Goal: Task Accomplishment & Management: Manage account settings

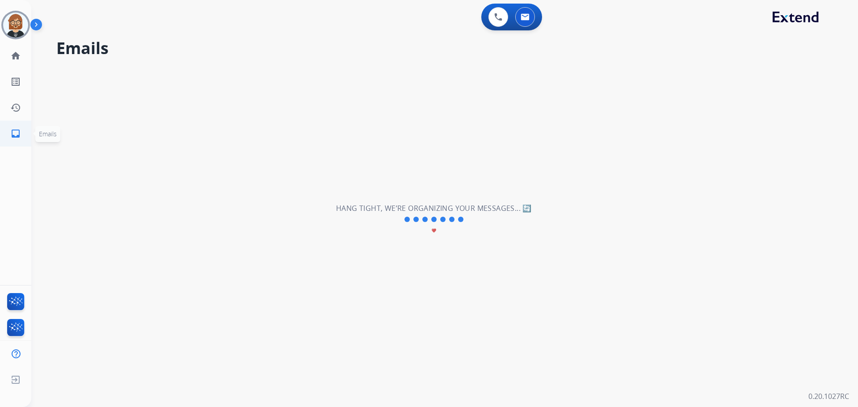
click at [21, 137] on mat-icon "inbox" at bounding box center [15, 133] width 11 height 11
click at [20, 19] on img at bounding box center [15, 25] width 25 height 25
click at [10, 28] on img at bounding box center [15, 25] width 25 height 25
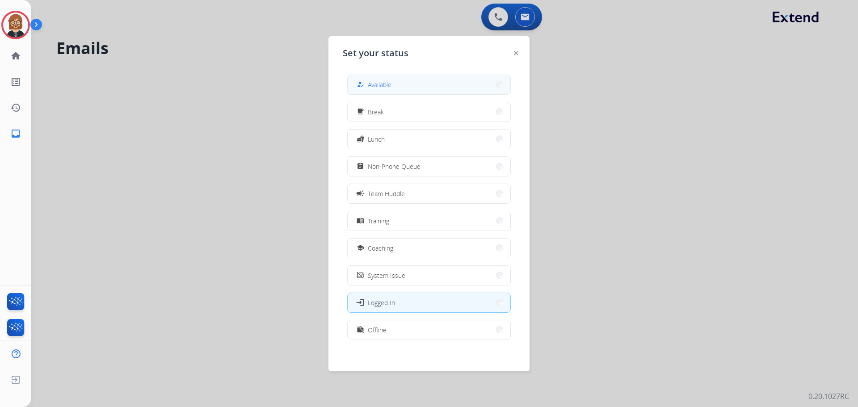
click at [406, 82] on button "how_to_reg Available" at bounding box center [429, 84] width 163 height 19
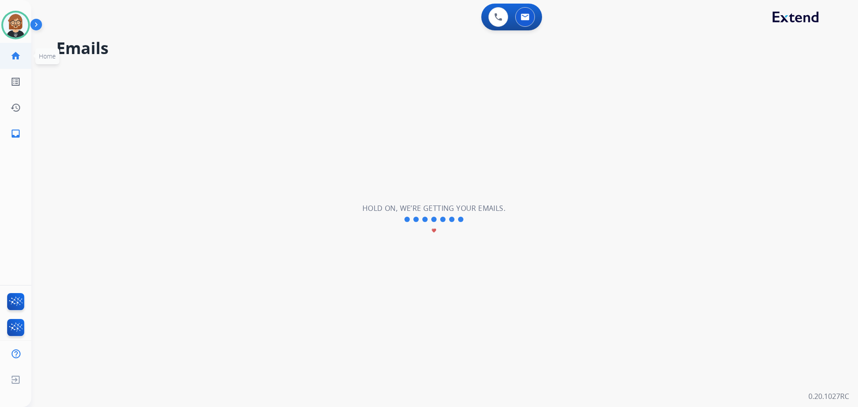
click at [13, 59] on mat-icon "home" at bounding box center [15, 55] width 11 height 11
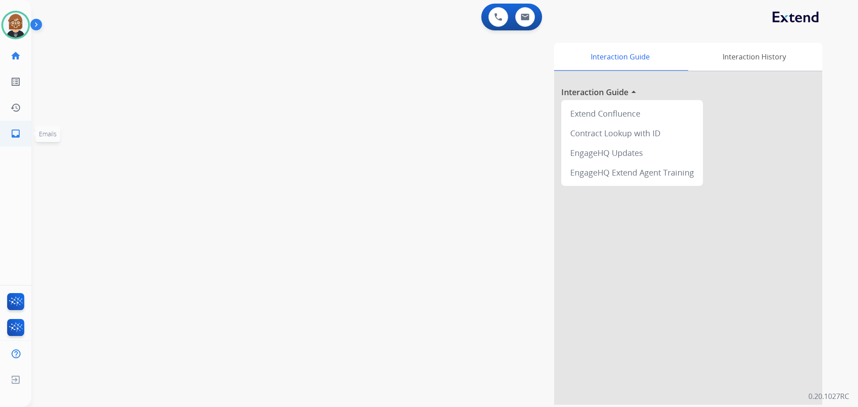
click at [24, 132] on link "inbox Emails" at bounding box center [15, 133] width 25 height 25
select select "**********"
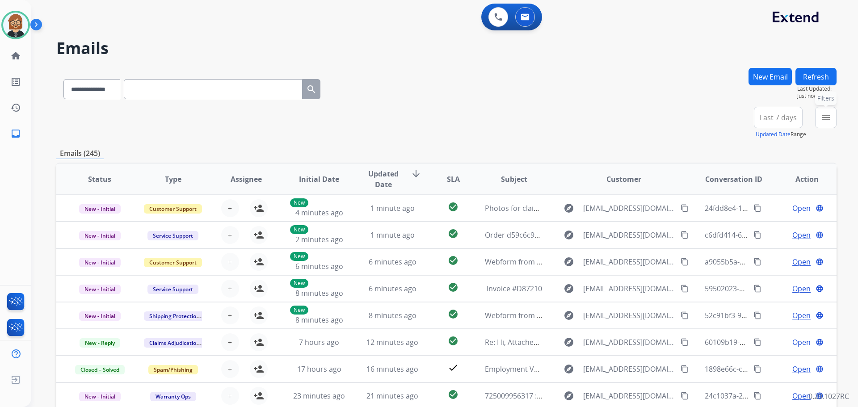
click at [825, 122] on mat-icon "menu" at bounding box center [825, 117] width 11 height 11
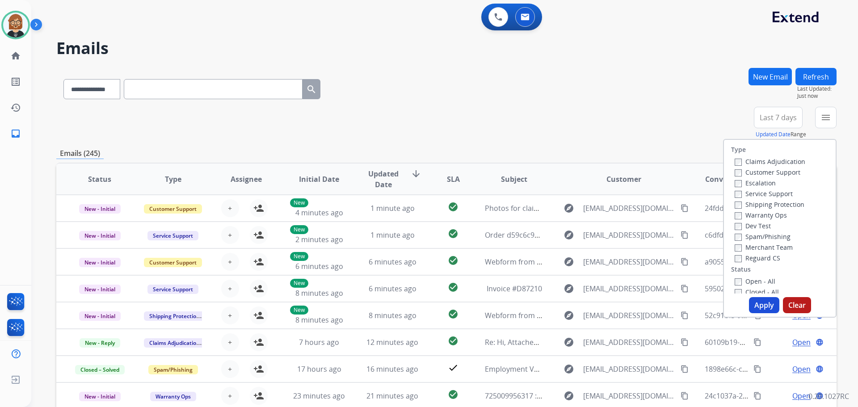
click at [764, 283] on label "Open - All" at bounding box center [755, 281] width 41 height 8
click at [763, 305] on button "Apply" at bounding box center [764, 305] width 30 height 16
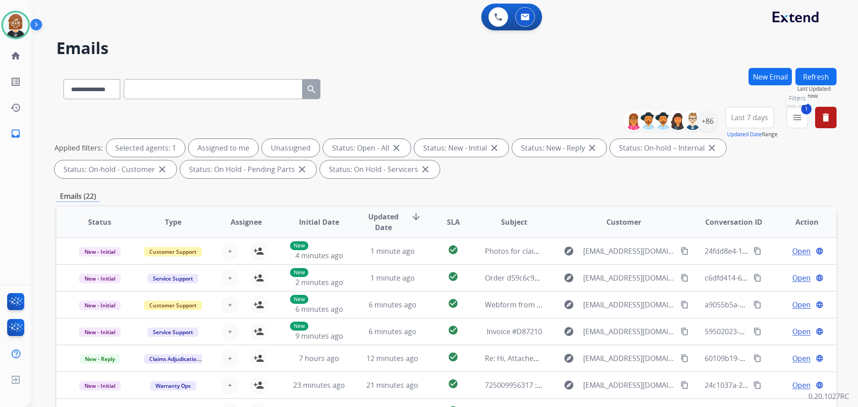
click at [808, 119] on div "1 menu Filters Type Claims Adjudication Customer Support Escalation Service Sup…" at bounding box center [797, 123] width 21 height 32
click at [801, 119] on mat-icon "menu" at bounding box center [797, 117] width 11 height 11
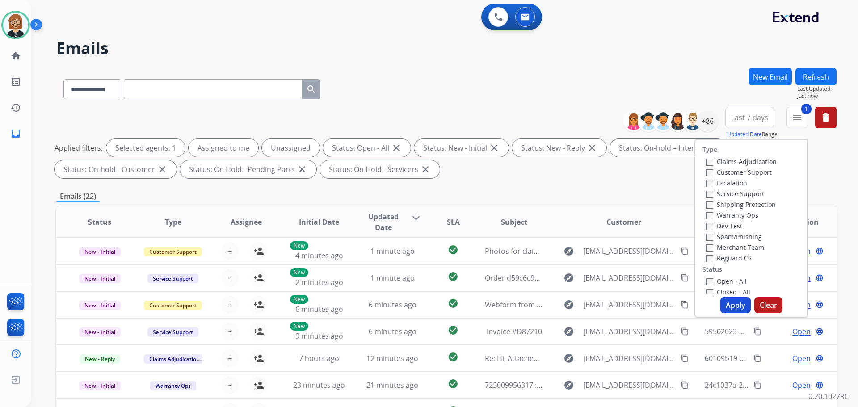
click at [735, 174] on label "Customer Support" at bounding box center [739, 172] width 66 height 8
click at [732, 258] on label "Reguard CS" at bounding box center [729, 258] width 46 height 8
click at [730, 215] on label "Warranty Ops" at bounding box center [732, 215] width 52 height 8
click at [724, 216] on label "Warranty Ops" at bounding box center [732, 215] width 52 height 8
click at [723, 205] on label "Shipping Protection" at bounding box center [741, 204] width 70 height 8
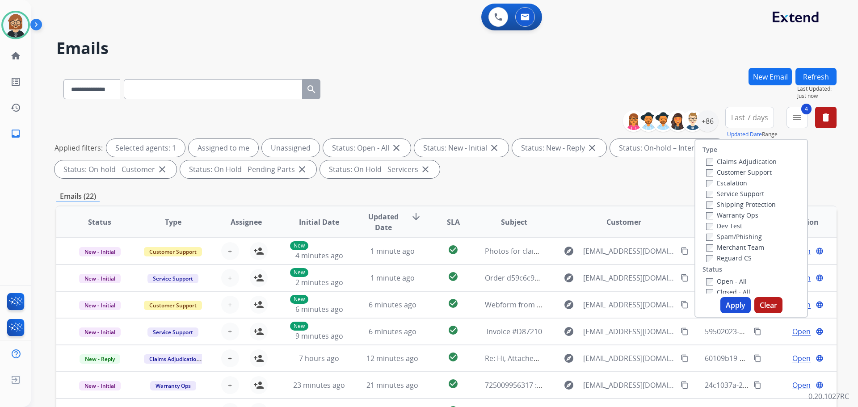
click at [739, 308] on button "Apply" at bounding box center [735, 305] width 30 height 16
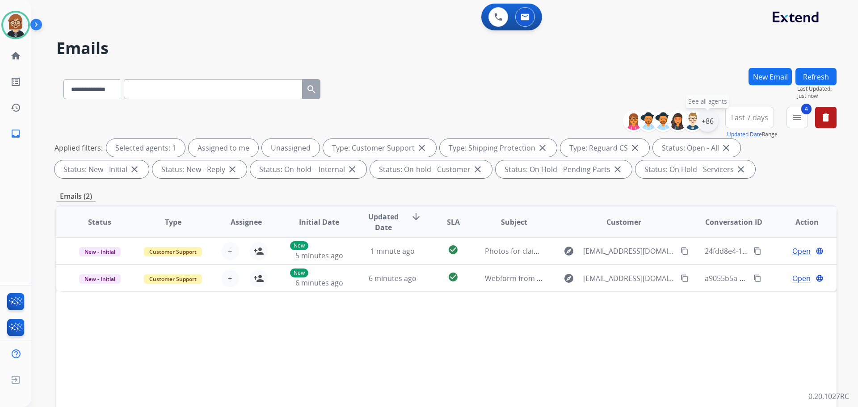
click at [711, 124] on div "+86" at bounding box center [707, 120] width 21 height 21
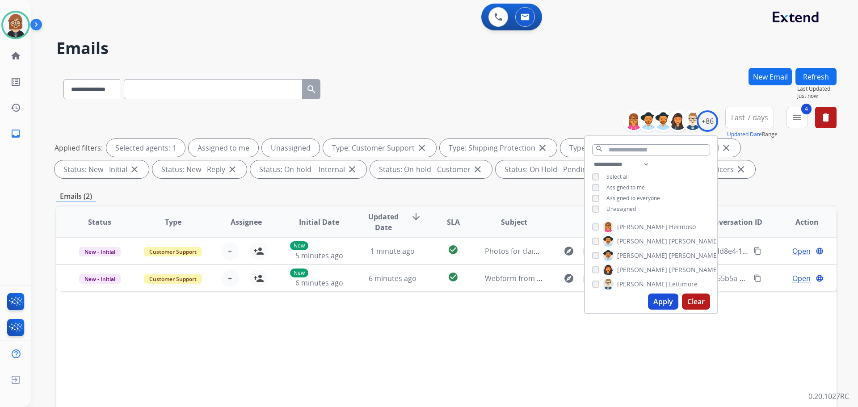
click at [630, 208] on span "Unassigned" at bounding box center [620, 209] width 29 height 8
drag, startPoint x: 661, startPoint y: 295, endPoint x: 662, endPoint y: 304, distance: 9.1
click at [662, 304] on button "Apply" at bounding box center [663, 302] width 30 height 16
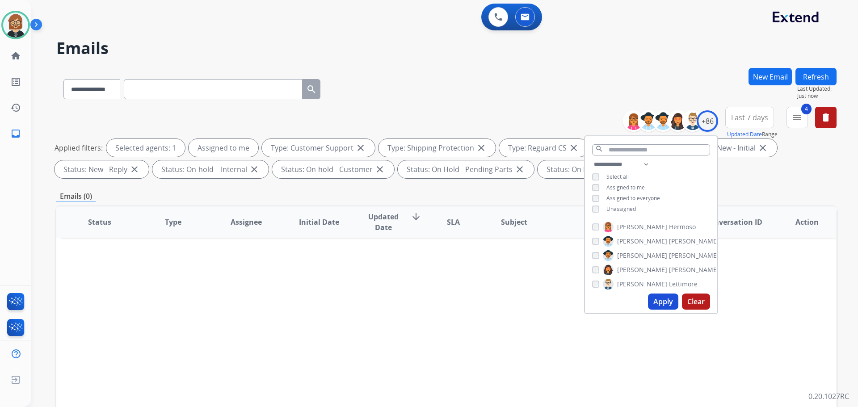
click at [625, 209] on span "Unassigned" at bounding box center [620, 209] width 29 height 8
click at [664, 306] on button "Apply" at bounding box center [663, 302] width 30 height 16
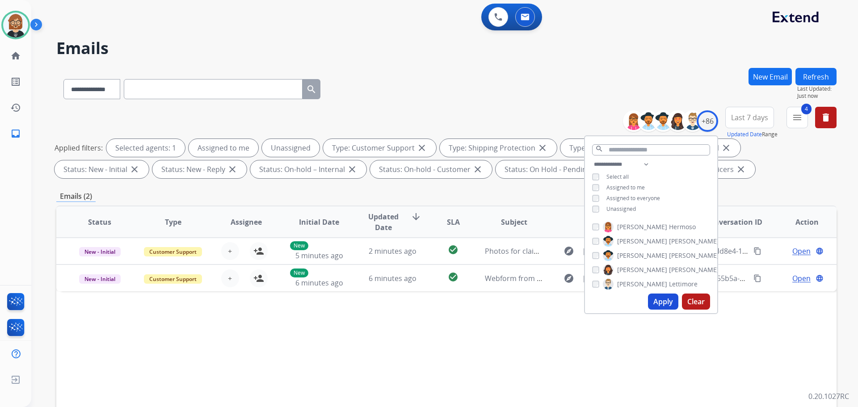
click at [471, 353] on div "Status Type Assignee Initial Date Updated Date arrow_downward SLA Subject Custo…" at bounding box center [446, 355] width 780 height 299
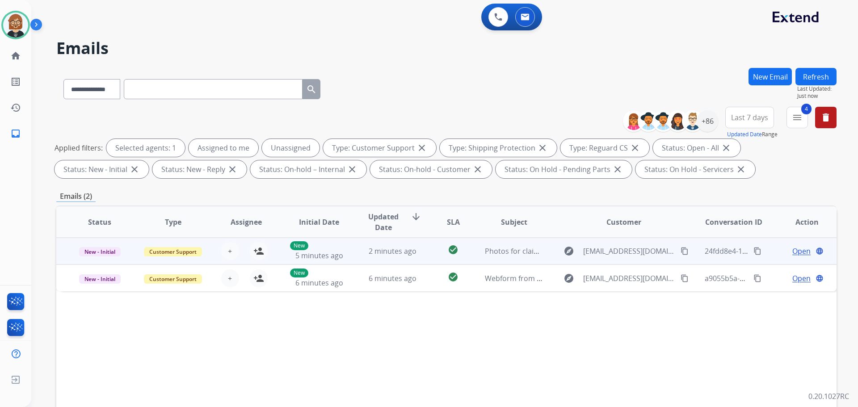
click at [512, 258] on td "Photos for claims" at bounding box center [507, 251] width 73 height 27
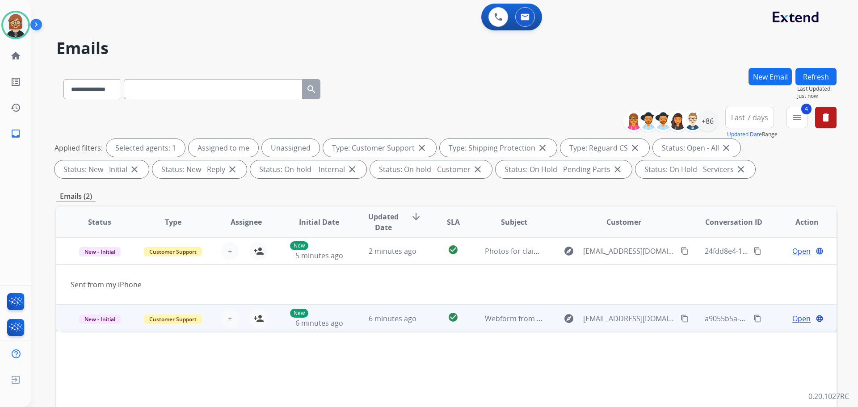
click at [508, 327] on td "Webform from [EMAIL_ADDRESS][DOMAIN_NAME] on [DATE]" at bounding box center [507, 318] width 73 height 27
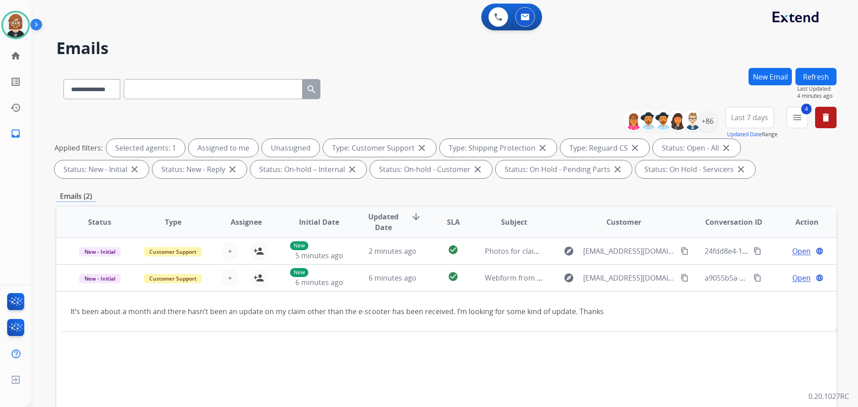
click at [815, 76] on button "Refresh" at bounding box center [815, 76] width 41 height 17
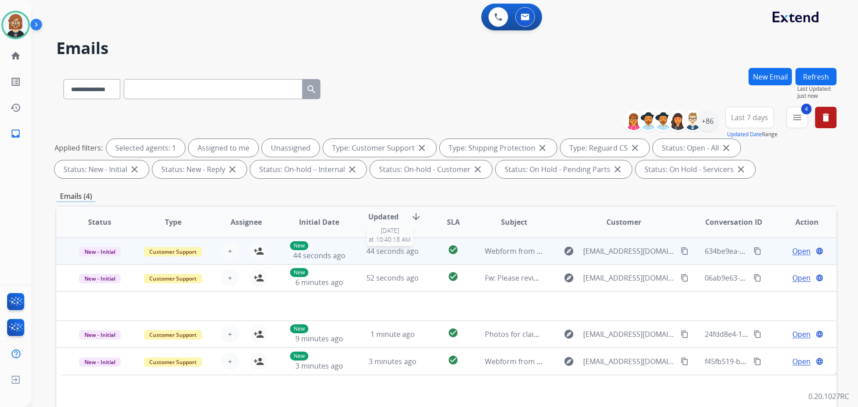
click at [374, 251] on span "44 seconds ago" at bounding box center [392, 251] width 52 height 10
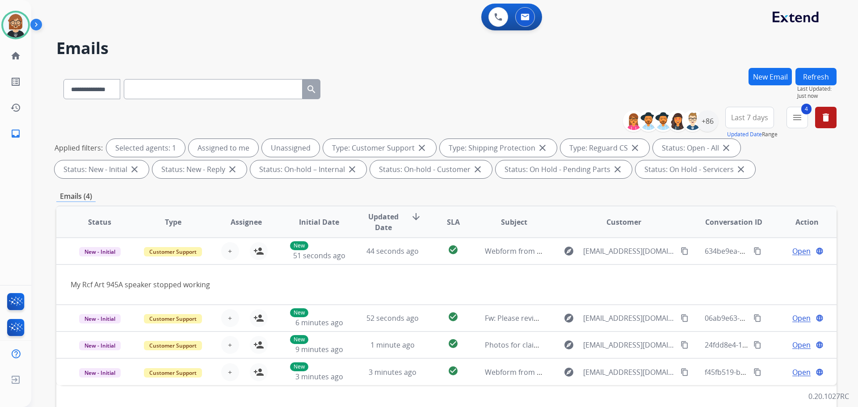
click at [812, 75] on button "Refresh" at bounding box center [815, 76] width 41 height 17
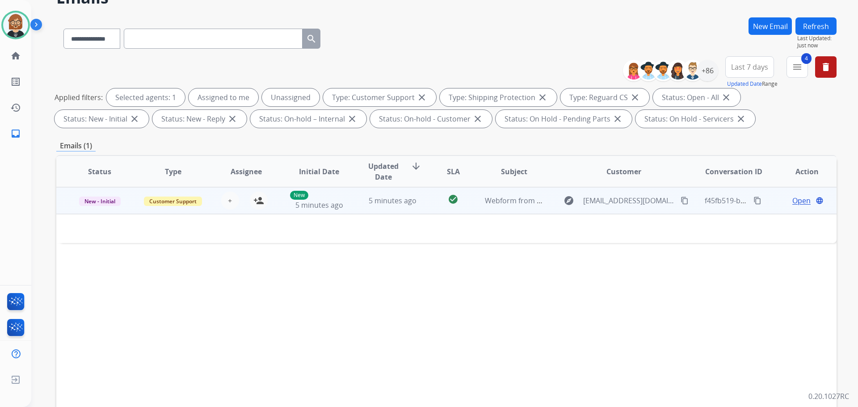
scroll to position [89, 0]
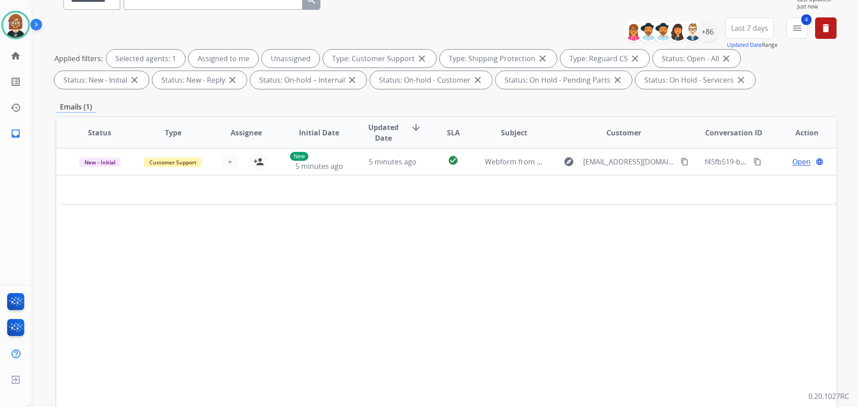
click at [581, 332] on div "Status Type Assignee Initial Date Updated Date arrow_downward SLA Subject Custo…" at bounding box center [446, 265] width 780 height 299
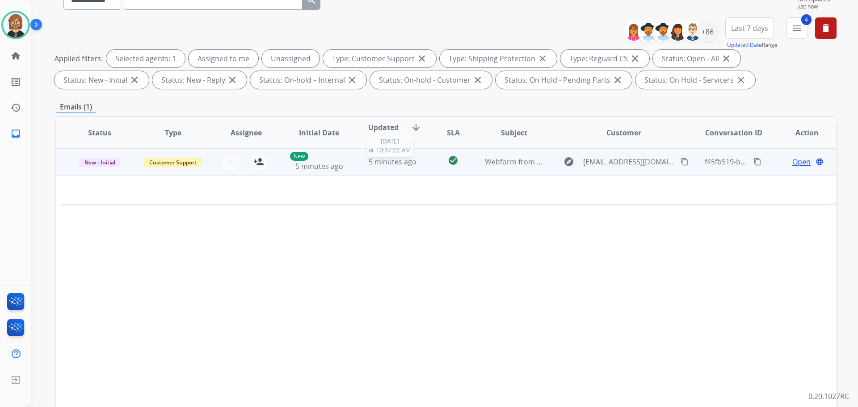
click at [392, 158] on span "5 minutes ago" at bounding box center [393, 162] width 48 height 10
click at [393, 163] on span "5 minutes ago" at bounding box center [393, 162] width 48 height 10
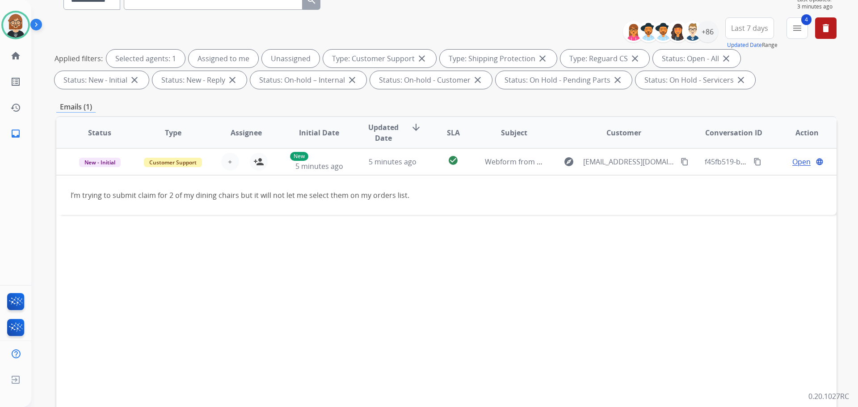
click at [81, 296] on div "Status Type Assignee Initial Date Updated Date arrow_downward SLA Subject Custo…" at bounding box center [446, 265] width 780 height 299
click at [757, 267] on div "Status Type Assignee Initial Date Updated Date arrow_downward SLA Subject Custo…" at bounding box center [446, 265] width 780 height 299
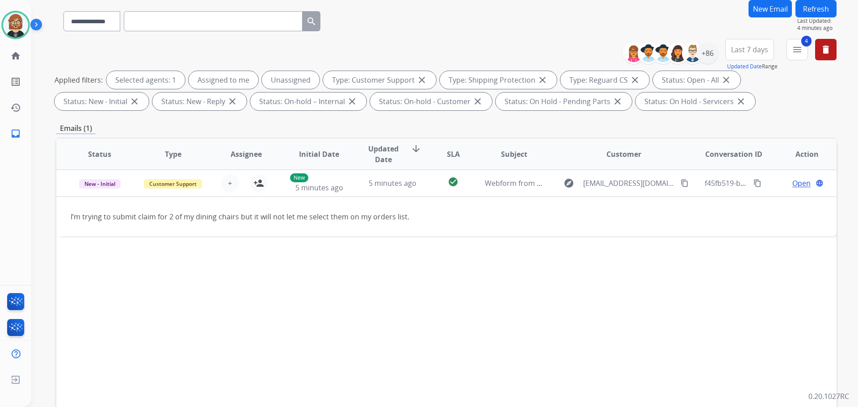
scroll to position [0, 0]
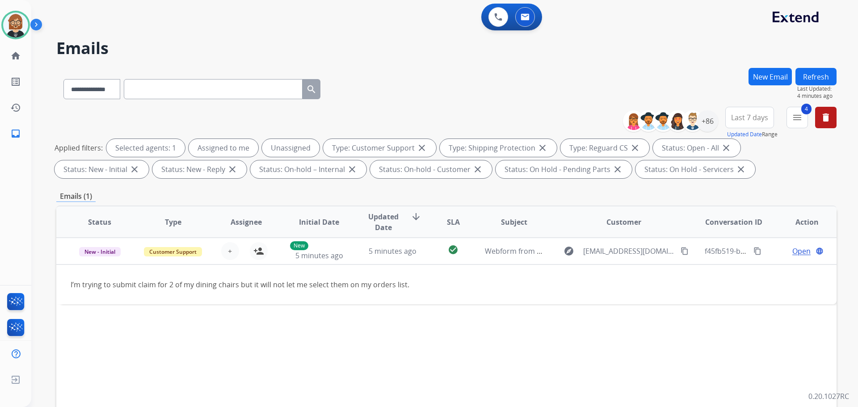
click at [806, 76] on button "Refresh" at bounding box center [815, 76] width 41 height 17
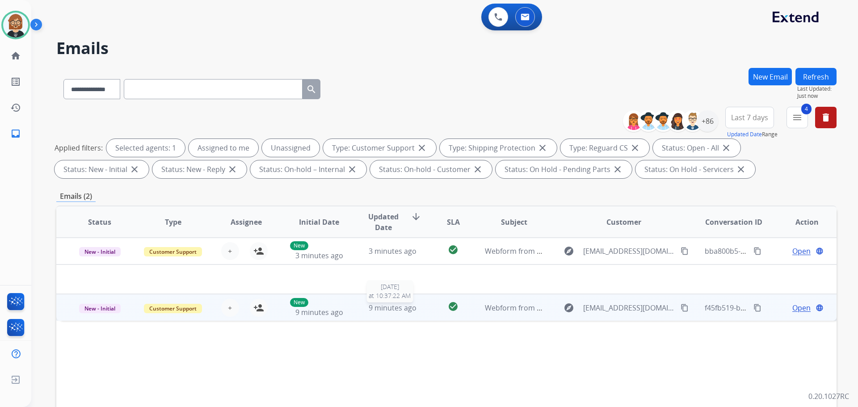
click at [396, 308] on span "9 minutes ago" at bounding box center [393, 308] width 48 height 10
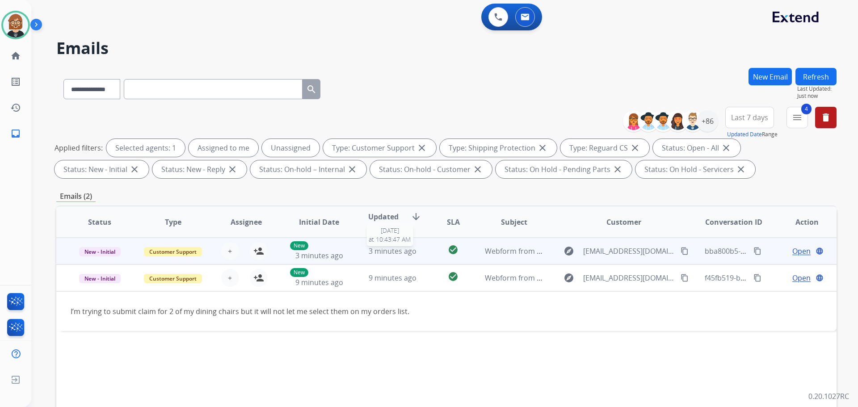
click at [416, 255] on div "3 minutes ago" at bounding box center [392, 251] width 59 height 11
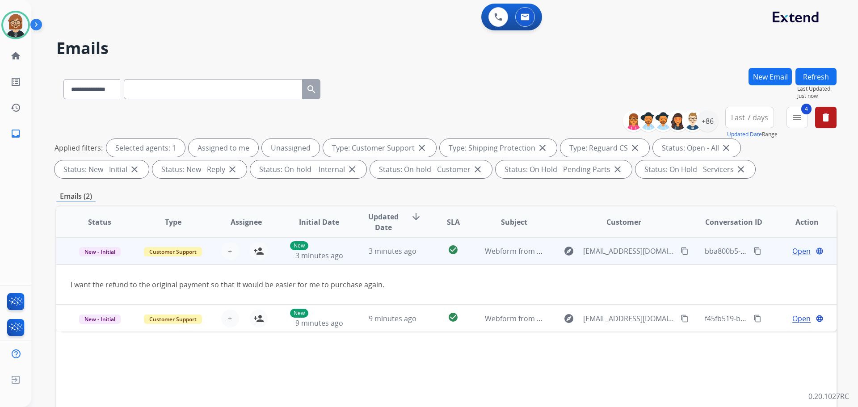
click at [367, 286] on div "I want the refund to the original payment so that it would be easier for me to …" at bounding box center [374, 284] width 606 height 11
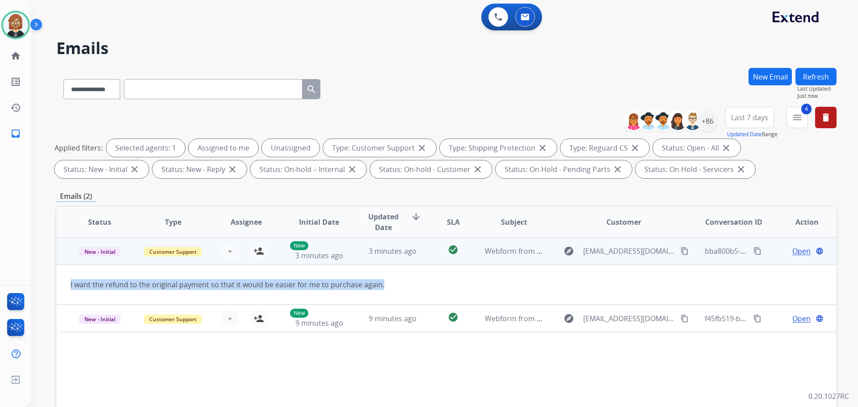
click at [367, 286] on div "I want the refund to the original payment so that it would be easier for me to …" at bounding box center [374, 284] width 606 height 11
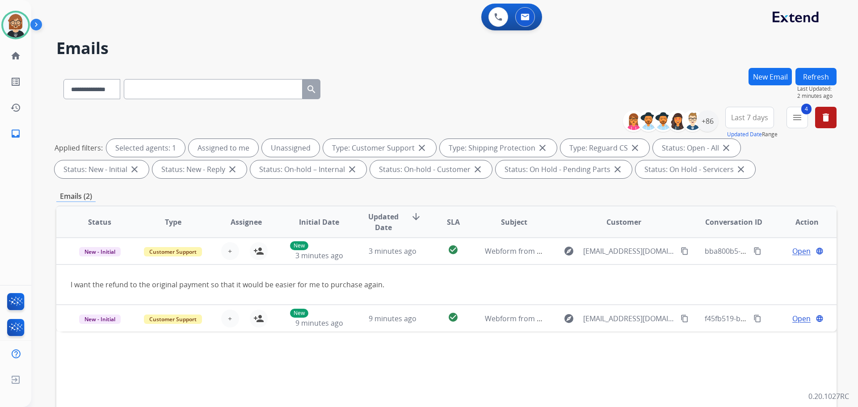
click at [407, 375] on div "Status Type Assignee Initial Date Updated Date arrow_downward SLA Subject Custo…" at bounding box center [446, 355] width 780 height 299
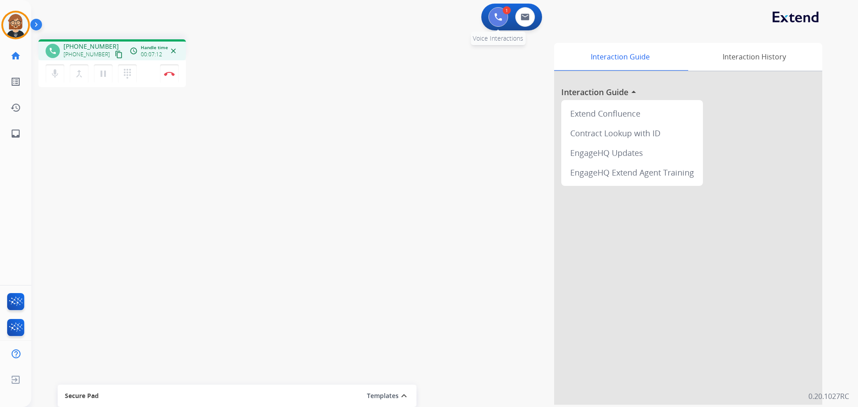
click at [495, 20] on img at bounding box center [498, 17] width 8 height 8
click at [165, 75] on img at bounding box center [169, 74] width 11 height 4
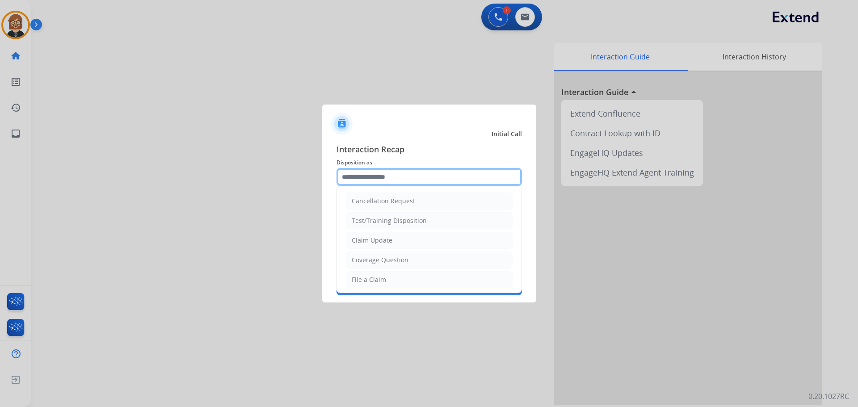
drag, startPoint x: 385, startPoint y: 169, endPoint x: 379, endPoint y: 177, distance: 10.3
click at [379, 177] on input "text" at bounding box center [429, 177] width 185 height 18
click at [381, 238] on div "Claim Update" at bounding box center [372, 240] width 41 height 9
type input "**********"
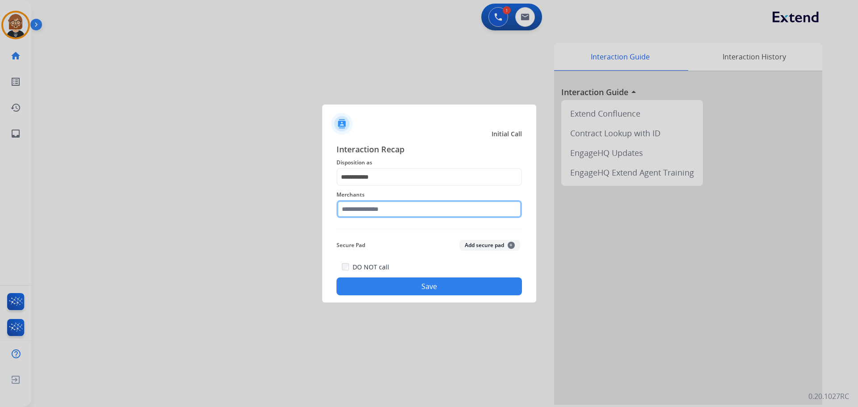
click at [394, 211] on input "text" at bounding box center [429, 209] width 185 height 18
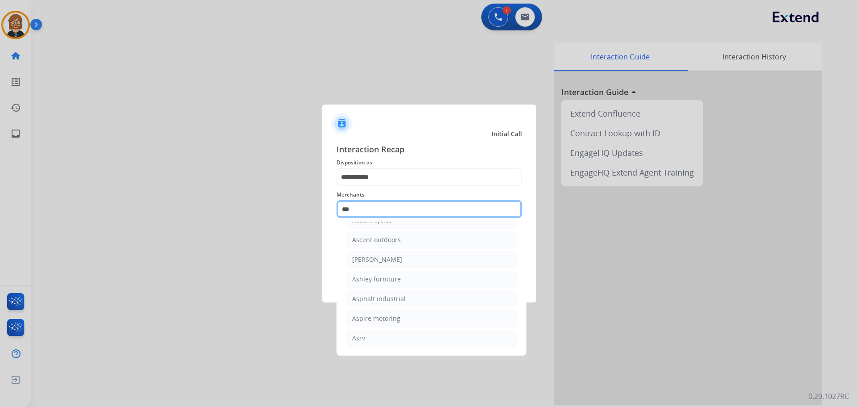
scroll to position [14, 0]
drag, startPoint x: 408, startPoint y: 214, endPoint x: 300, endPoint y: 188, distance: 111.6
click at [0, 188] on app-contact-recap-modal "**********" at bounding box center [0, 203] width 0 height 407
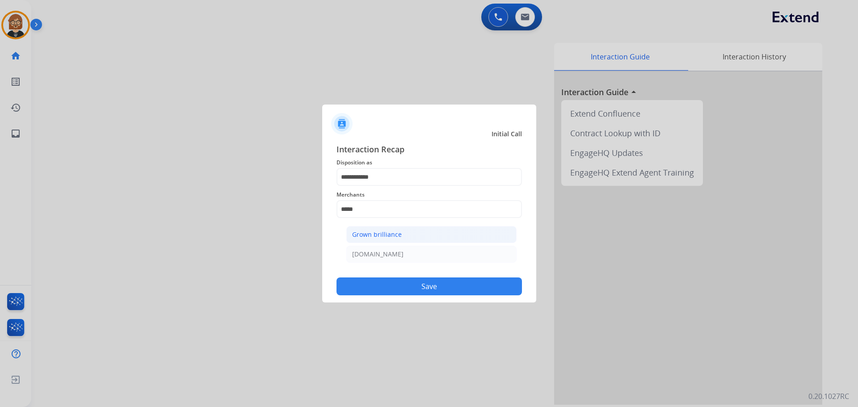
click at [393, 236] on div "Grown brilliance" at bounding box center [377, 234] width 50 height 9
type input "**********"
click at [431, 286] on button "Save" at bounding box center [429, 287] width 185 height 18
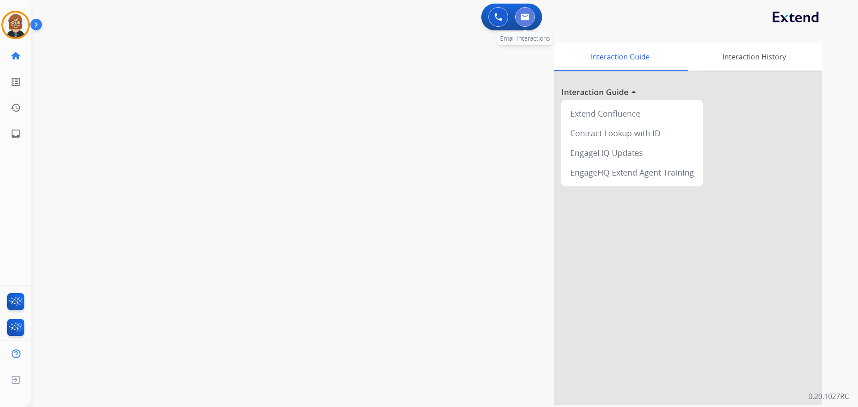
click at [531, 17] on button at bounding box center [525, 17] width 20 height 20
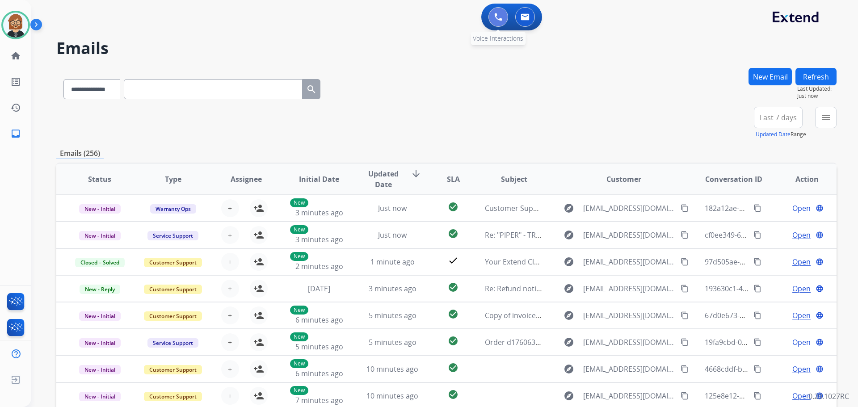
click at [499, 17] on img at bounding box center [498, 17] width 8 height 8
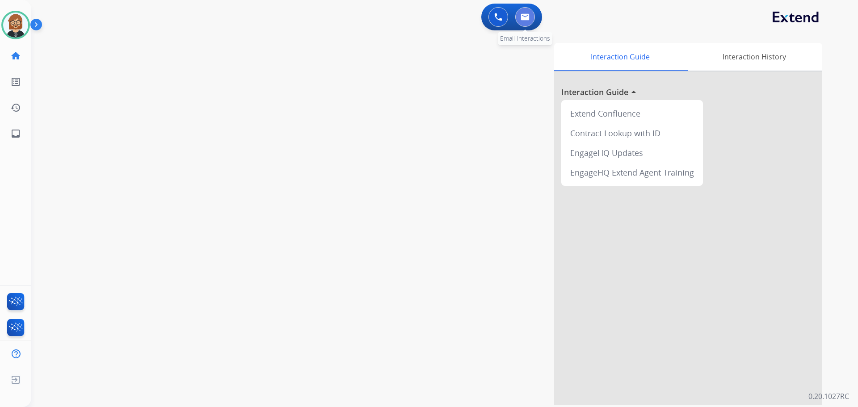
click at [531, 20] on button at bounding box center [525, 17] width 20 height 20
select select "**********"
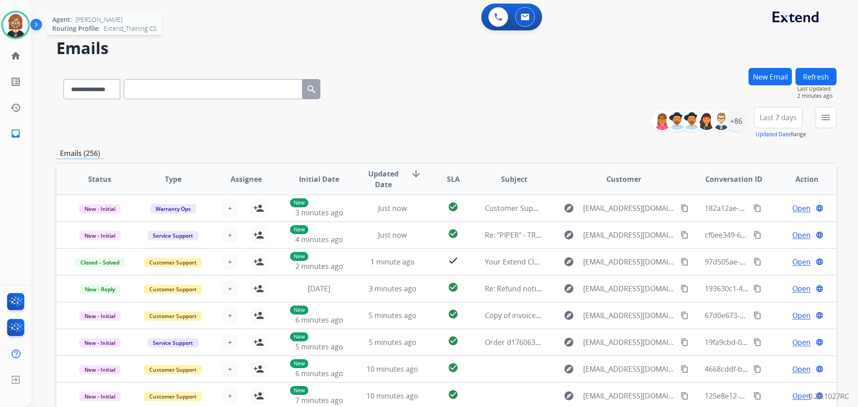
click at [11, 22] on img at bounding box center [15, 25] width 25 height 25
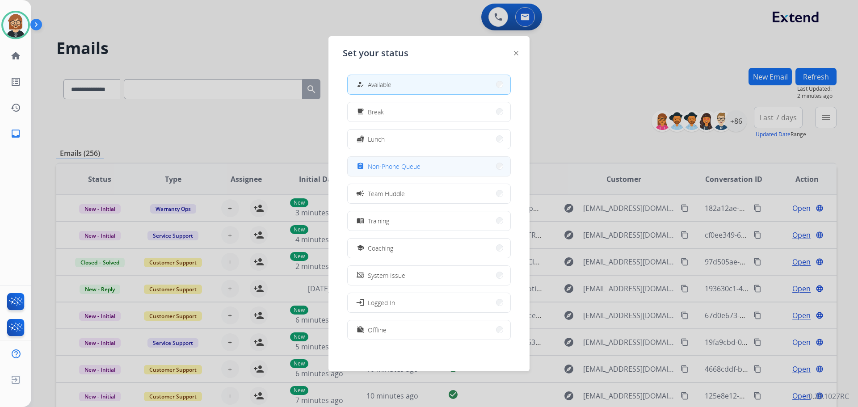
click at [372, 162] on span "Non-Phone Queue" at bounding box center [394, 166] width 53 height 9
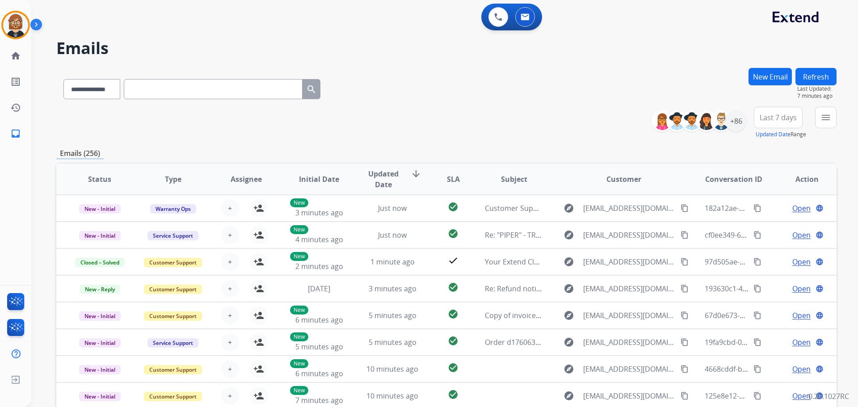
click at [714, 50] on h2 "Emails" at bounding box center [446, 48] width 780 height 18
click at [732, 118] on div "+86" at bounding box center [735, 120] width 21 height 21
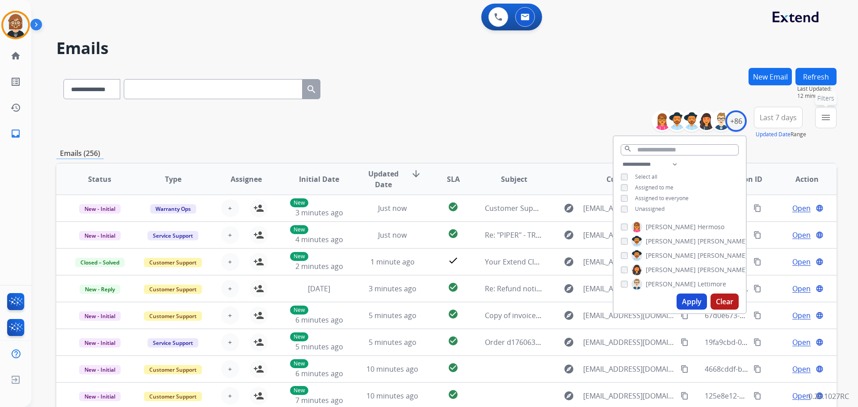
click at [833, 114] on button "menu Filters" at bounding box center [825, 117] width 21 height 21
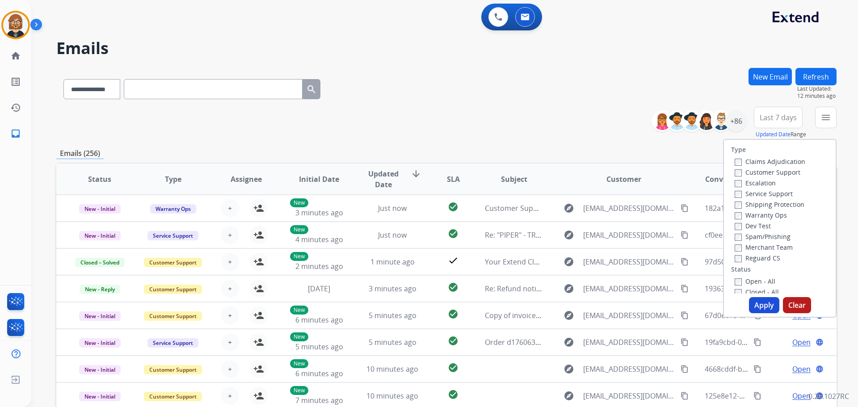
click at [760, 172] on label "Customer Support" at bounding box center [768, 172] width 66 height 8
click at [761, 202] on label "Shipping Protection" at bounding box center [770, 204] width 70 height 8
click at [767, 263] on div "Type Claims Adjudication Customer Support Escalation Service Support Shipping P…" at bounding box center [780, 217] width 112 height 154
click at [767, 260] on label "Reguard CS" at bounding box center [758, 258] width 46 height 8
click at [765, 283] on label "Open - All" at bounding box center [755, 281] width 41 height 8
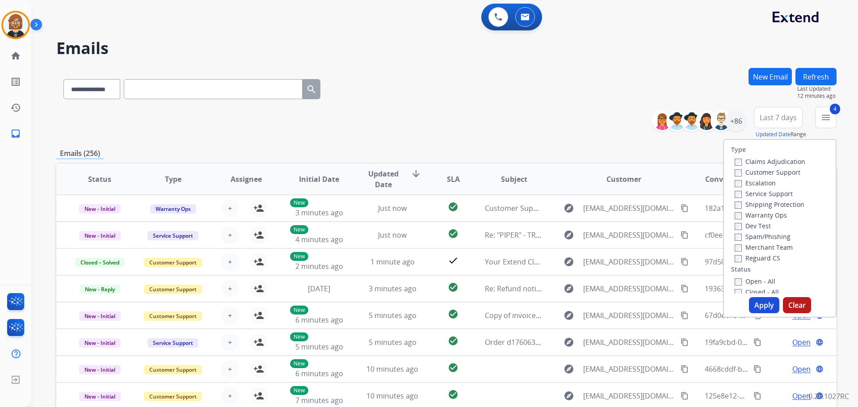
click at [766, 309] on button "Apply" at bounding box center [764, 305] width 30 height 16
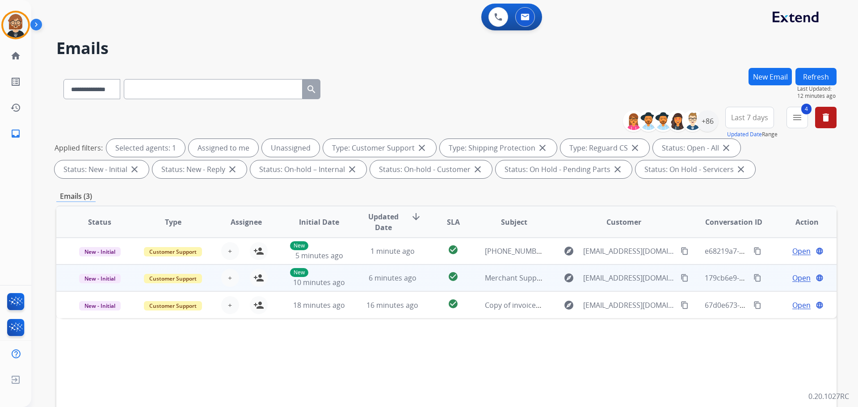
click at [422, 279] on td "check_circle" at bounding box center [446, 278] width 49 height 27
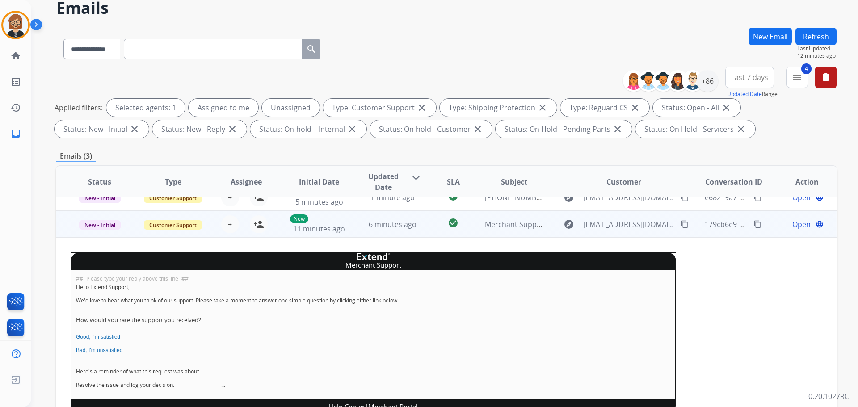
scroll to position [89, 0]
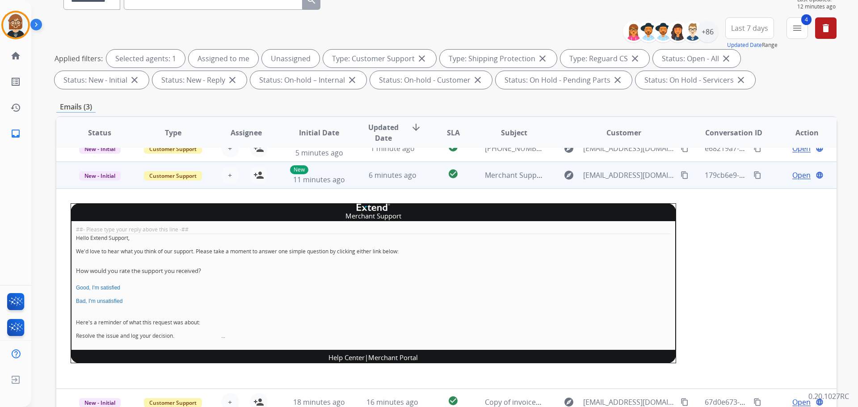
click at [795, 175] on span "Open" at bounding box center [801, 175] width 18 height 11
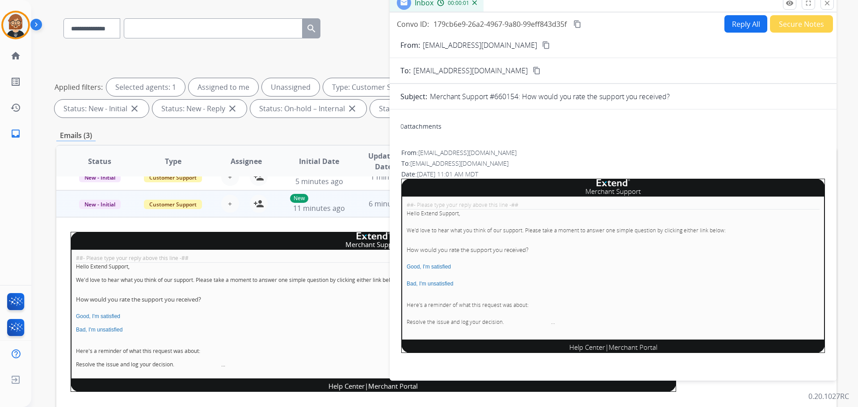
scroll to position [55, 0]
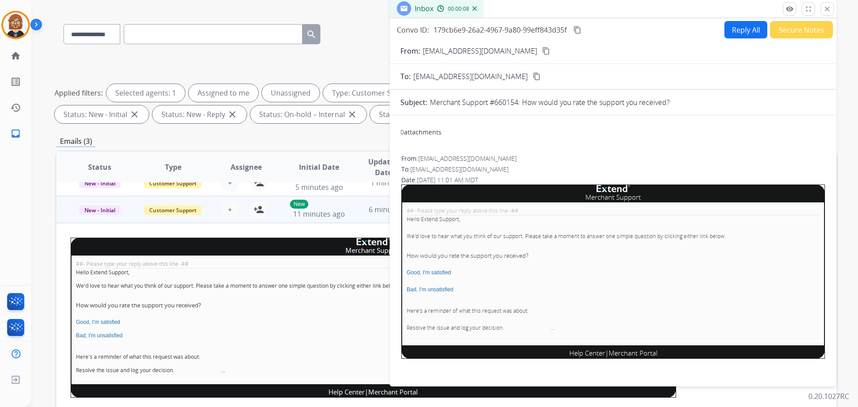
click at [311, 319] on p "Good, I'm satisfied" at bounding box center [373, 322] width 595 height 8
click at [786, 29] on button "Secure Notes" at bounding box center [801, 29] width 63 height 17
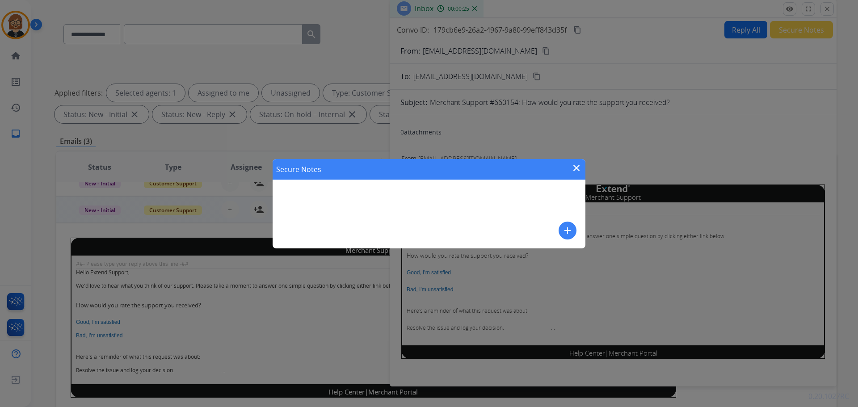
click at [562, 231] on mat-icon "add" at bounding box center [567, 230] width 11 height 11
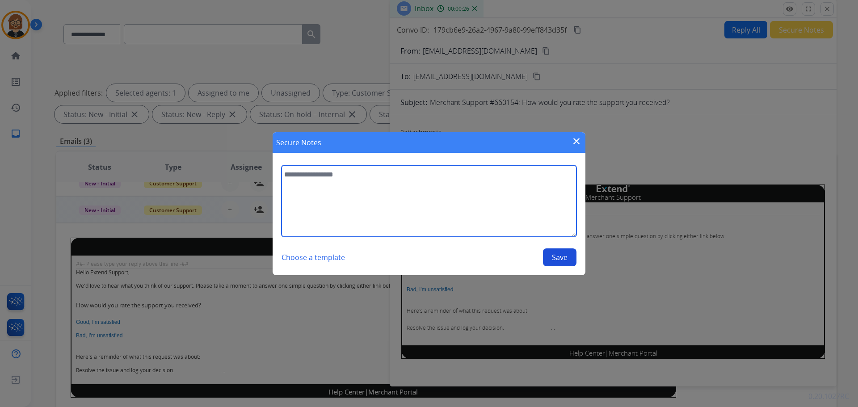
drag, startPoint x: 433, startPoint y: 202, endPoint x: 426, endPoint y: 208, distance: 9.3
click at [430, 204] on textarea at bounding box center [429, 201] width 295 height 72
type textarea "******"
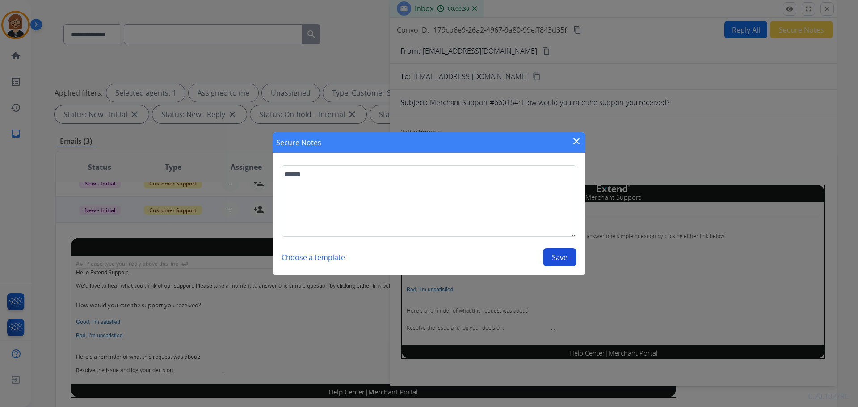
click at [567, 252] on button "Save" at bounding box center [560, 257] width 34 height 18
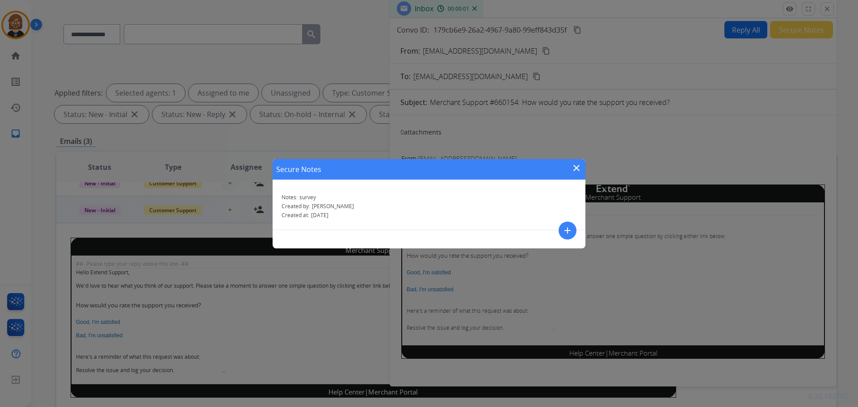
click at [574, 162] on div "Secure Notes close" at bounding box center [429, 169] width 313 height 21
click at [576, 168] on mat-icon "close" at bounding box center [576, 168] width 11 height 11
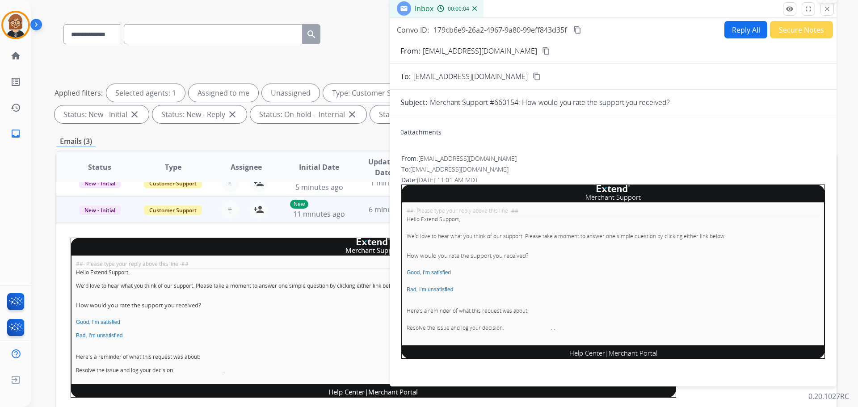
click at [828, 10] on mat-icon "close" at bounding box center [827, 9] width 8 height 8
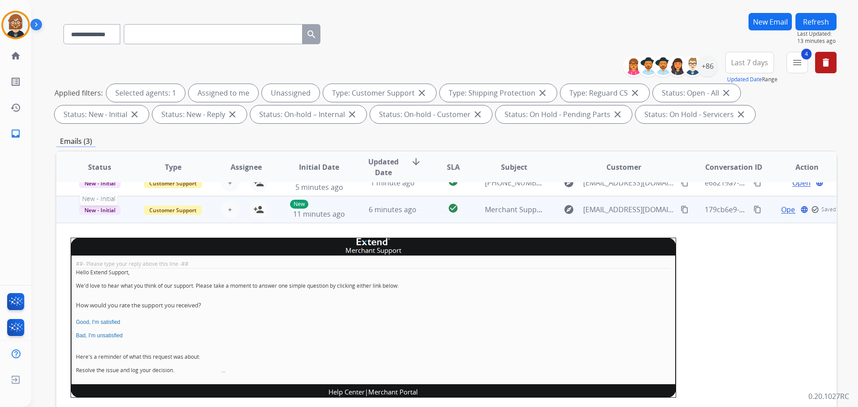
click at [97, 211] on span "New - Initial" at bounding box center [100, 210] width 42 height 9
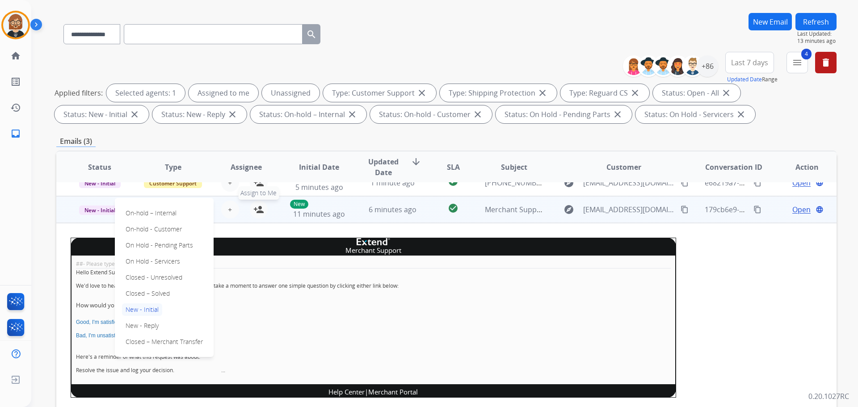
click at [260, 212] on mat-icon "person_add" at bounding box center [258, 209] width 11 height 11
click at [99, 210] on span "New - Initial" at bounding box center [100, 210] width 42 height 9
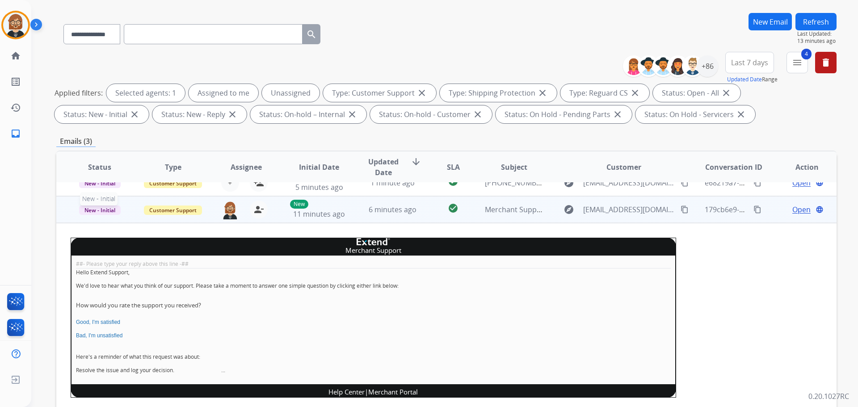
click at [99, 213] on span "New - Initial" at bounding box center [100, 210] width 42 height 9
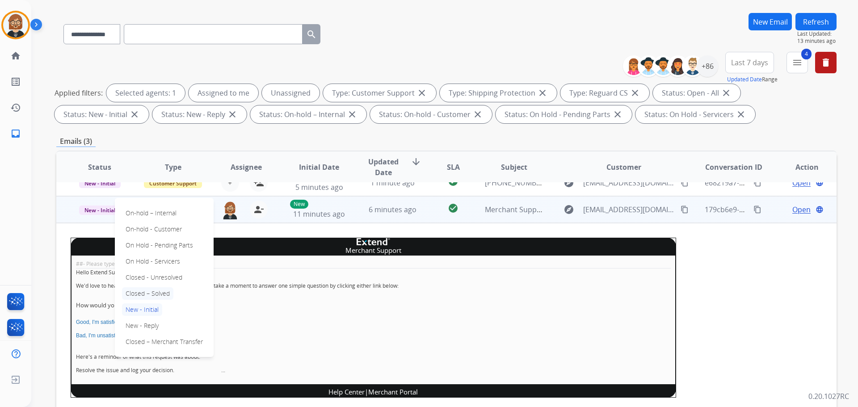
click at [154, 295] on p "Closed – Solved" at bounding box center [147, 293] width 51 height 13
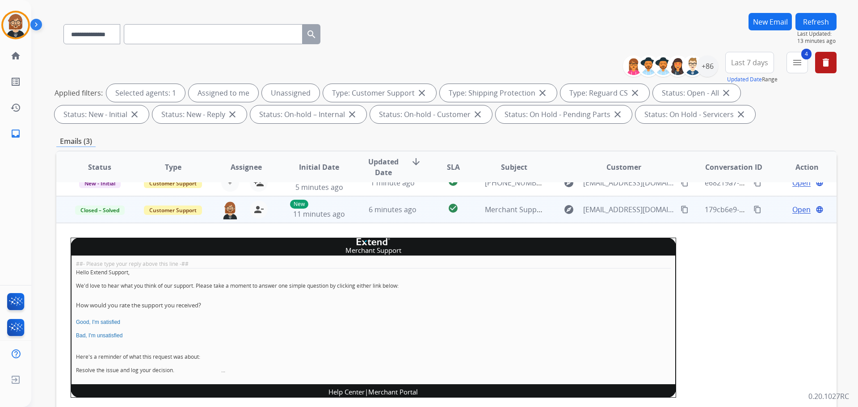
click at [805, 13] on button "Refresh" at bounding box center [815, 21] width 41 height 17
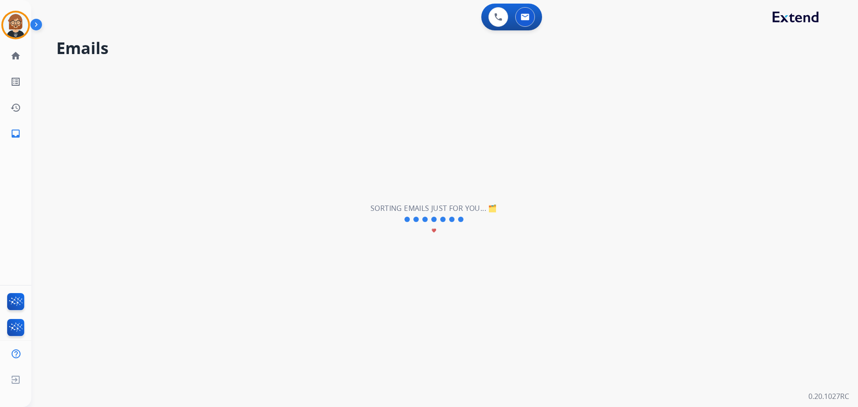
scroll to position [0, 0]
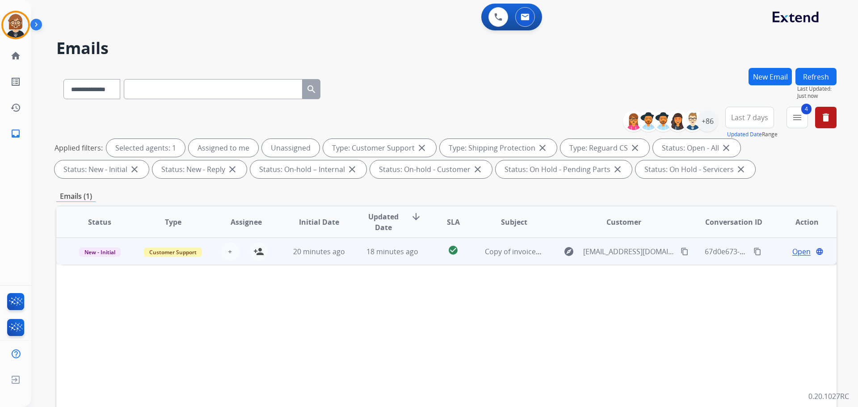
click at [345, 258] on td "20 minutes ago" at bounding box center [312, 251] width 73 height 27
click at [794, 255] on span "Open" at bounding box center [801, 251] width 18 height 11
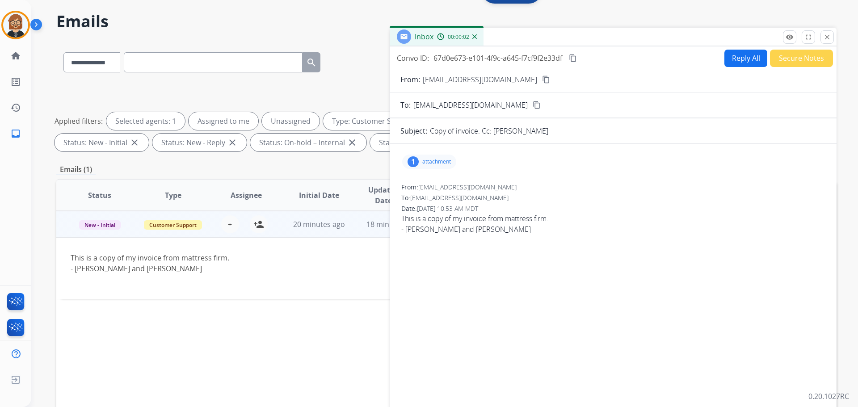
scroll to position [55, 0]
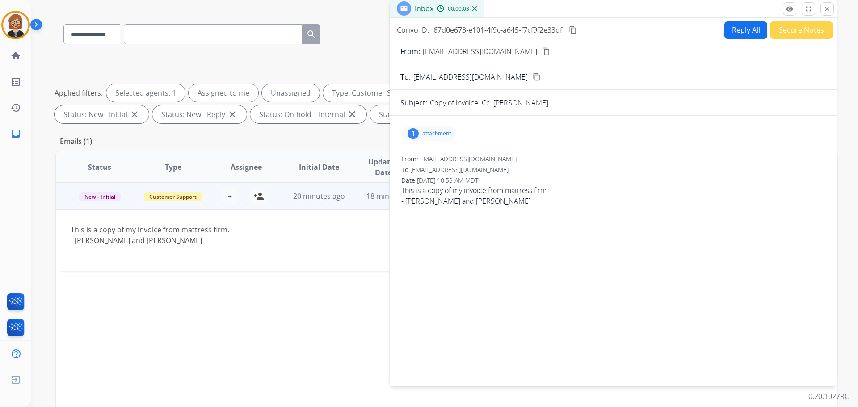
click at [429, 130] on p "attachment" at bounding box center [436, 133] width 29 height 7
click at [436, 153] on div at bounding box center [433, 158] width 45 height 31
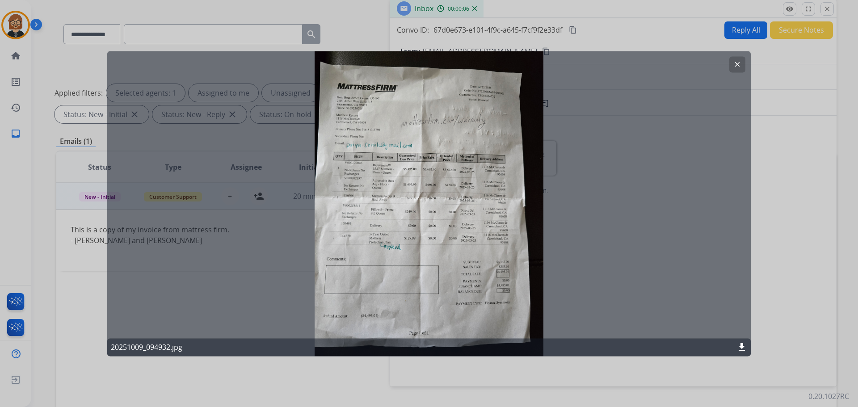
click at [429, 163] on div "clear 20251009_094932.jpg download" at bounding box center [429, 203] width 644 height 305
click at [740, 60] on mat-icon "clear" at bounding box center [737, 64] width 8 height 8
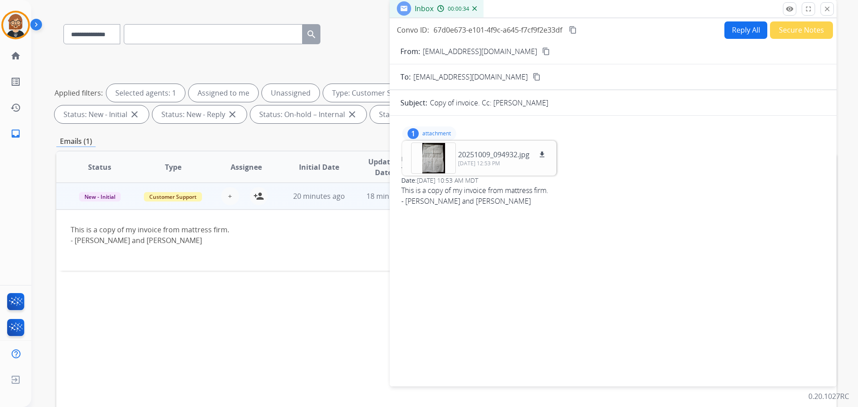
click at [542, 50] on mat-icon "content_copy" at bounding box center [546, 51] width 8 height 8
click at [19, 28] on img at bounding box center [15, 25] width 25 height 25
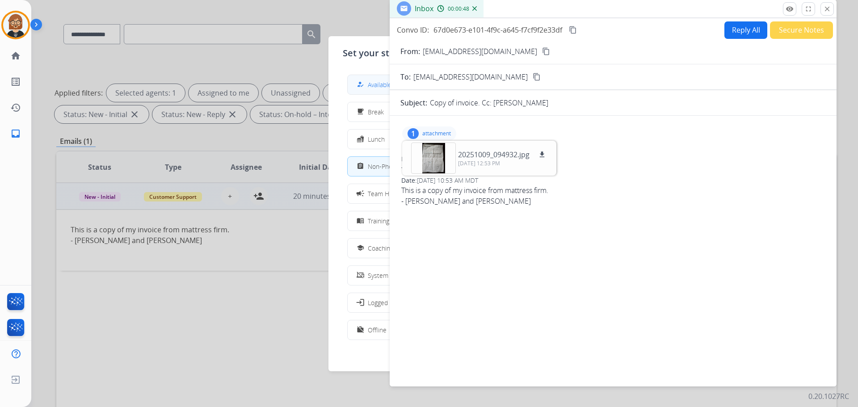
click at [368, 85] on div "how_to_reg Available" at bounding box center [373, 84] width 37 height 11
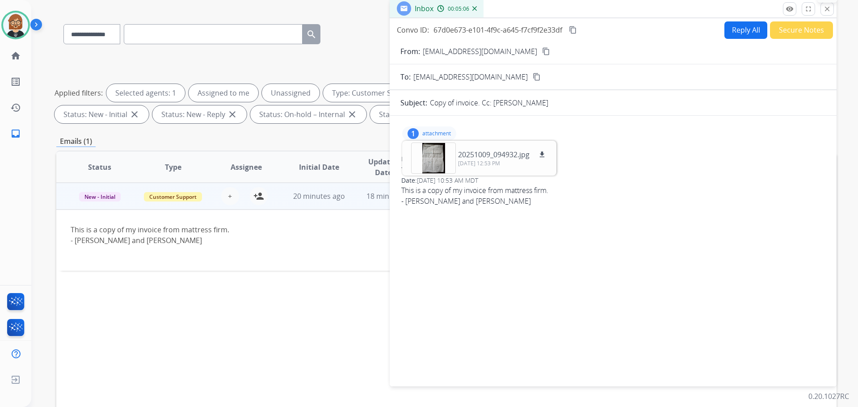
click at [830, 5] on mat-icon "close" at bounding box center [827, 9] width 8 height 8
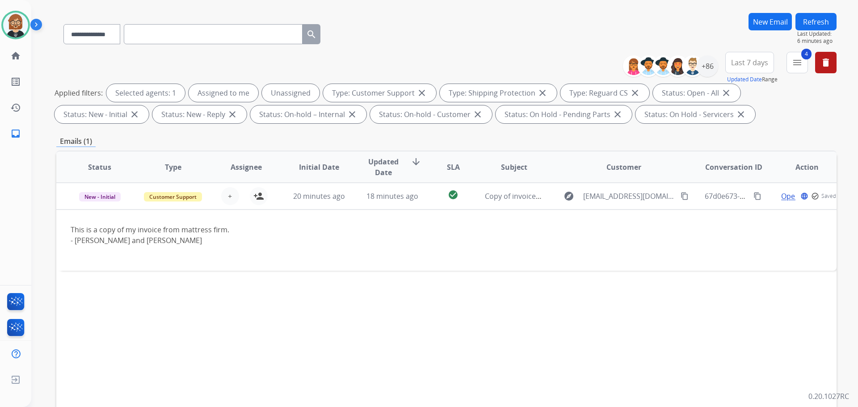
click at [815, 20] on button "Refresh" at bounding box center [815, 21] width 41 height 17
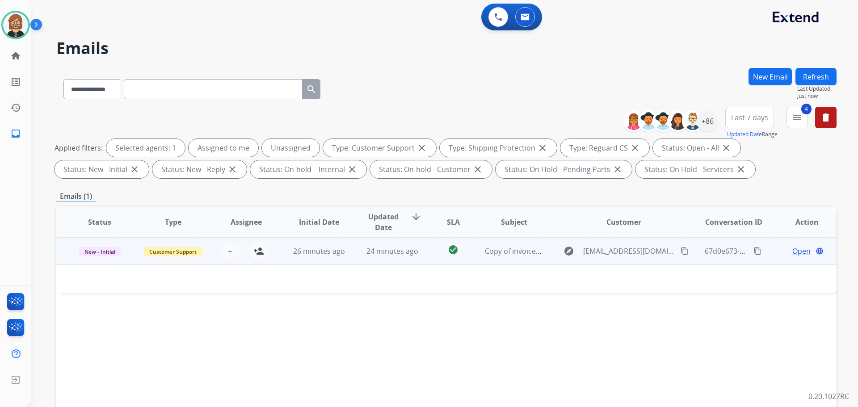
click at [799, 252] on span "Open" at bounding box center [801, 251] width 18 height 11
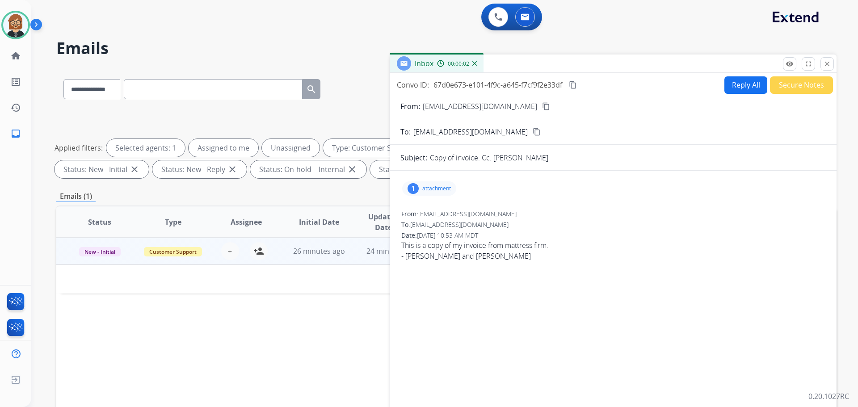
click at [447, 190] on p "attachment" at bounding box center [436, 188] width 29 height 7
click at [443, 204] on div at bounding box center [433, 213] width 45 height 31
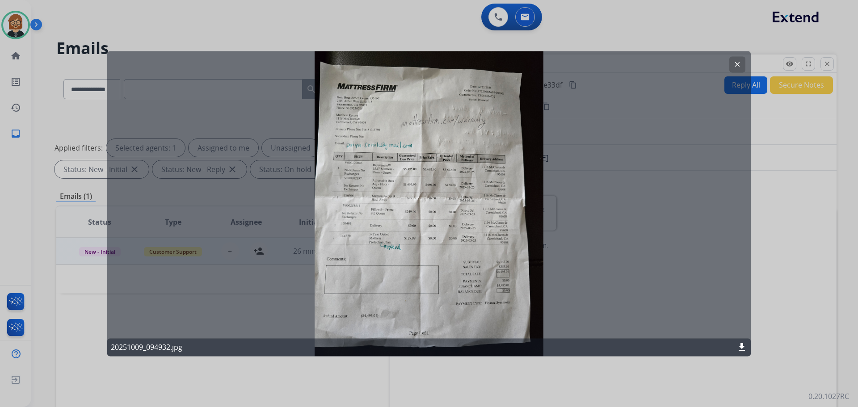
click at [732, 62] on button "clear" at bounding box center [737, 64] width 16 height 16
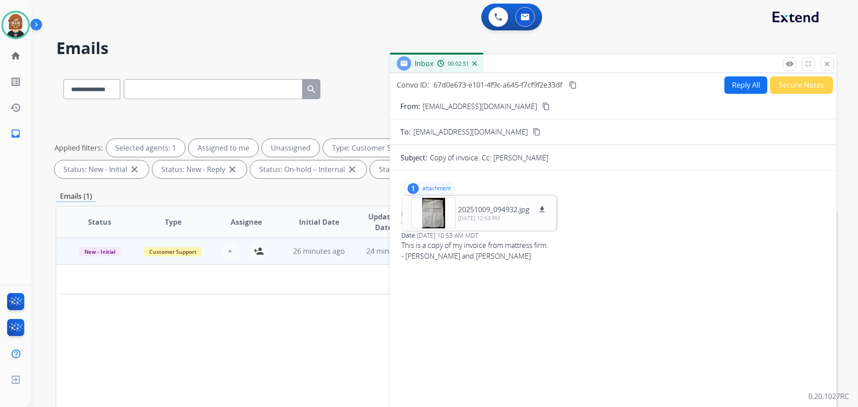
click at [542, 108] on mat-icon "content_copy" at bounding box center [546, 106] width 8 height 8
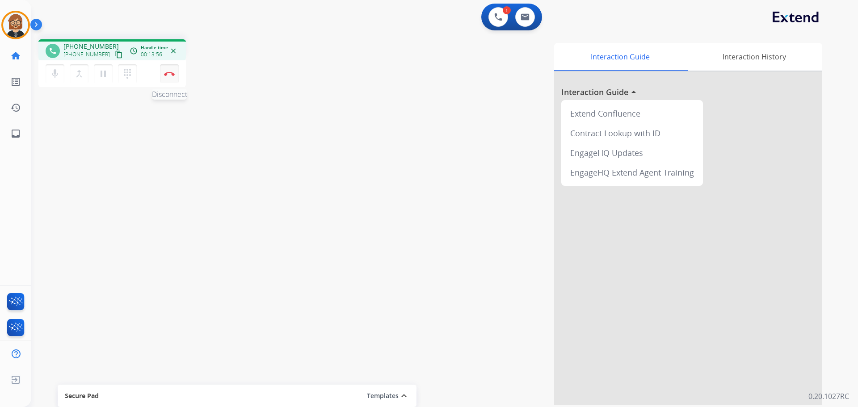
click at [168, 74] on img at bounding box center [169, 74] width 11 height 4
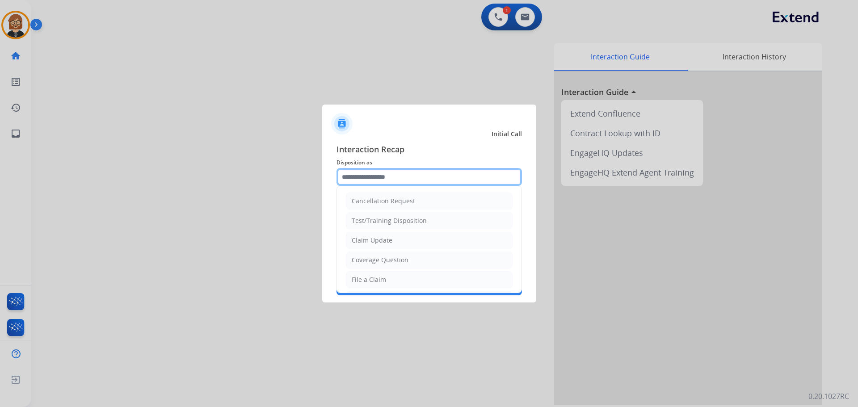
click at [449, 180] on input "text" at bounding box center [429, 177] width 185 height 18
click at [446, 236] on li "Claim Update" at bounding box center [429, 240] width 167 height 17
type input "**********"
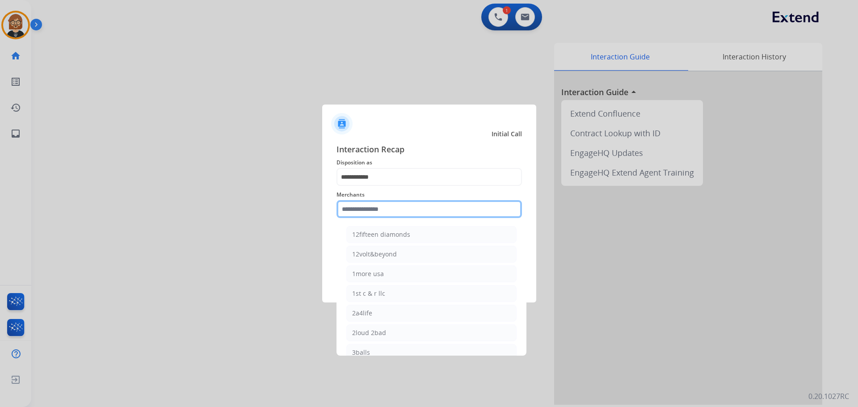
click at [433, 201] on input "text" at bounding box center [429, 209] width 185 height 18
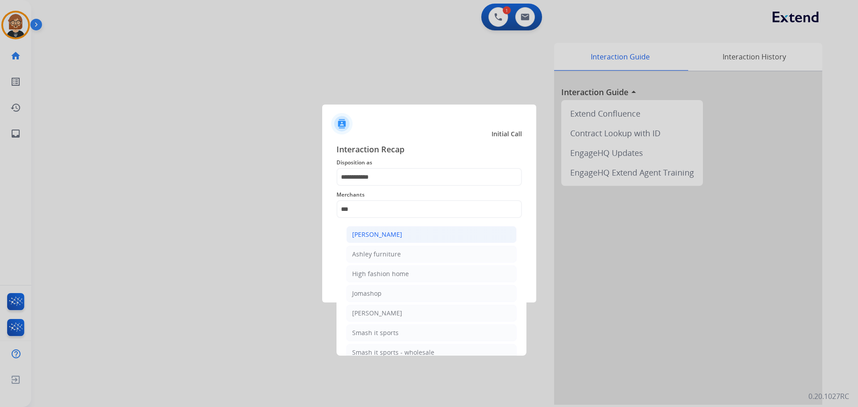
click at [427, 240] on li "[PERSON_NAME]" at bounding box center [431, 234] width 170 height 17
type input "**********"
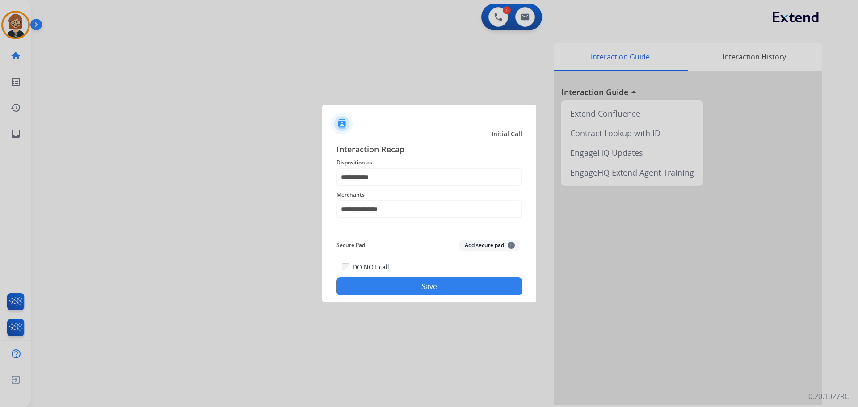
click at [429, 288] on button "Save" at bounding box center [429, 287] width 185 height 18
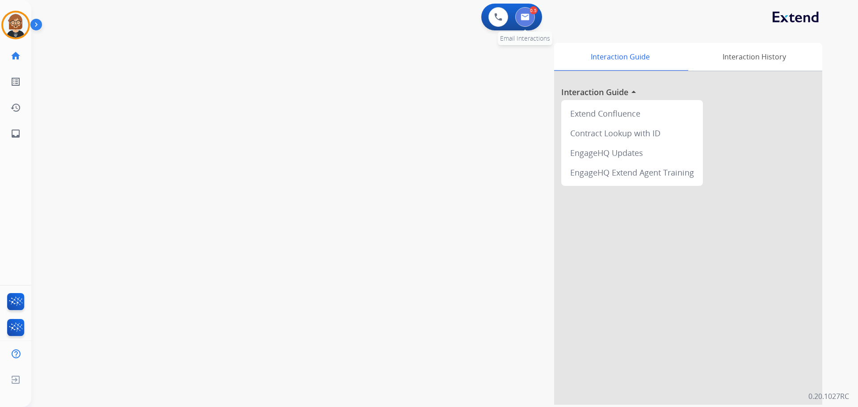
click at [529, 18] on img at bounding box center [525, 16] width 9 height 7
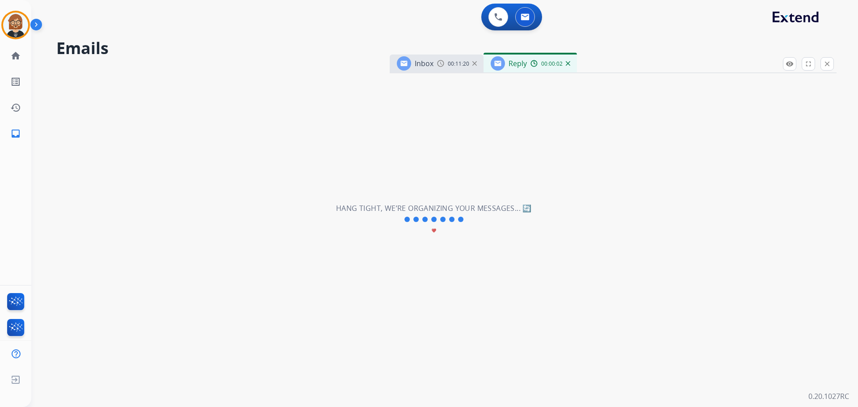
select select "**********"
click at [520, 15] on button at bounding box center [525, 17] width 20 height 20
click at [504, 14] on button at bounding box center [498, 17] width 20 height 20
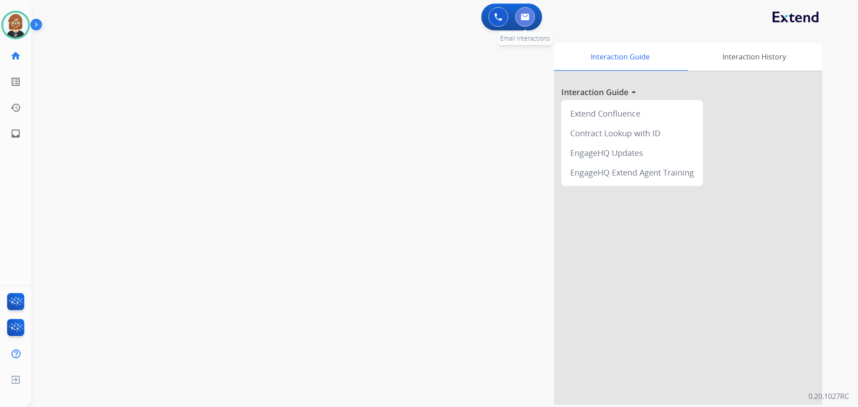
click at [530, 20] on button at bounding box center [525, 17] width 20 height 20
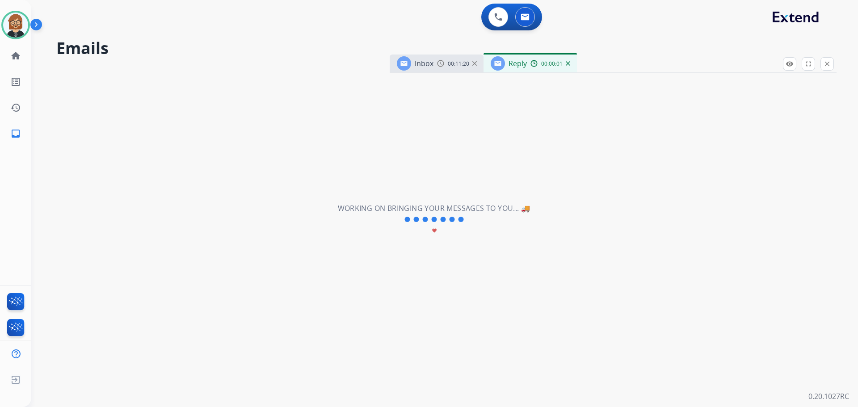
select select "**********"
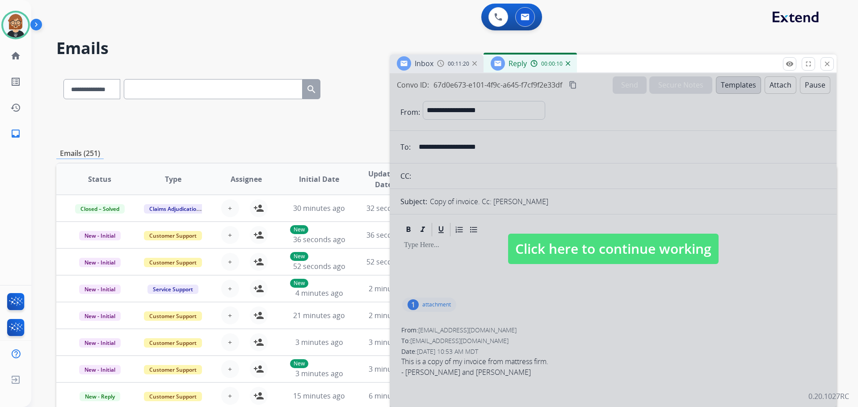
click at [655, 252] on span "Click here to continue working" at bounding box center [613, 249] width 210 height 30
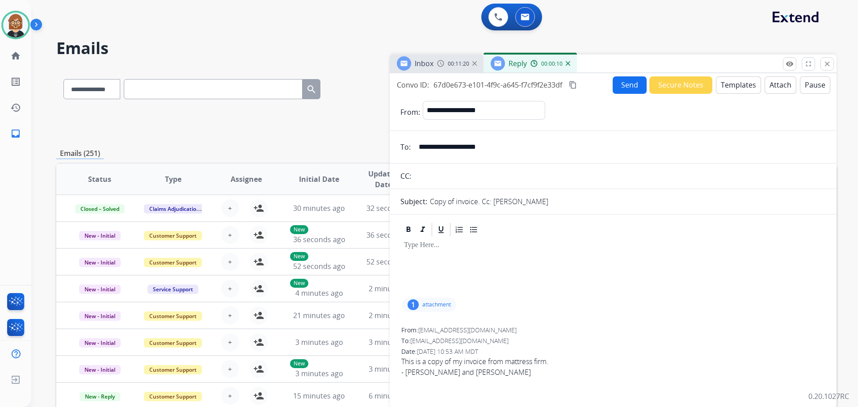
select select
click at [412, 75] on div "**********" at bounding box center [613, 238] width 447 height 330
click at [445, 61] on div "00:11:26" at bounding box center [456, 63] width 39 height 8
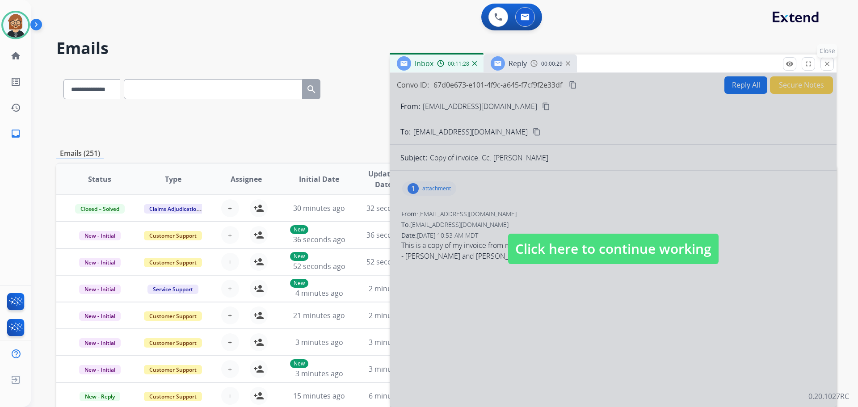
click at [825, 59] on button "close Close" at bounding box center [826, 63] width 13 height 13
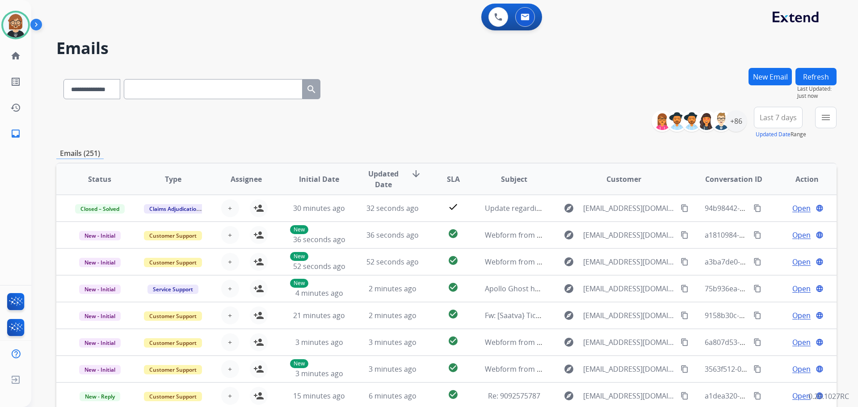
click at [814, 75] on button "Refresh" at bounding box center [815, 76] width 41 height 17
click at [733, 120] on div "+86" at bounding box center [735, 120] width 21 height 21
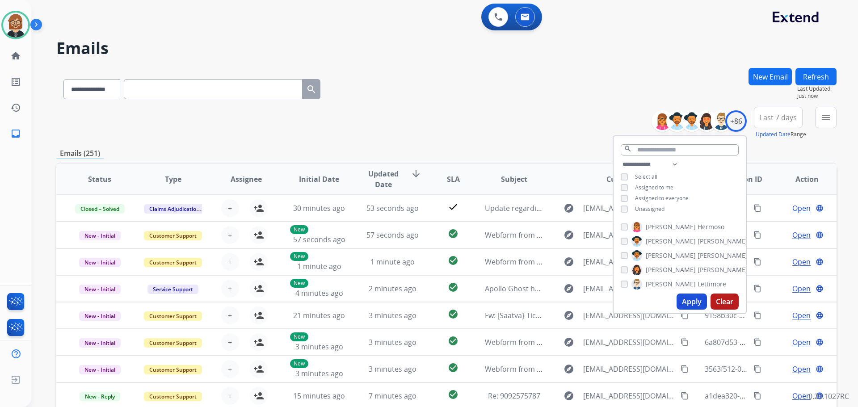
click at [691, 305] on button "Apply" at bounding box center [692, 302] width 30 height 16
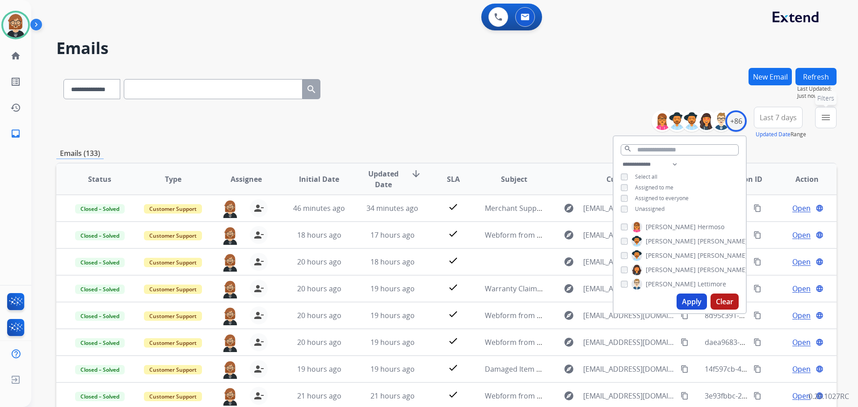
click at [820, 122] on mat-icon "menu" at bounding box center [825, 117] width 11 height 11
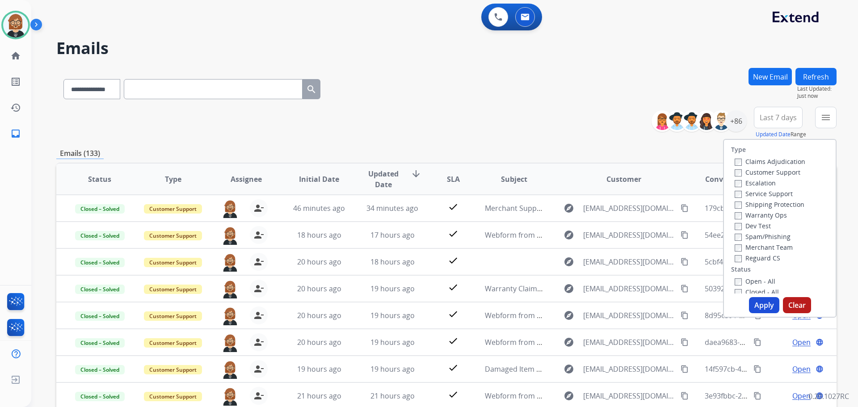
click at [753, 258] on label "Reguard CS" at bounding box center [758, 258] width 46 height 8
click at [765, 175] on label "Customer Support" at bounding box center [768, 172] width 66 height 8
click at [758, 205] on label "Shipping Protection" at bounding box center [770, 204] width 70 height 8
click at [749, 278] on label "Open - All" at bounding box center [755, 281] width 41 height 8
click at [759, 311] on button "Apply" at bounding box center [764, 305] width 30 height 16
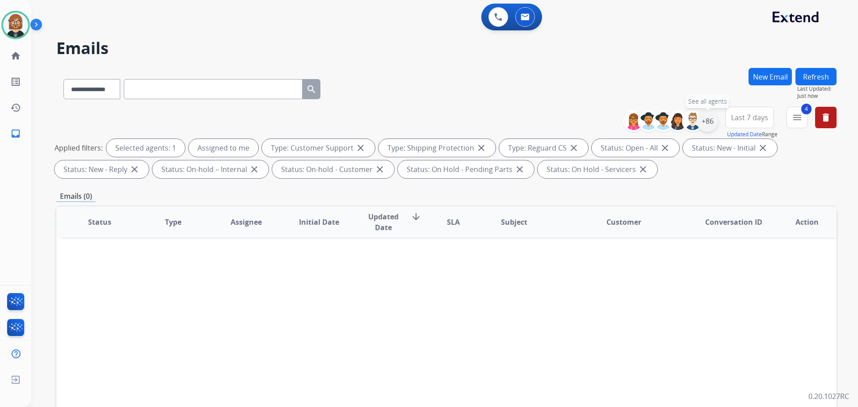
click at [713, 124] on div "+86" at bounding box center [707, 120] width 21 height 21
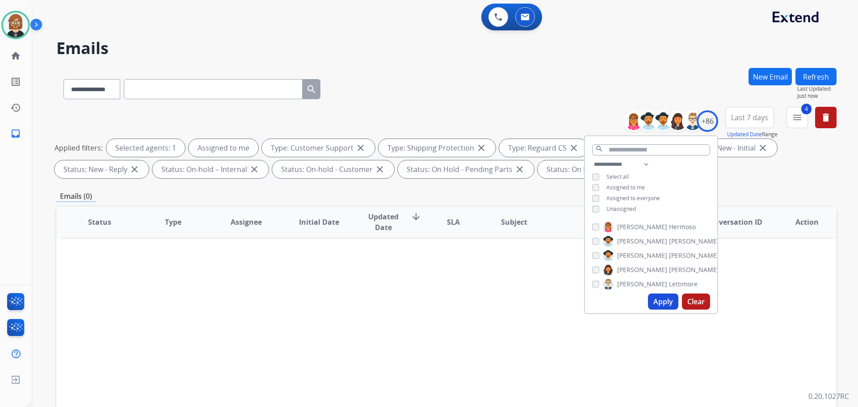
click at [620, 208] on span "Unassigned" at bounding box center [620, 209] width 29 height 8
click at [665, 306] on button "Apply" at bounding box center [663, 302] width 30 height 16
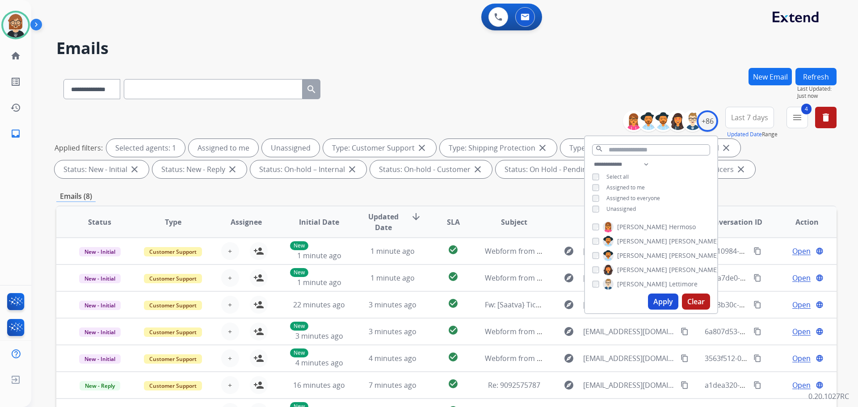
click at [657, 297] on button "Apply" at bounding box center [663, 302] width 30 height 16
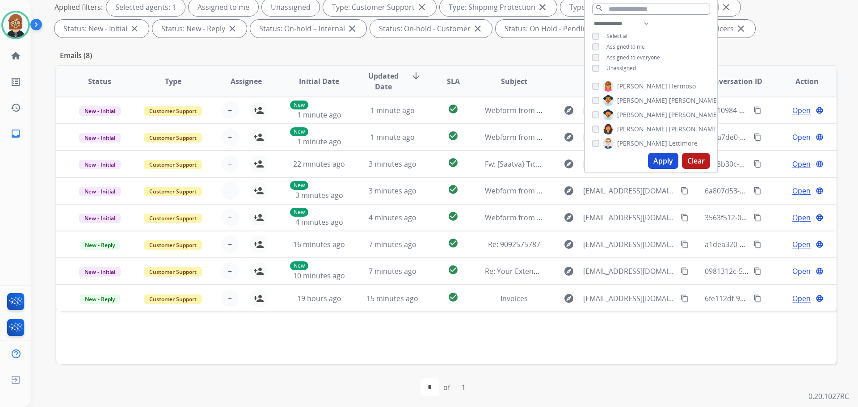
scroll to position [144, 0]
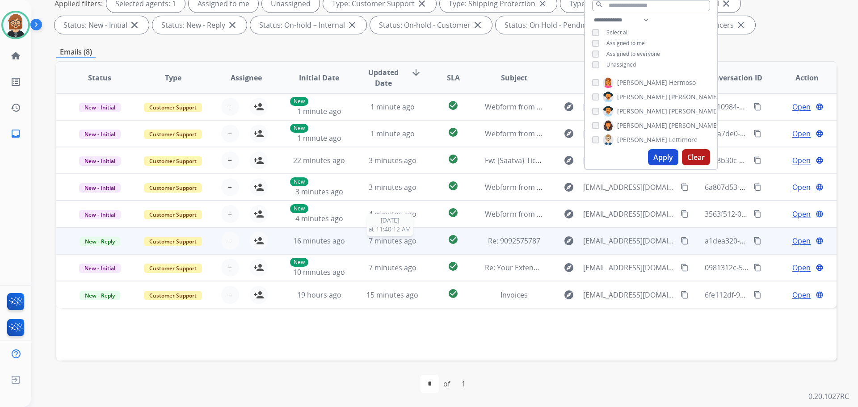
click at [380, 240] on span "7 minutes ago" at bounding box center [393, 241] width 48 height 10
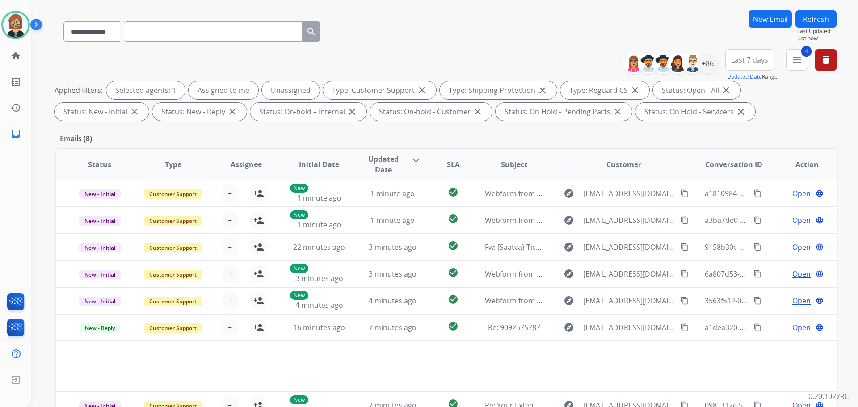
scroll to position [0, 0]
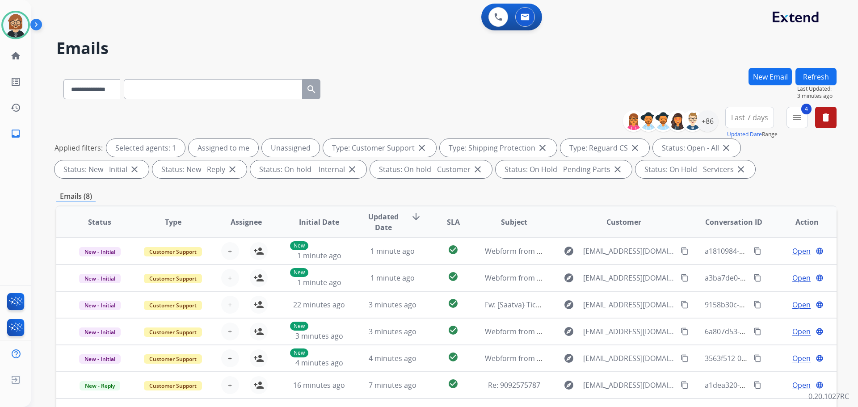
click at [760, 187] on div "**********" at bounding box center [446, 310] width 780 height 484
click at [5, 33] on div at bounding box center [15, 25] width 29 height 29
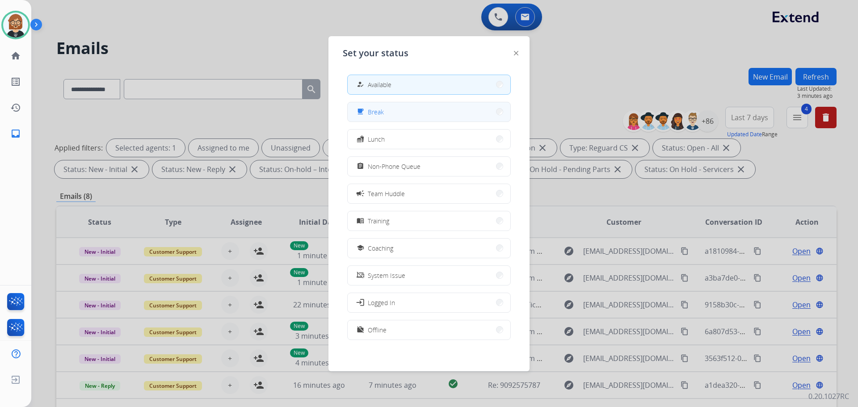
click at [411, 108] on button "free_breakfast Break" at bounding box center [429, 111] width 163 height 19
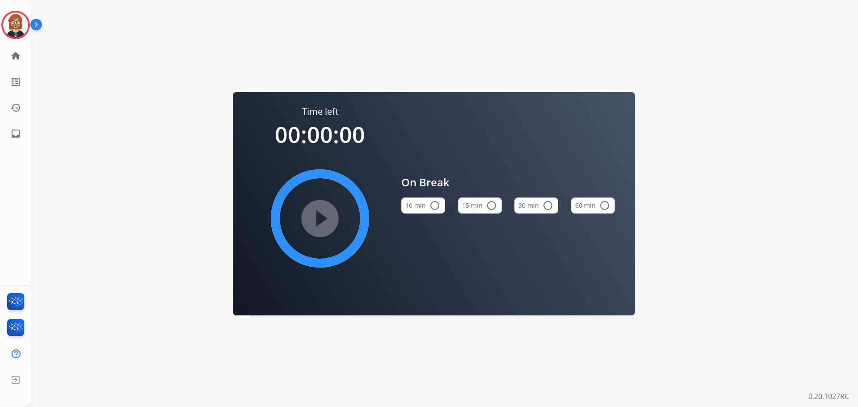
click at [411, 205] on button "10 min radio_button_unchecked" at bounding box center [423, 206] width 44 height 16
click at [322, 213] on mat-icon "play_circle_filled" at bounding box center [320, 218] width 11 height 11
click at [13, 134] on mat-icon "inbox" at bounding box center [15, 133] width 11 height 11
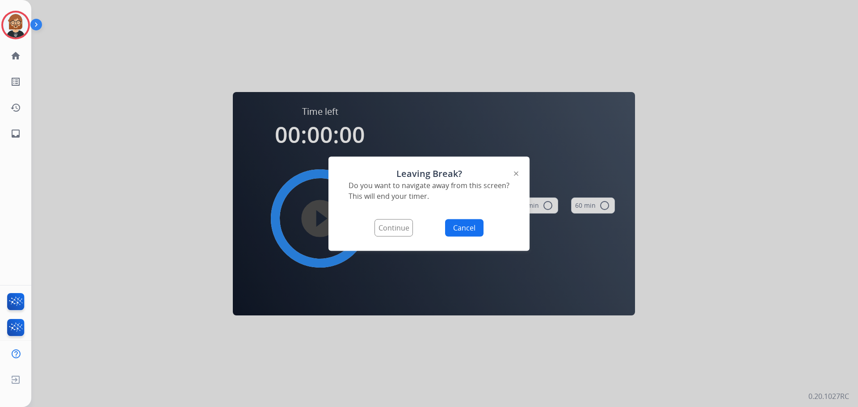
click at [399, 223] on button "Continue" at bounding box center [393, 227] width 38 height 17
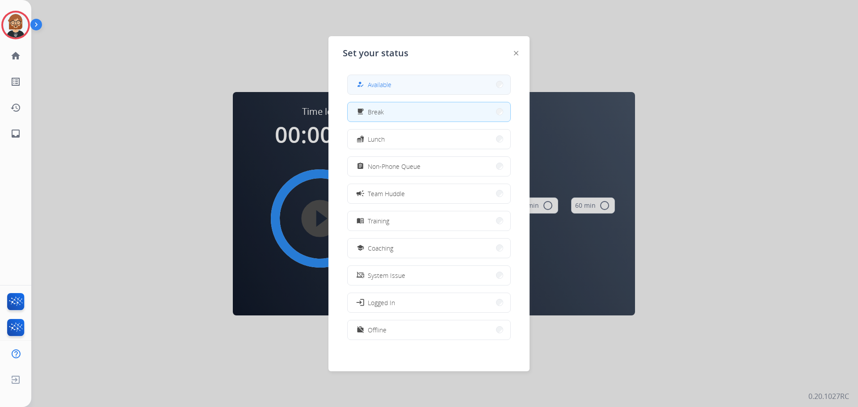
click at [402, 91] on button "how_to_reg Available" at bounding box center [429, 84] width 163 height 19
select select "**********"
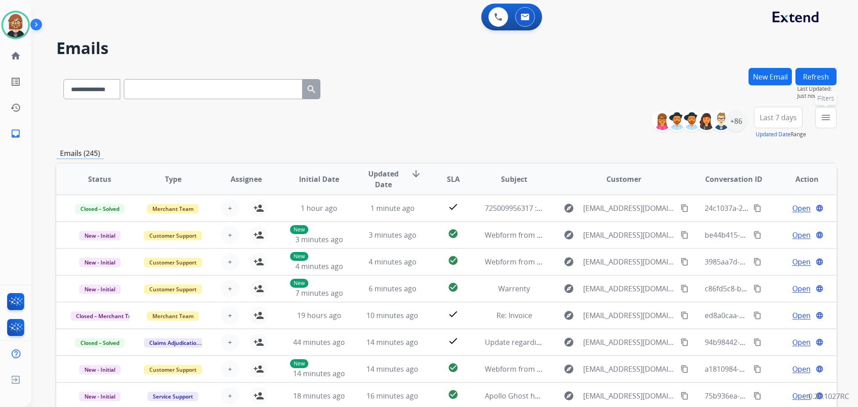
click at [825, 118] on mat-icon "menu" at bounding box center [825, 117] width 11 height 11
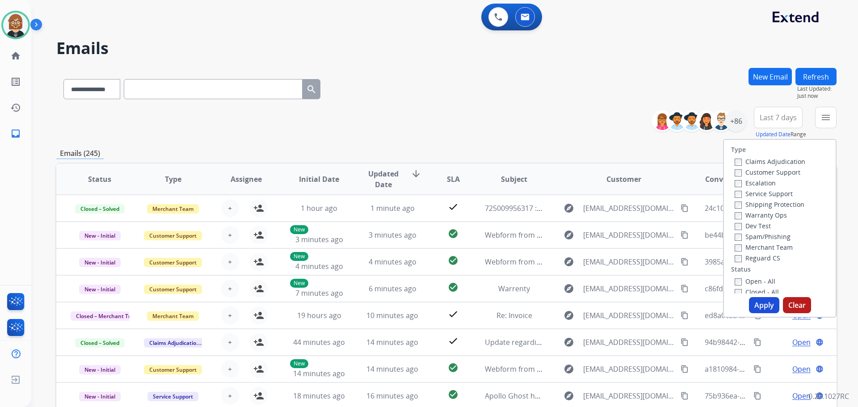
click at [752, 284] on label "Open - All" at bounding box center [755, 281] width 41 height 8
click at [751, 257] on label "Reguard CS" at bounding box center [758, 258] width 46 height 8
click at [758, 171] on label "Customer Support" at bounding box center [768, 172] width 66 height 8
click at [761, 207] on label "Shipping Protection" at bounding box center [770, 204] width 70 height 8
click at [760, 305] on button "Apply" at bounding box center [764, 305] width 30 height 16
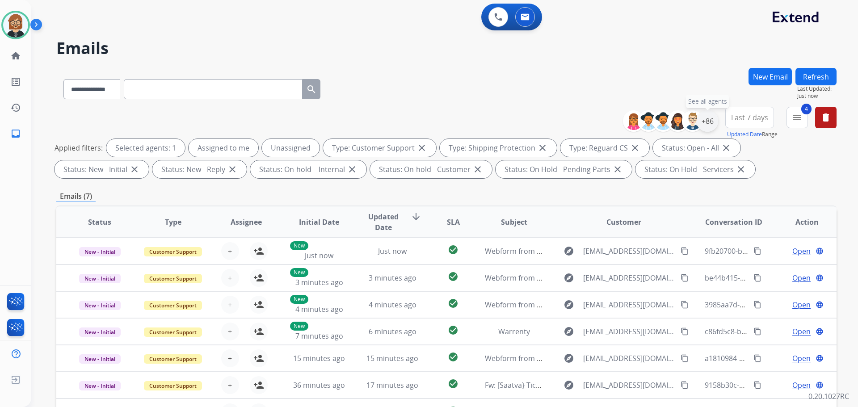
click at [710, 121] on div "+86" at bounding box center [707, 120] width 21 height 21
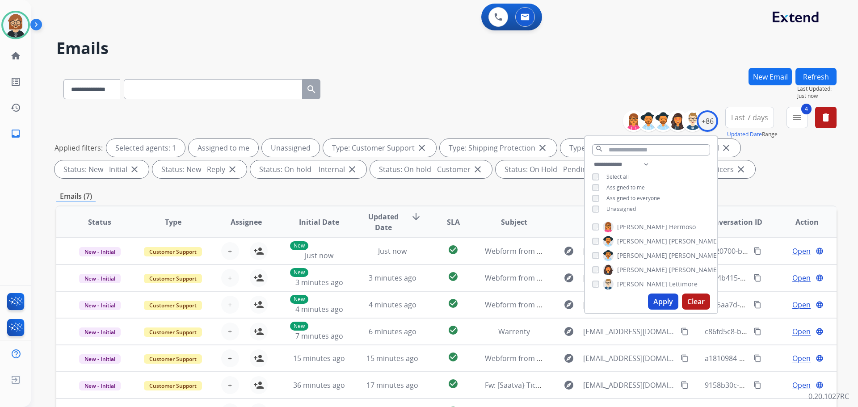
click at [662, 302] on button "Apply" at bounding box center [663, 302] width 30 height 16
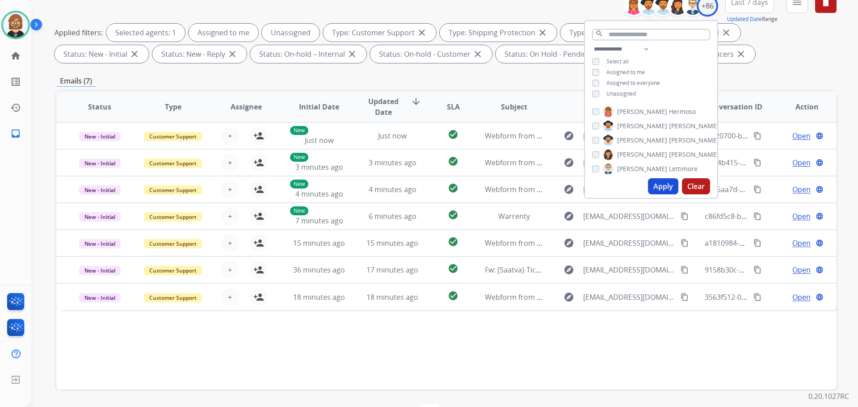
scroll to position [144, 0]
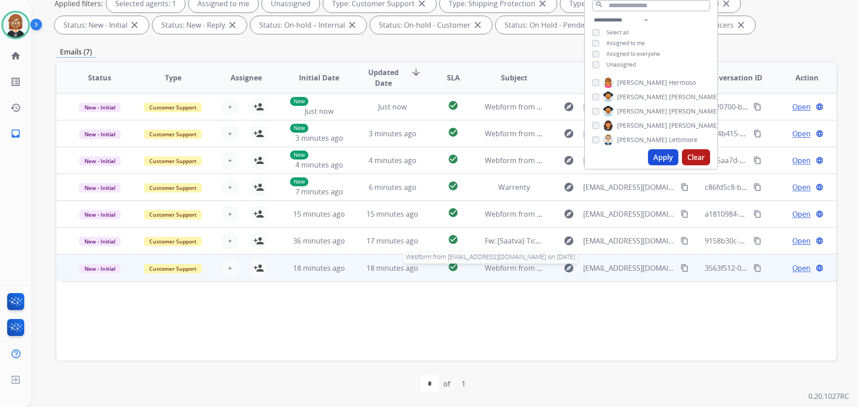
click at [512, 272] on span "Webform from [EMAIL_ADDRESS][DOMAIN_NAME] on [DATE]" at bounding box center [586, 268] width 202 height 10
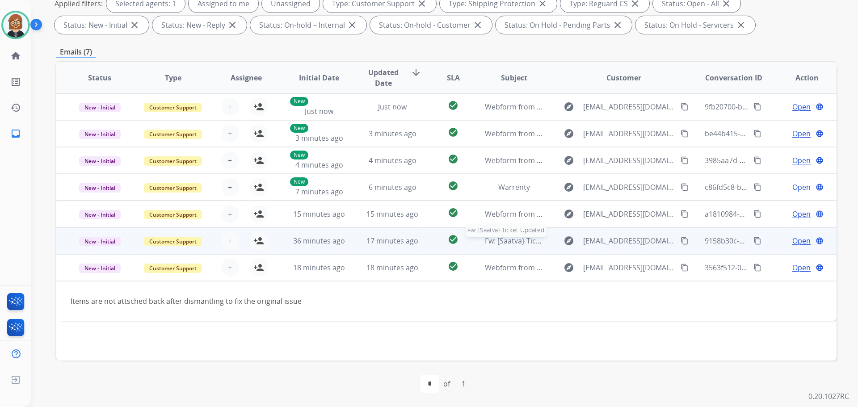
click at [494, 240] on span "Fw: [Saatva} Ticket Updated" at bounding box center [531, 241] width 93 height 10
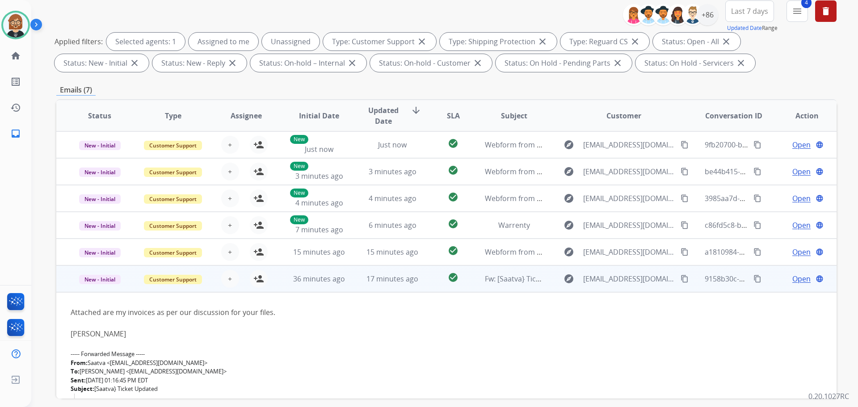
scroll to position [55, 0]
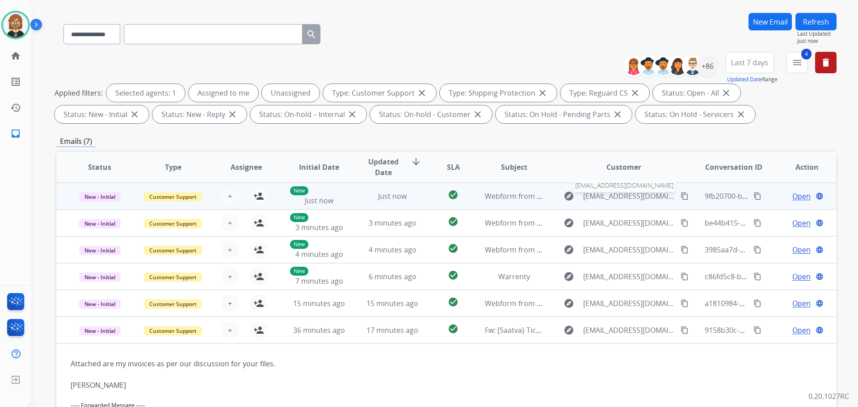
click at [627, 195] on span "[EMAIL_ADDRESS][DOMAIN_NAME]" at bounding box center [629, 196] width 92 height 11
type input "**********"
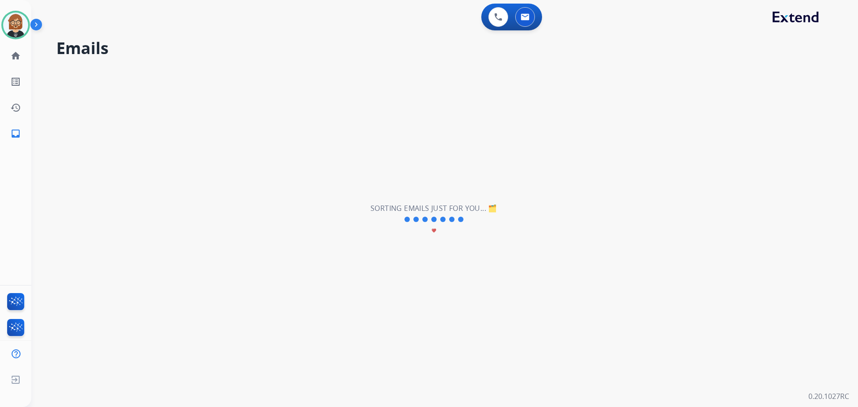
scroll to position [0, 0]
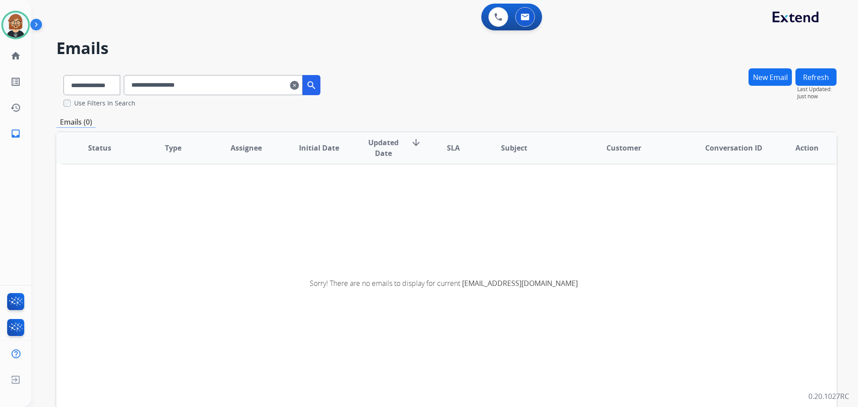
click at [299, 83] on mat-icon "clear" at bounding box center [294, 85] width 9 height 11
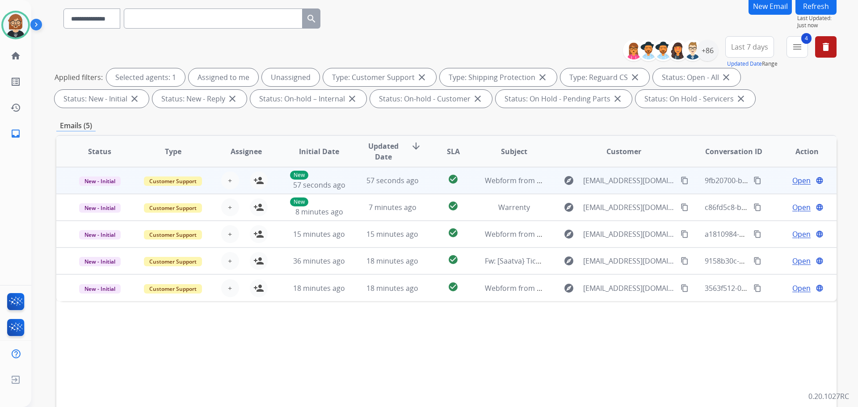
scroll to position [89, 0]
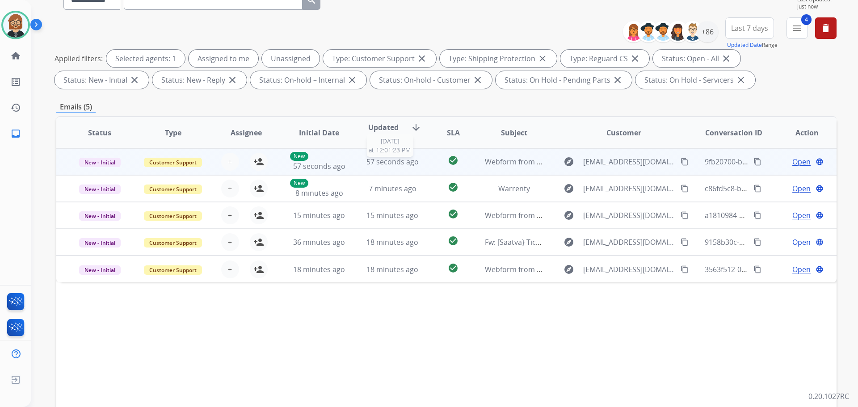
click at [412, 164] on span "57 seconds ago" at bounding box center [392, 162] width 52 height 10
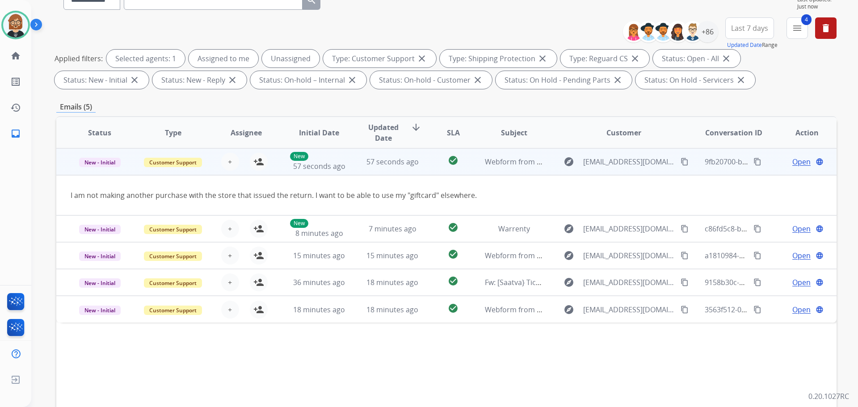
click at [793, 162] on span "Open" at bounding box center [801, 161] width 18 height 11
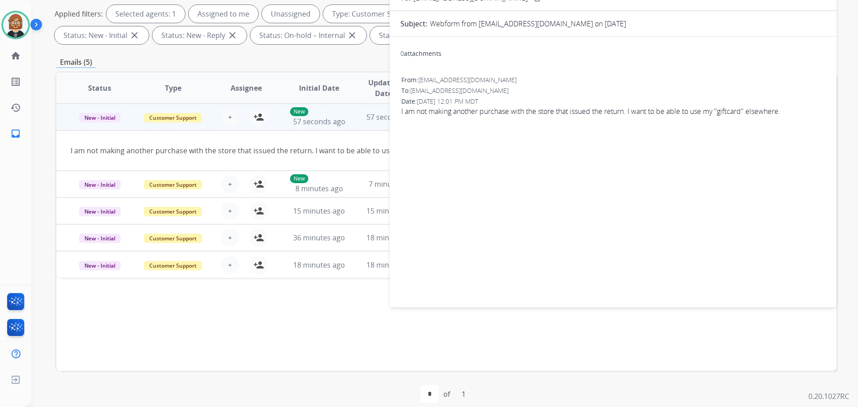
scroll to position [45, 0]
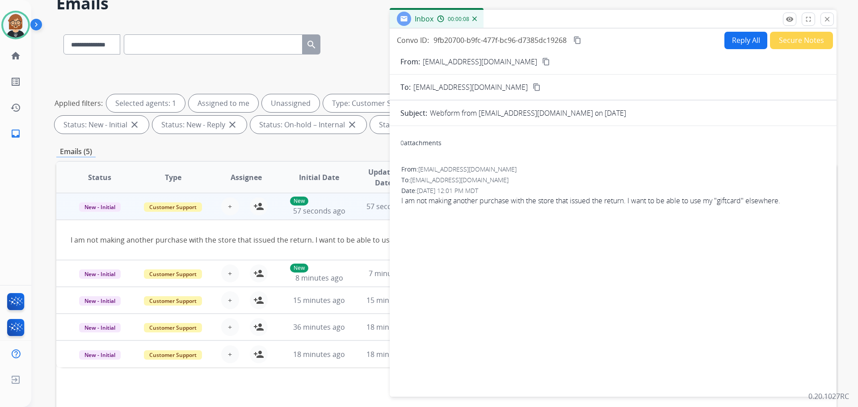
click at [542, 61] on mat-icon "content_copy" at bounding box center [546, 62] width 8 height 8
click at [832, 22] on button "close Close" at bounding box center [826, 19] width 13 height 13
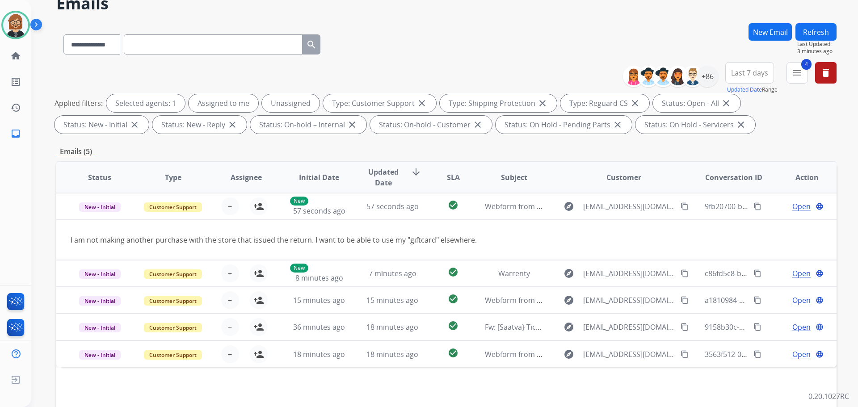
click at [821, 29] on button "Refresh" at bounding box center [815, 31] width 41 height 17
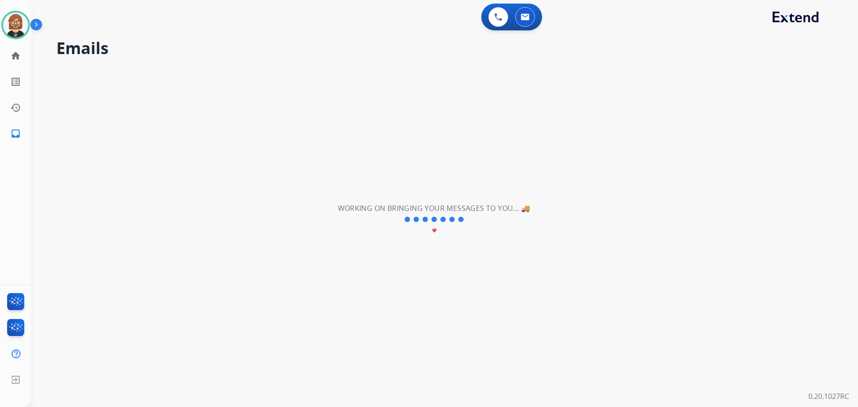
scroll to position [0, 0]
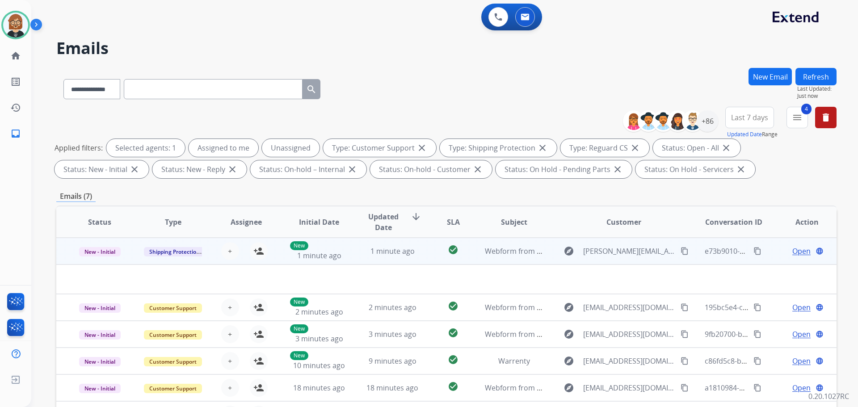
click at [422, 250] on td "check_circle" at bounding box center [446, 251] width 49 height 27
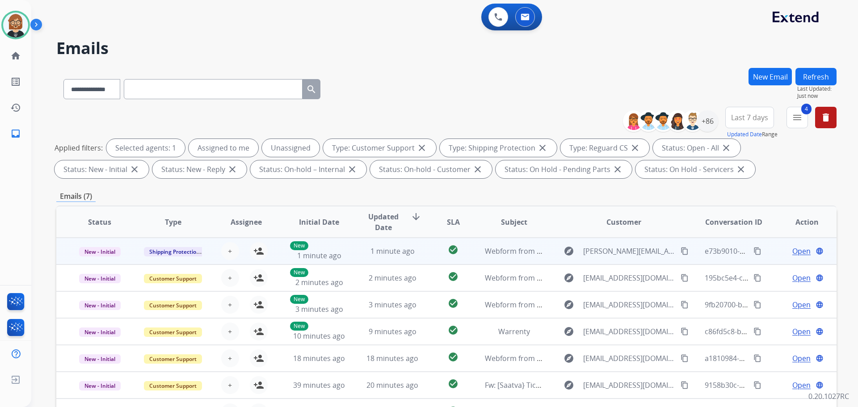
click at [422, 250] on td "check_circle" at bounding box center [446, 251] width 49 height 27
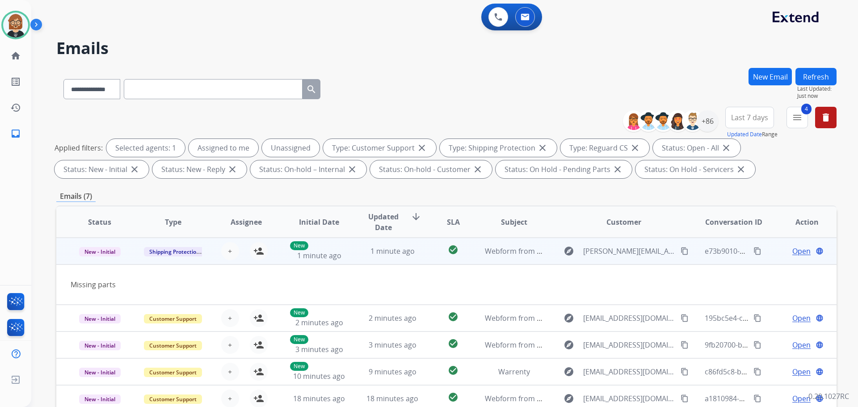
scroll to position [134, 0]
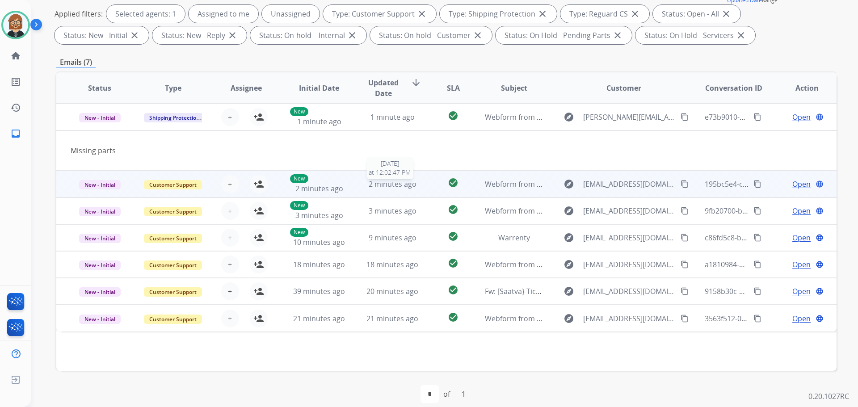
click at [398, 181] on span "2 minutes ago" at bounding box center [393, 184] width 48 height 10
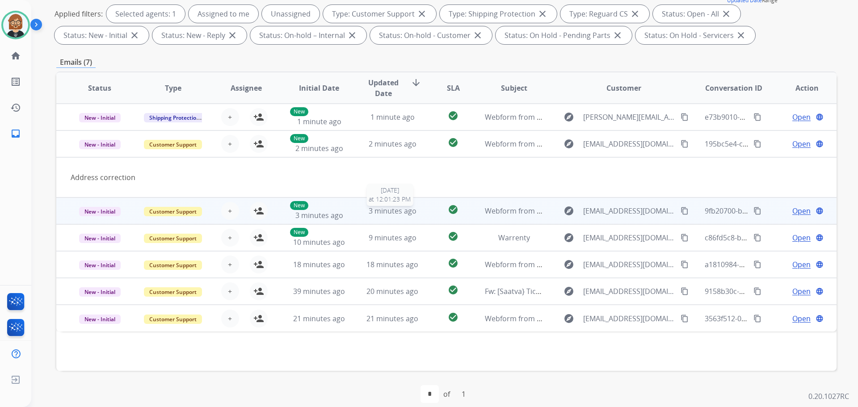
click at [394, 207] on span "3 minutes ago" at bounding box center [393, 211] width 48 height 10
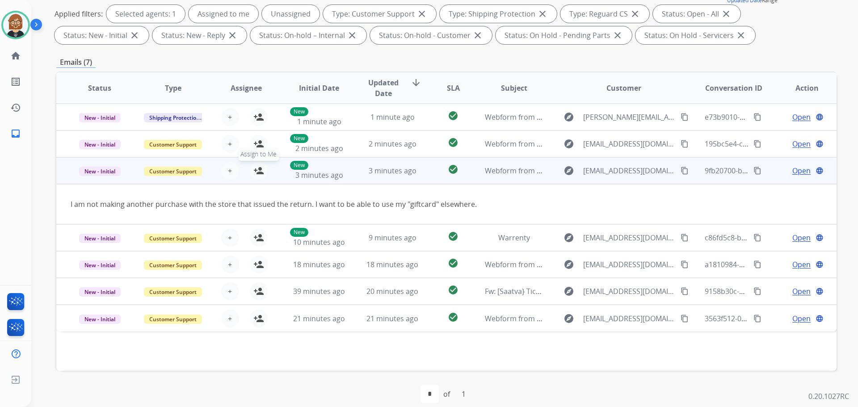
click at [259, 166] on mat-icon "person_add" at bounding box center [258, 170] width 11 height 11
click at [681, 173] on mat-icon "content_copy" at bounding box center [685, 171] width 8 height 8
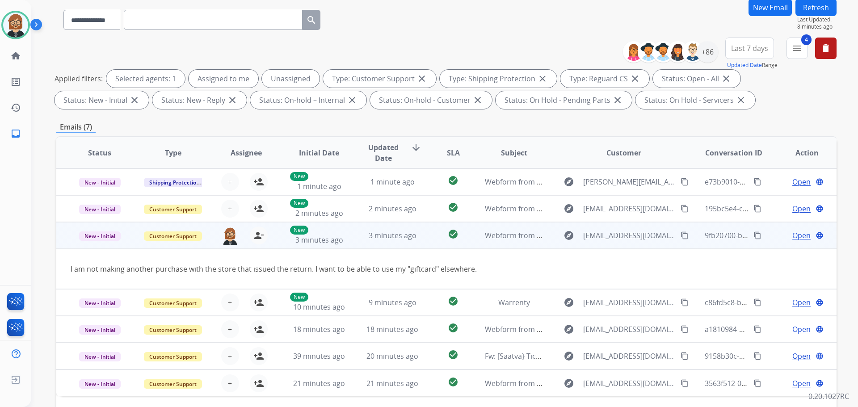
scroll to position [0, 0]
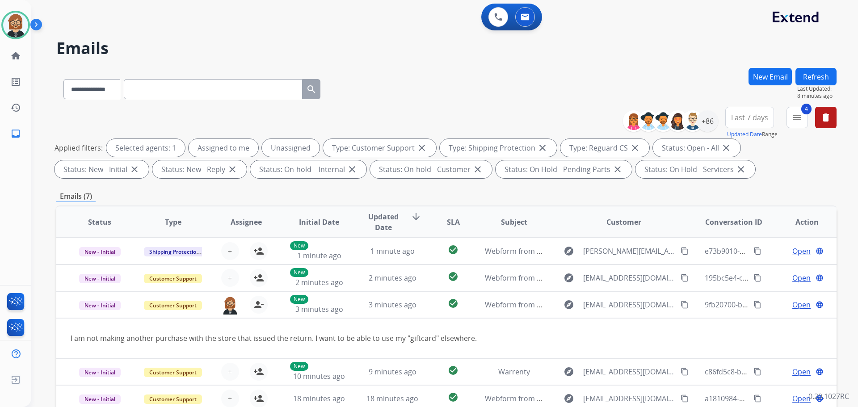
click at [233, 89] on input "text" at bounding box center [213, 89] width 179 height 20
paste input "**********"
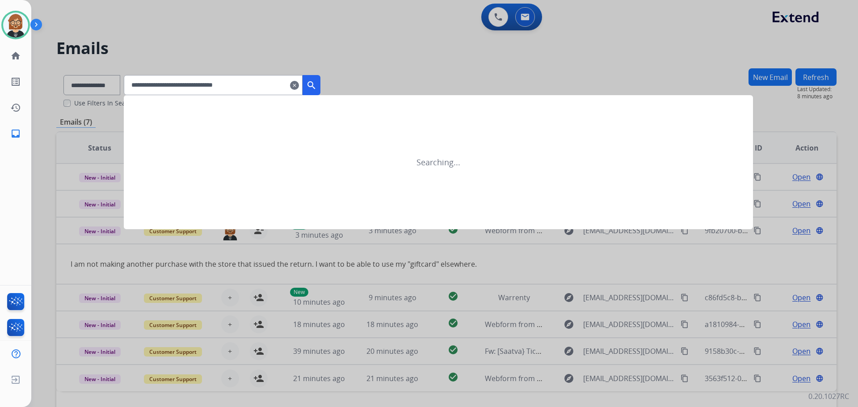
type input "**********"
click at [317, 84] on mat-icon "search" at bounding box center [311, 85] width 11 height 11
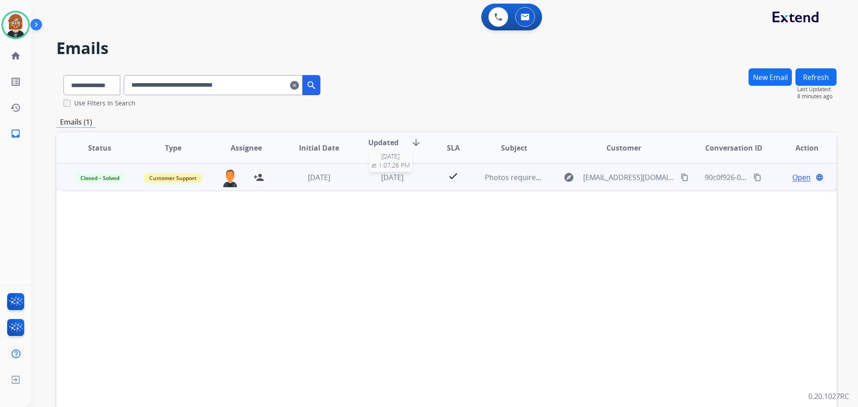
click at [409, 177] on div "[DATE]" at bounding box center [392, 177] width 59 height 11
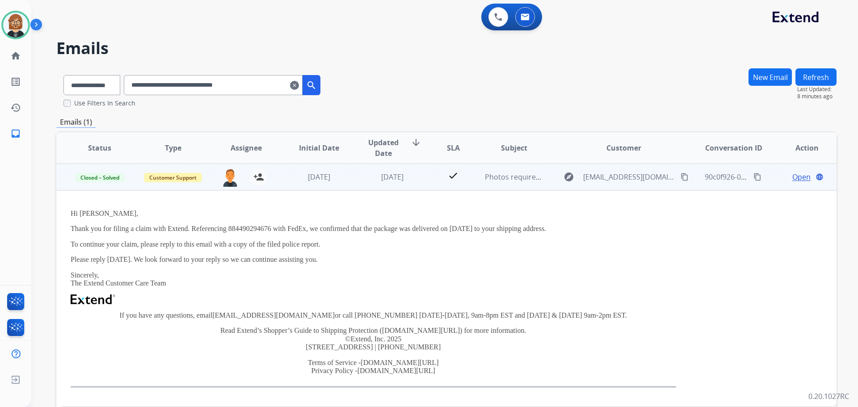
click at [376, 187] on td "[DATE]" at bounding box center [385, 177] width 73 height 27
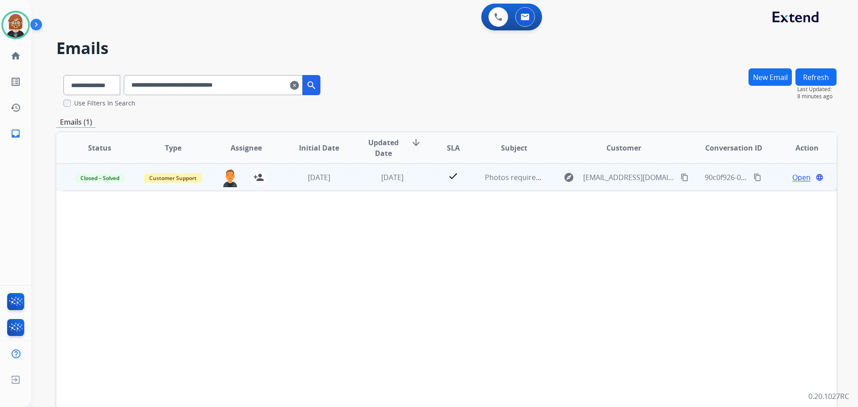
click at [376, 187] on td "[DATE]" at bounding box center [385, 177] width 73 height 27
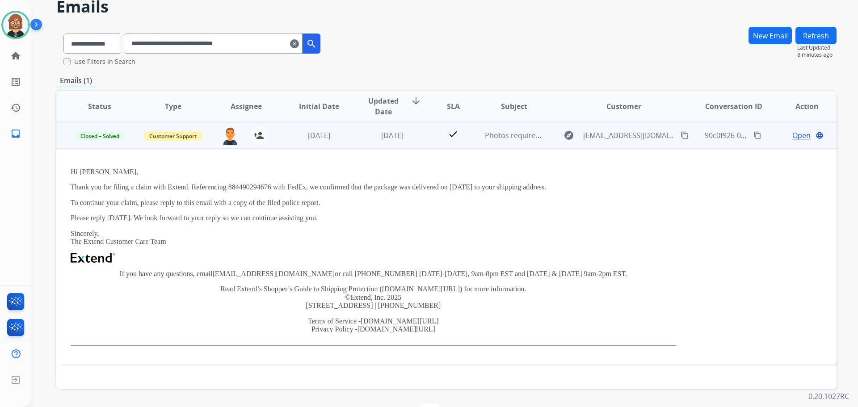
scroll to position [25, 0]
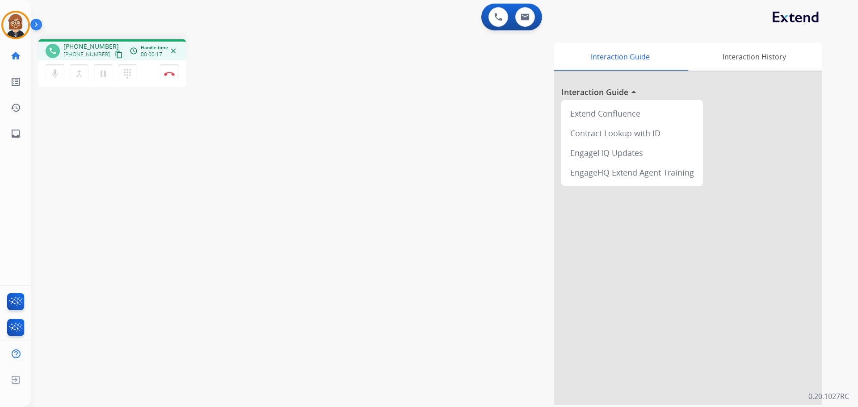
click at [271, 178] on div "phone [PHONE_NUMBER] [PHONE_NUMBER] content_copy access_time Call metrics Queue…" at bounding box center [433, 218] width 805 height 373
click at [169, 76] on button "Disconnect" at bounding box center [169, 73] width 19 height 19
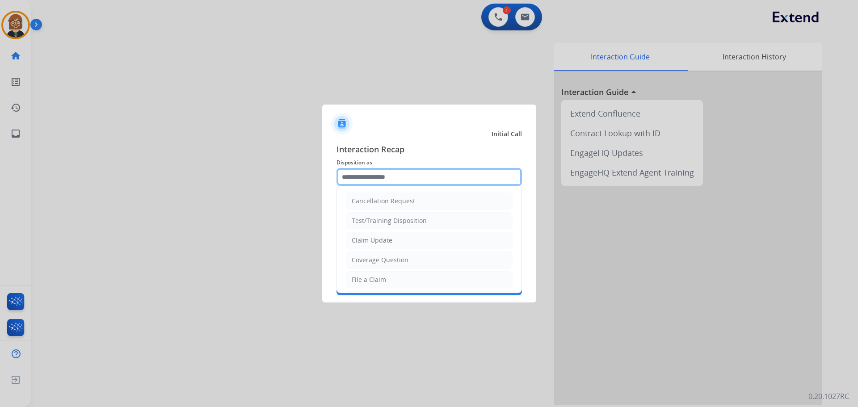
click at [419, 172] on input "text" at bounding box center [429, 177] width 185 height 18
click at [406, 242] on li "Claim Update" at bounding box center [429, 240] width 167 height 17
type input "**********"
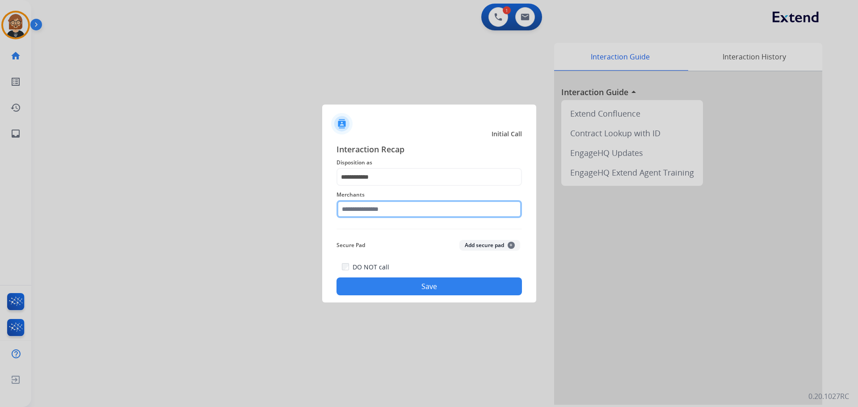
click at [412, 202] on input "text" at bounding box center [429, 209] width 185 height 18
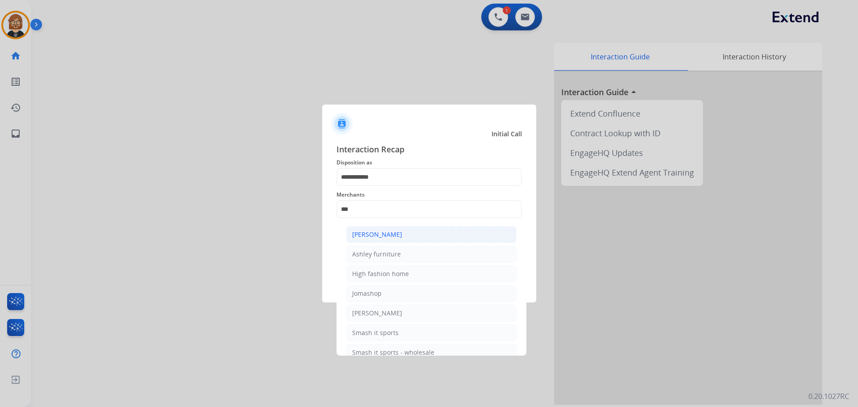
click at [388, 231] on div "[PERSON_NAME]" at bounding box center [377, 234] width 50 height 9
type input "**********"
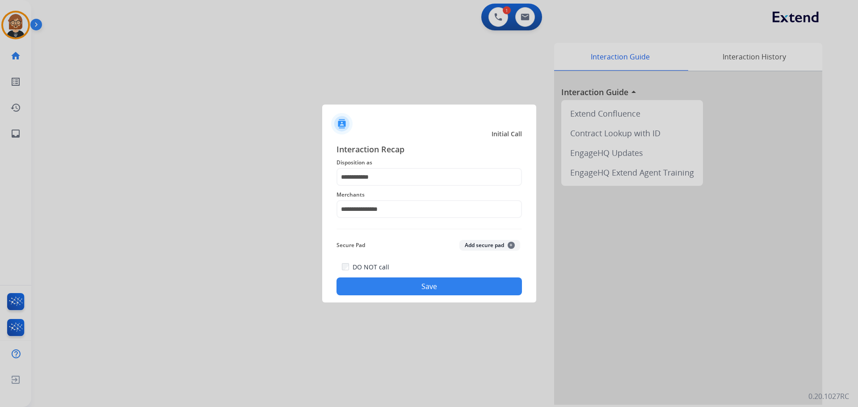
click at [441, 288] on button "Save" at bounding box center [429, 287] width 185 height 18
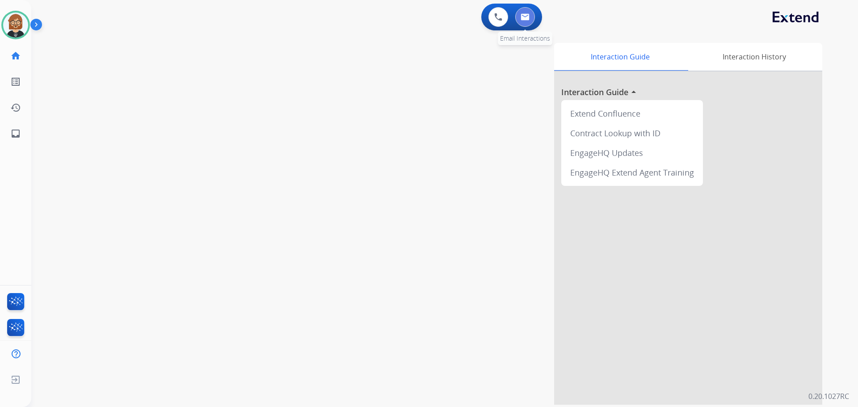
click at [534, 15] on button at bounding box center [525, 17] width 20 height 20
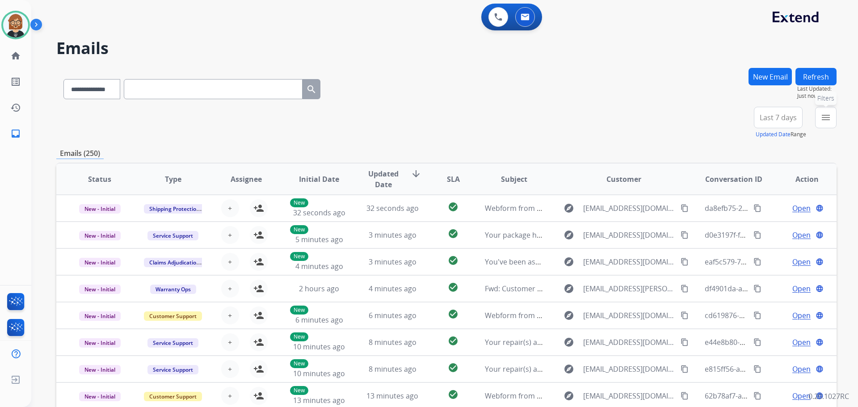
click at [824, 114] on mat-icon "menu" at bounding box center [825, 117] width 11 height 11
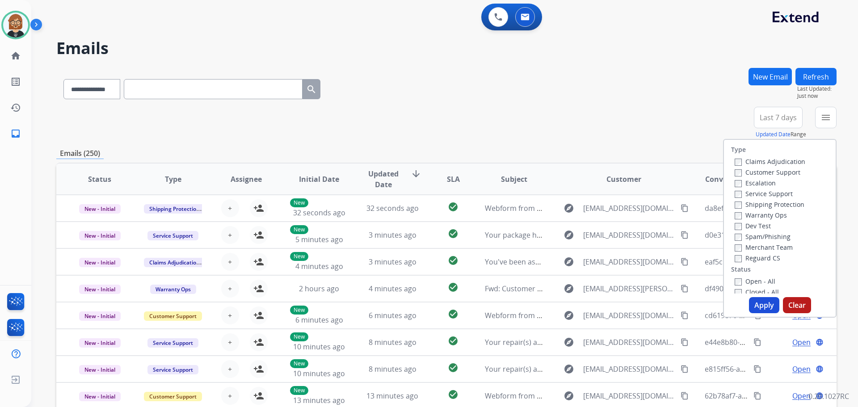
click at [751, 286] on div "Closed - All" at bounding box center [782, 291] width 94 height 11
click at [752, 278] on label "Open - All" at bounding box center [755, 281] width 41 height 8
click at [757, 307] on button "Apply" at bounding box center [764, 305] width 30 height 16
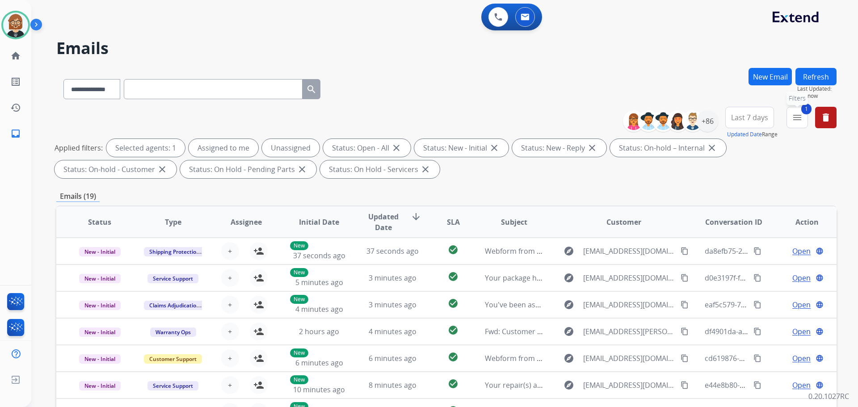
click at [801, 116] on mat-icon "menu" at bounding box center [797, 117] width 11 height 11
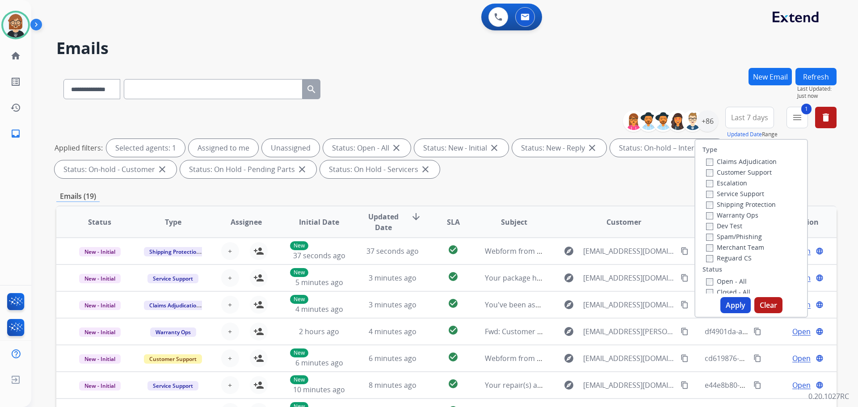
click at [730, 161] on label "Claims Adjudication" at bounding box center [741, 161] width 71 height 8
click at [732, 171] on label "Customer Support" at bounding box center [739, 172] width 66 height 8
click at [740, 206] on label "Shipping Protection" at bounding box center [741, 204] width 70 height 8
click at [742, 257] on label "Reguard CS" at bounding box center [729, 258] width 46 height 8
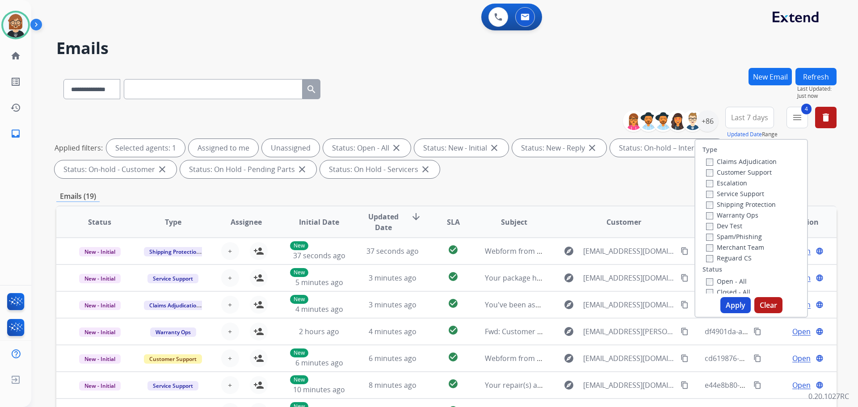
click at [732, 303] on button "Apply" at bounding box center [735, 305] width 30 height 16
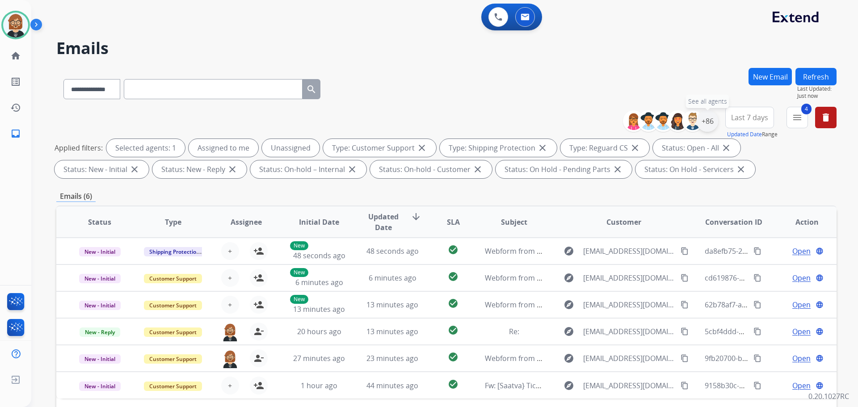
click at [703, 122] on div "+86" at bounding box center [707, 120] width 21 height 21
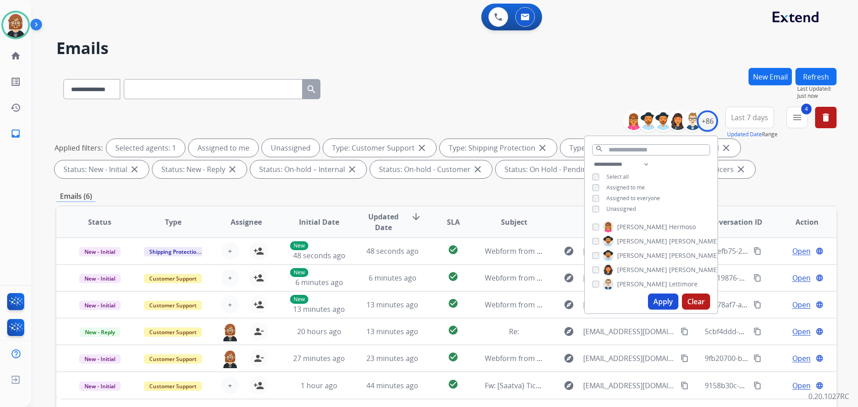
click at [660, 300] on button "Apply" at bounding box center [663, 302] width 30 height 16
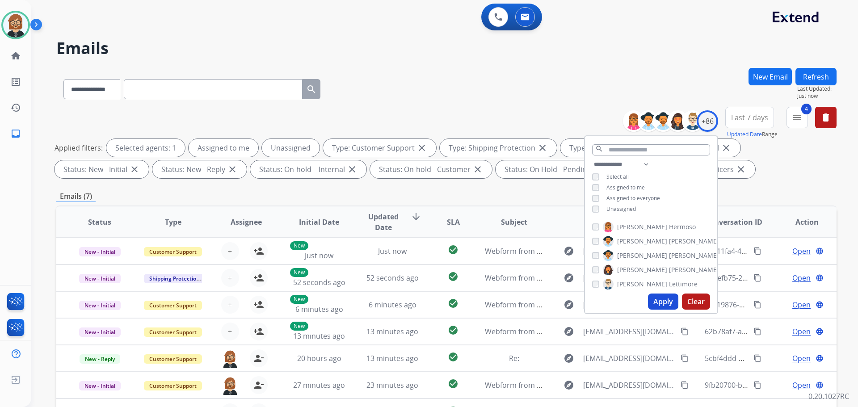
click at [761, 194] on div "Emails (7)" at bounding box center [446, 196] width 780 height 11
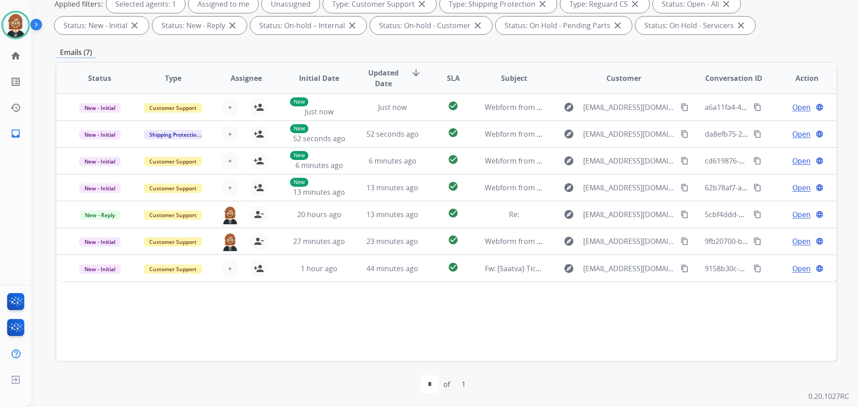
scroll to position [144, 0]
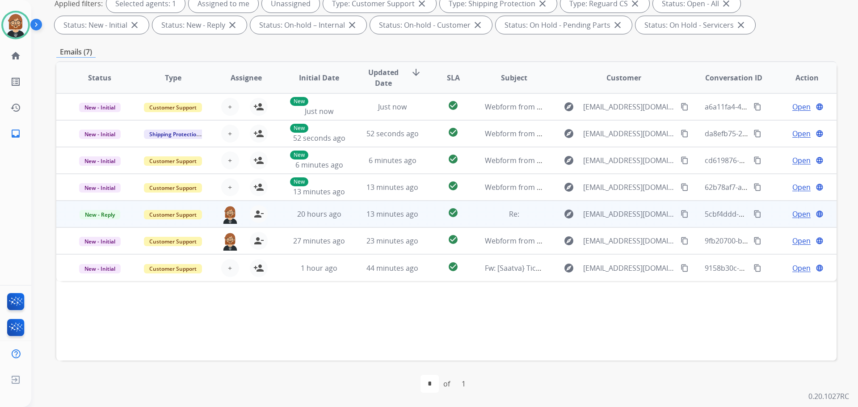
click at [404, 221] on td "13 minutes ago" at bounding box center [385, 214] width 73 height 27
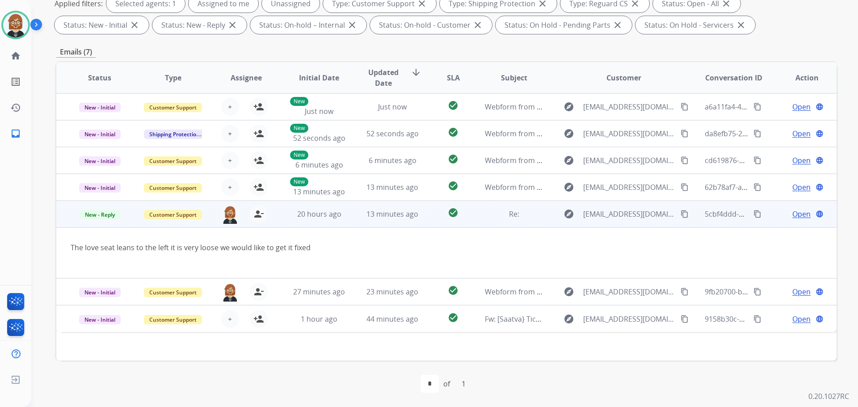
click at [800, 215] on span "Open" at bounding box center [801, 214] width 18 height 11
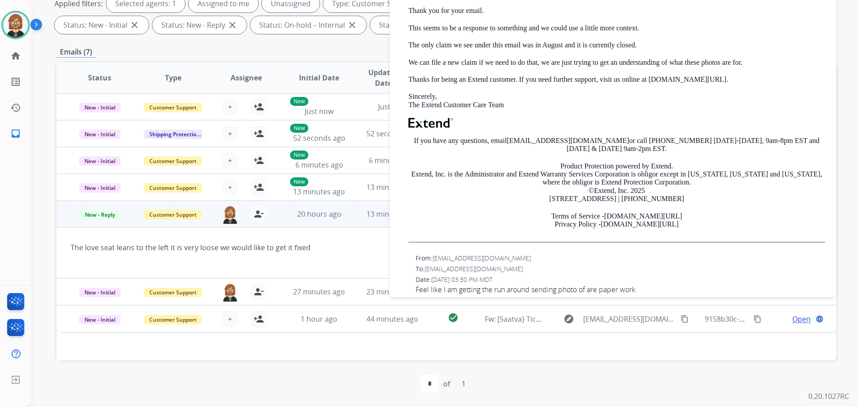
scroll to position [190, 0]
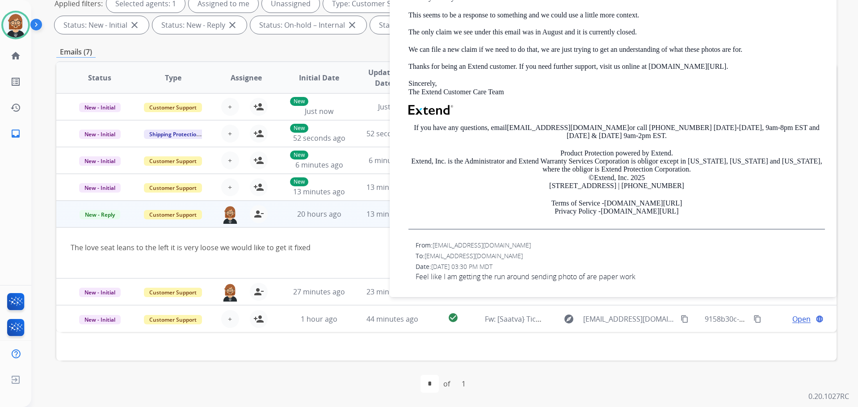
click at [370, 236] on td "The love seat leans to the left it is very loose we would like to get it fixed" at bounding box center [373, 252] width 634 height 51
click at [319, 259] on div "The love seat leans to the left it is very loose we would like to get it fixed" at bounding box center [374, 252] width 606 height 21
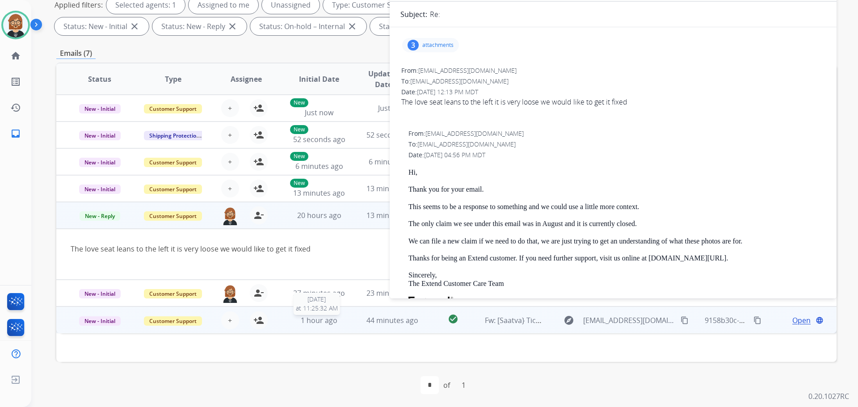
scroll to position [144, 0]
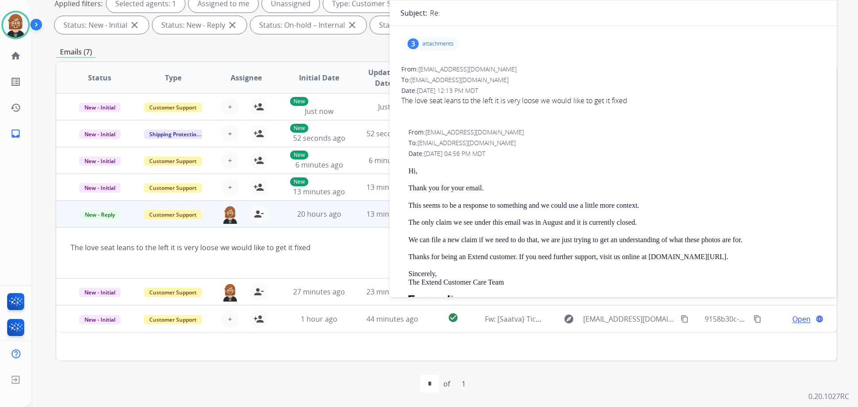
click at [320, 252] on div "The love seat leans to the left it is very loose we would like to get it fixed" at bounding box center [374, 247] width 606 height 11
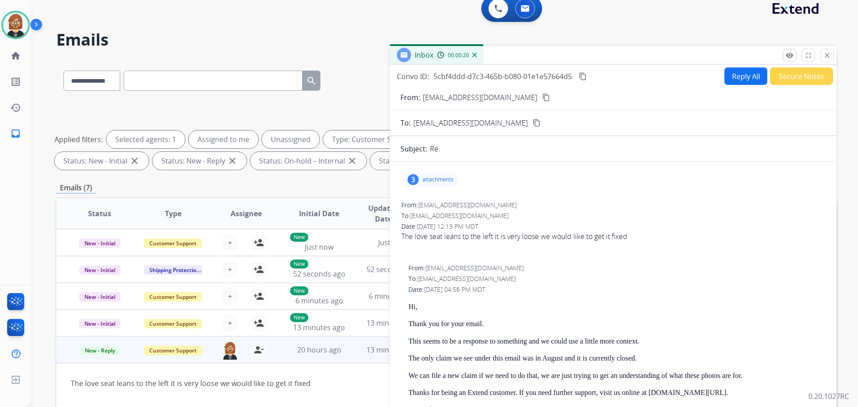
scroll to position [0, 0]
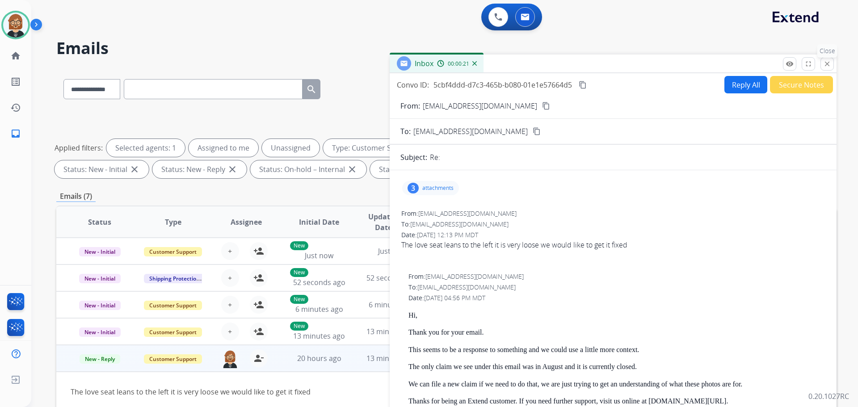
click at [829, 66] on mat-icon "close" at bounding box center [827, 64] width 8 height 8
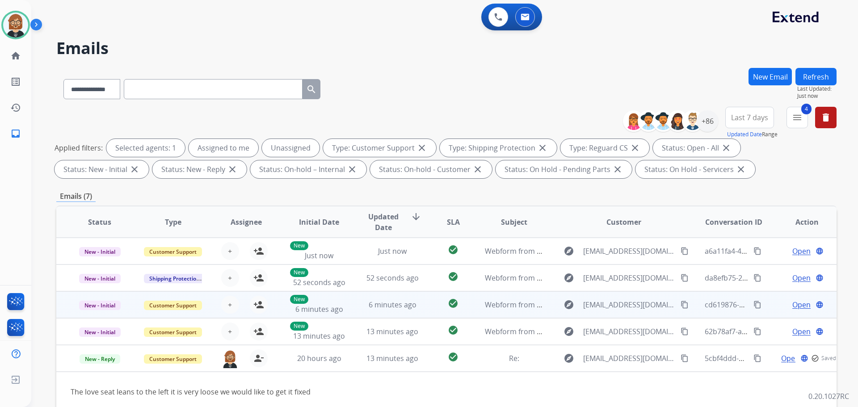
scroll to position [144, 0]
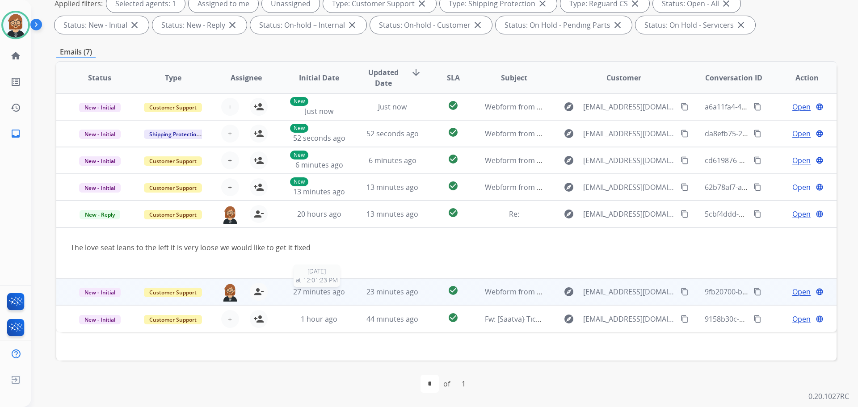
click at [312, 292] on span "27 minutes ago" at bounding box center [319, 292] width 52 height 10
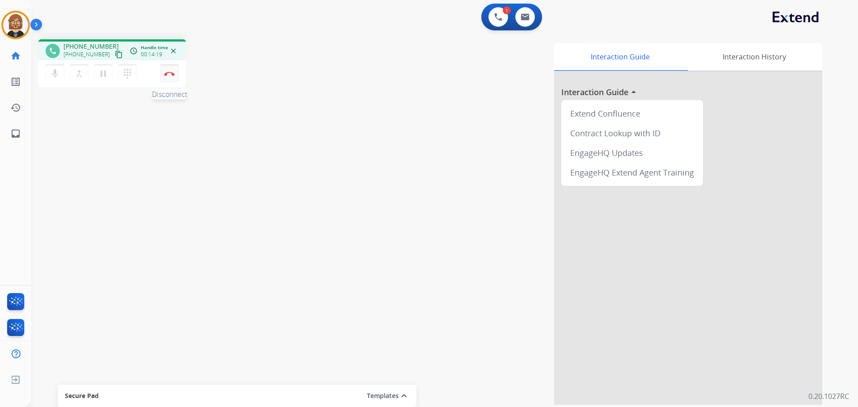
click at [168, 76] on button "Disconnect" at bounding box center [169, 73] width 19 height 19
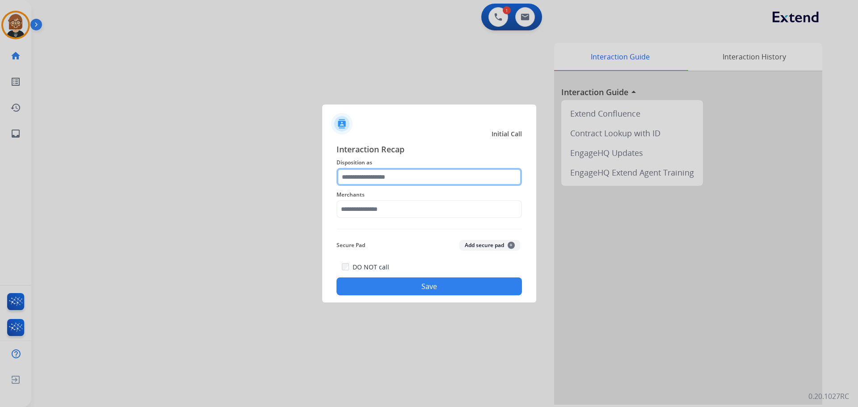
click at [401, 179] on input "text" at bounding box center [429, 177] width 185 height 18
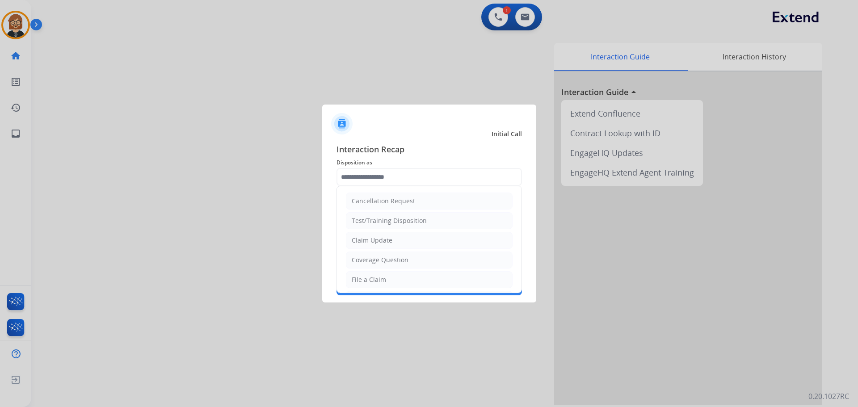
click at [20, 36] on div at bounding box center [429, 203] width 858 height 407
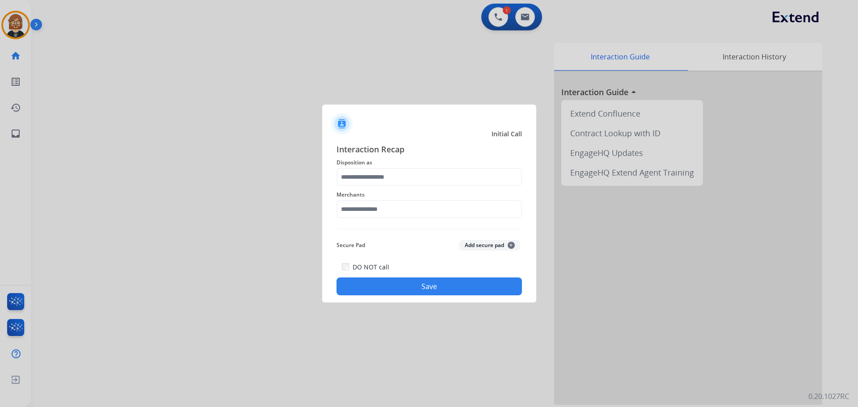
click at [525, 85] on div at bounding box center [429, 203] width 858 height 407
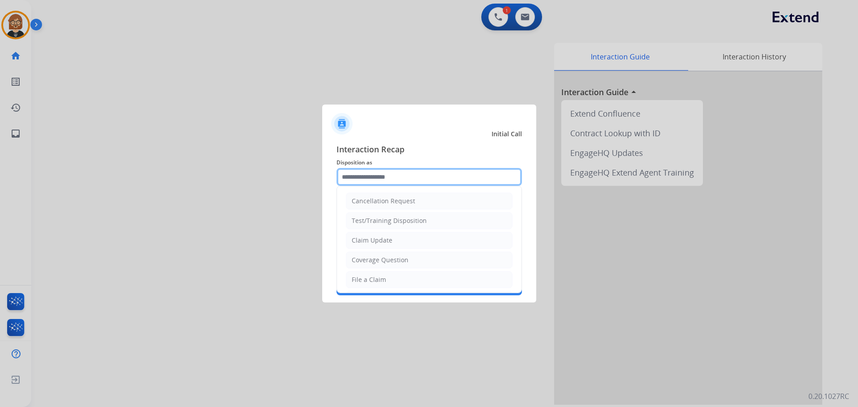
click at [443, 183] on input "text" at bounding box center [429, 177] width 185 height 18
click at [436, 234] on li "Claim Update" at bounding box center [429, 240] width 167 height 17
type input "**********"
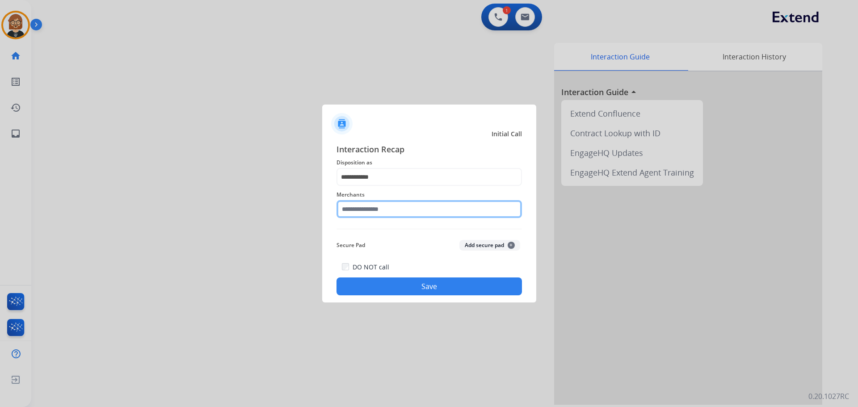
click at [430, 207] on input "text" at bounding box center [429, 209] width 185 height 18
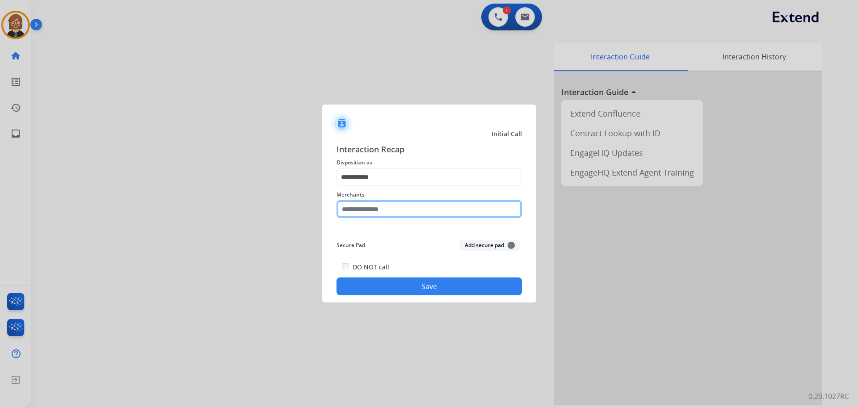
click at [413, 203] on input "text" at bounding box center [429, 209] width 185 height 18
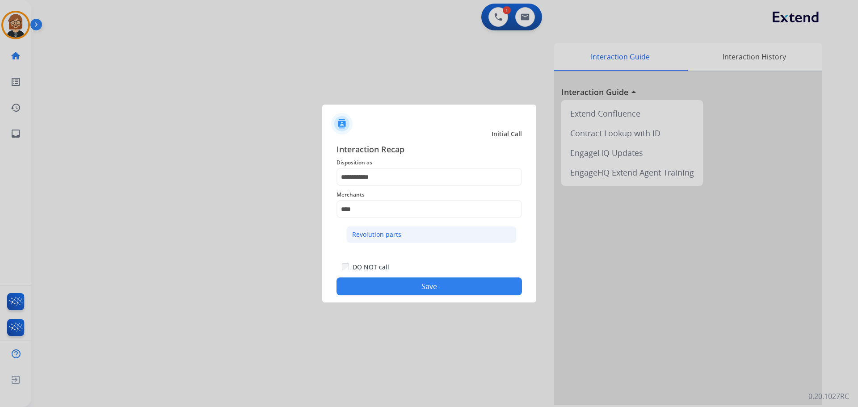
click at [403, 233] on li "Revolution parts" at bounding box center [431, 234] width 170 height 17
type input "**********"
click at [434, 288] on button "Save" at bounding box center [429, 287] width 185 height 18
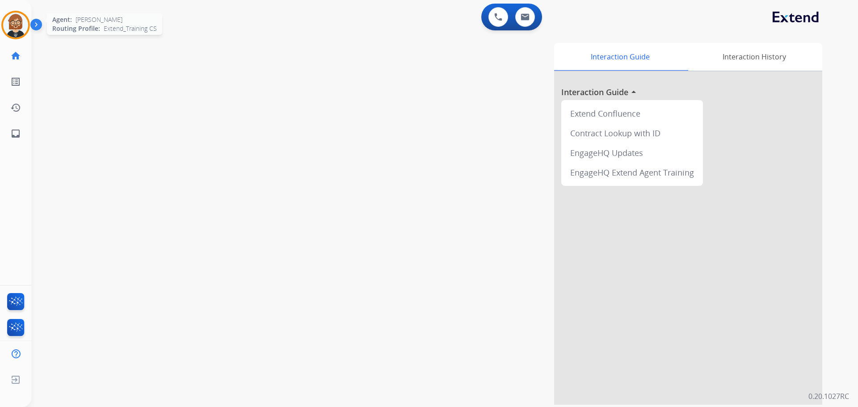
click at [16, 27] on img at bounding box center [15, 25] width 25 height 25
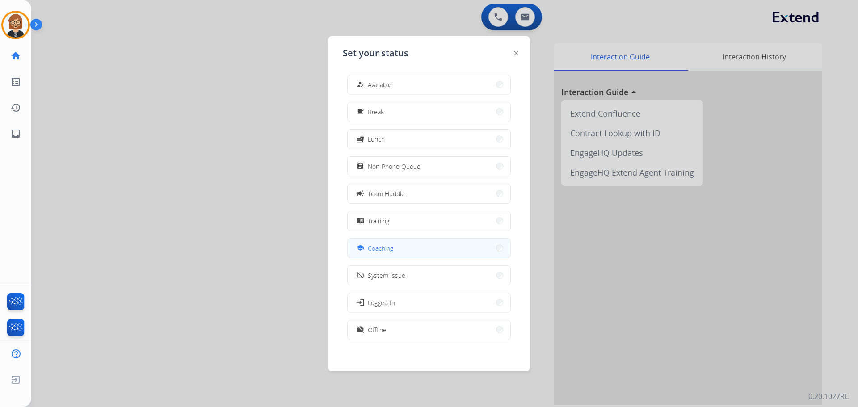
click at [399, 251] on button "school Coaching" at bounding box center [429, 248] width 163 height 19
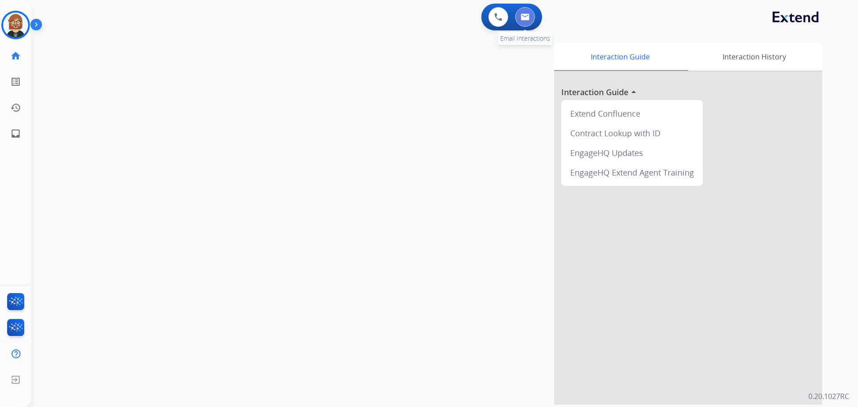
click at [525, 16] on img at bounding box center [525, 16] width 9 height 7
select select "**********"
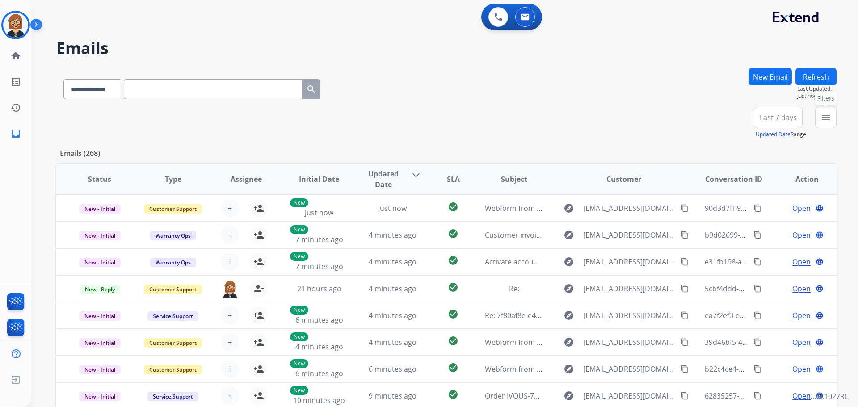
click at [829, 117] on mat-icon "menu" at bounding box center [825, 117] width 11 height 11
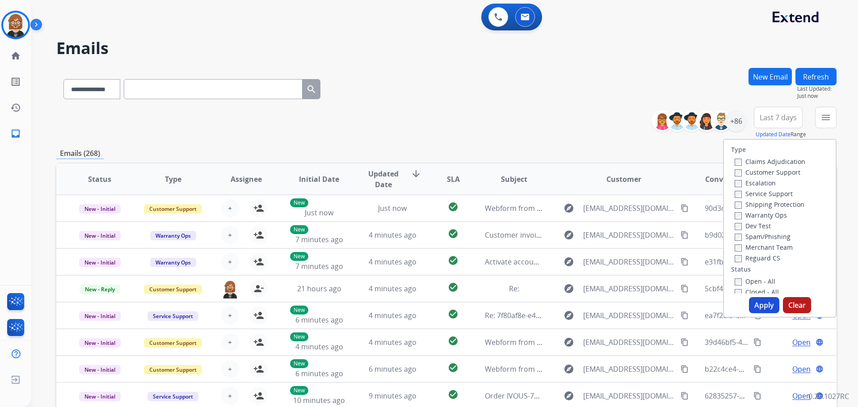
click at [756, 282] on label "Open - All" at bounding box center [755, 281] width 41 height 8
click at [759, 259] on label "Reguard CS" at bounding box center [758, 258] width 46 height 8
click at [755, 206] on label "Shipping Protection" at bounding box center [770, 204] width 70 height 8
click at [757, 172] on label "Customer Support" at bounding box center [768, 172] width 66 height 8
click at [760, 303] on button "Apply" at bounding box center [764, 305] width 30 height 16
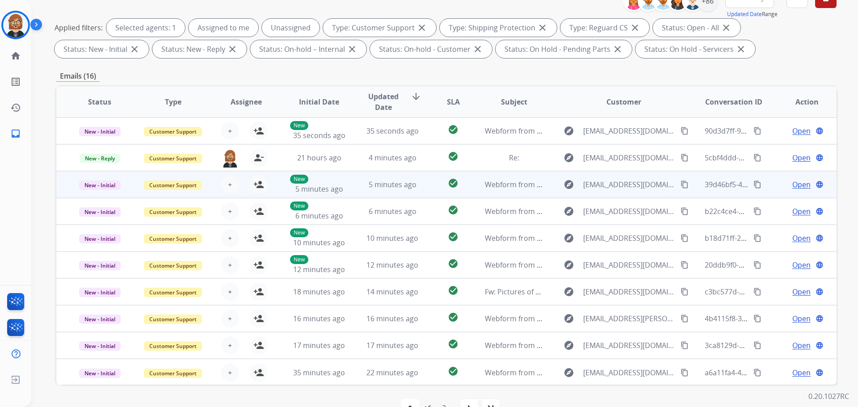
scroll to position [134, 0]
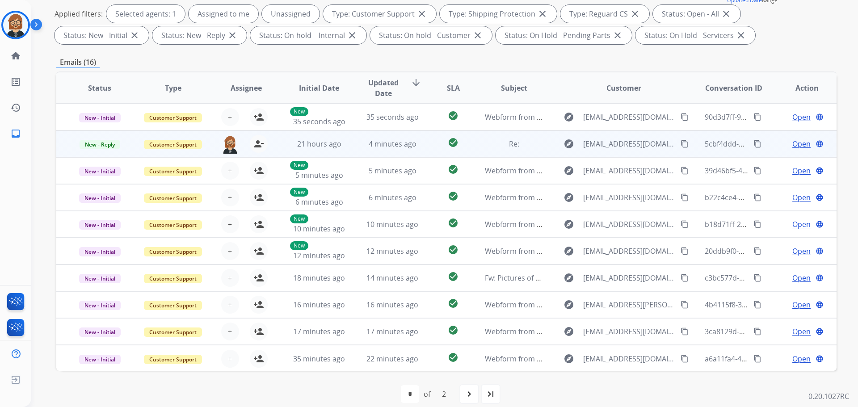
click at [392, 150] on td "4 minutes ago" at bounding box center [385, 143] width 73 height 27
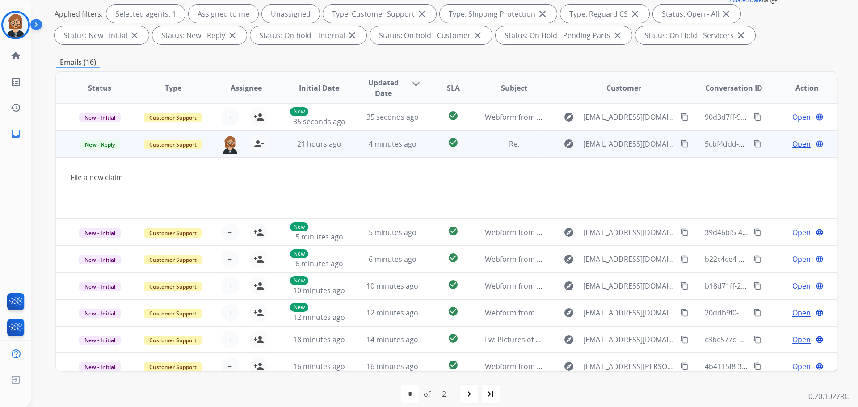
scroll to position [27, 0]
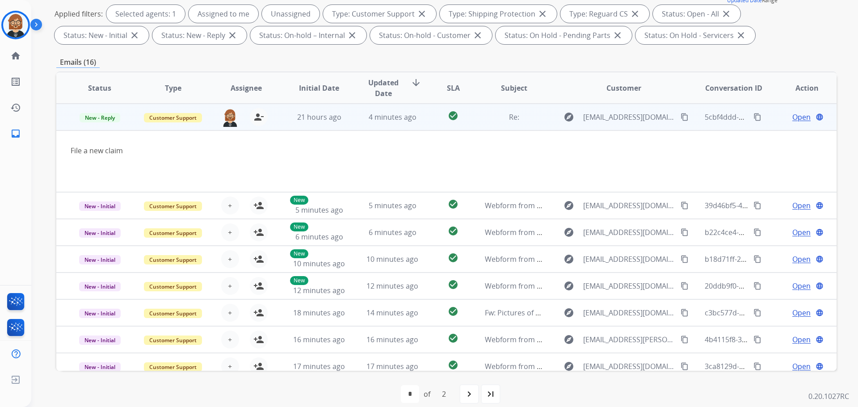
click at [797, 117] on span "Open" at bounding box center [801, 117] width 18 height 11
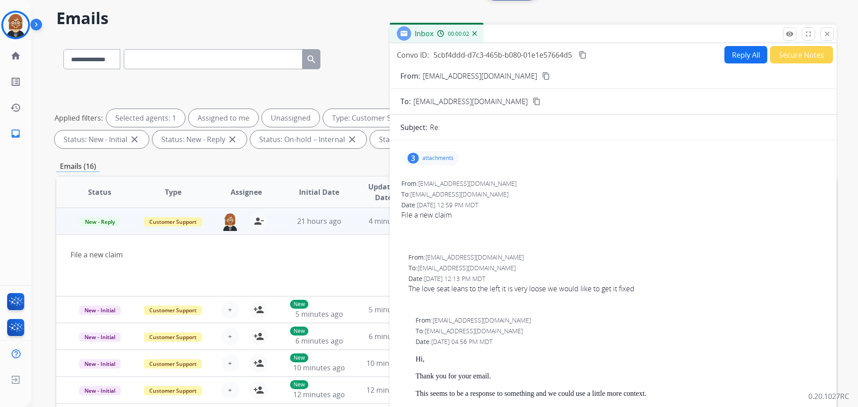
scroll to position [0, 0]
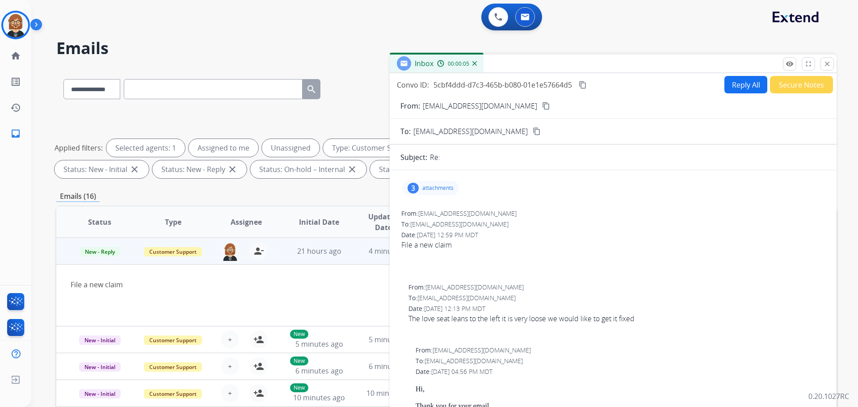
click at [542, 106] on mat-icon "content_copy" at bounding box center [546, 106] width 8 height 8
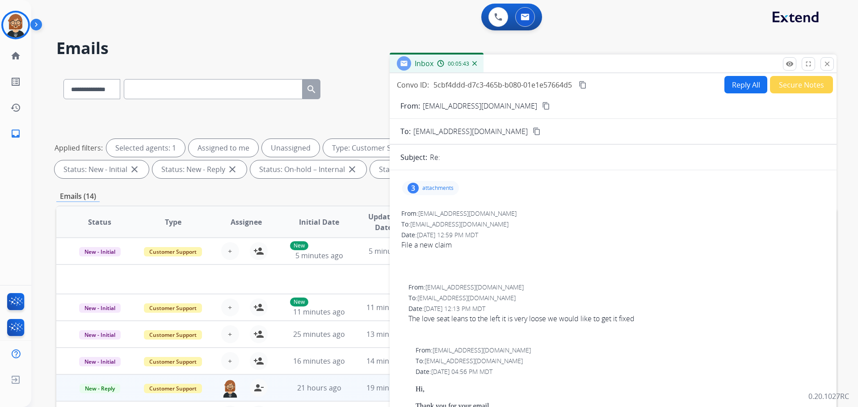
click at [0, 24] on div "[PERSON_NAME] Coaching Edit Avatar Agent: [PERSON_NAME] Profile: Extend_Trainin…" at bounding box center [15, 25] width 31 height 29
click at [13, 26] on img at bounding box center [15, 25] width 25 height 25
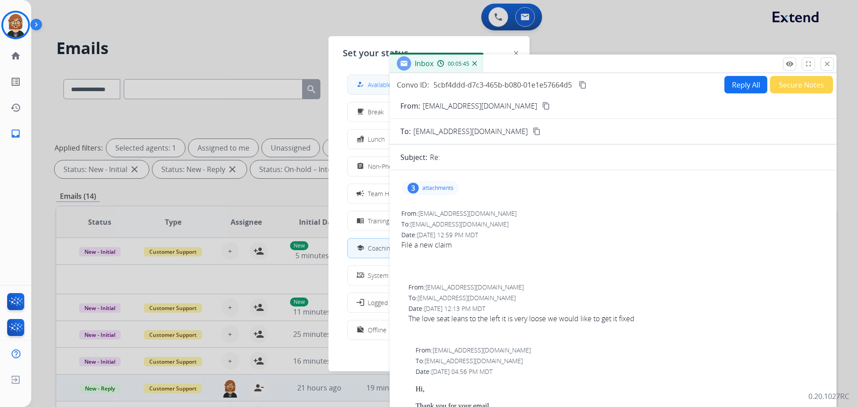
click at [366, 80] on div "how_to_reg" at bounding box center [361, 84] width 13 height 11
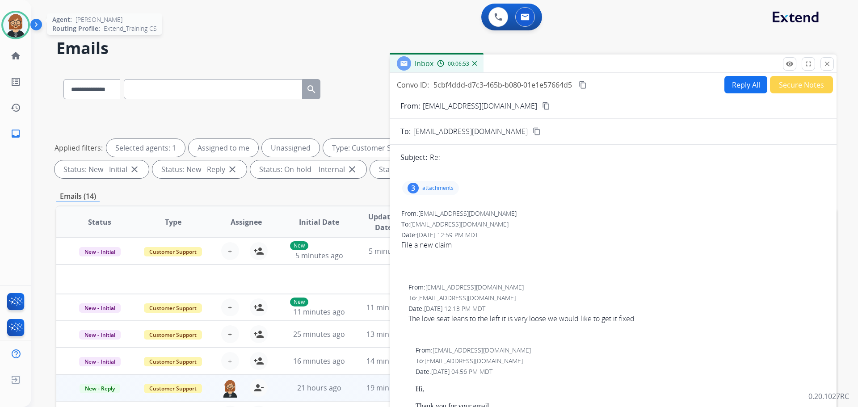
click at [19, 19] on img at bounding box center [15, 25] width 25 height 25
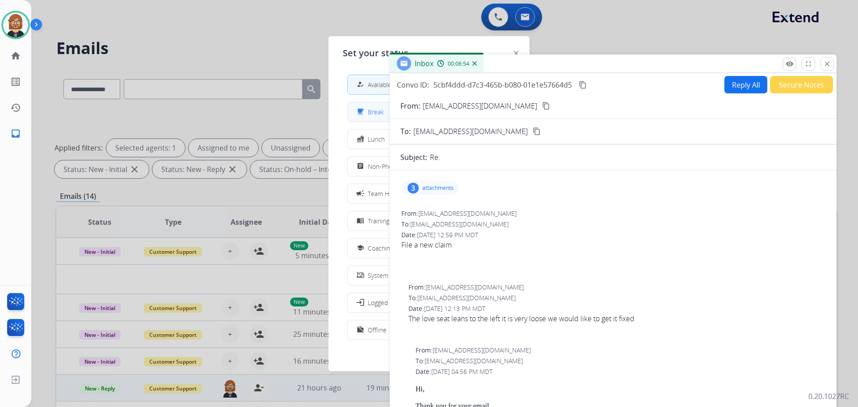
click at [363, 111] on mat-icon "free_breakfast" at bounding box center [361, 112] width 8 height 8
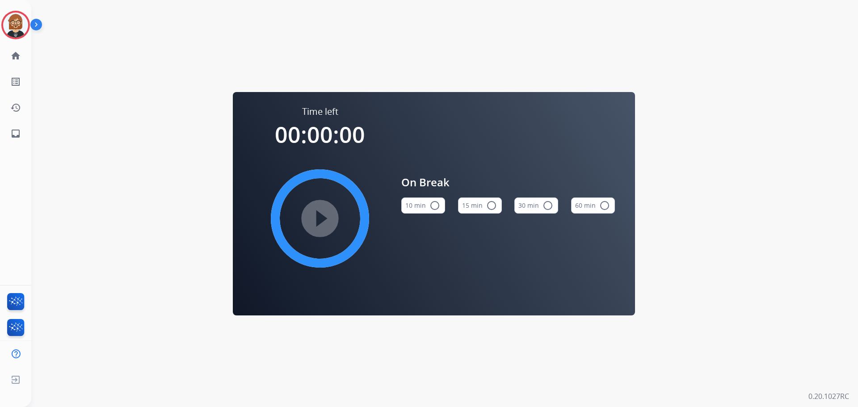
click at [425, 204] on button "10 min radio_button_unchecked" at bounding box center [423, 206] width 44 height 16
click at [325, 215] on mat-icon "play_circle_filled" at bounding box center [320, 218] width 11 height 11
click at [17, 25] on img at bounding box center [15, 25] width 25 height 25
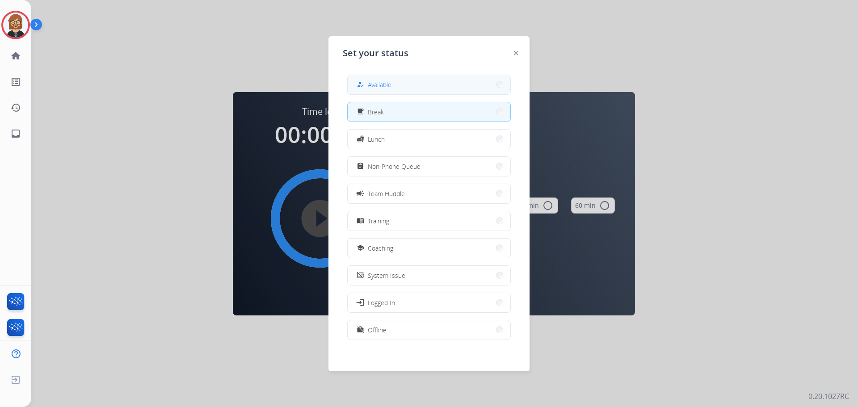
click at [396, 88] on button "how_to_reg Available" at bounding box center [429, 84] width 163 height 19
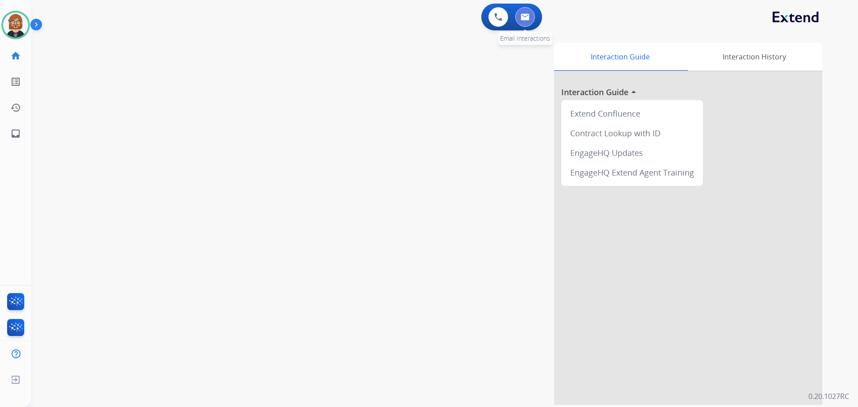
click at [529, 18] on img at bounding box center [525, 16] width 9 height 7
select select "**********"
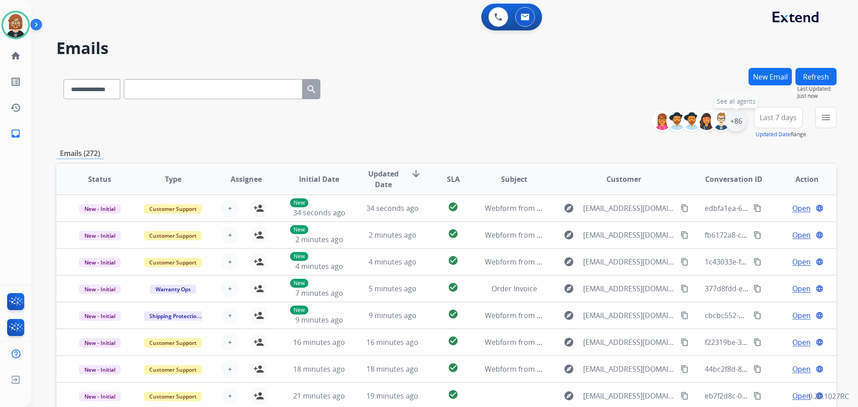
click at [733, 124] on div "+86" at bounding box center [735, 120] width 21 height 21
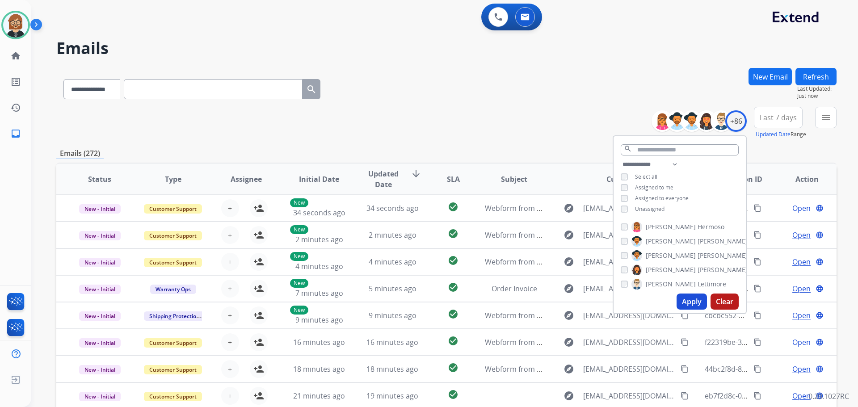
click at [701, 299] on button "Apply" at bounding box center [692, 302] width 30 height 16
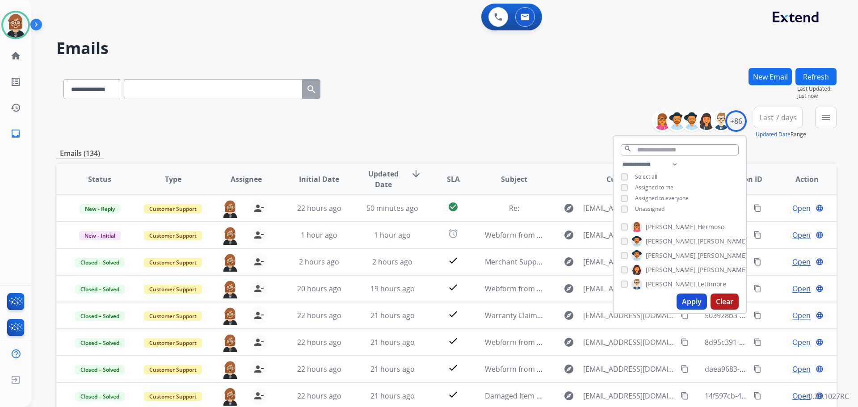
click at [522, 79] on div "**********" at bounding box center [446, 87] width 780 height 39
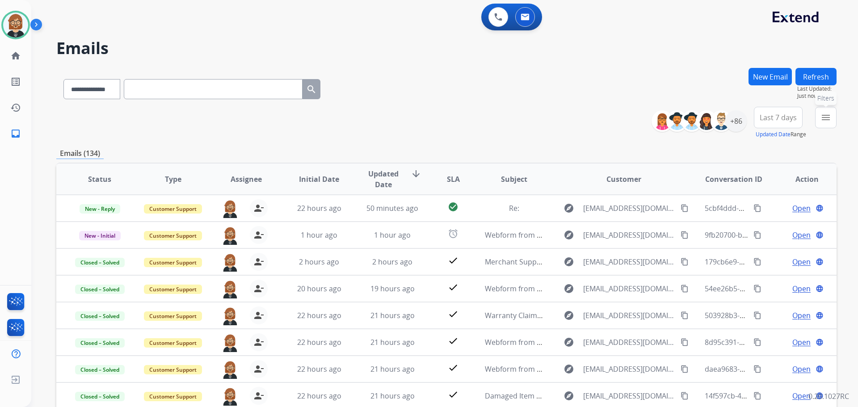
click at [825, 118] on mat-icon "menu" at bounding box center [825, 117] width 11 height 11
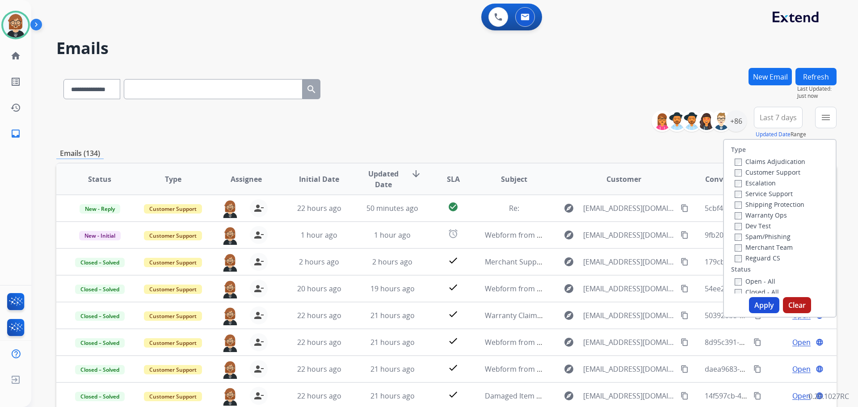
click at [745, 282] on label "Open - All" at bounding box center [755, 281] width 41 height 8
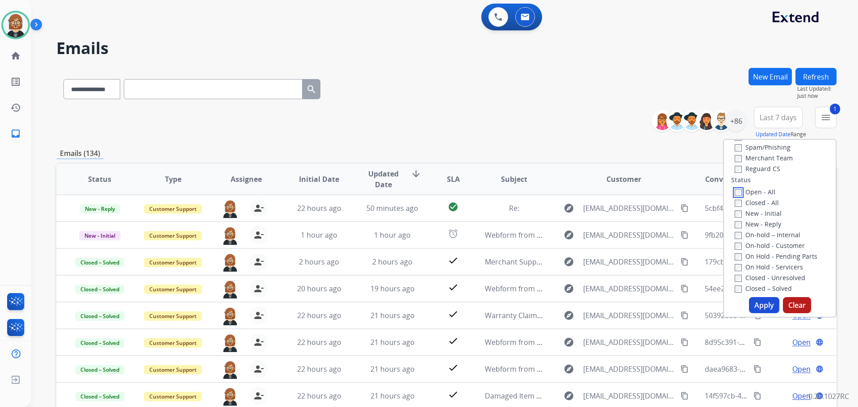
scroll to position [45, 0]
click at [752, 217] on label "Reguard CS" at bounding box center [758, 213] width 46 height 8
click at [754, 170] on label "Customer Support" at bounding box center [768, 172] width 66 height 8
click at [754, 203] on label "Shipping Protection" at bounding box center [770, 204] width 70 height 8
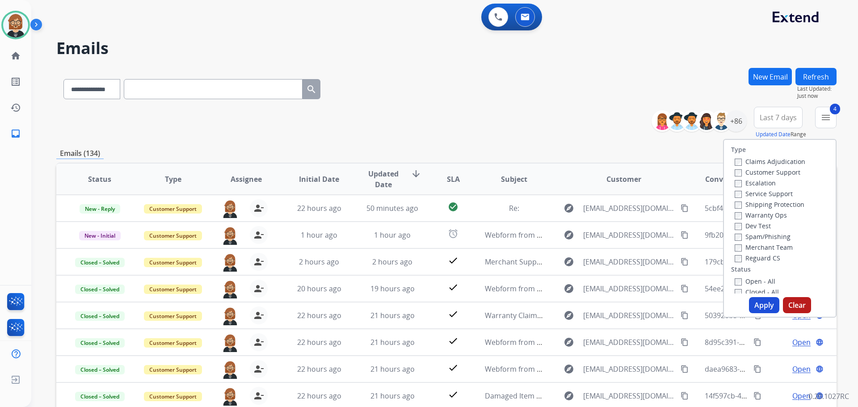
click at [763, 307] on button "Apply" at bounding box center [764, 305] width 30 height 16
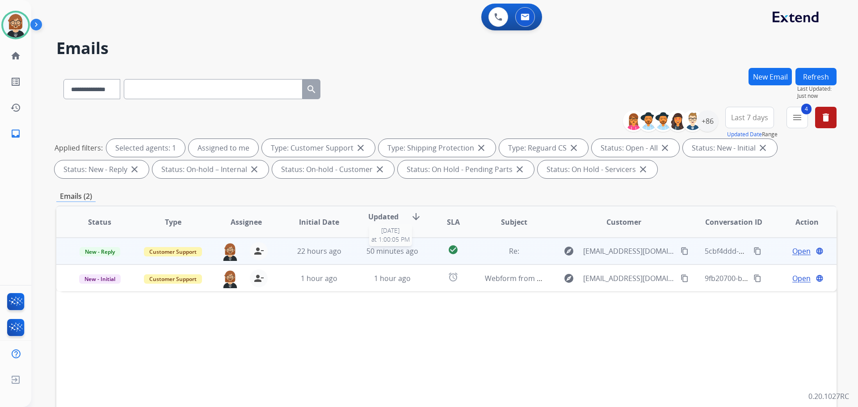
click at [397, 250] on span "50 minutes ago" at bounding box center [392, 251] width 52 height 10
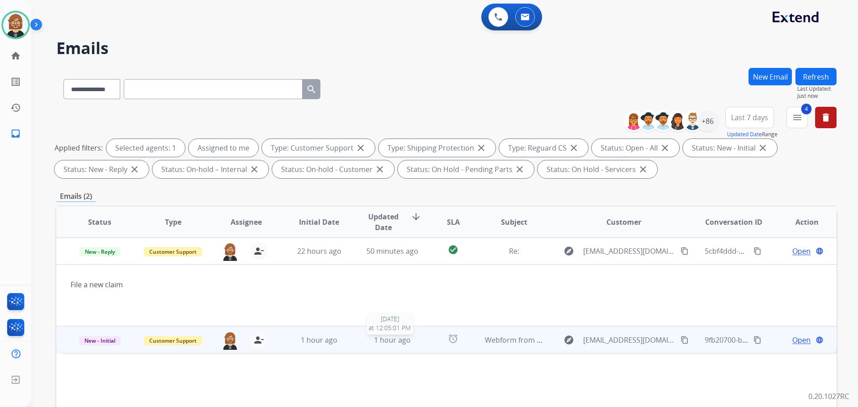
click at [387, 341] on span "1 hour ago" at bounding box center [392, 340] width 37 height 10
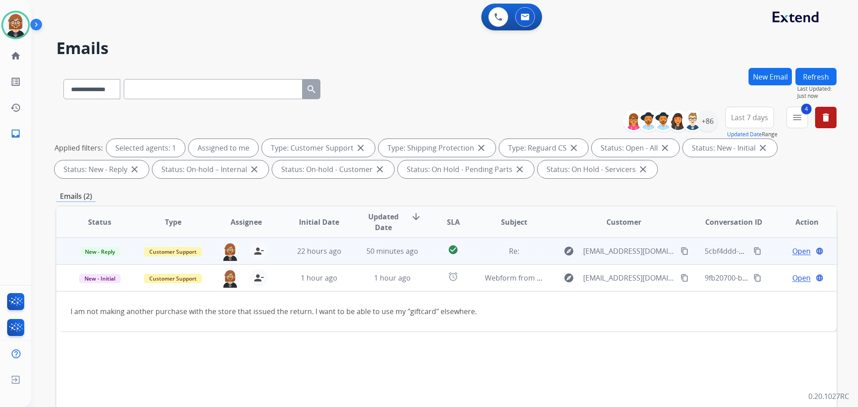
click at [679, 247] on button "content_copy" at bounding box center [684, 251] width 11 height 11
click at [799, 252] on span "Open" at bounding box center [801, 251] width 18 height 11
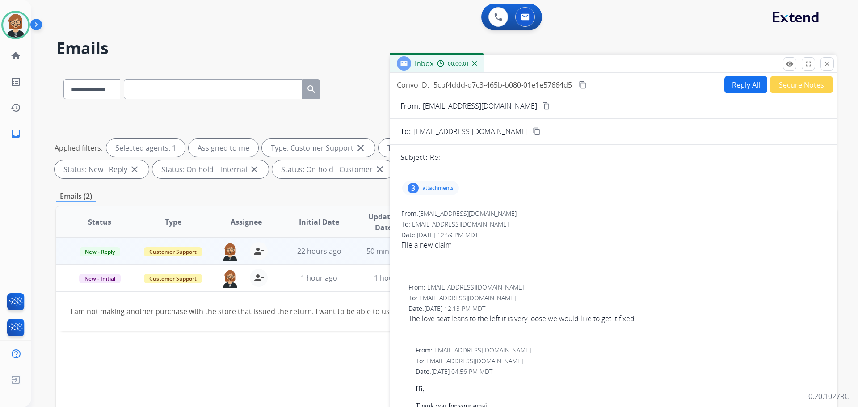
click at [739, 76] on div "Convo ID: 5cbf4ddd-d7c3-465b-b080-01e1e57664d5 content_copy Reply All Secure No…" at bounding box center [613, 255] width 447 height 365
click at [734, 86] on button "Reply All" at bounding box center [745, 84] width 43 height 17
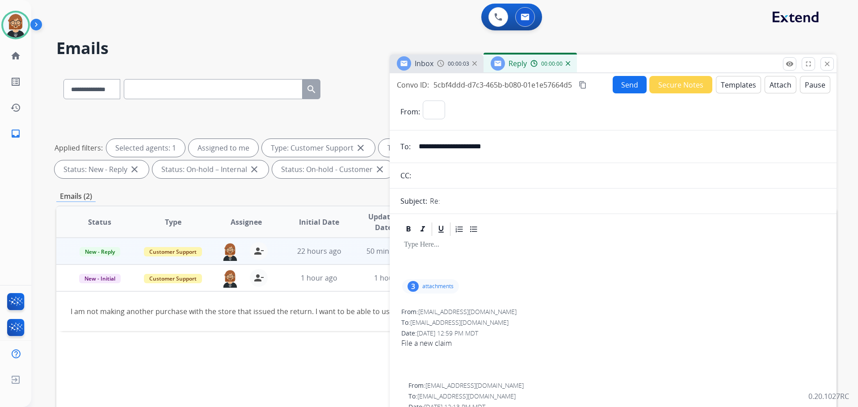
select select "**********"
click at [732, 87] on button "Templates" at bounding box center [738, 84] width 45 height 17
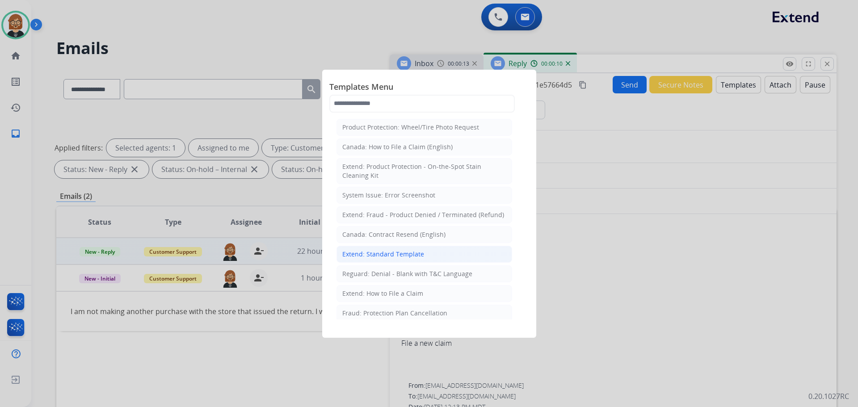
click at [399, 254] on div "Extend: Standard Template" at bounding box center [383, 254] width 82 height 9
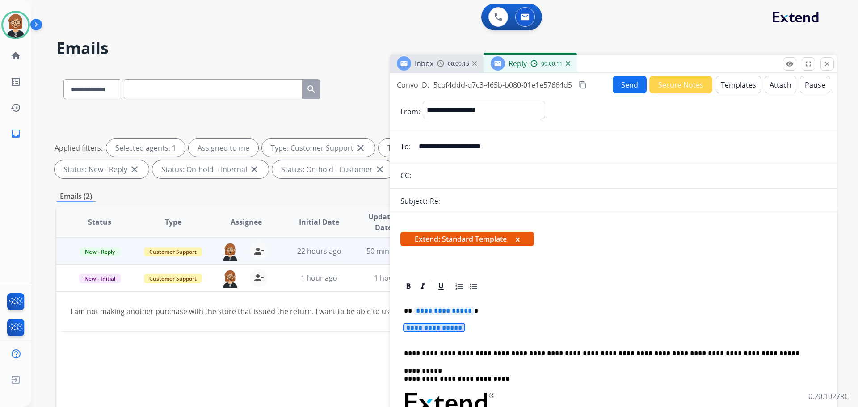
click at [447, 328] on span "**********" at bounding box center [434, 328] width 60 height 8
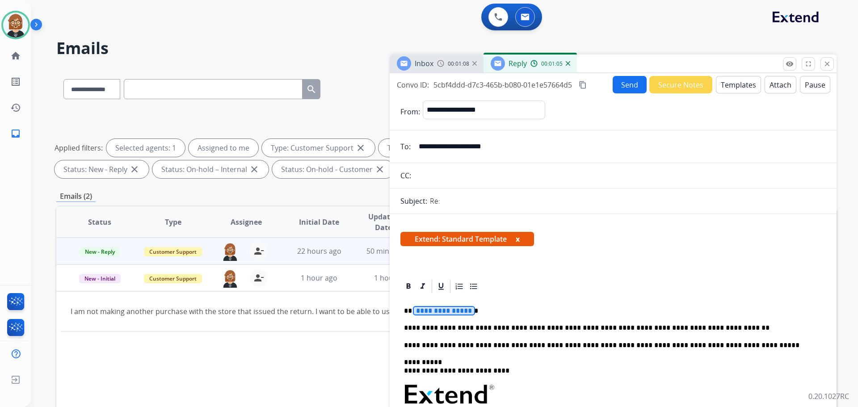
click at [446, 308] on span "**********" at bounding box center [444, 311] width 60 height 8
click at [440, 311] on span "**********" at bounding box center [444, 311] width 60 height 8
click at [621, 72] on div "Inbox 00:01:19 Reply 00:01:16" at bounding box center [613, 64] width 447 height 19
click at [624, 81] on button "Send" at bounding box center [630, 84] width 34 height 17
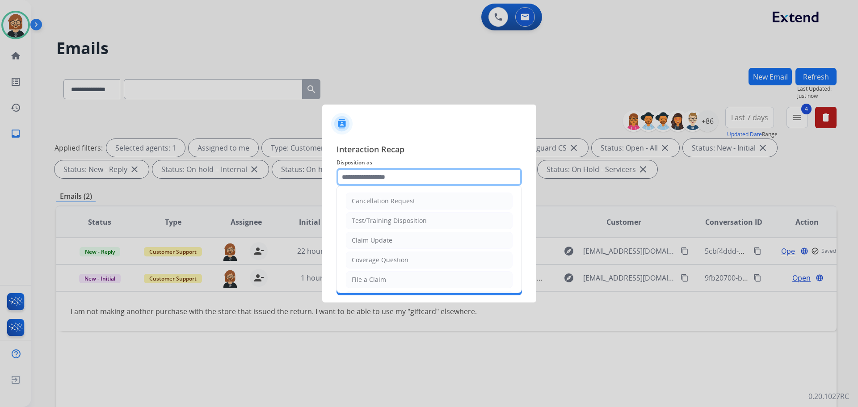
click at [411, 185] on input "text" at bounding box center [429, 177] width 185 height 18
click at [383, 233] on li "Claim Update" at bounding box center [429, 240] width 167 height 17
type input "**********"
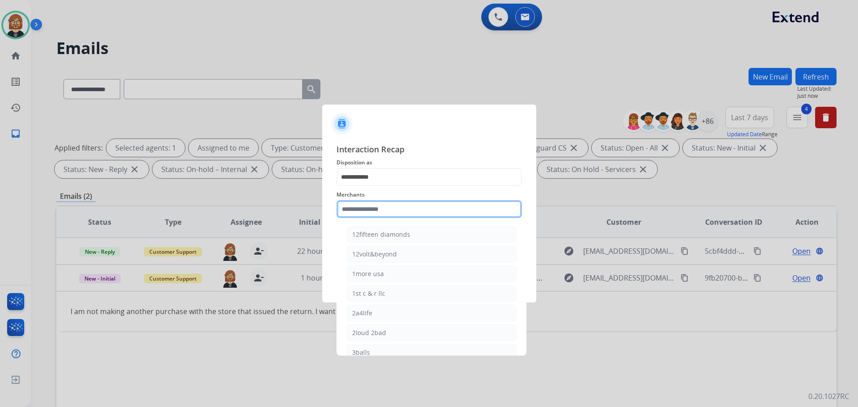
click at [408, 204] on input "text" at bounding box center [429, 209] width 185 height 18
type input "*"
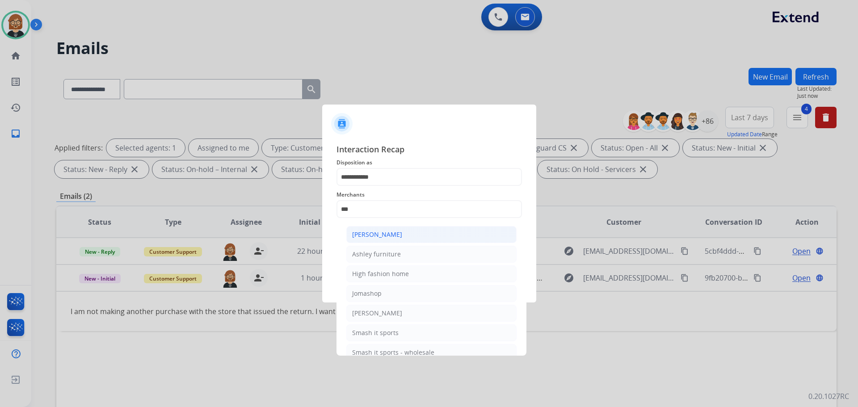
click at [393, 242] on li "[PERSON_NAME]" at bounding box center [431, 234] width 170 height 17
type input "**********"
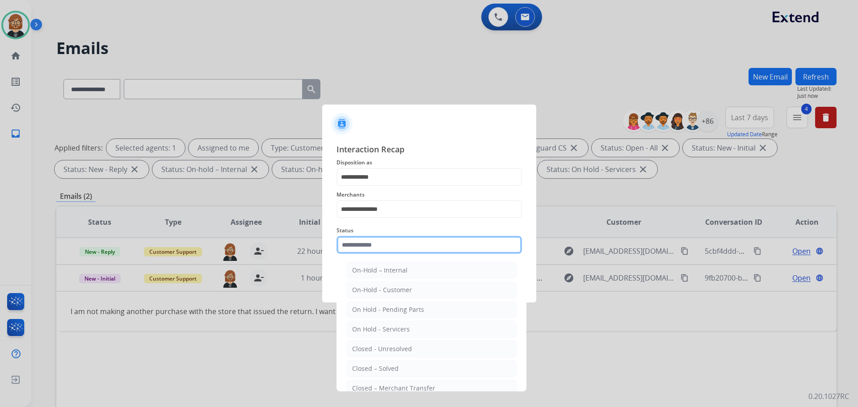
click at [391, 250] on input "text" at bounding box center [429, 245] width 185 height 18
click at [395, 374] on li "Closed – Solved" at bounding box center [431, 368] width 170 height 17
type input "**********"
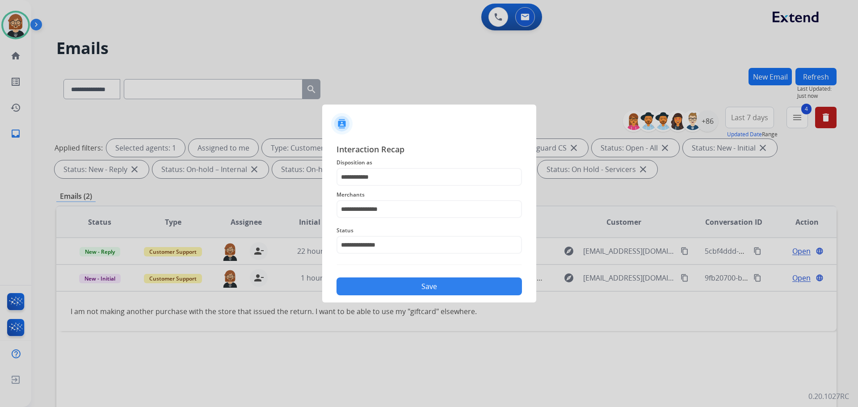
click at [415, 299] on div "**********" at bounding box center [429, 219] width 214 height 167
click at [415, 288] on button "Save" at bounding box center [429, 287] width 185 height 18
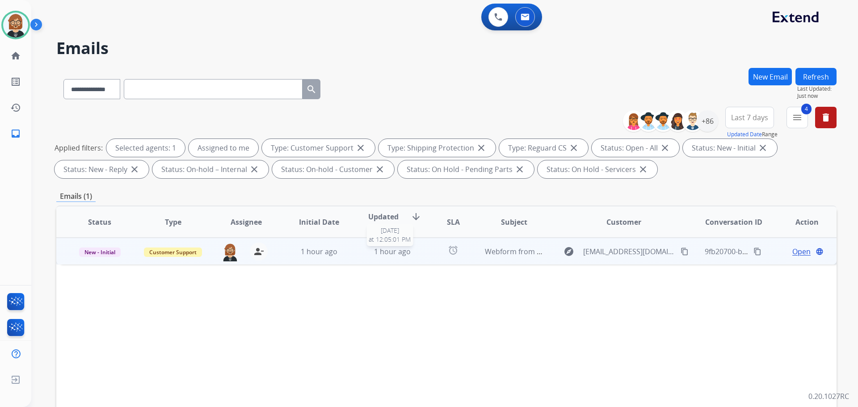
click at [412, 248] on div "1 hour ago" at bounding box center [392, 251] width 59 height 11
click at [792, 256] on span "Open" at bounding box center [801, 251] width 18 height 11
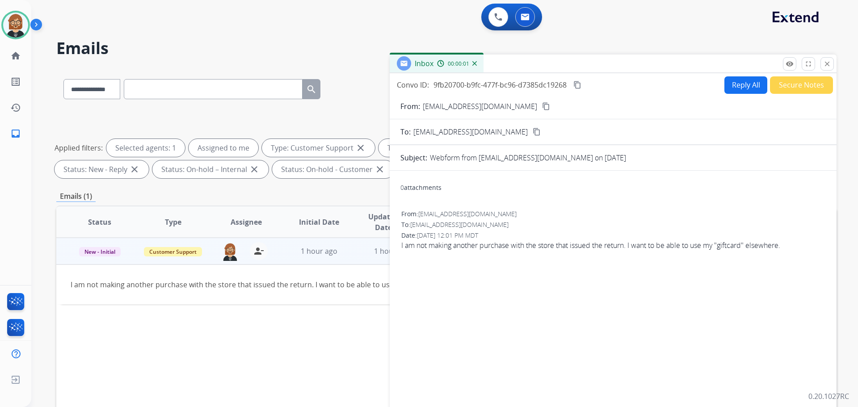
click at [734, 86] on button "Reply All" at bounding box center [745, 84] width 43 height 17
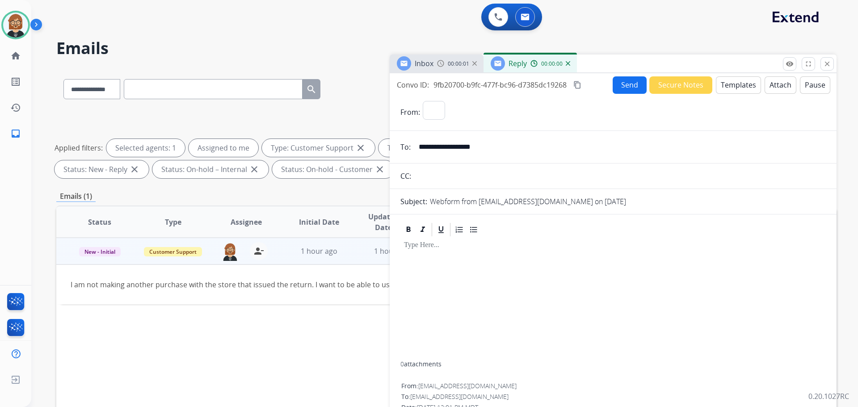
select select "**********"
click at [724, 78] on button "Templates" at bounding box center [738, 84] width 45 height 17
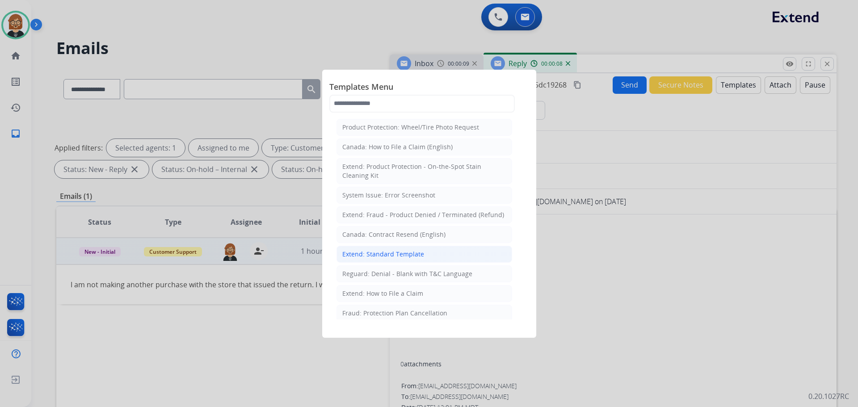
click at [400, 252] on div "Extend: Standard Template" at bounding box center [383, 254] width 82 height 9
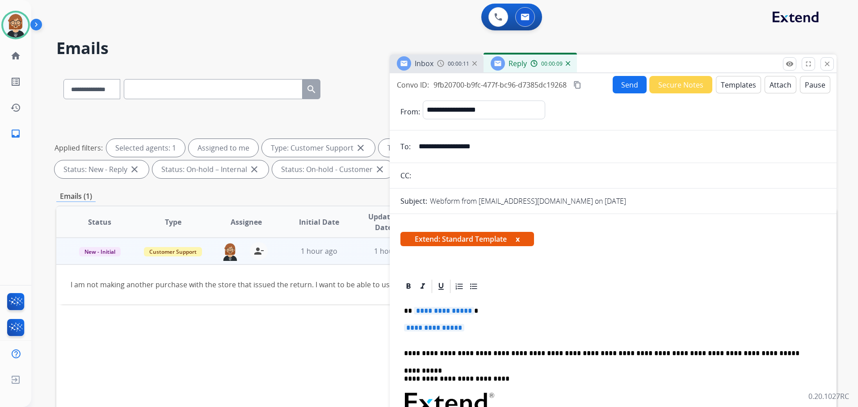
click at [448, 312] on span "**********" at bounding box center [444, 311] width 60 height 8
click at [447, 328] on span "**********" at bounding box center [434, 328] width 60 height 8
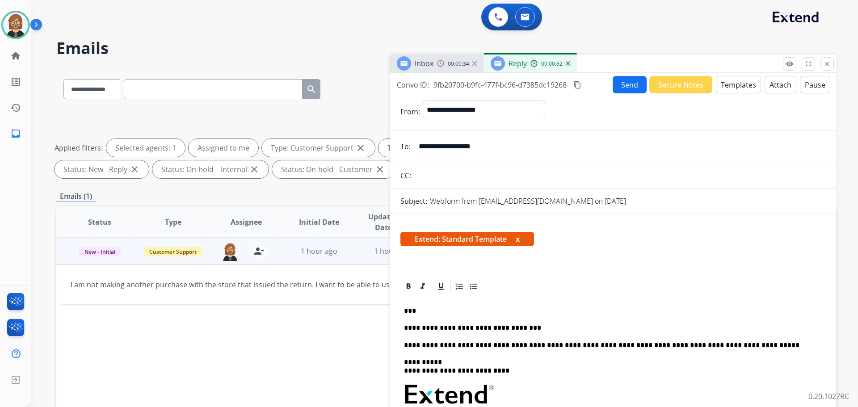
click at [484, 144] on input "**********" at bounding box center [619, 147] width 412 height 18
click at [530, 324] on p "**********" at bounding box center [609, 328] width 411 height 8
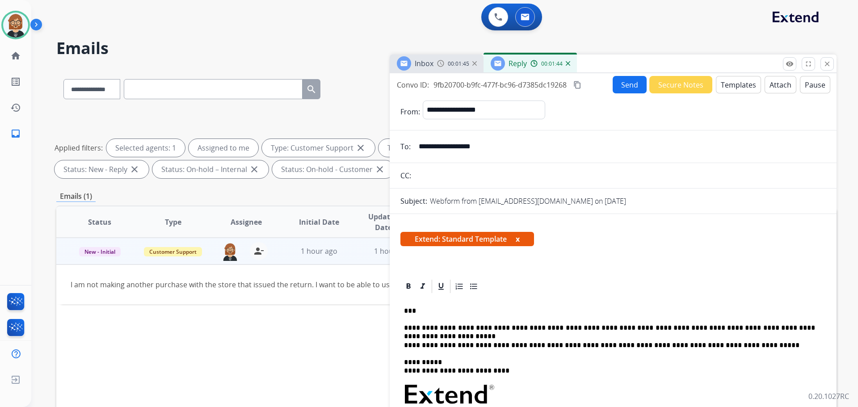
click at [495, 329] on p "**********" at bounding box center [609, 328] width 411 height 8
click at [624, 88] on button "Send" at bounding box center [630, 84] width 34 height 17
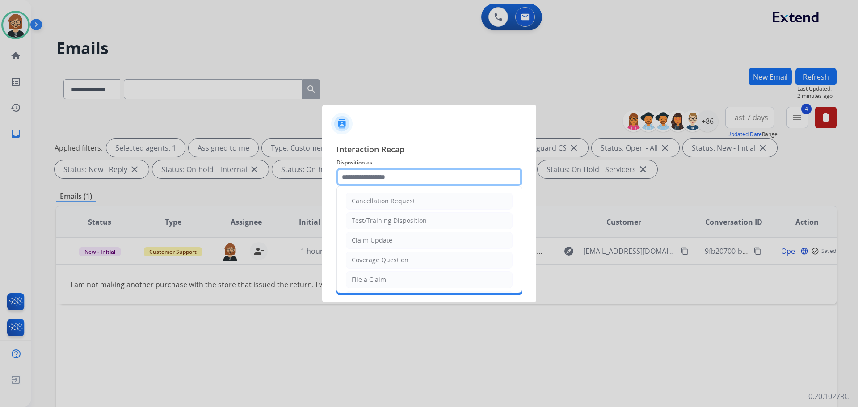
click at [431, 176] on input "text" at bounding box center [429, 177] width 185 height 18
click at [434, 257] on li "Coverage Question" at bounding box center [429, 260] width 167 height 17
type input "**********"
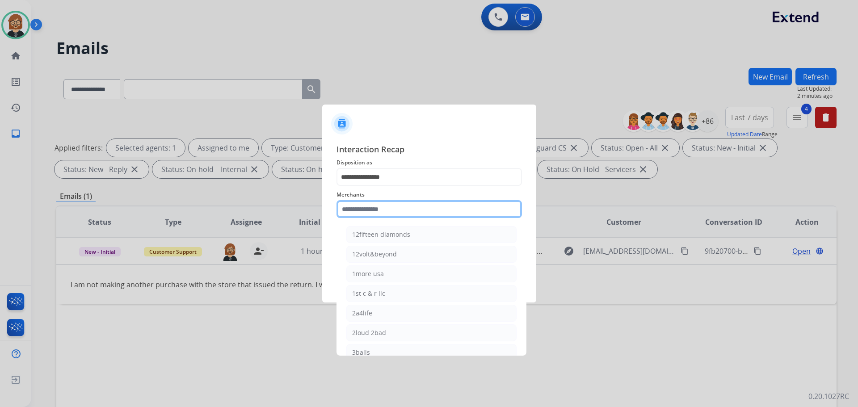
click at [435, 211] on input "text" at bounding box center [429, 209] width 185 height 18
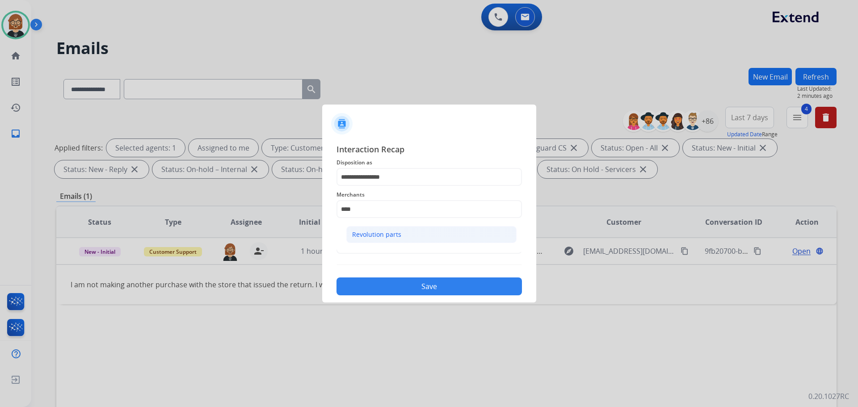
click at [418, 239] on li "Revolution parts" at bounding box center [431, 234] width 170 height 17
type input "**********"
click at [418, 239] on input "text" at bounding box center [429, 245] width 185 height 18
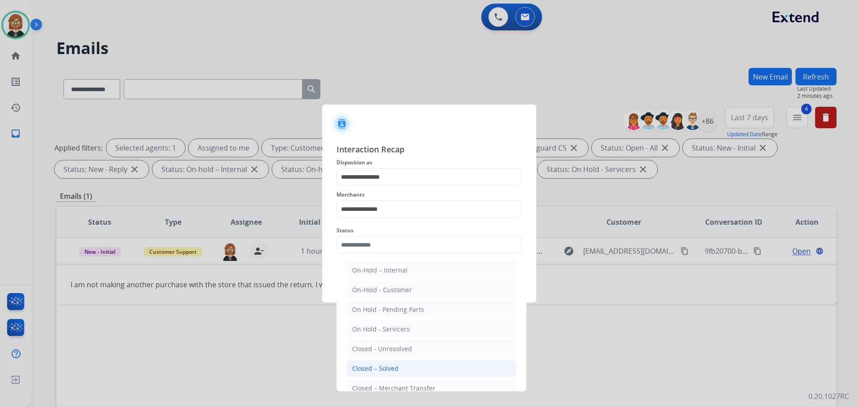
click at [429, 366] on li "Closed – Solved" at bounding box center [431, 368] width 170 height 17
type input "**********"
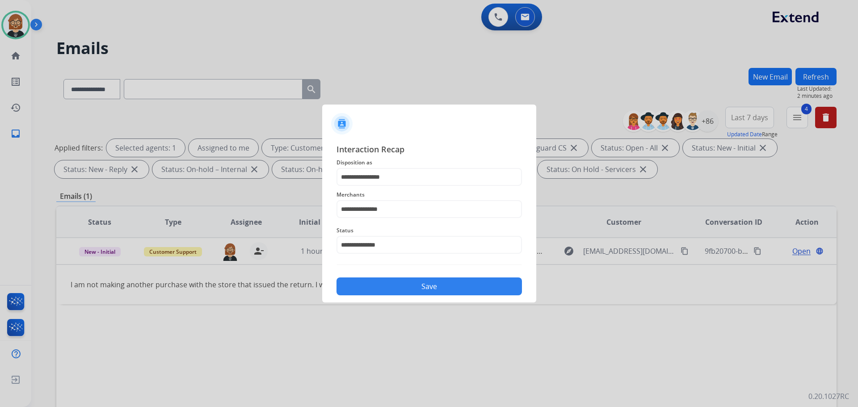
click at [435, 274] on div "Save" at bounding box center [429, 283] width 185 height 23
click at [430, 286] on button "Save" at bounding box center [429, 287] width 185 height 18
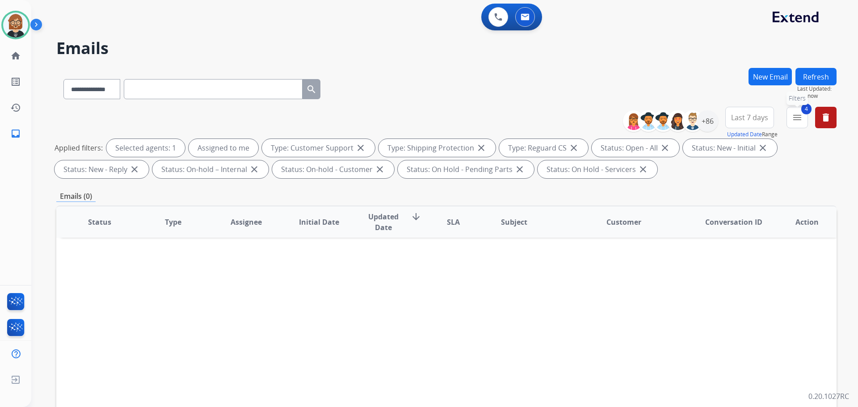
click at [803, 115] on button "4 menu Filters" at bounding box center [797, 117] width 21 height 21
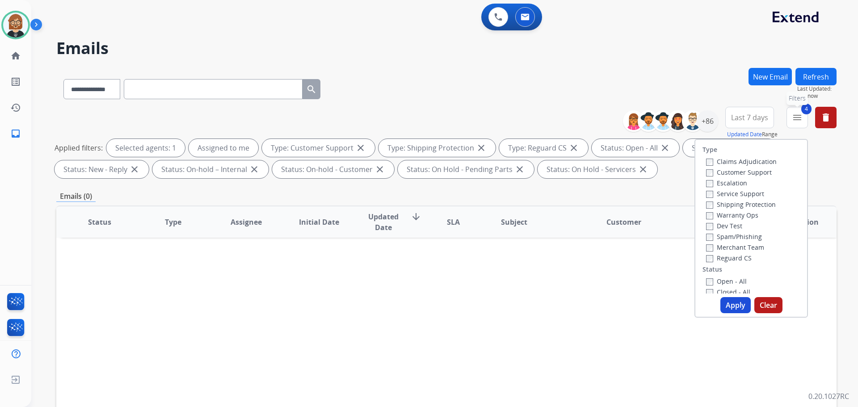
click at [803, 115] on button "4 menu Filters" at bounding box center [797, 117] width 21 height 21
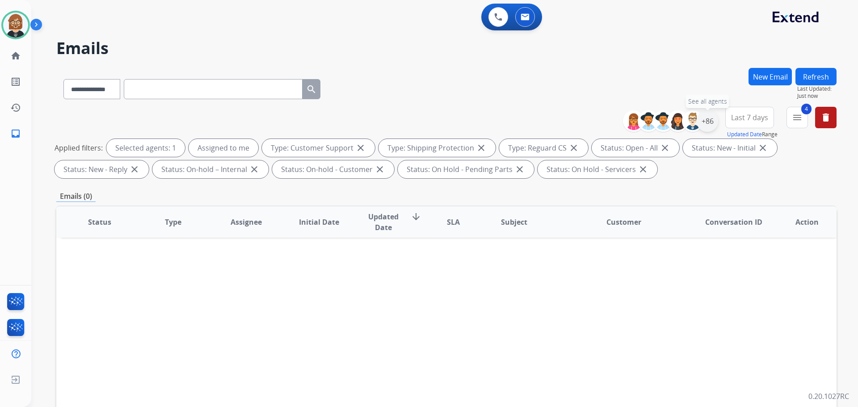
click at [714, 121] on div "+86" at bounding box center [707, 120] width 21 height 21
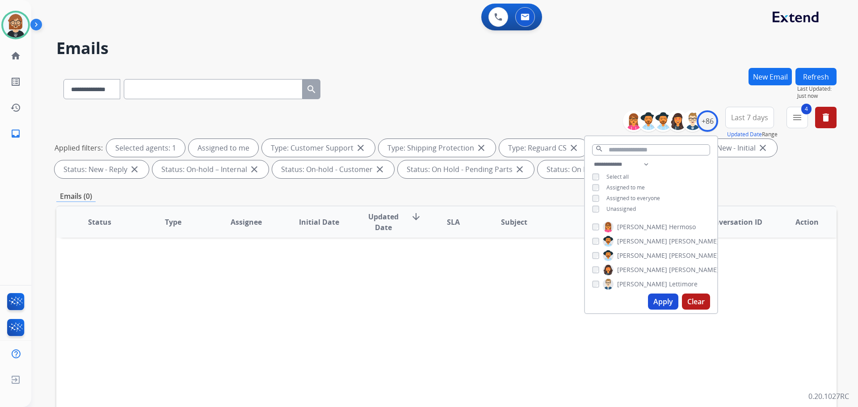
click at [610, 209] on span "Unassigned" at bounding box center [620, 209] width 29 height 8
click at [656, 299] on button "Apply" at bounding box center [663, 302] width 30 height 16
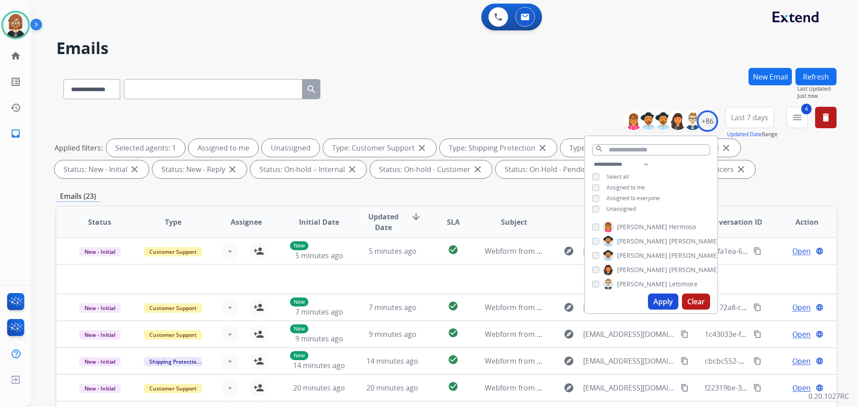
click at [507, 202] on div "**********" at bounding box center [446, 310] width 780 height 484
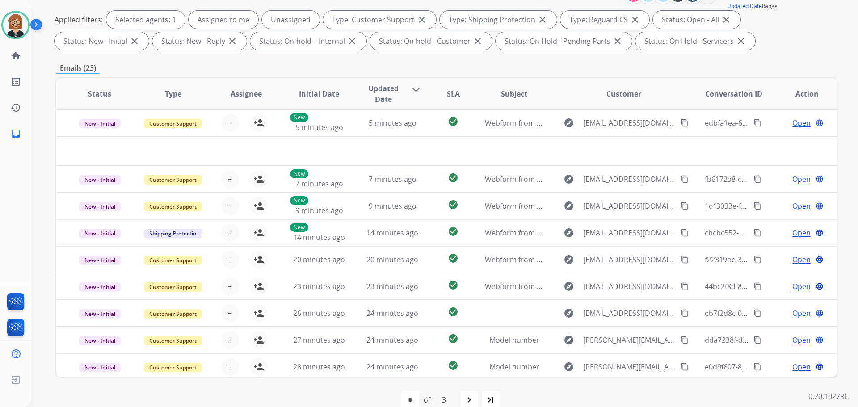
scroll to position [144, 0]
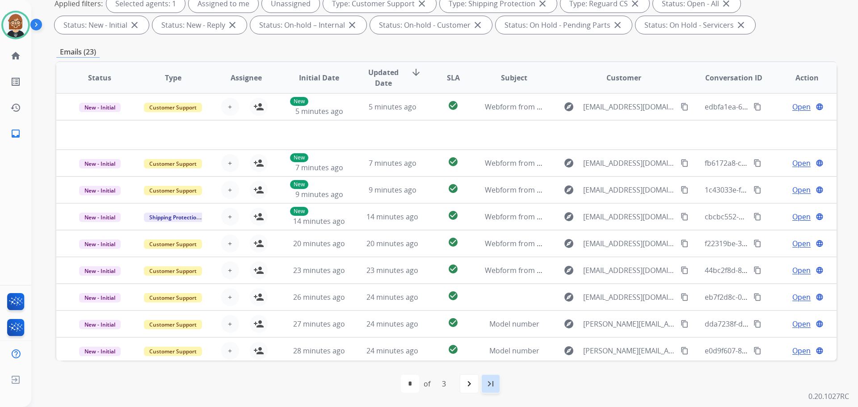
click at [488, 383] on mat-icon "last_page" at bounding box center [490, 384] width 11 height 11
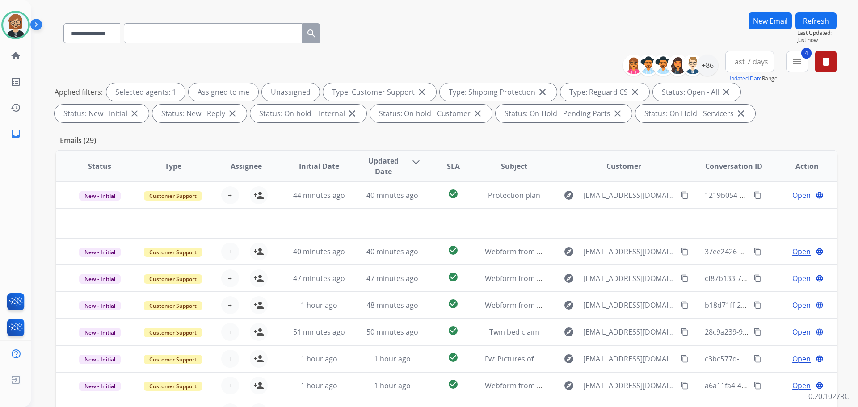
scroll to position [55, 0]
click at [794, 58] on mat-icon "menu" at bounding box center [797, 62] width 11 height 11
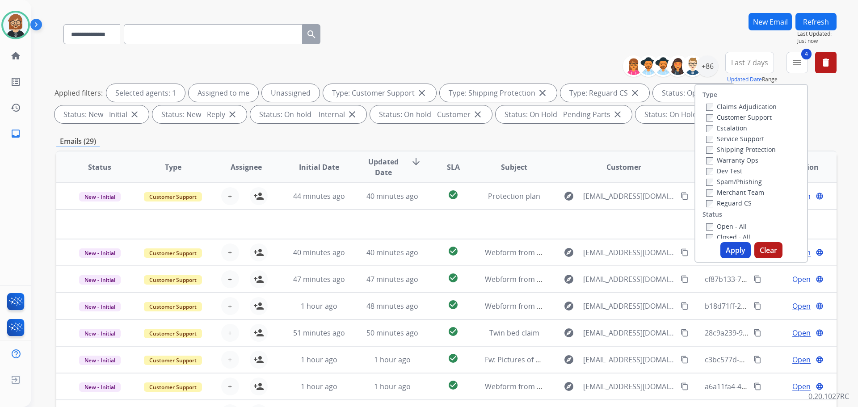
click at [724, 252] on button "Apply" at bounding box center [735, 250] width 30 height 16
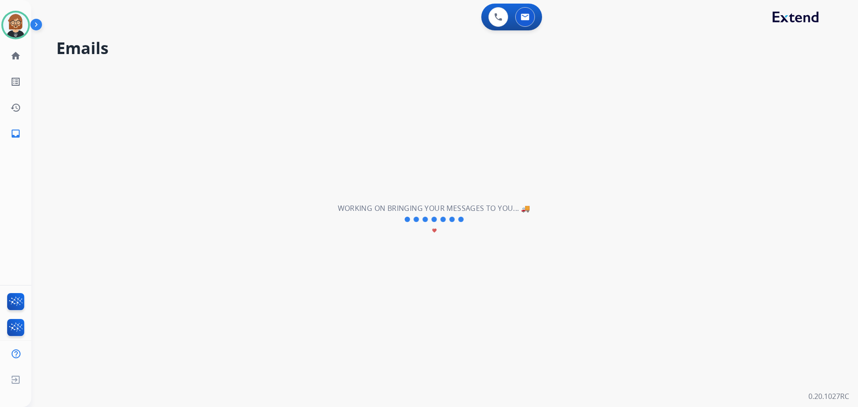
scroll to position [0, 0]
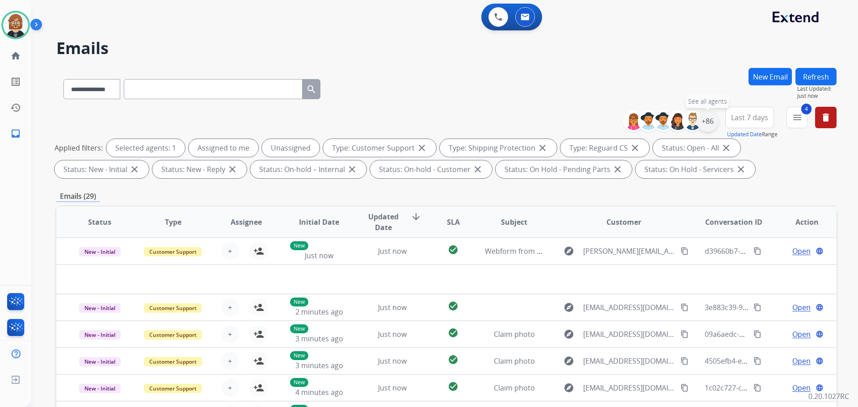
click at [702, 121] on div "+86" at bounding box center [707, 120] width 21 height 21
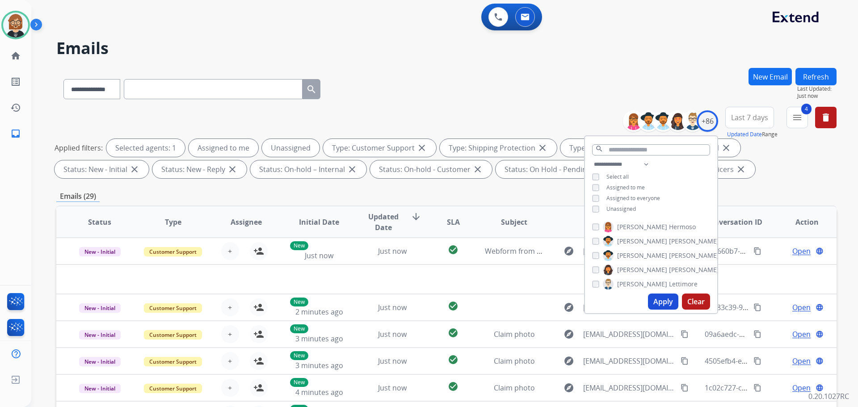
click at [658, 300] on button "Apply" at bounding box center [663, 302] width 30 height 16
click at [505, 190] on div "**********" at bounding box center [446, 310] width 780 height 484
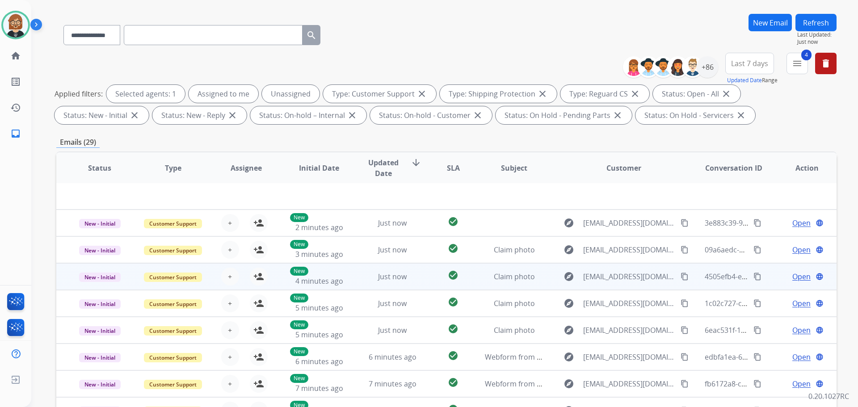
scroll to position [134, 0]
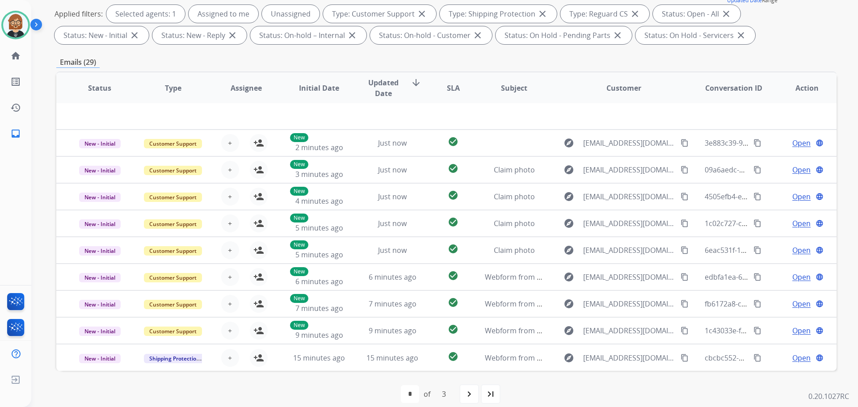
click at [14, 205] on div "[PERSON_NAME] Available Edit Avatar Agent: [PERSON_NAME] Profile: Extend_Traini…" at bounding box center [15, 203] width 31 height 407
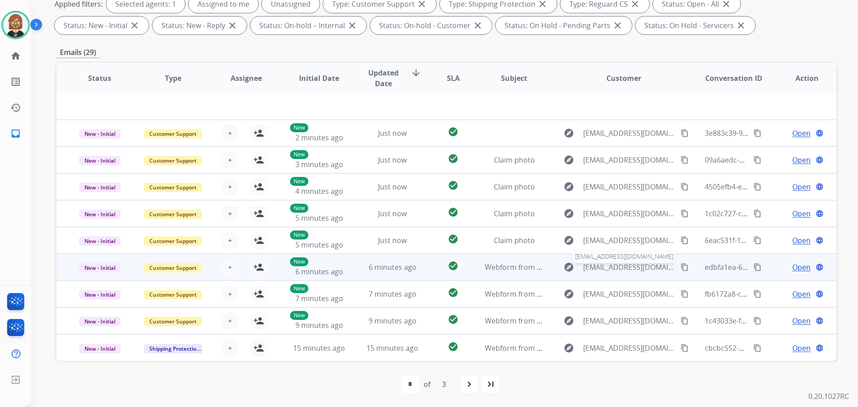
scroll to position [144, 0]
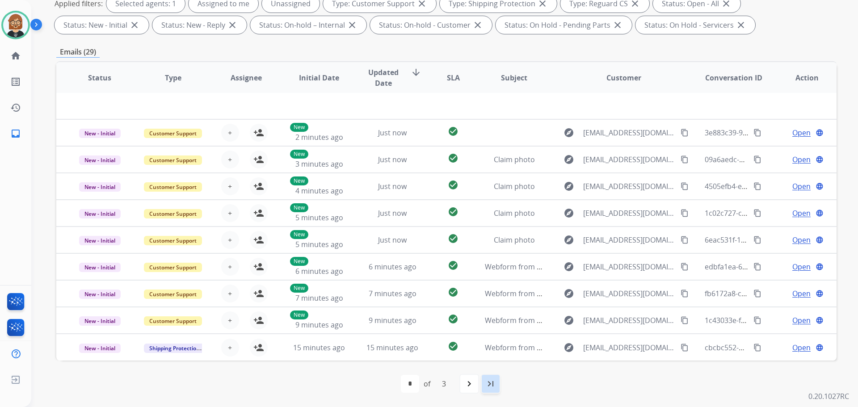
click at [492, 380] on mat-icon "last_page" at bounding box center [490, 384] width 11 height 11
select select "*"
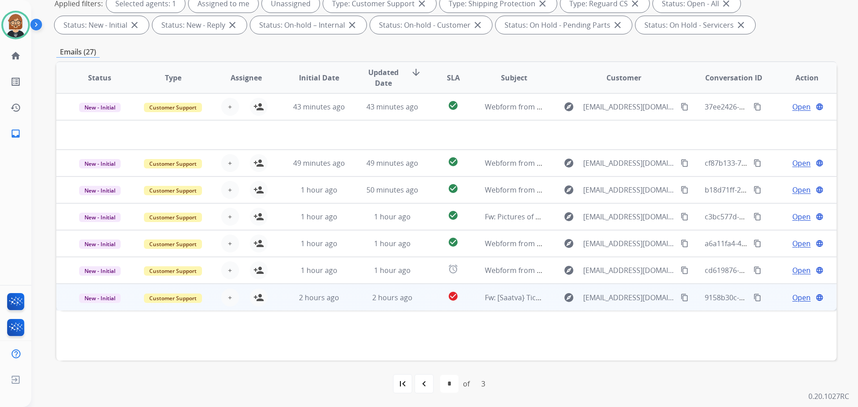
click at [510, 304] on td "Fw: [Saatva} Ticket Updated" at bounding box center [507, 297] width 73 height 27
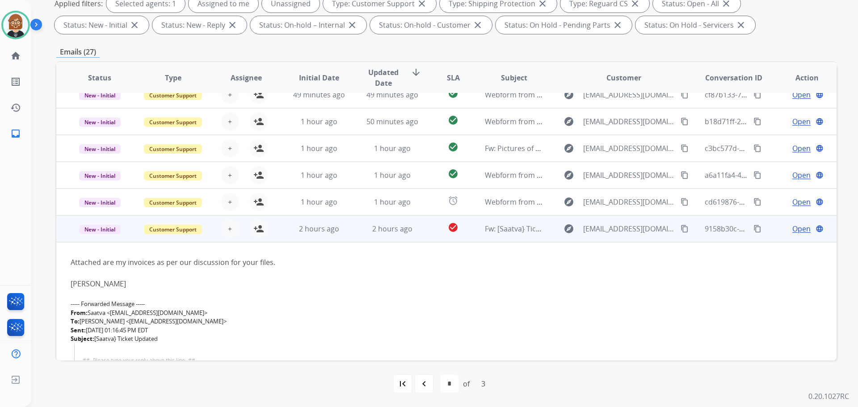
scroll to position [34, 0]
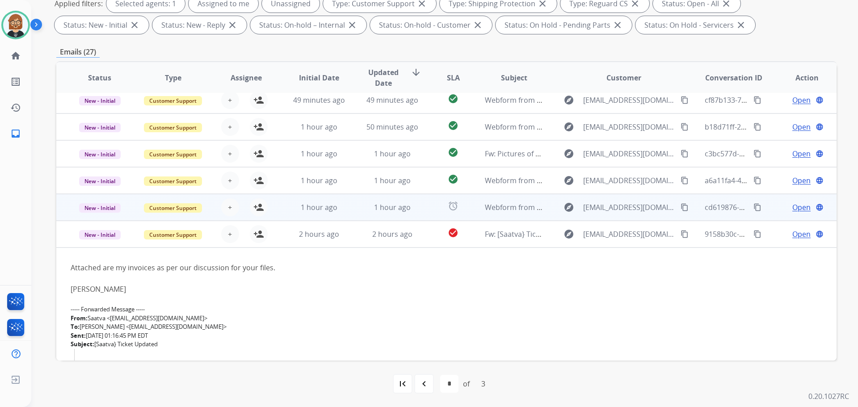
click at [334, 216] on td "1 hour ago" at bounding box center [312, 207] width 73 height 27
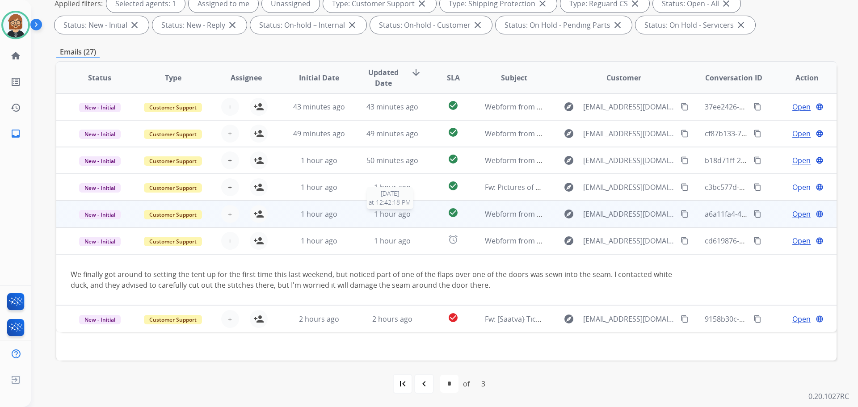
click at [365, 215] on div "1 hour ago" at bounding box center [392, 214] width 59 height 11
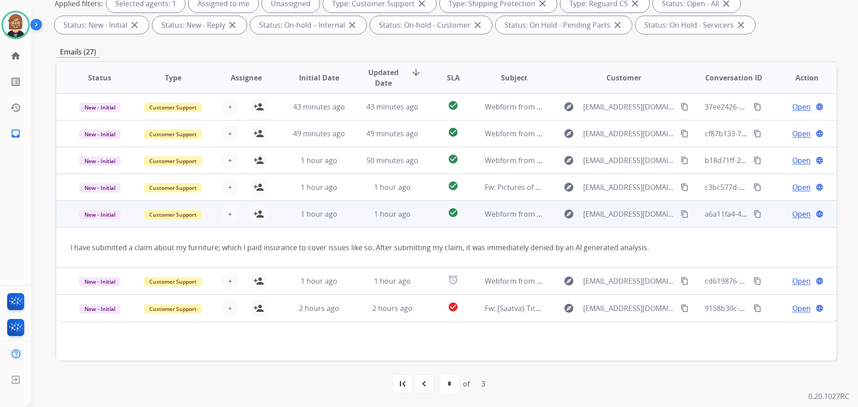
click at [681, 213] on mat-icon "content_copy" at bounding box center [685, 214] width 8 height 8
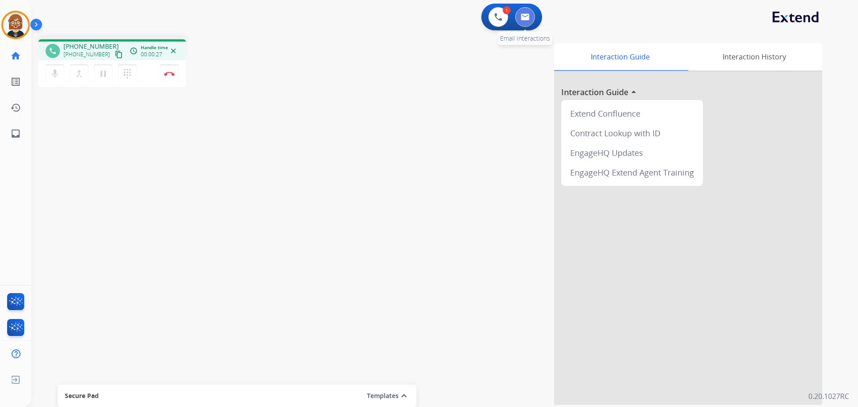
click at [526, 17] on img at bounding box center [525, 16] width 9 height 7
select select "**********"
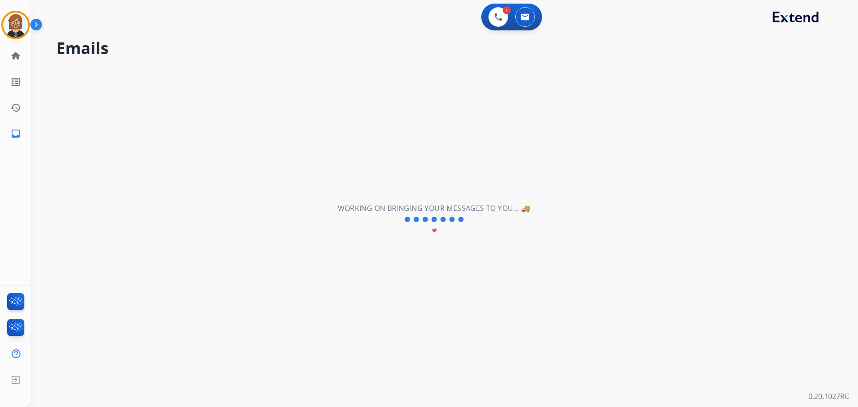
click at [753, 202] on div "**********" at bounding box center [433, 219] width 805 height 375
click at [528, 10] on button at bounding box center [525, 17] width 20 height 20
click at [500, 15] on img at bounding box center [498, 17] width 8 height 8
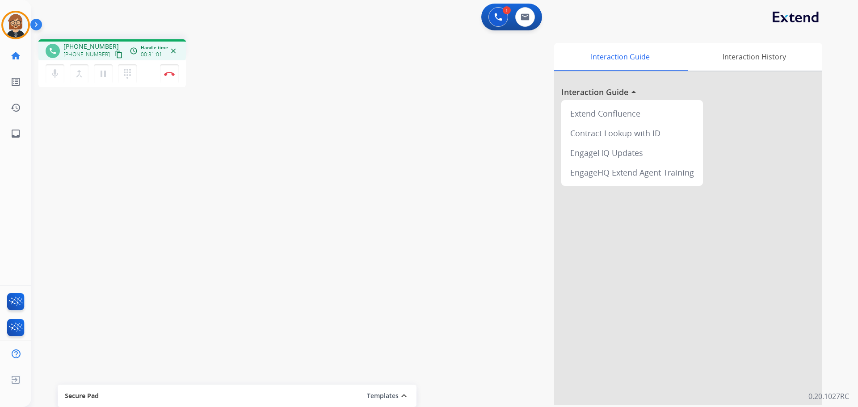
click at [290, 211] on div "phone [PHONE_NUMBER] [PHONE_NUMBER] content_copy access_time Call metrics Queue…" at bounding box center [433, 218] width 805 height 373
click at [84, 173] on div "phone [PHONE_NUMBER] [PHONE_NUMBER] content_copy access_time Call metrics Queue…" at bounding box center [433, 218] width 805 height 373
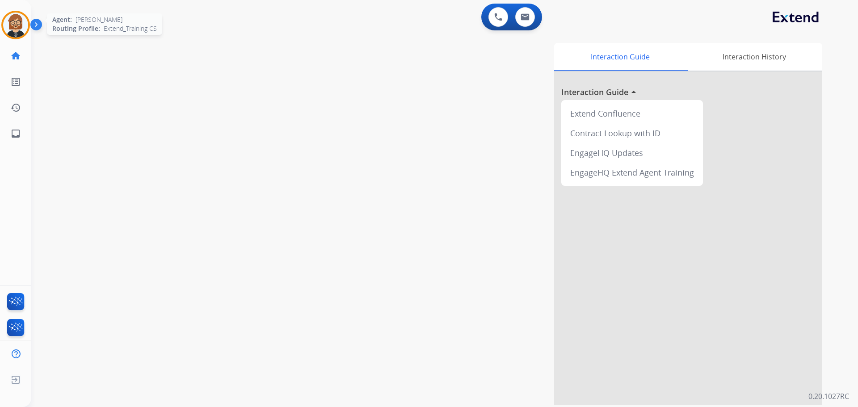
click at [21, 31] on img at bounding box center [15, 25] width 25 height 25
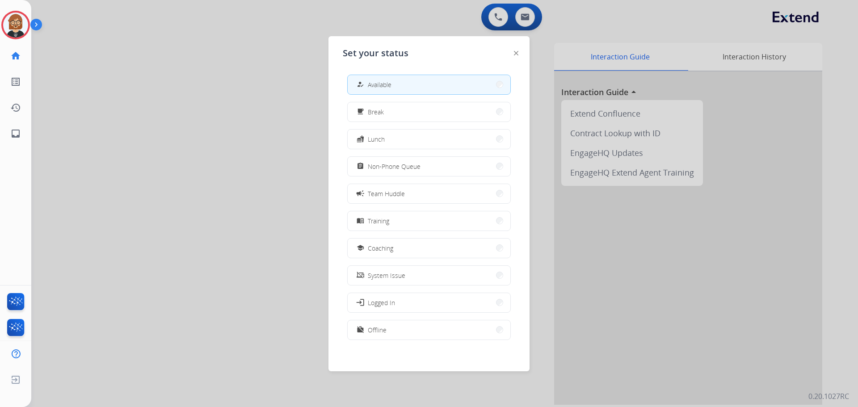
click at [430, 79] on button "how_to_reg Available" at bounding box center [429, 84] width 163 height 19
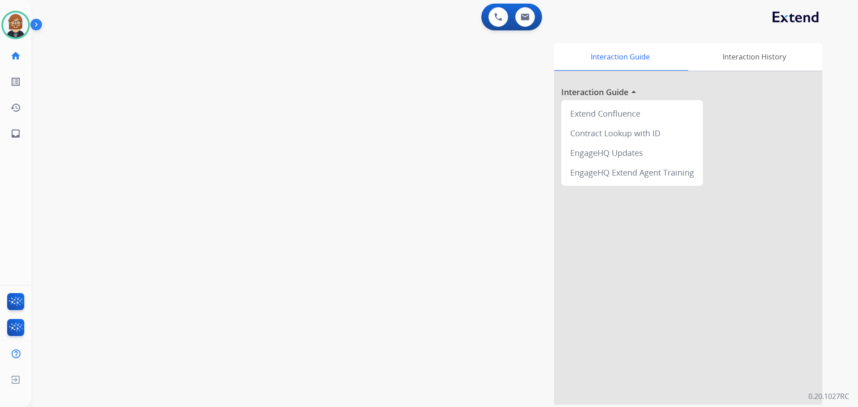
click at [80, 201] on div "swap_horiz Break voice bridge close_fullscreen Connect 3-Way Call merge_type Se…" at bounding box center [433, 218] width 805 height 373
click at [25, 27] on img at bounding box center [15, 25] width 25 height 25
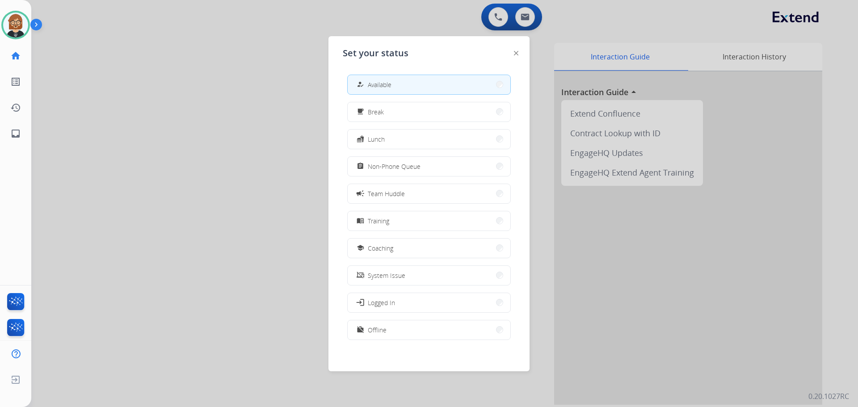
click at [148, 95] on div at bounding box center [429, 203] width 858 height 407
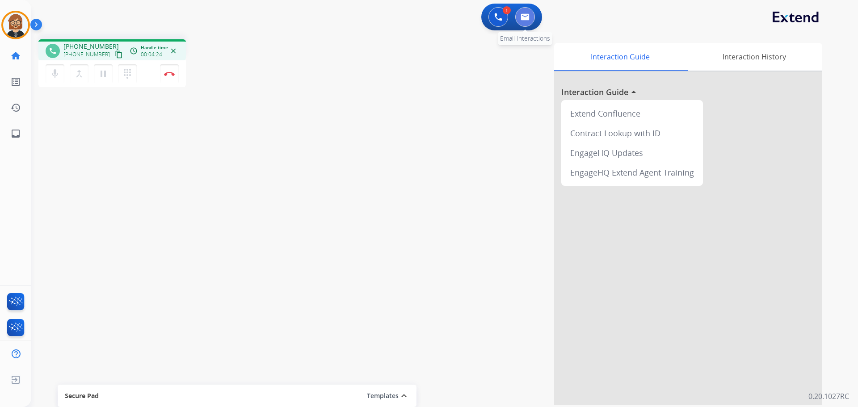
click at [526, 16] on img at bounding box center [525, 16] width 9 height 7
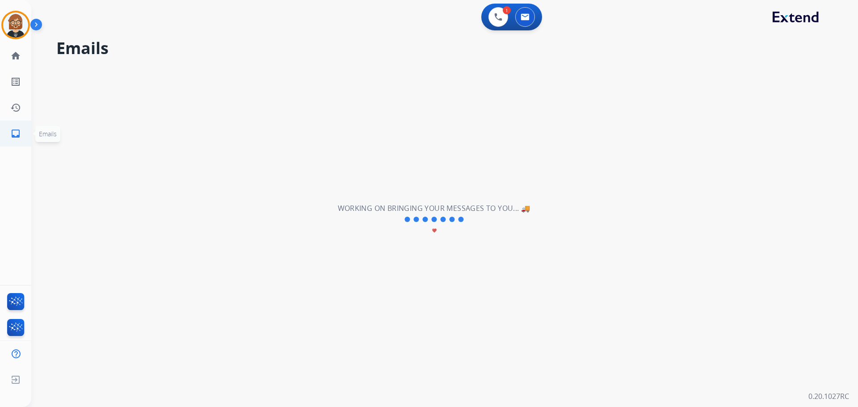
click at [12, 133] on mat-icon "inbox" at bounding box center [15, 133] width 11 height 11
click at [15, 56] on mat-icon "home" at bounding box center [15, 55] width 11 height 11
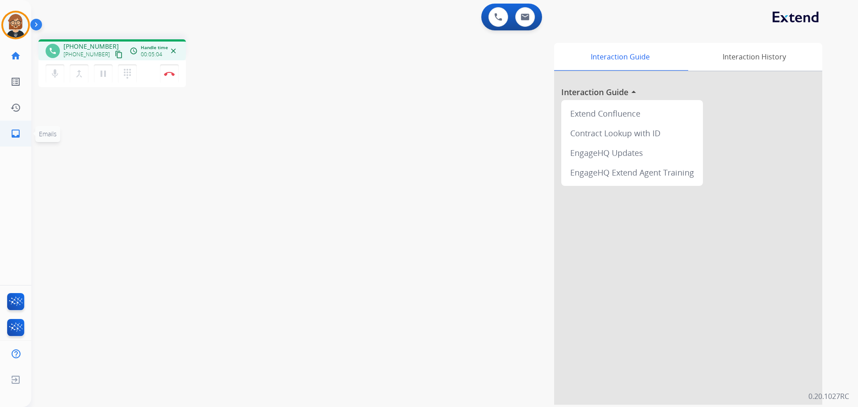
click at [19, 135] on mat-icon "inbox" at bounding box center [15, 133] width 11 height 11
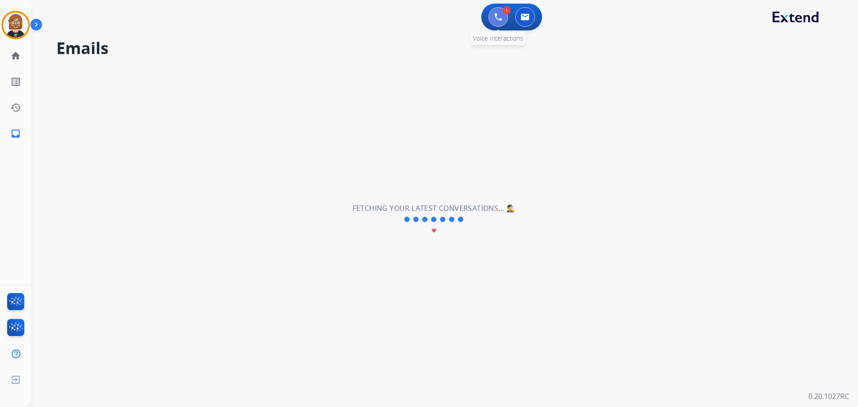
click at [500, 16] on img at bounding box center [498, 17] width 8 height 8
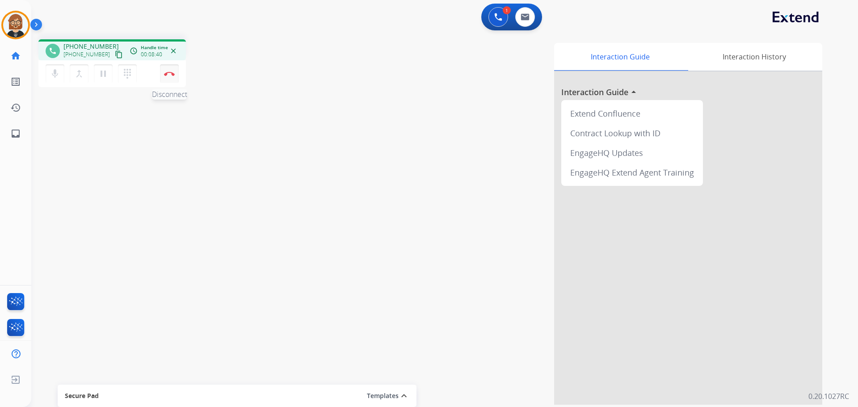
click at [170, 74] on img at bounding box center [169, 74] width 11 height 4
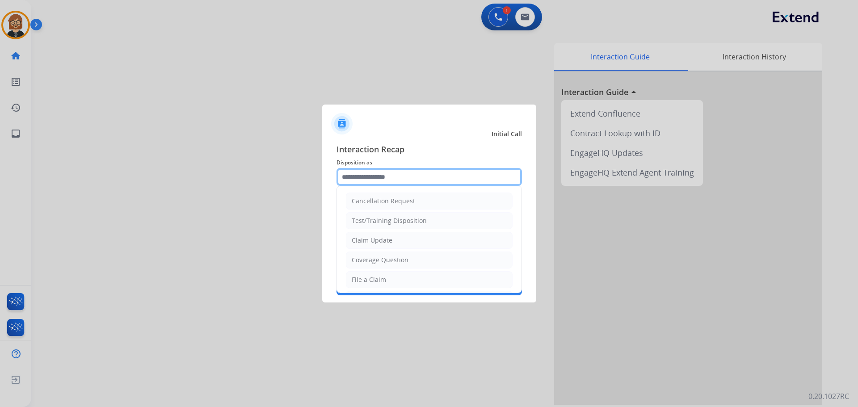
click at [422, 181] on input "text" at bounding box center [429, 177] width 185 height 18
click at [423, 240] on li "Claim Update" at bounding box center [429, 240] width 167 height 17
type input "**********"
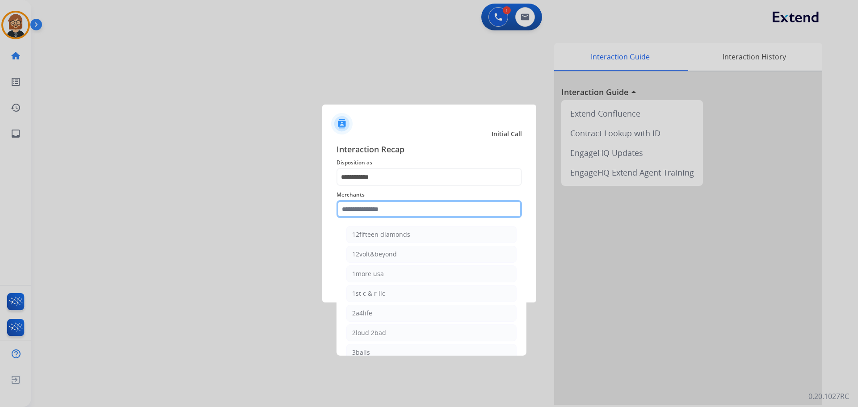
click at [425, 214] on input "text" at bounding box center [429, 209] width 185 height 18
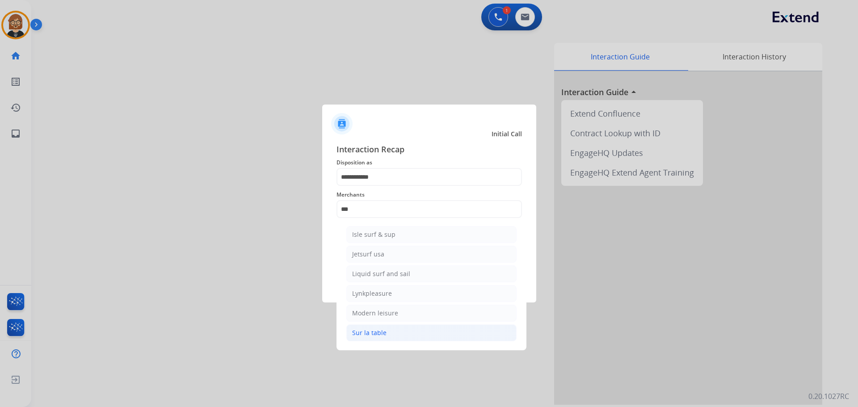
click at [416, 332] on li "Sur la table" at bounding box center [431, 332] width 170 height 17
type input "**********"
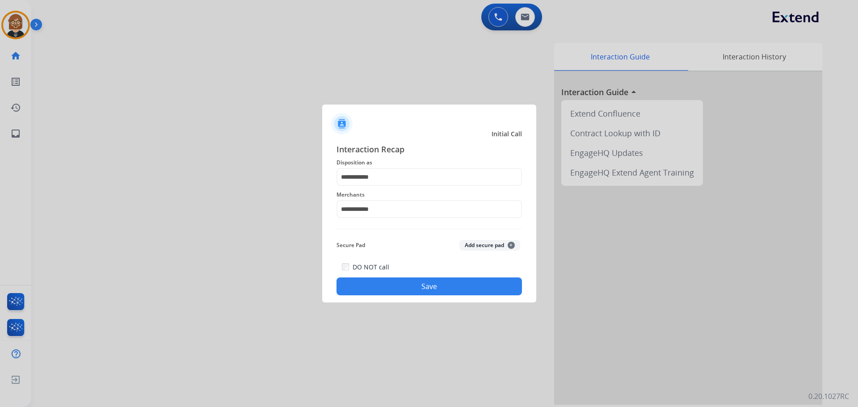
click at [427, 162] on span "Disposition as" at bounding box center [429, 162] width 185 height 11
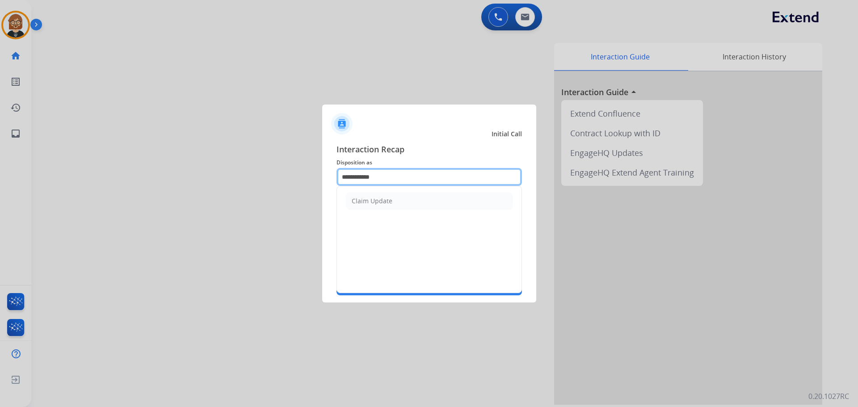
click at [425, 171] on input "**********" at bounding box center [429, 177] width 185 height 18
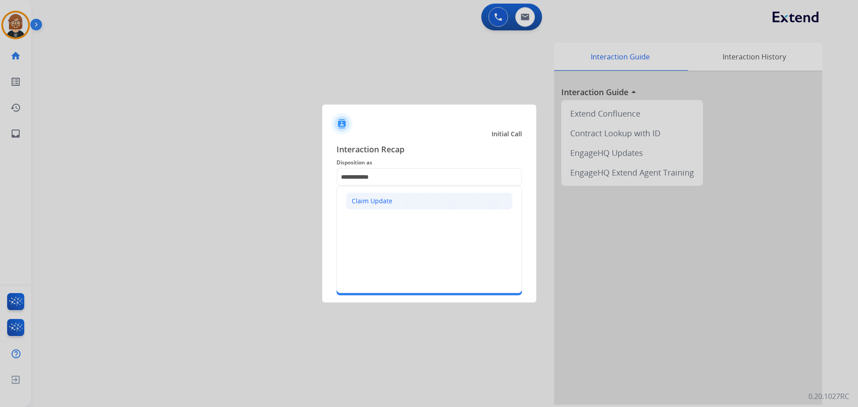
click at [418, 201] on li "Claim Update" at bounding box center [429, 201] width 167 height 17
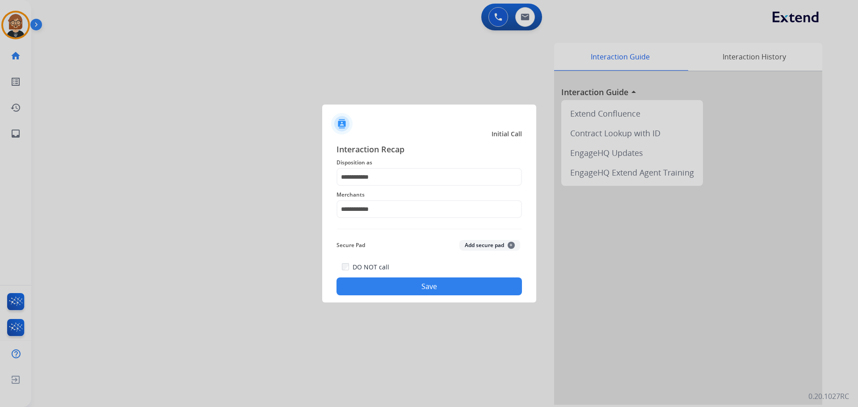
click at [414, 289] on button "Save" at bounding box center [429, 287] width 185 height 18
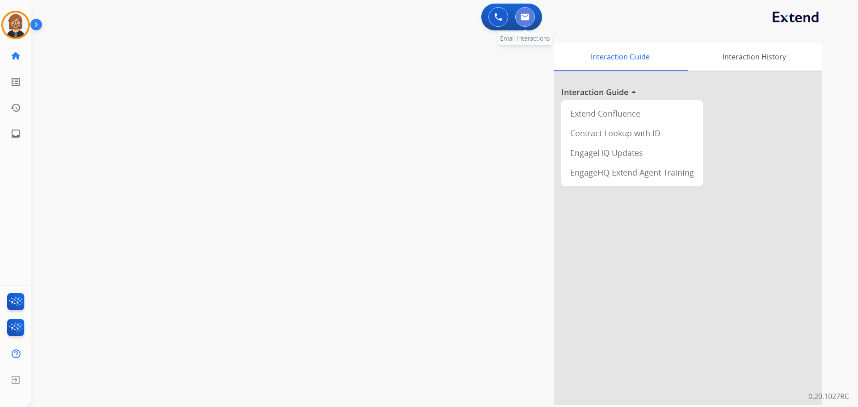
click at [524, 13] on img at bounding box center [525, 16] width 9 height 7
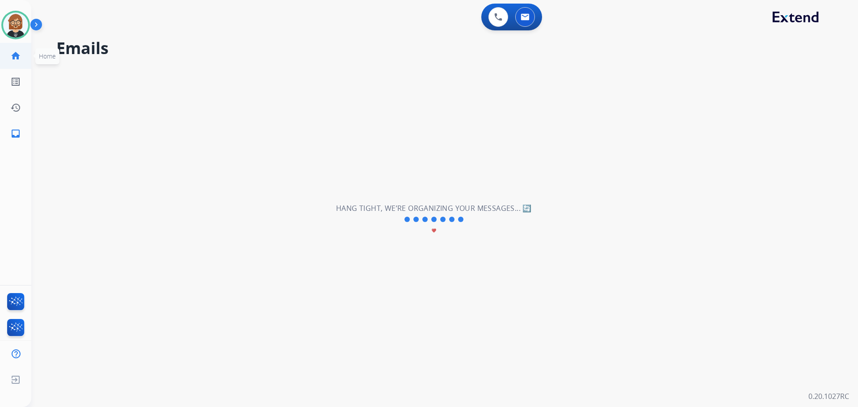
click at [17, 63] on link "home Home" at bounding box center [15, 55] width 25 height 25
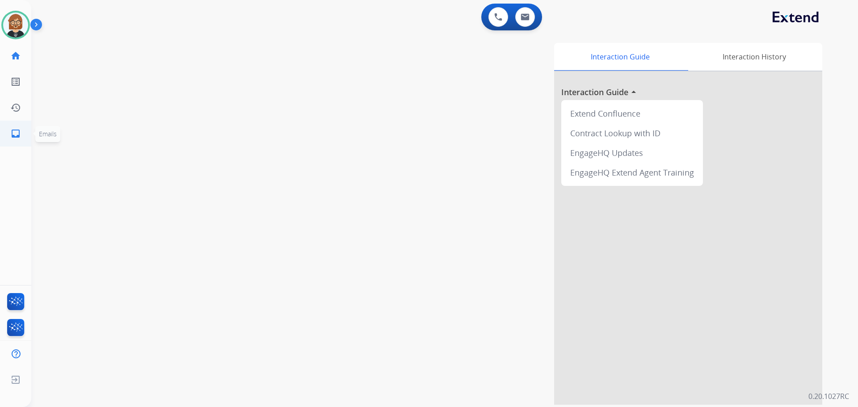
click at [18, 143] on link "inbox Emails" at bounding box center [15, 133] width 25 height 25
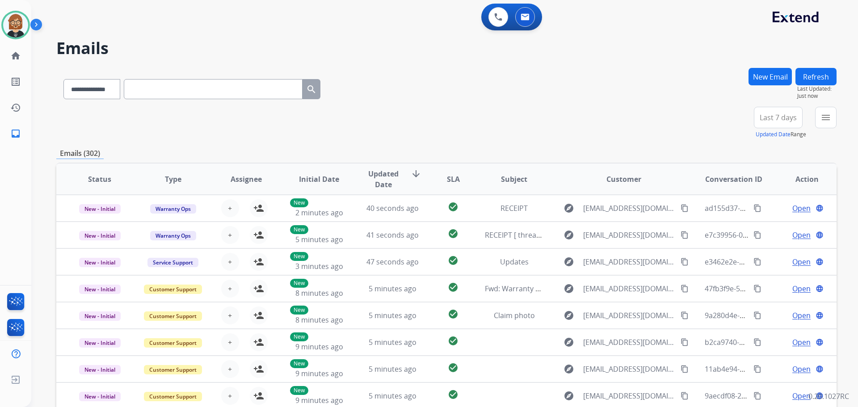
click at [246, 90] on input "text" at bounding box center [213, 89] width 179 height 20
paste input "**********"
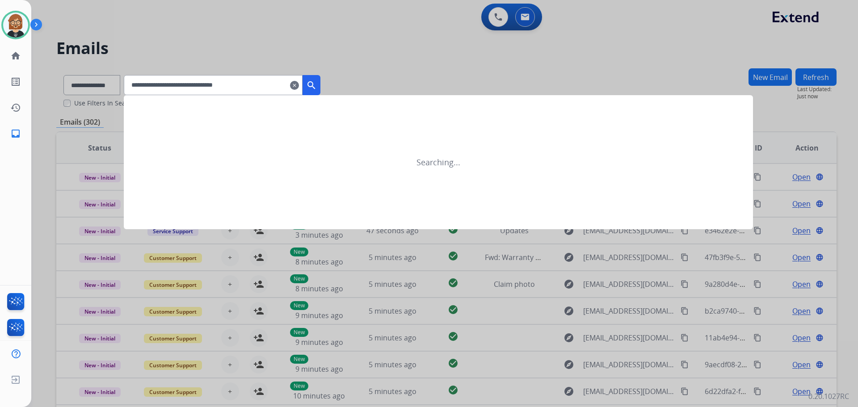
type input "**********"
click at [317, 84] on mat-icon "search" at bounding box center [311, 85] width 11 height 11
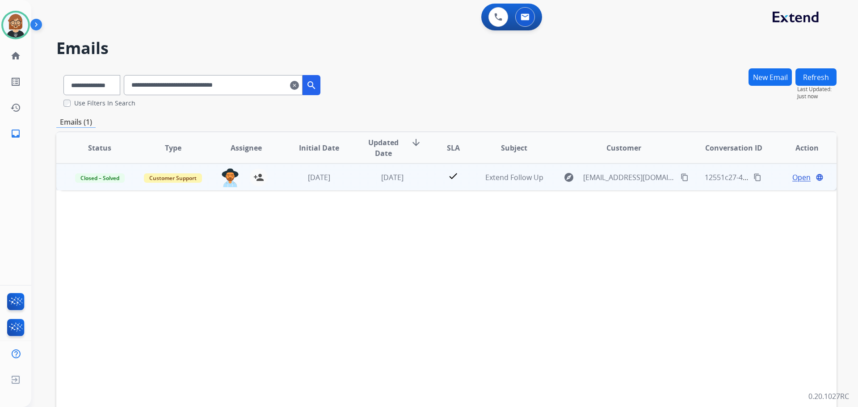
click at [338, 188] on td "9 months ago" at bounding box center [312, 177] width 73 height 27
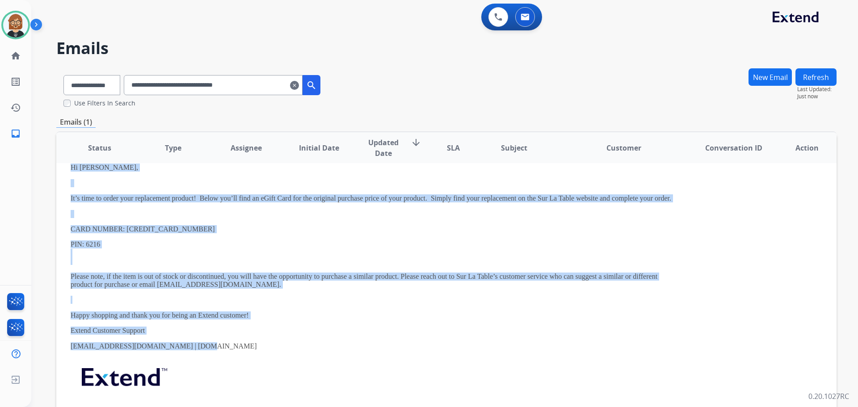
scroll to position [122, 0]
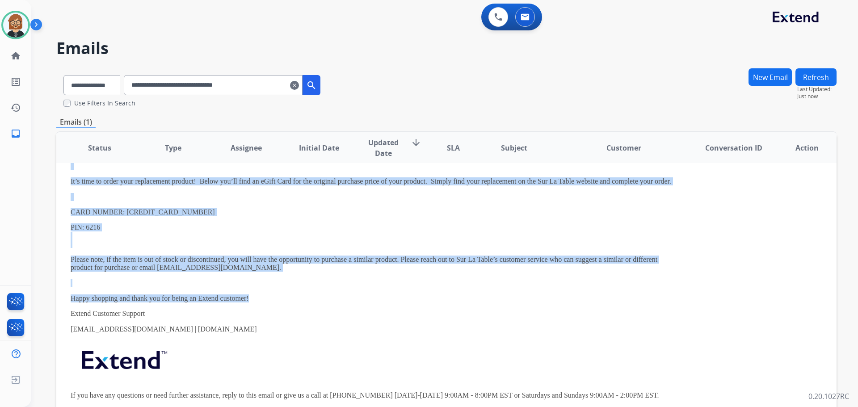
drag, startPoint x: 69, startPoint y: 218, endPoint x: 328, endPoint y: 301, distance: 272.5
click at [328, 301] on td "Hi Bob, It’s time to order your replacement product! Below you’ll find an eGift…" at bounding box center [373, 254] width 634 height 354
copy div "Hi Bob, It’s time to order your replacement product! Below you’ll find an eGift…"
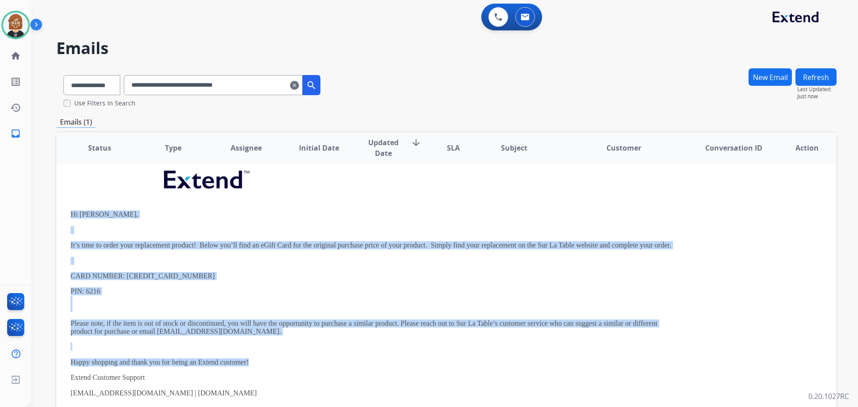
scroll to position [0, 0]
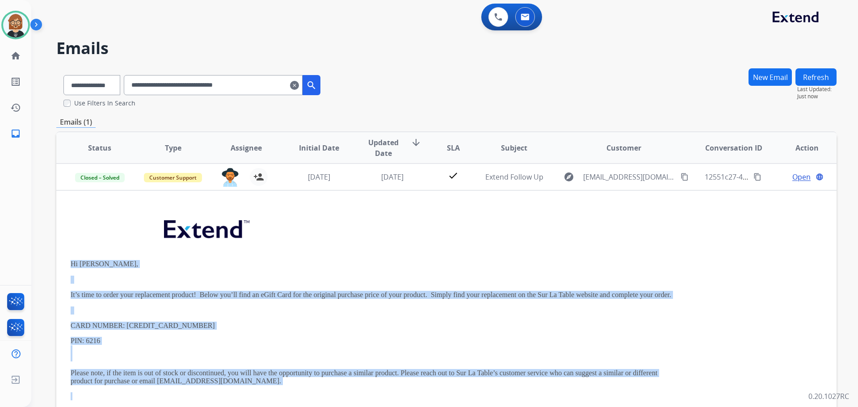
click at [769, 78] on button "New Email" at bounding box center [770, 76] width 43 height 17
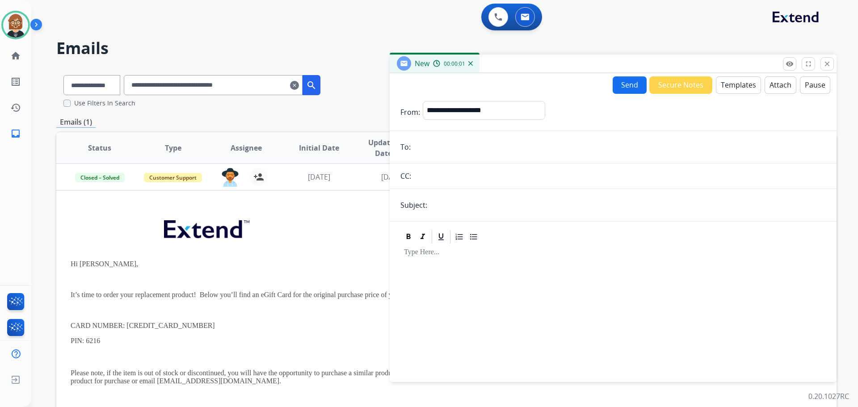
click at [526, 145] on input "email" at bounding box center [619, 147] width 412 height 18
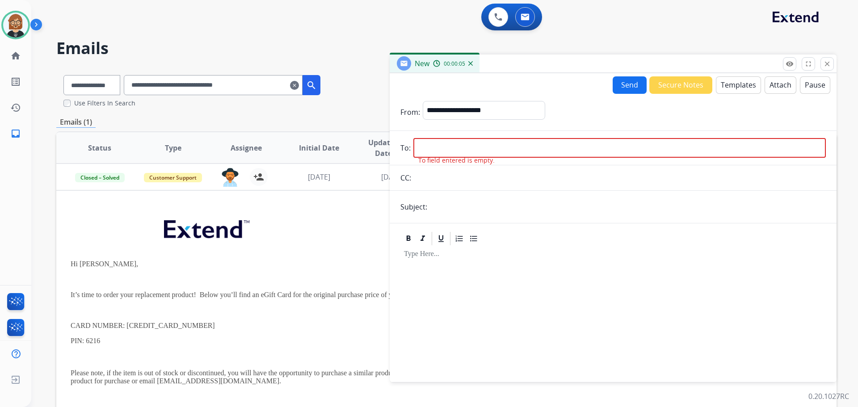
click at [726, 83] on button "Templates" at bounding box center [738, 84] width 45 height 17
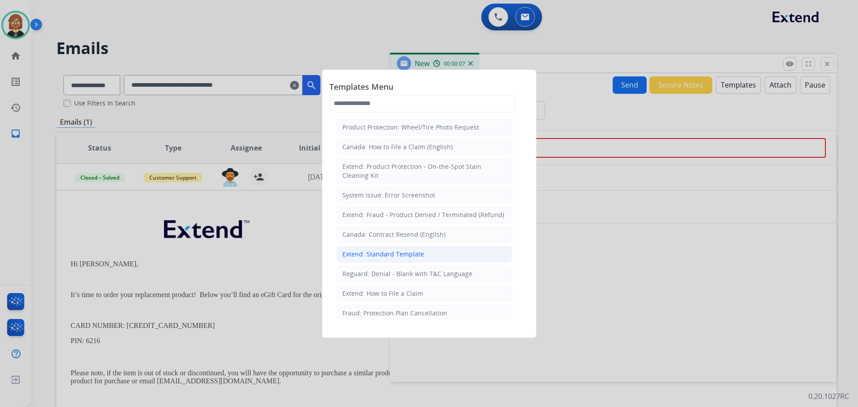
click at [407, 259] on li "Extend: Standard Template" at bounding box center [425, 254] width 176 height 17
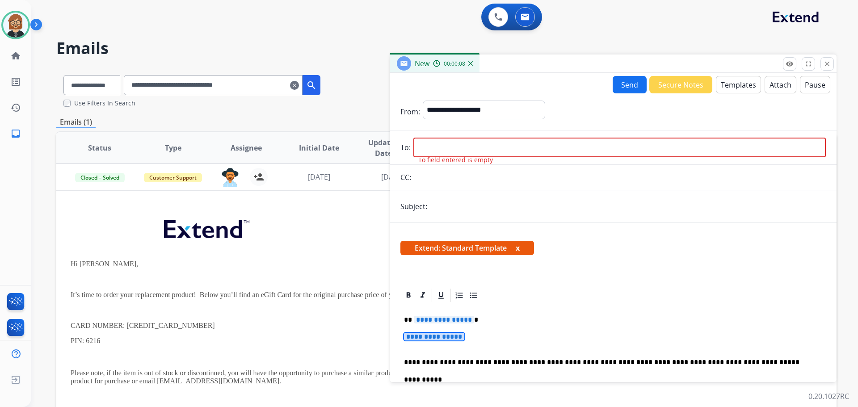
click at [447, 340] on span "**********" at bounding box center [434, 337] width 60 height 8
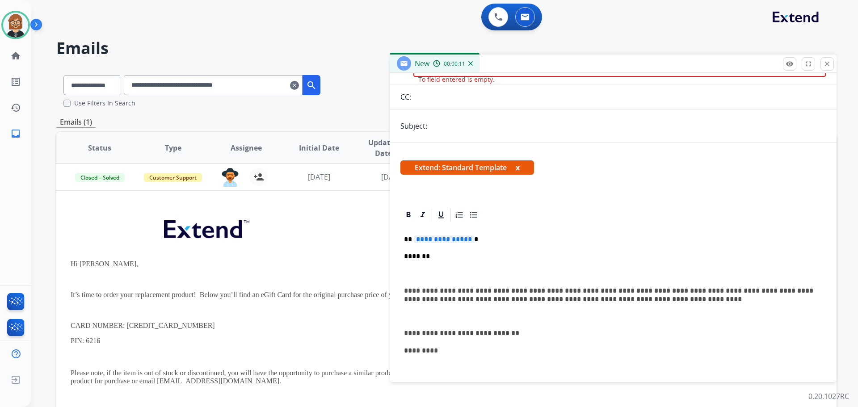
scroll to position [89, 0]
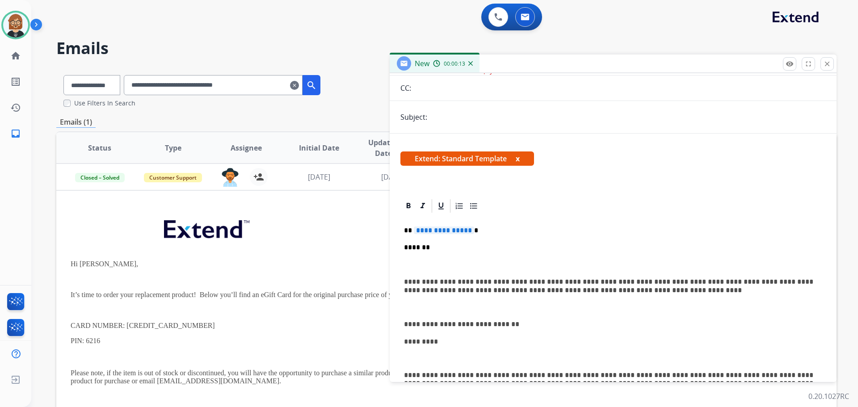
click at [404, 248] on p "*******" at bounding box center [609, 248] width 411 height 8
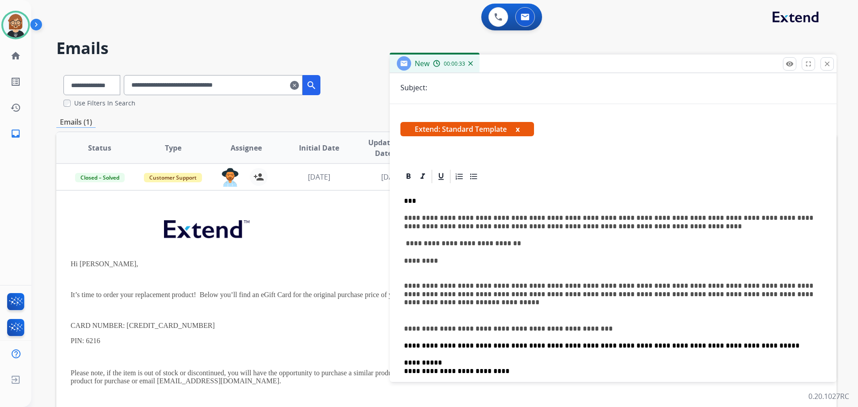
scroll to position [134, 0]
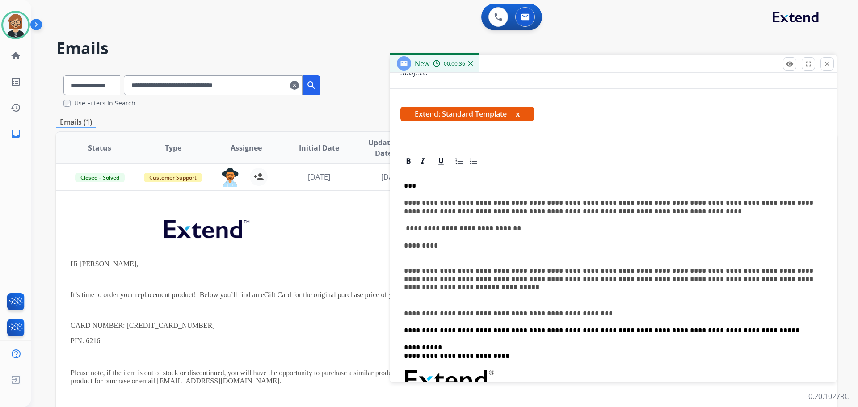
click at [407, 299] on p at bounding box center [613, 296] width 418 height 8
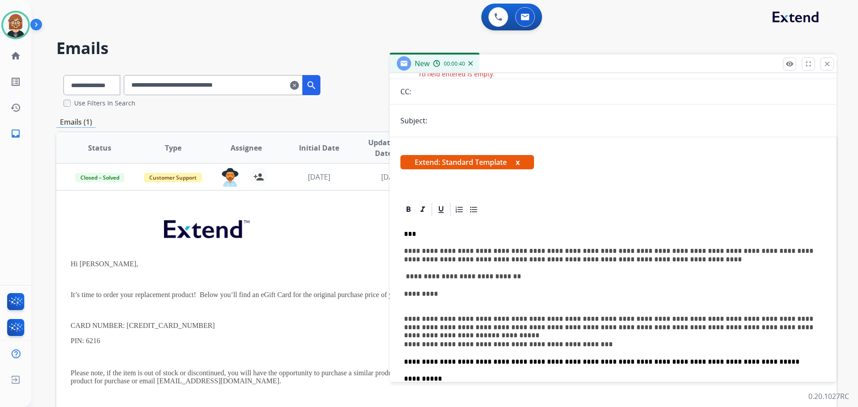
scroll to position [0, 0]
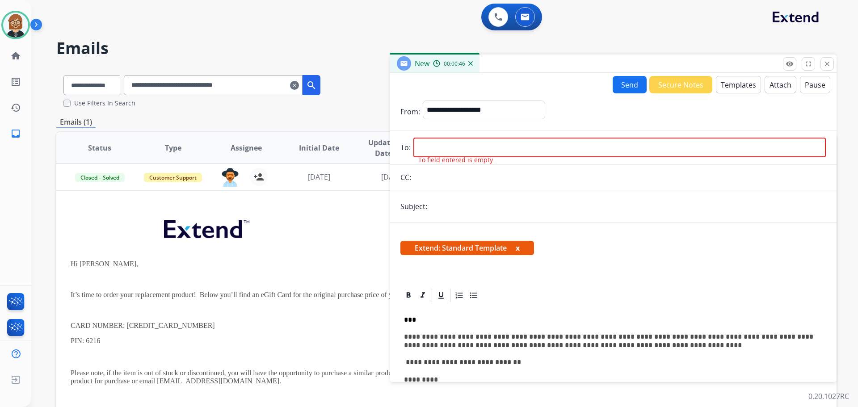
click at [511, 147] on input "email" at bounding box center [619, 148] width 412 height 20
paste input "**********"
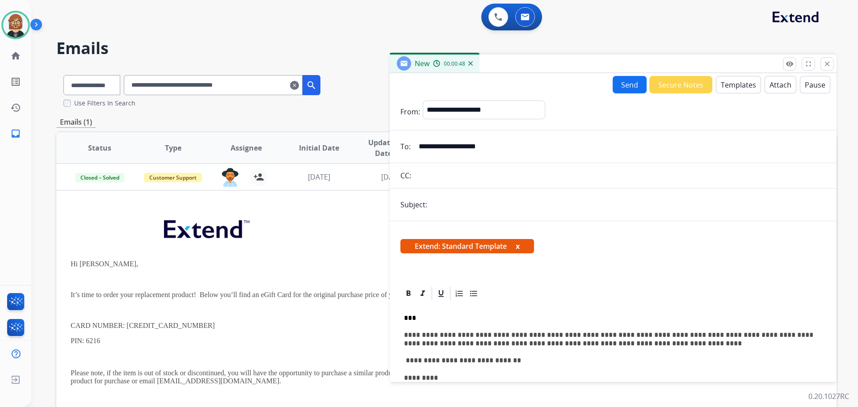
type input "**********"
click at [504, 173] on input "text" at bounding box center [620, 176] width 412 height 18
paste input "**********"
type input "**********"
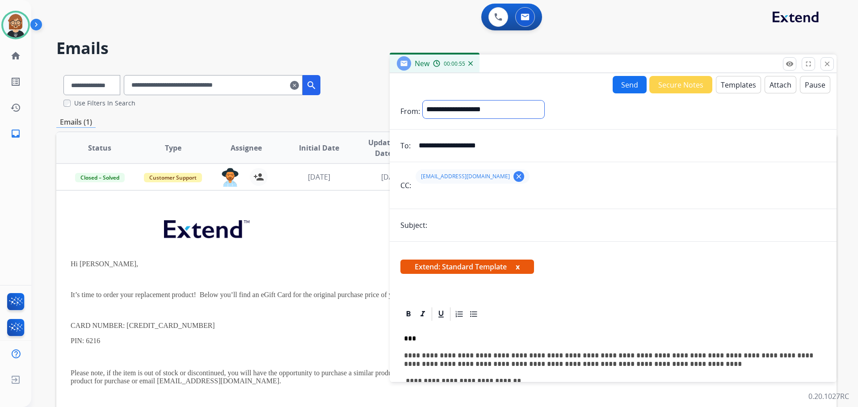
click at [510, 109] on select "**********" at bounding box center [484, 110] width 122 height 18
select select "**********"
click at [423, 101] on select "**********" at bounding box center [484, 110] width 122 height 18
click at [488, 221] on input "text" at bounding box center [628, 226] width 396 height 18
type input "**********"
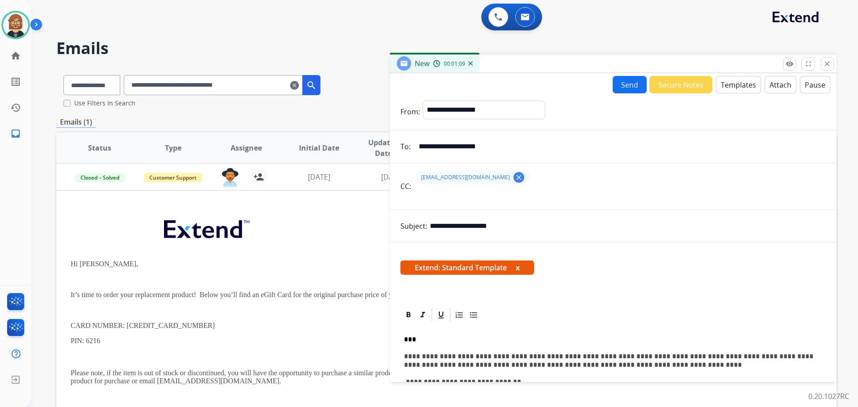
click at [645, 235] on form "**********" at bounding box center [613, 382] width 447 height 579
click at [626, 86] on button "Send" at bounding box center [630, 84] width 34 height 17
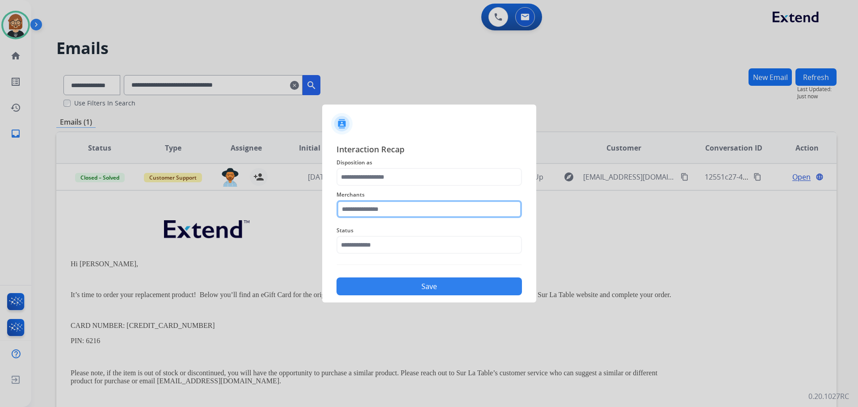
click at [429, 213] on input "text" at bounding box center [429, 209] width 185 height 18
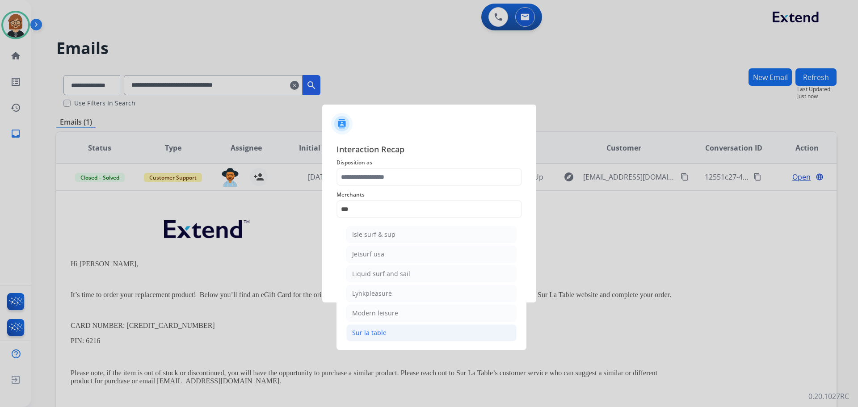
click at [433, 338] on li "Sur la table" at bounding box center [431, 332] width 170 height 17
type input "**********"
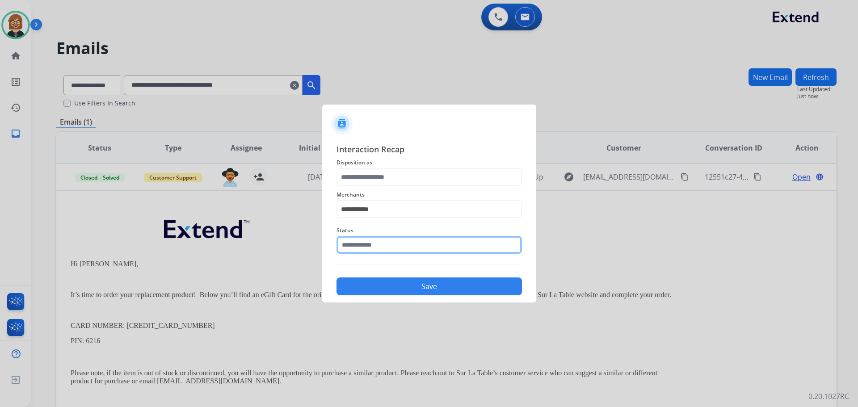
click at [429, 236] on input "text" at bounding box center [429, 245] width 185 height 18
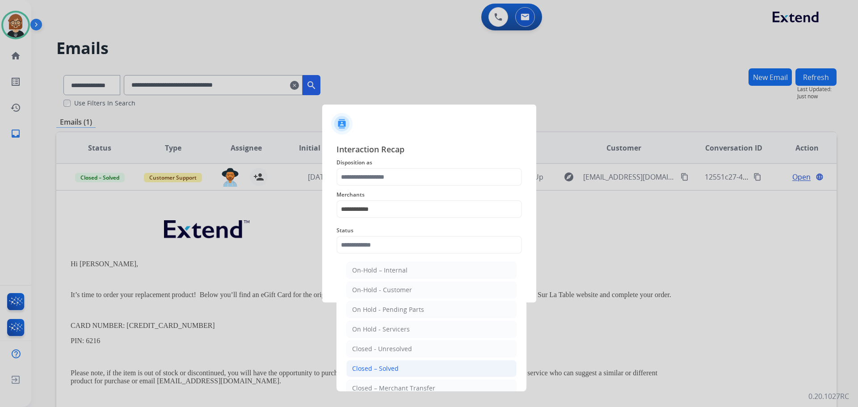
click at [434, 362] on li "Closed – Solved" at bounding box center [431, 368] width 170 height 17
type input "**********"
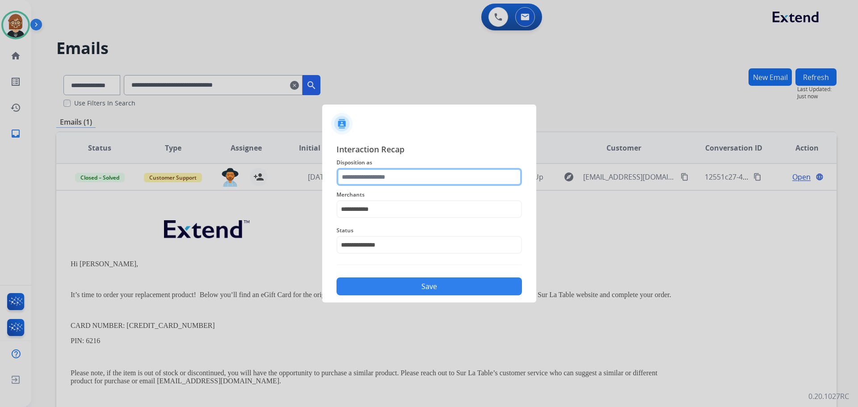
click at [440, 171] on input "text" at bounding box center [429, 177] width 185 height 18
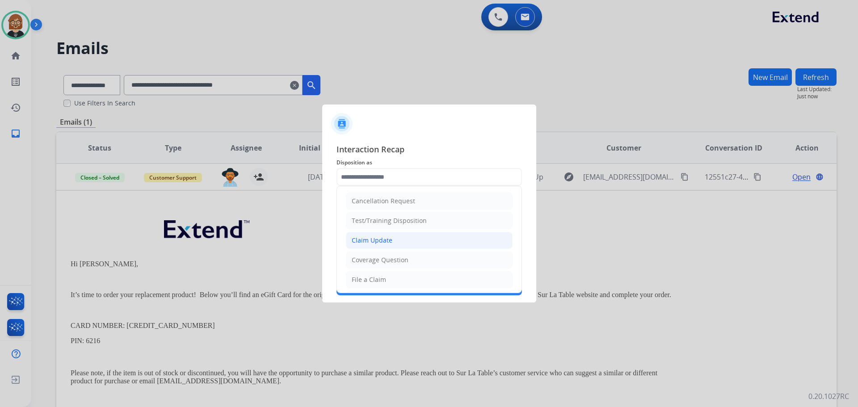
click at [413, 241] on li "Claim Update" at bounding box center [429, 240] width 167 height 17
type input "**********"
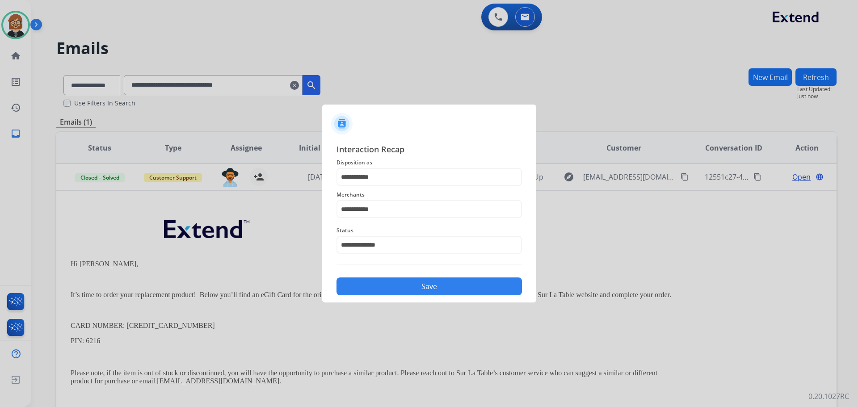
click at [438, 297] on div "**********" at bounding box center [429, 219] width 214 height 167
click at [439, 293] on button "Save" at bounding box center [429, 287] width 185 height 18
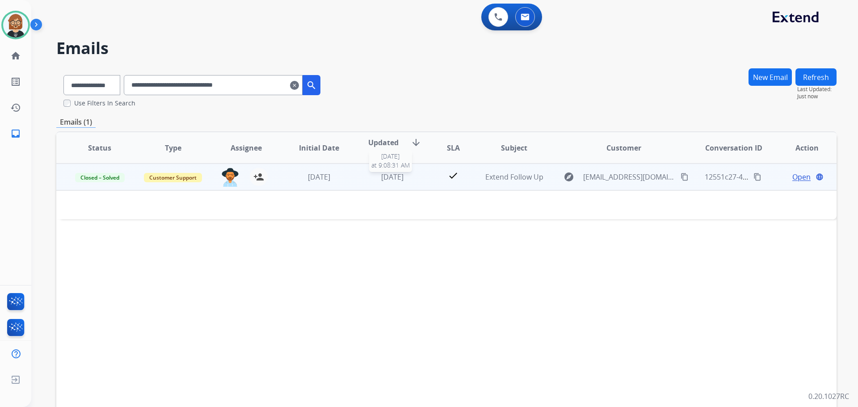
click at [381, 175] on span "9 months ago" at bounding box center [392, 177] width 22 height 10
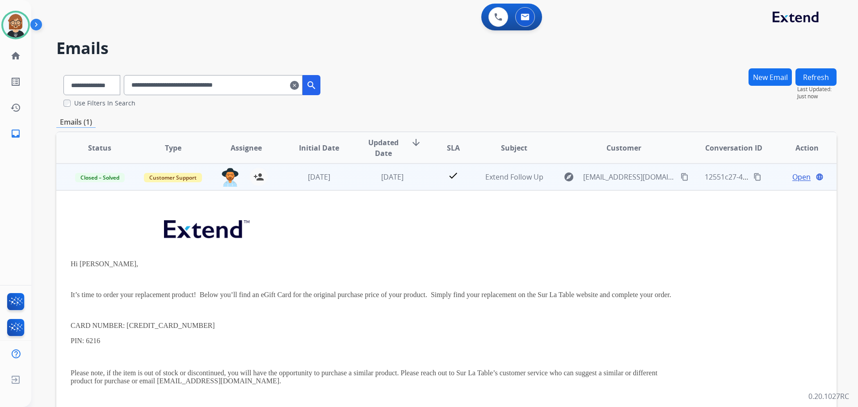
scroll to position [45, 0]
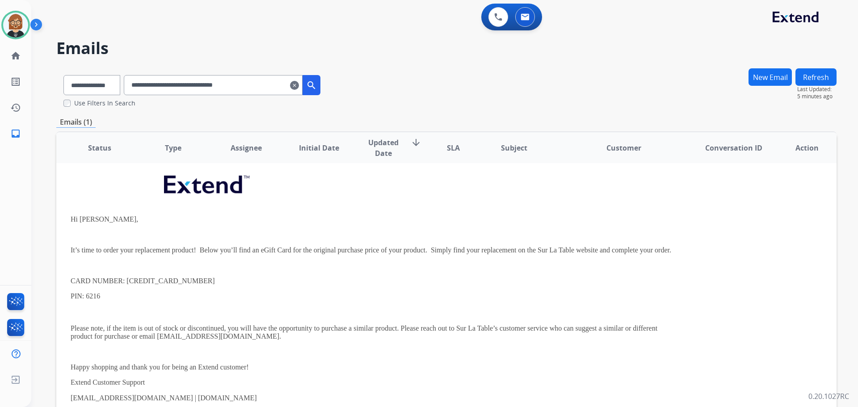
click at [752, 282] on table "Status Type Assignee Initial Date Updated Date arrow_downward SLA Subject Custo…" at bounding box center [446, 294] width 780 height 412
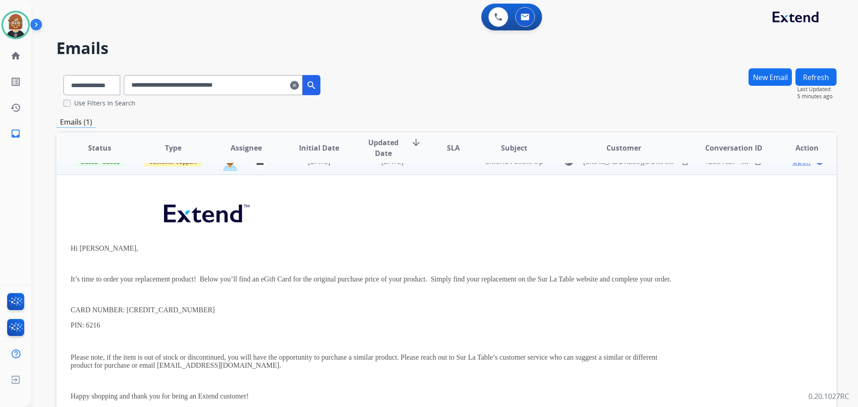
scroll to position [0, 0]
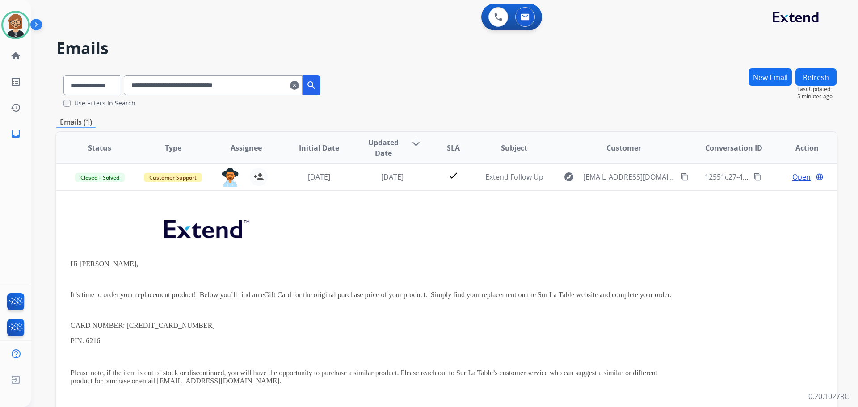
click at [299, 86] on mat-icon "clear" at bounding box center [294, 85] width 9 height 11
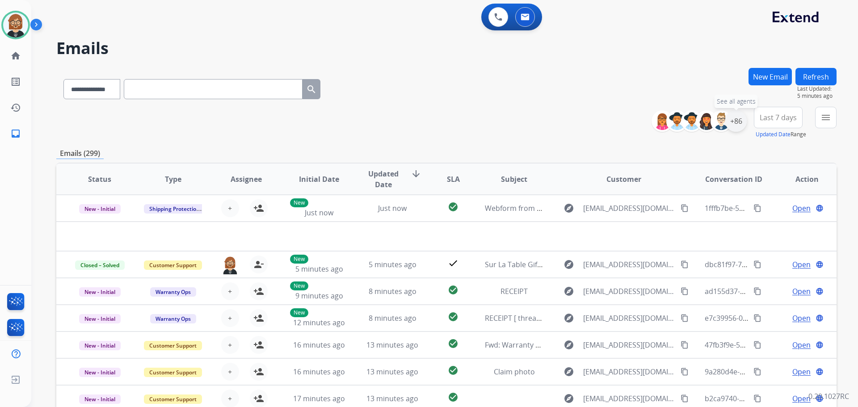
click at [743, 122] on div "+86" at bounding box center [735, 120] width 21 height 21
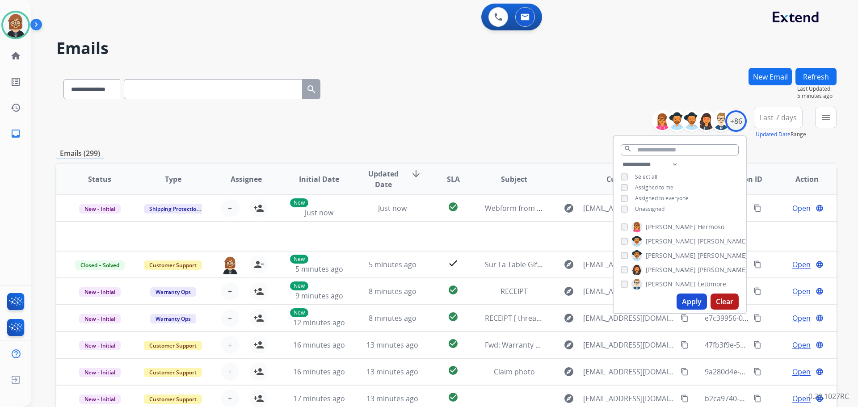
click at [681, 296] on button "Apply" at bounding box center [692, 302] width 30 height 16
click at [831, 117] on mat-icon "menu" at bounding box center [825, 117] width 11 height 11
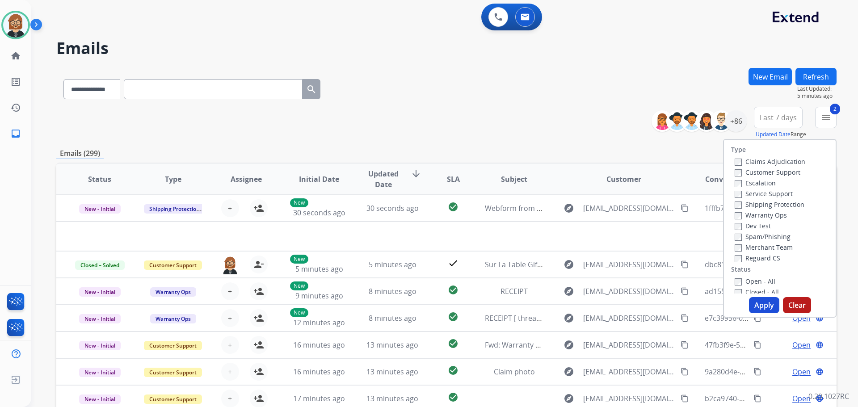
click at [737, 164] on label "Claims Adjudication" at bounding box center [770, 161] width 71 height 8
click at [736, 201] on label "Shipping Protection" at bounding box center [770, 204] width 70 height 8
click at [757, 309] on button "Apply" at bounding box center [764, 305] width 30 height 16
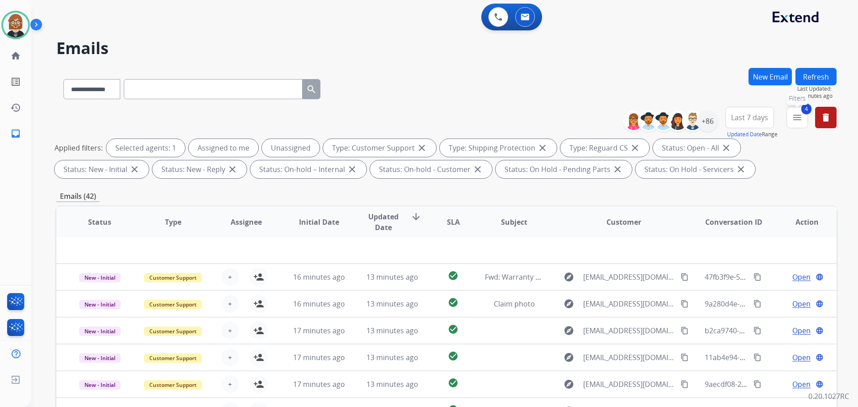
click at [799, 114] on mat-icon "menu" at bounding box center [797, 117] width 11 height 11
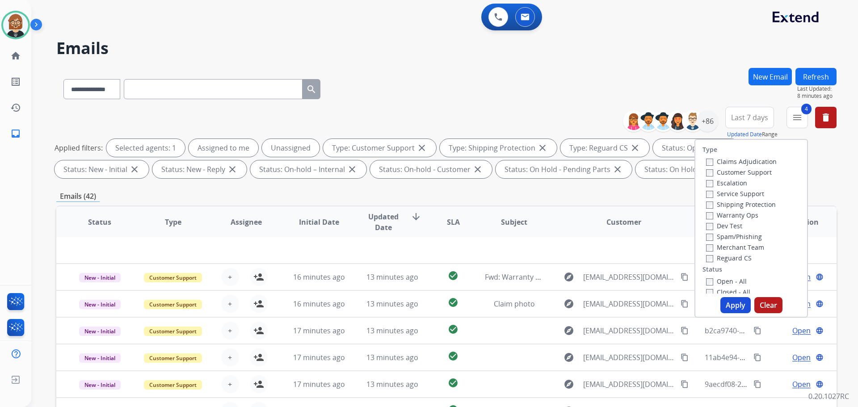
click at [719, 290] on label "Closed - All" at bounding box center [728, 292] width 44 height 8
click at [729, 301] on button "Apply" at bounding box center [735, 305] width 30 height 16
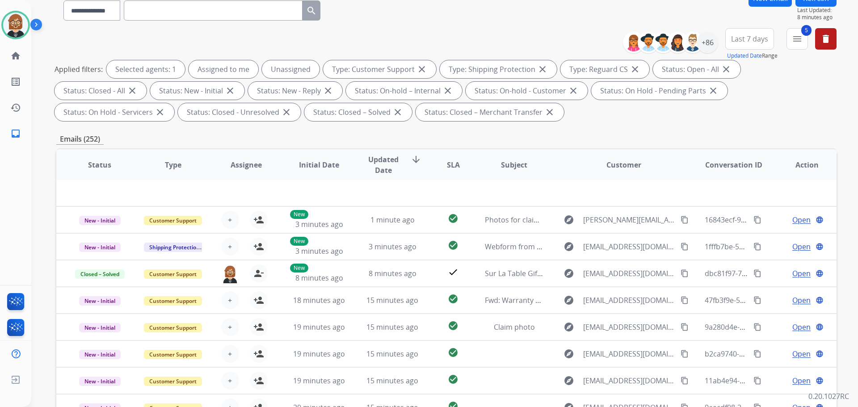
scroll to position [89, 0]
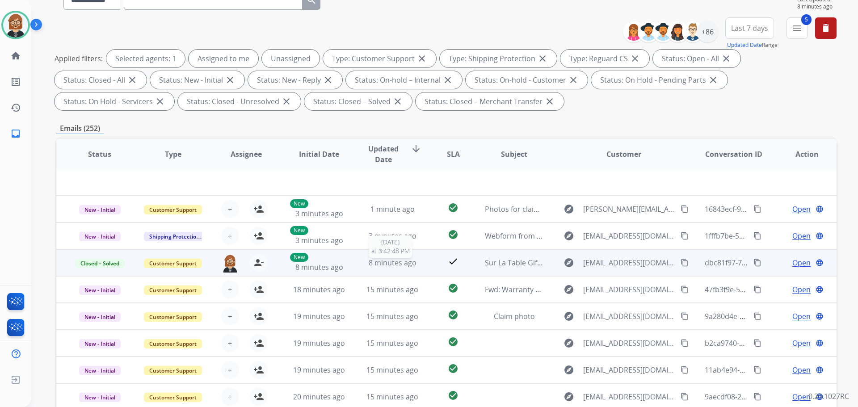
click at [411, 265] on span "8 minutes ago" at bounding box center [393, 263] width 48 height 10
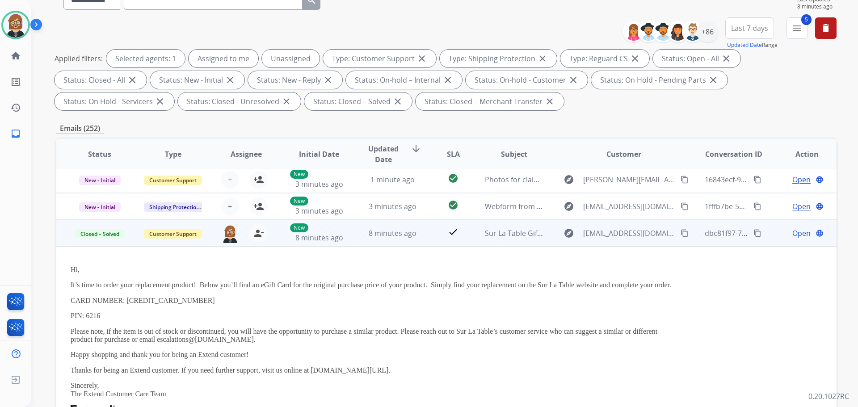
scroll to position [80, 0]
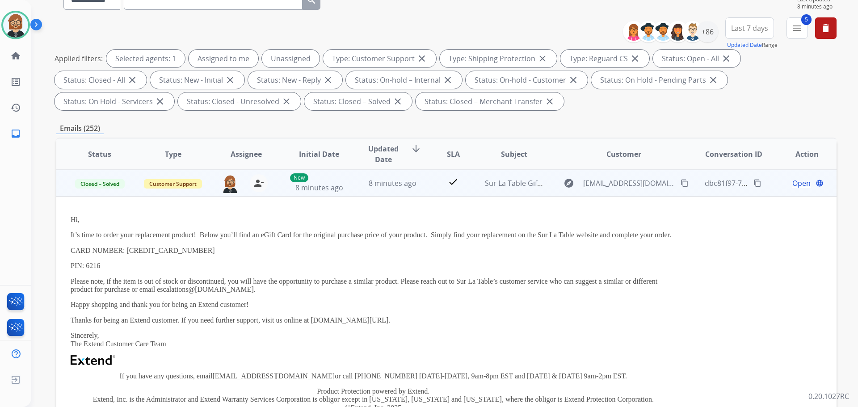
click at [753, 186] on mat-icon "content_copy" at bounding box center [757, 183] width 8 height 8
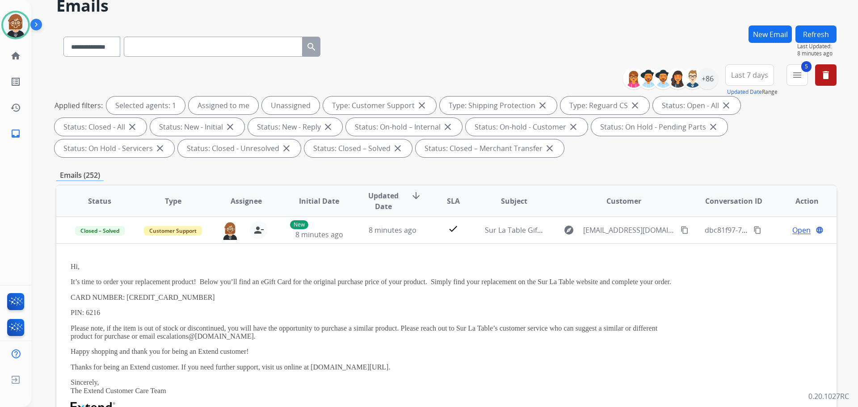
scroll to position [0, 0]
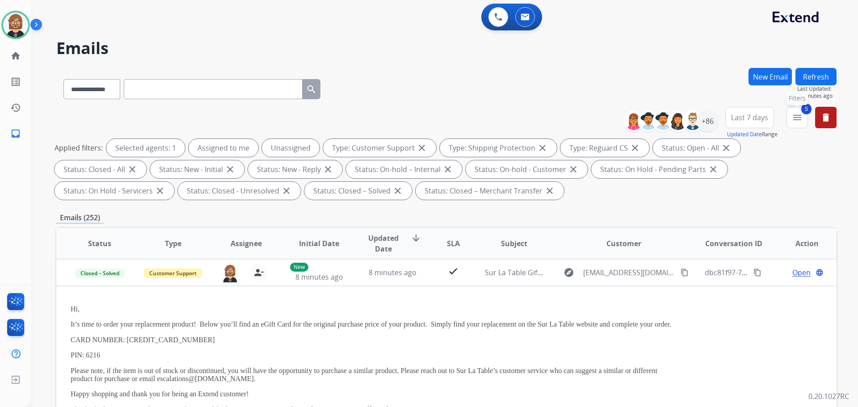
click at [800, 114] on mat-icon "menu" at bounding box center [797, 117] width 11 height 11
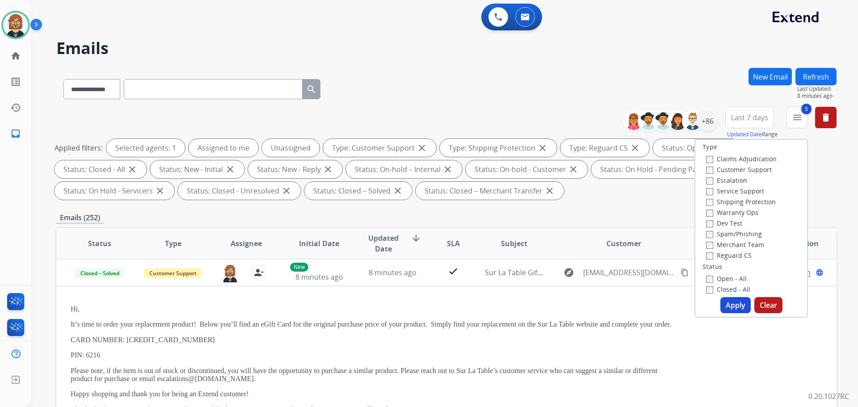
click at [725, 289] on label "Closed - All" at bounding box center [728, 289] width 44 height 8
click at [730, 306] on button "Apply" at bounding box center [735, 305] width 30 height 16
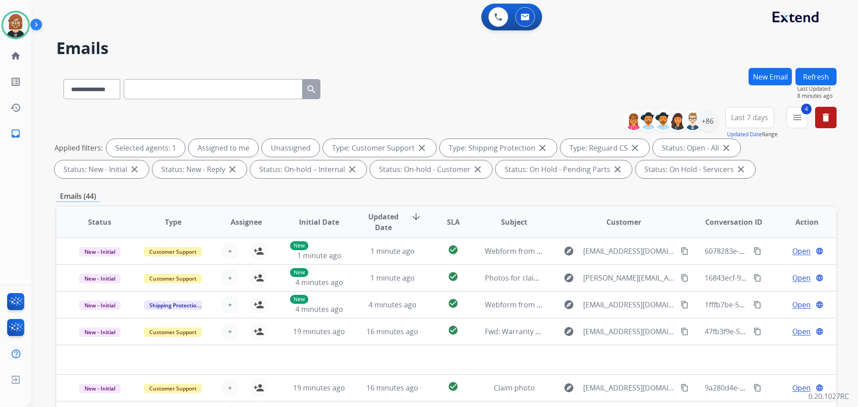
click at [802, 71] on button "Refresh" at bounding box center [815, 76] width 41 height 17
click at [706, 122] on div "+86" at bounding box center [707, 120] width 21 height 21
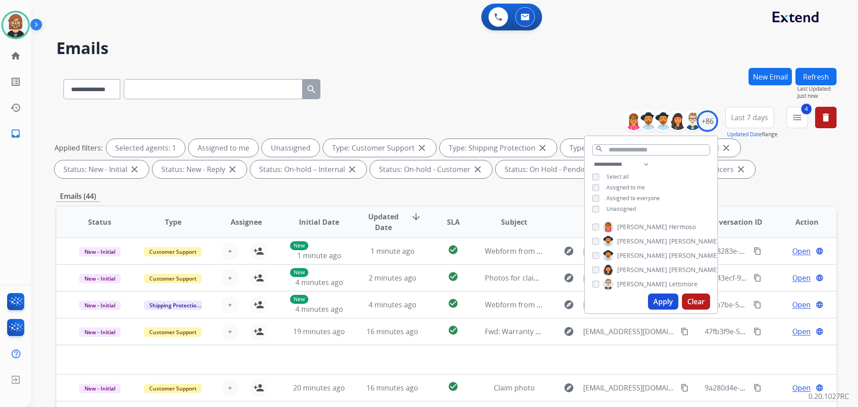
click at [656, 307] on button "Apply" at bounding box center [663, 302] width 30 height 16
click at [765, 190] on div "**********" at bounding box center [446, 310] width 780 height 484
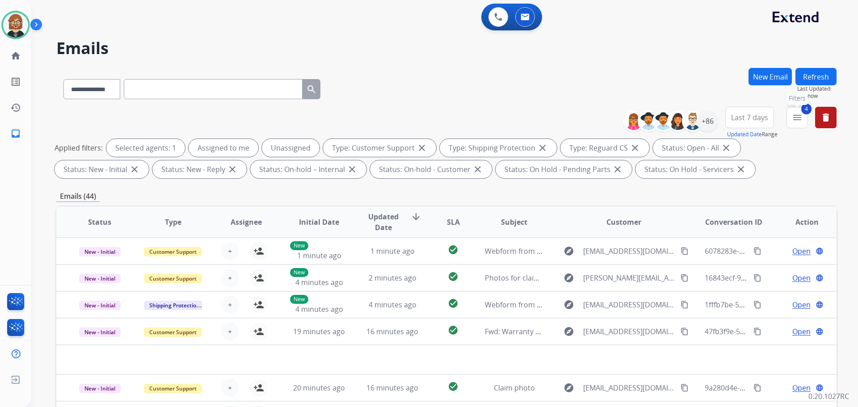
click at [801, 116] on mat-icon "menu" at bounding box center [797, 117] width 11 height 11
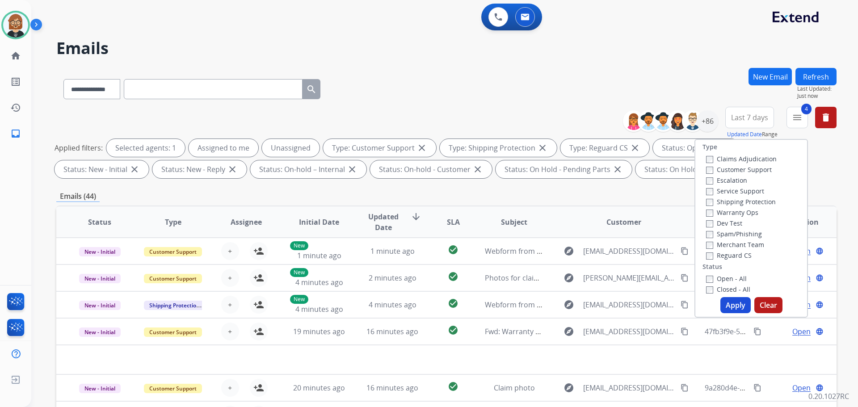
click at [728, 303] on button "Apply" at bounding box center [735, 305] width 30 height 16
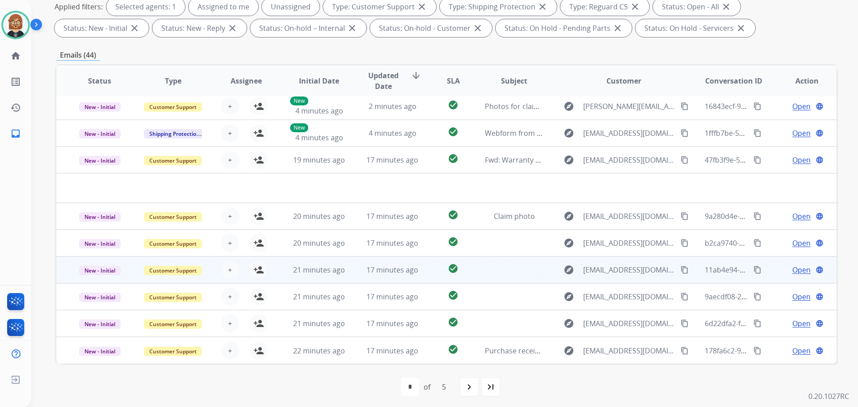
scroll to position [144, 0]
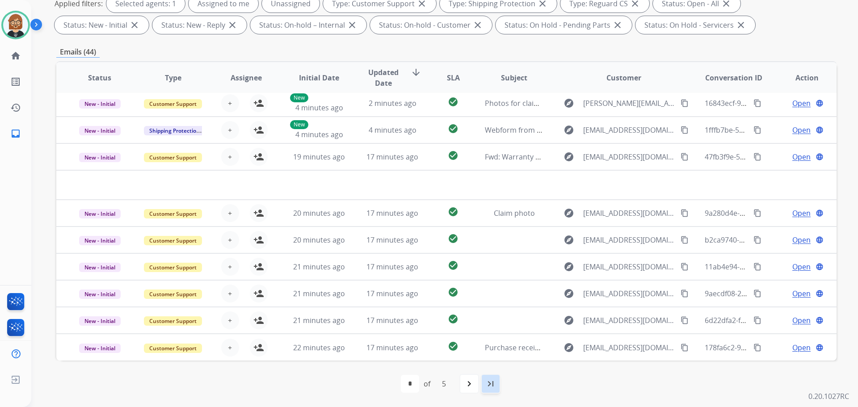
click at [490, 384] on mat-icon "last_page" at bounding box center [490, 384] width 11 height 11
select select "*"
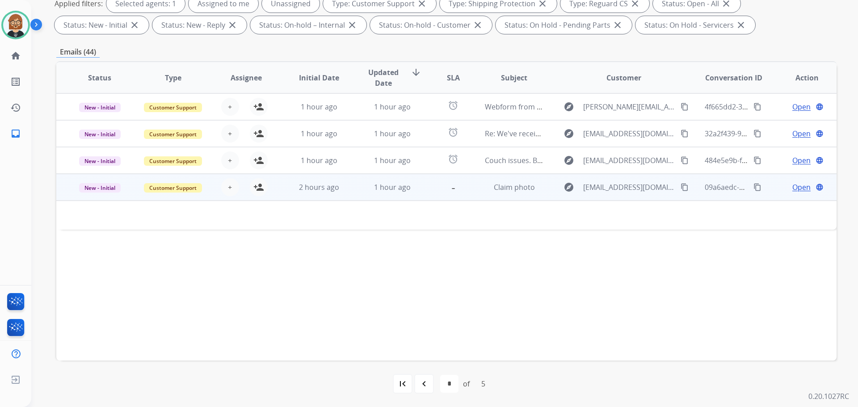
click at [427, 190] on td "-" at bounding box center [446, 187] width 49 height 27
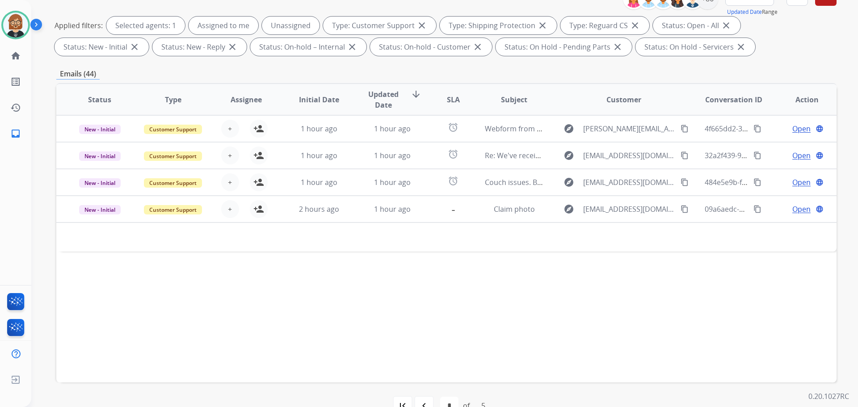
scroll to position [0, 0]
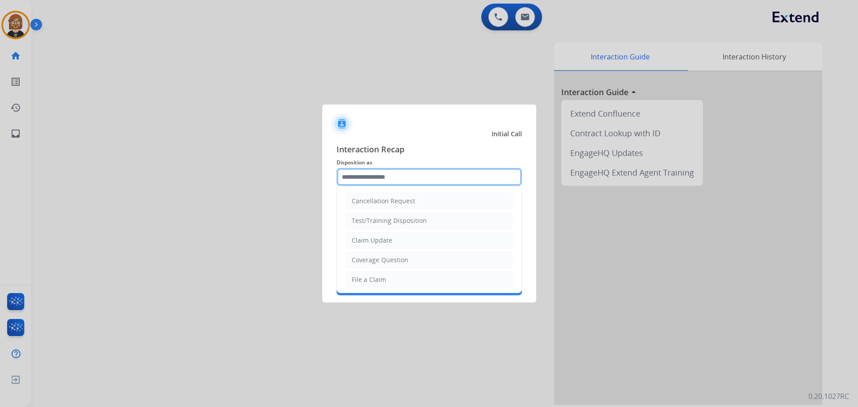
click at [438, 180] on input "text" at bounding box center [429, 177] width 185 height 18
click at [440, 238] on li "Claim Update" at bounding box center [429, 240] width 167 height 17
type input "**********"
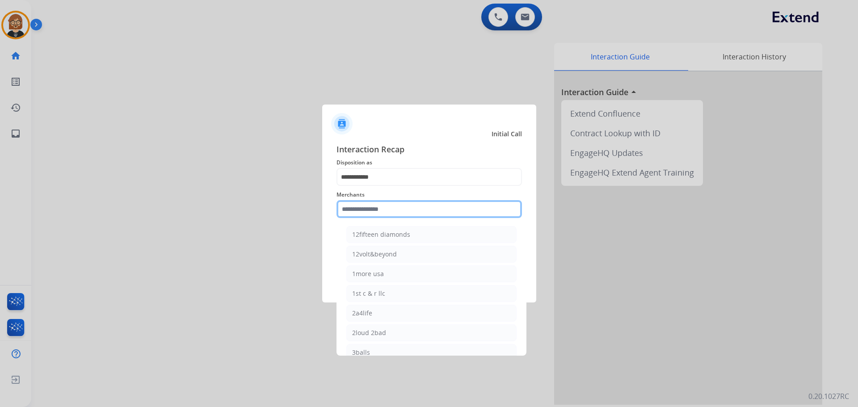
click at [450, 204] on input "text" at bounding box center [429, 209] width 185 height 18
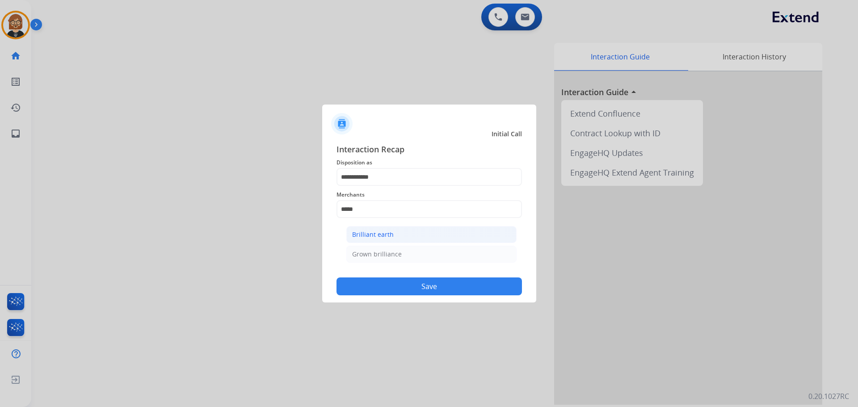
click at [404, 240] on li "Brilliant earth" at bounding box center [431, 234] width 170 height 17
type input "**********"
click at [434, 292] on button "Save" at bounding box center [429, 287] width 185 height 18
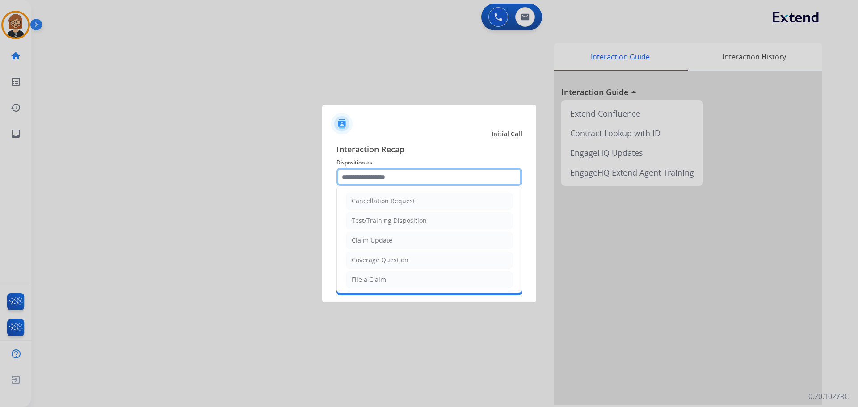
click at [454, 184] on input "text" at bounding box center [429, 177] width 185 height 18
click at [437, 243] on li "Claim Update" at bounding box center [429, 240] width 167 height 17
type input "**********"
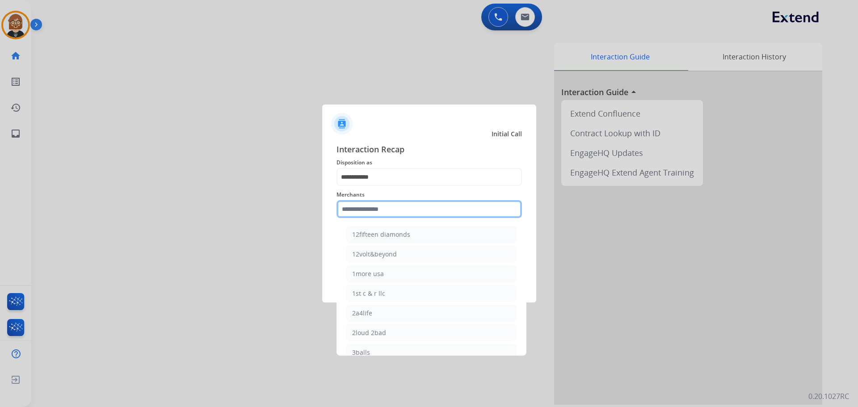
click at [445, 205] on input "text" at bounding box center [429, 209] width 185 height 18
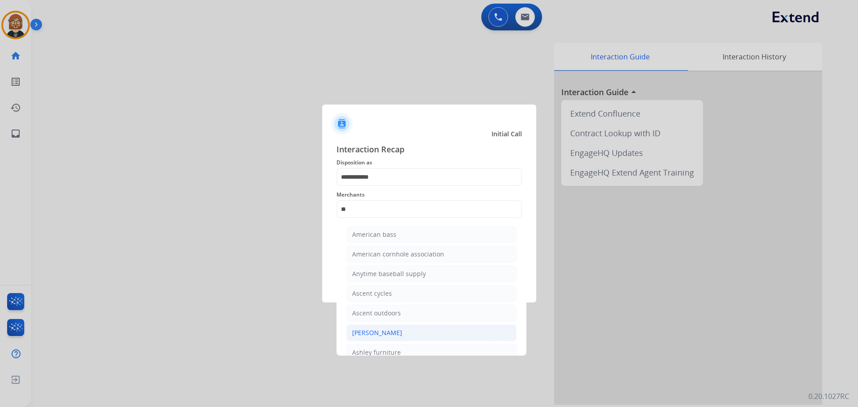
click at [414, 341] on li "[PERSON_NAME]" at bounding box center [431, 332] width 170 height 17
type input "**********"
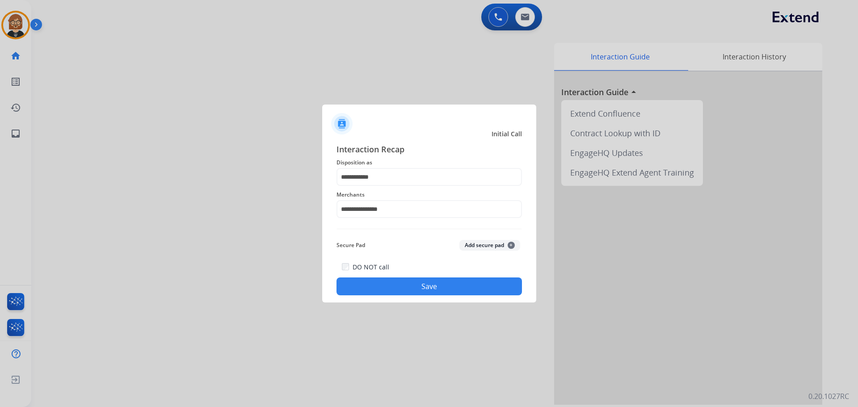
click at [447, 288] on button "Save" at bounding box center [429, 287] width 185 height 18
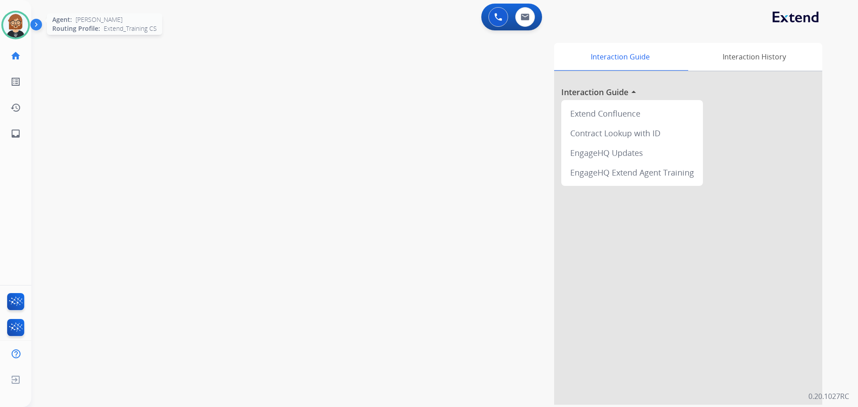
click at [14, 27] on img at bounding box center [15, 25] width 25 height 25
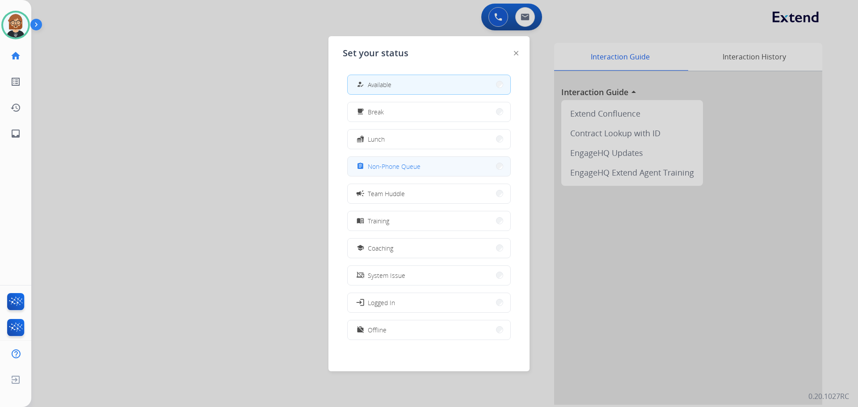
click at [429, 171] on button "assignment Non-Phone Queue" at bounding box center [429, 166] width 163 height 19
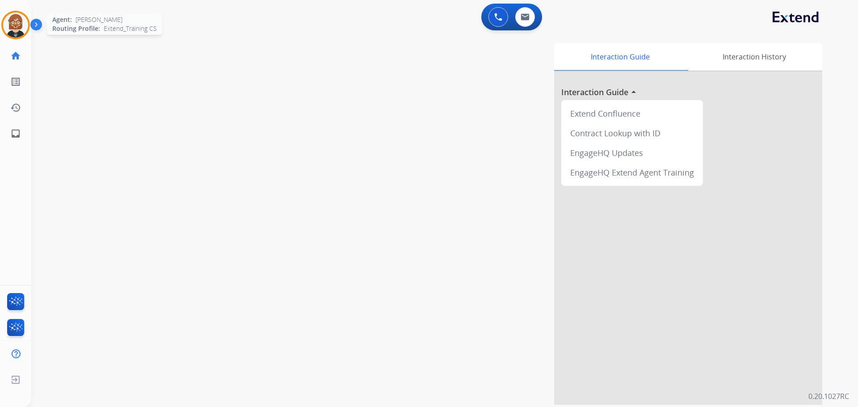
click at [14, 19] on img at bounding box center [15, 25] width 25 height 25
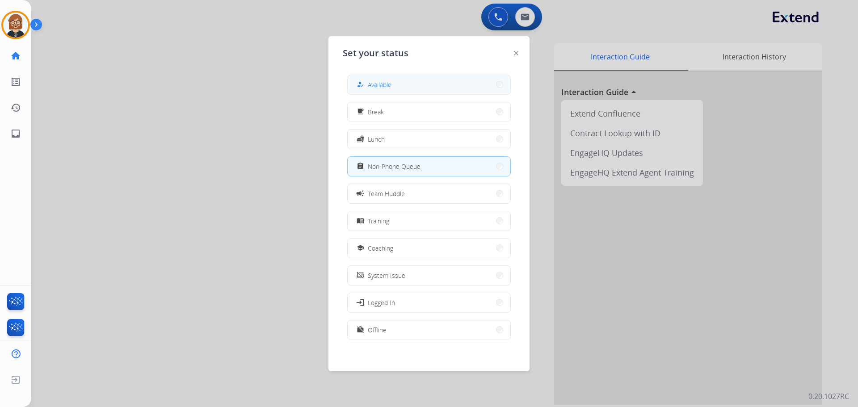
click at [437, 87] on button "how_to_reg Available" at bounding box center [429, 84] width 163 height 19
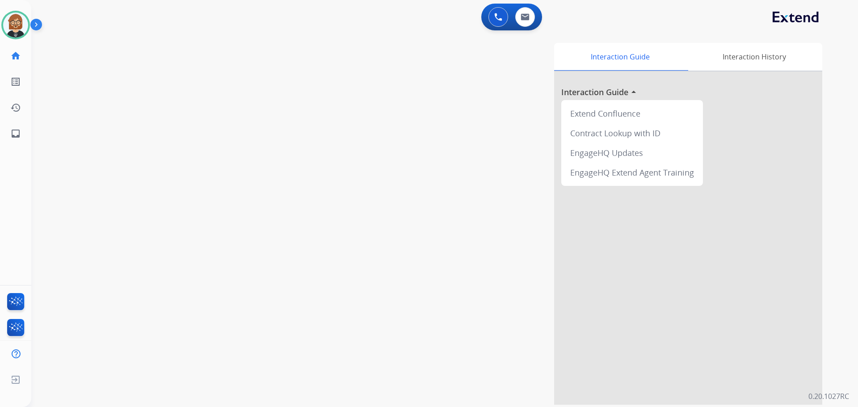
click at [74, 115] on div "swap_horiz Break voice bridge close_fullscreen Connect 3-Way Call merge_type Se…" at bounding box center [433, 218] width 805 height 373
click at [91, 199] on div "swap_horiz Break voice bridge close_fullscreen Connect 3-Way Call merge_type Se…" at bounding box center [433, 218] width 805 height 373
click at [518, 17] on button at bounding box center [525, 17] width 20 height 20
select select "**********"
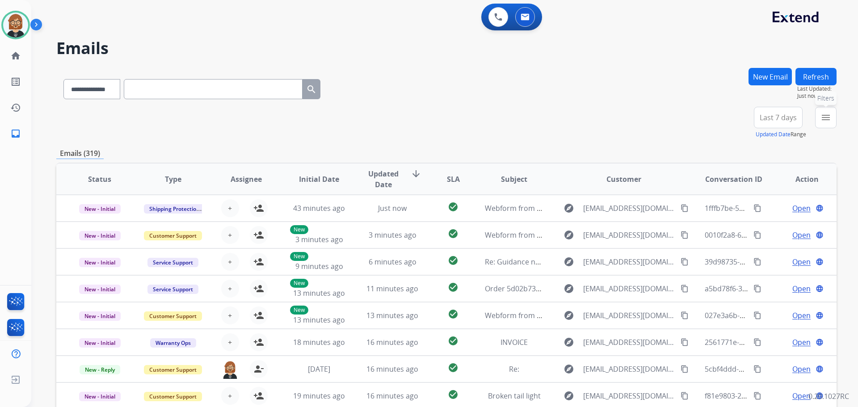
click at [821, 114] on mat-icon "menu" at bounding box center [825, 117] width 11 height 11
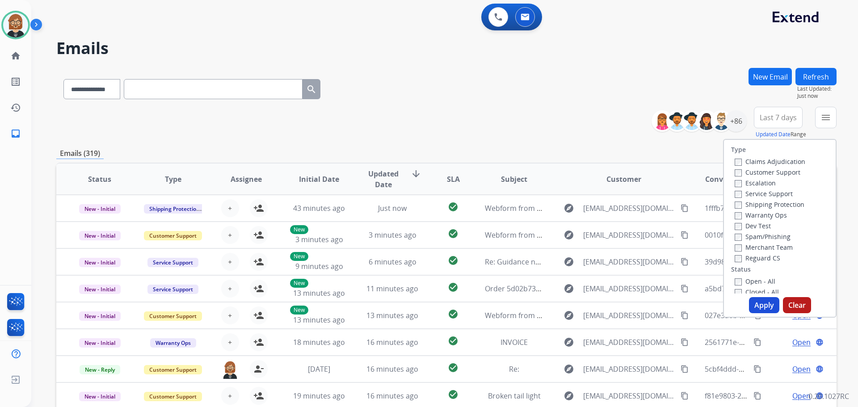
click at [745, 260] on label "Reguard CS" at bounding box center [758, 258] width 46 height 8
click at [748, 173] on label "Customer Support" at bounding box center [768, 172] width 66 height 8
click at [753, 207] on label "Shipping Protection" at bounding box center [770, 204] width 70 height 8
click at [749, 276] on div "Open - All" at bounding box center [782, 281] width 94 height 11
click at [753, 278] on label "Open - All" at bounding box center [755, 281] width 41 height 8
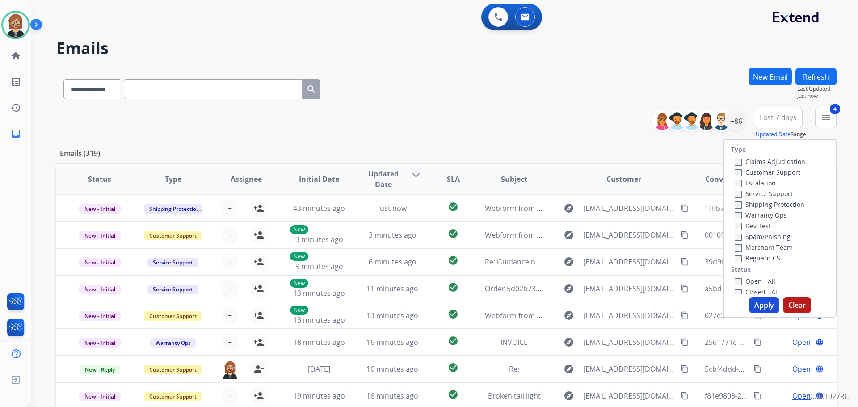
click at [758, 300] on button "Apply" at bounding box center [764, 305] width 30 height 16
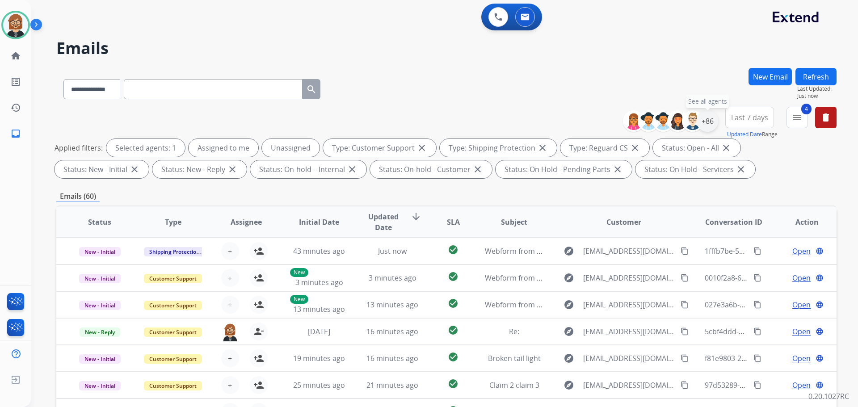
click at [707, 122] on div "+86" at bounding box center [707, 120] width 21 height 21
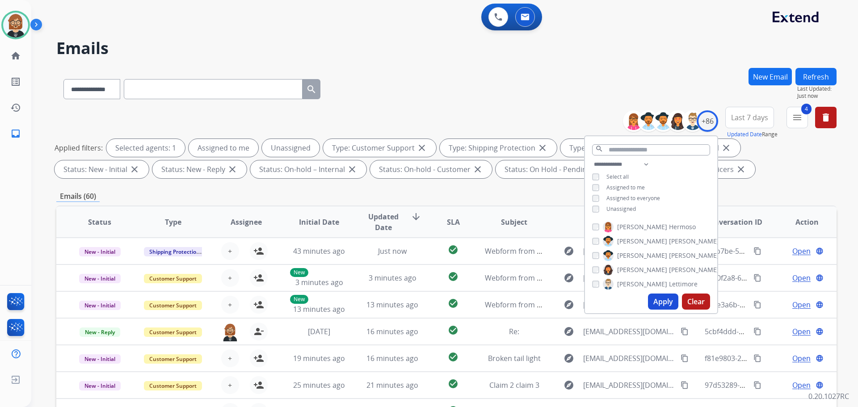
click at [626, 204] on div "**********" at bounding box center [651, 187] width 132 height 57
click at [625, 206] on span "Unassigned" at bounding box center [620, 209] width 29 height 8
click at [661, 303] on button "Apply" at bounding box center [663, 302] width 30 height 16
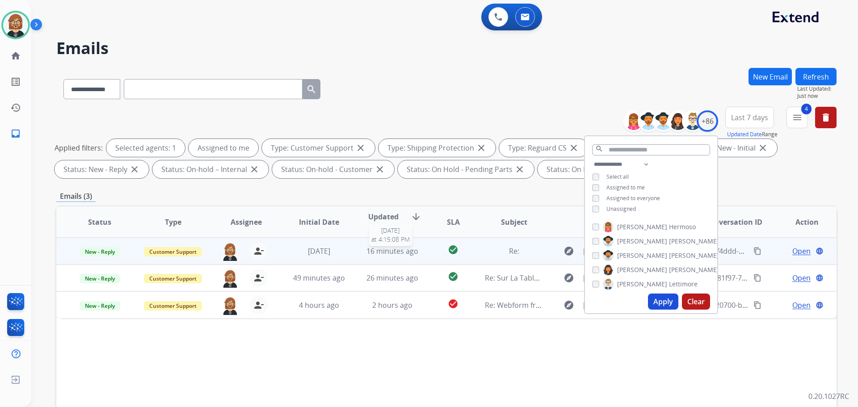
click at [383, 246] on span "16 minutes ago" at bounding box center [392, 251] width 52 height 10
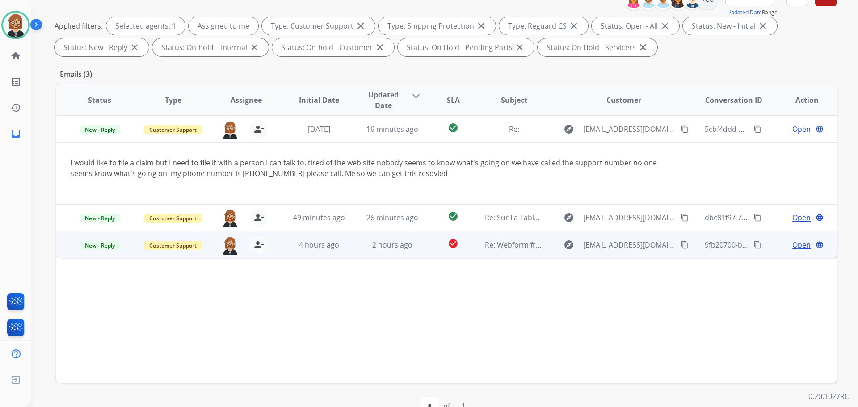
scroll to position [134, 0]
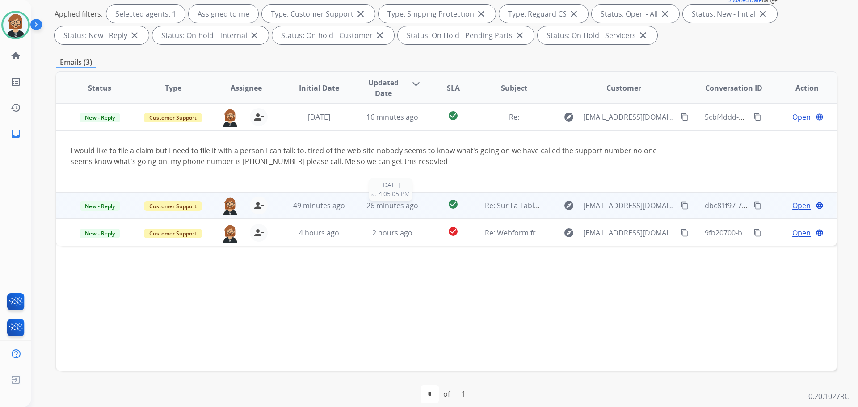
click at [398, 207] on span "26 minutes ago" at bounding box center [392, 206] width 52 height 10
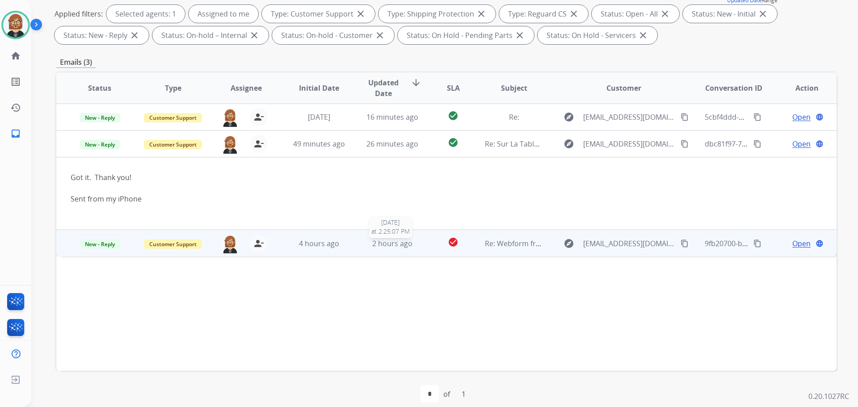
click at [400, 244] on span "2 hours ago" at bounding box center [392, 244] width 40 height 10
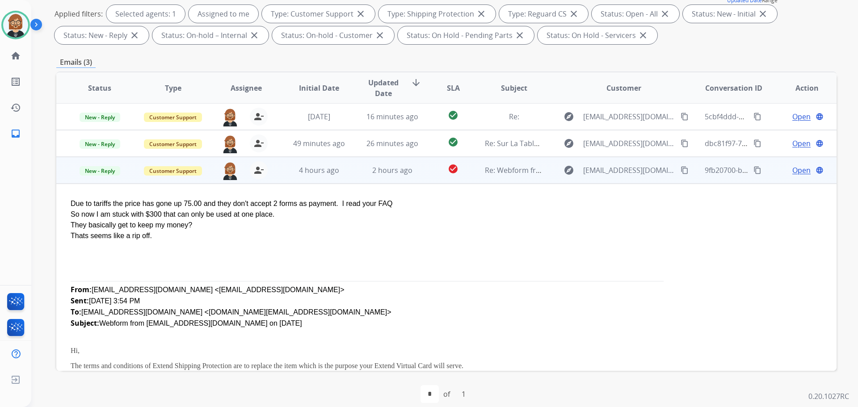
scroll to position [0, 0]
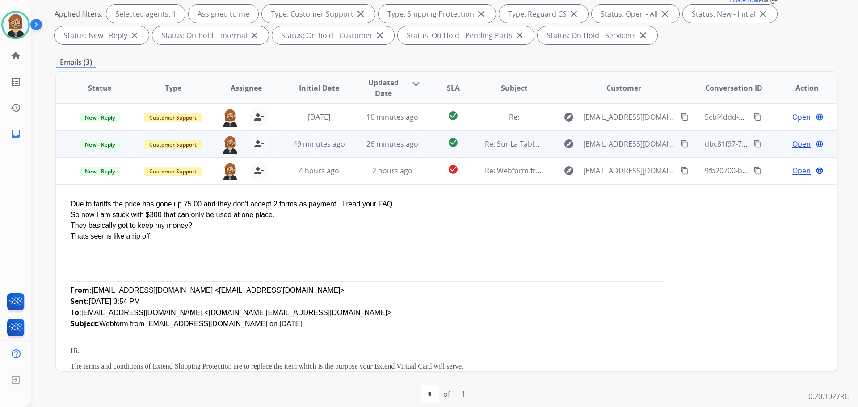
click at [793, 139] on span "Open" at bounding box center [801, 144] width 18 height 11
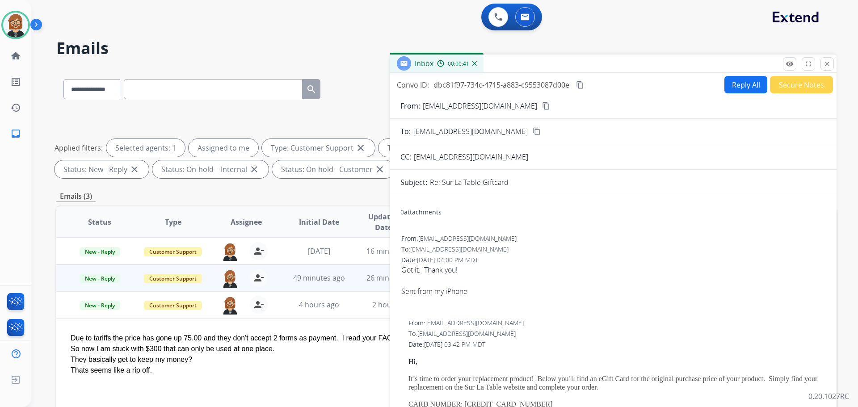
click at [775, 83] on button "Secure Notes" at bounding box center [801, 84] width 63 height 17
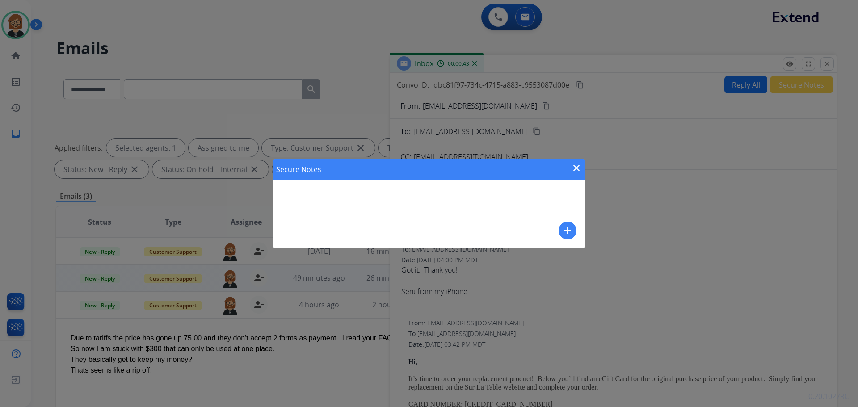
click at [569, 223] on button "add" at bounding box center [568, 231] width 18 height 18
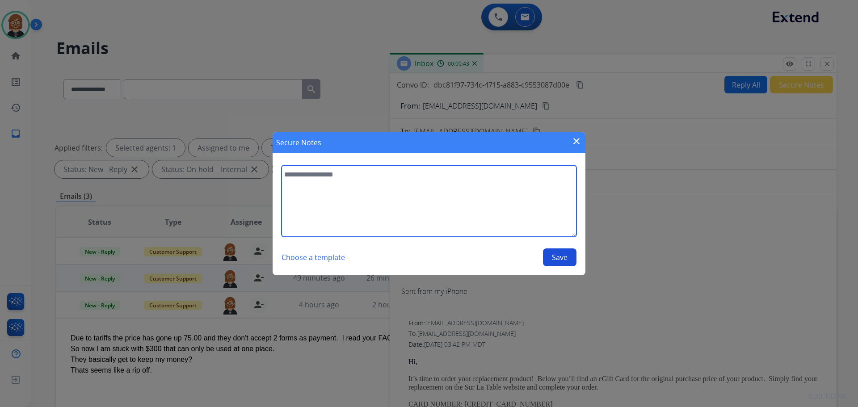
click at [506, 212] on textarea at bounding box center [429, 201] width 295 height 72
type textarea "**********"
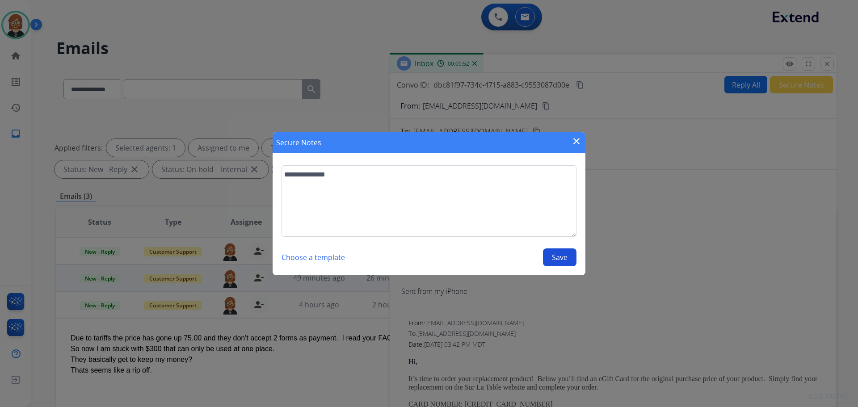
click at [555, 259] on button "Save" at bounding box center [560, 257] width 34 height 18
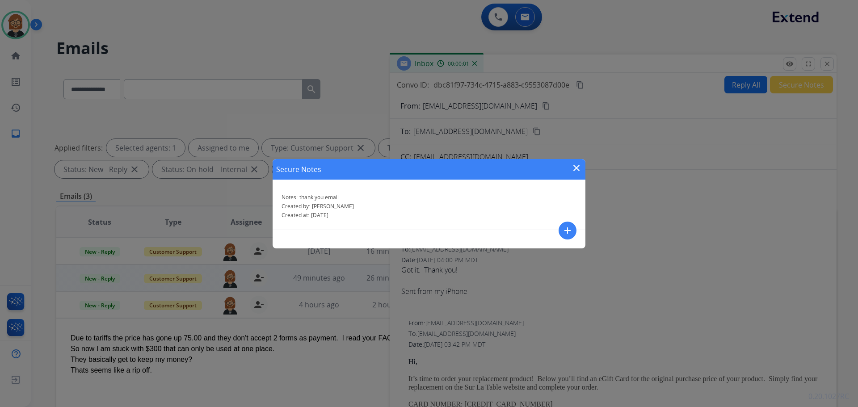
click at [579, 169] on mat-icon "close" at bounding box center [576, 168] width 11 height 11
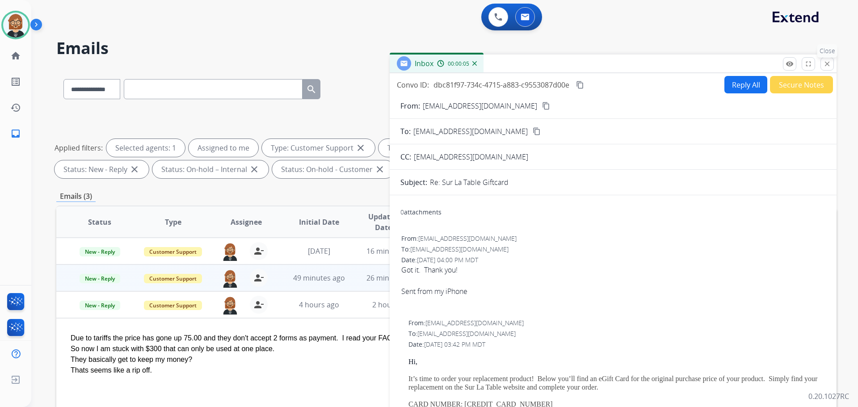
click at [829, 65] on mat-icon "close" at bounding box center [827, 64] width 8 height 8
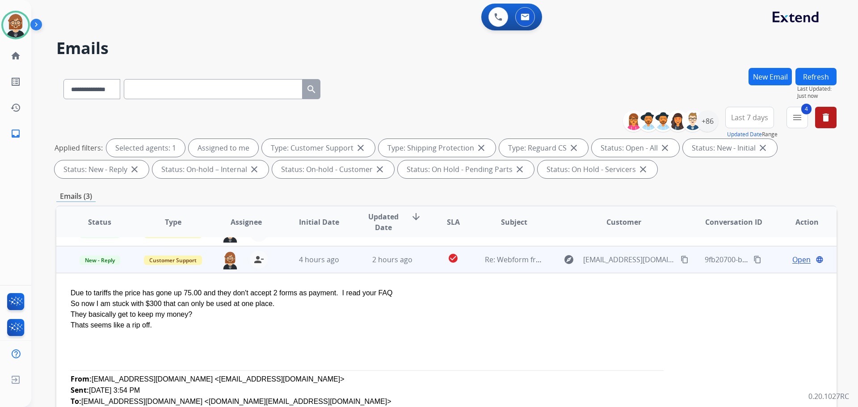
scroll to position [45, 0]
click at [681, 261] on mat-icon "content_copy" at bounding box center [685, 260] width 8 height 8
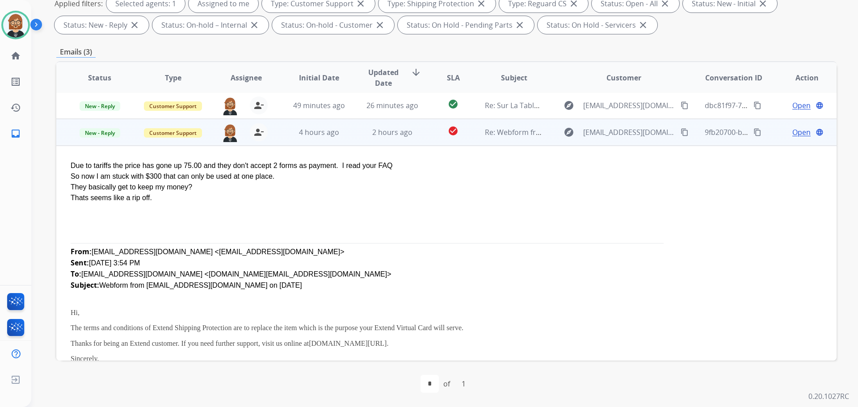
scroll to position [0, 0]
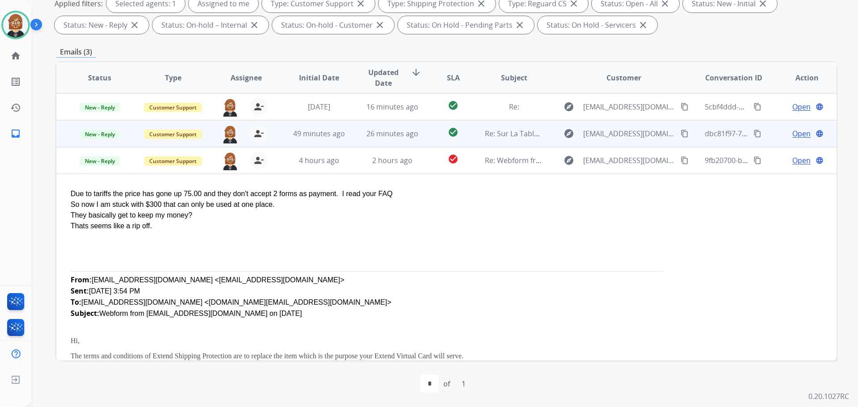
click at [360, 140] on td "26 minutes ago" at bounding box center [385, 133] width 73 height 27
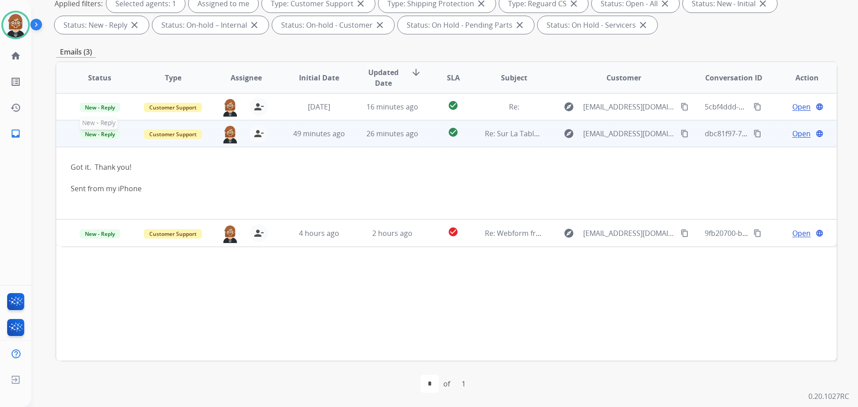
click at [99, 130] on span "New - Reply" at bounding box center [100, 134] width 41 height 9
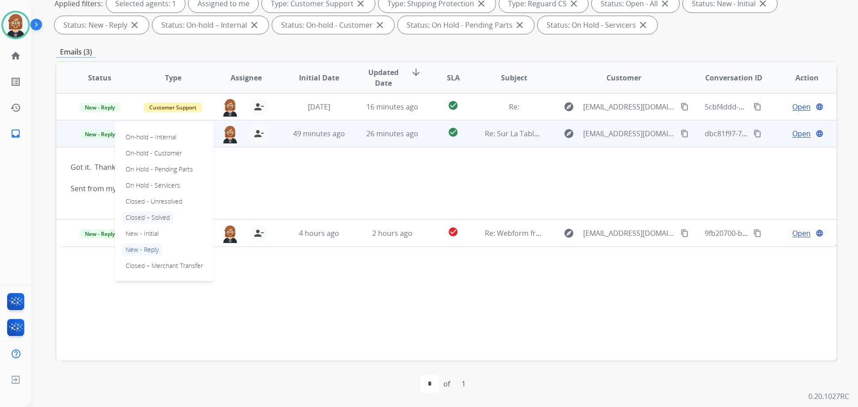
click at [154, 215] on p "Closed – Solved" at bounding box center [147, 217] width 51 height 13
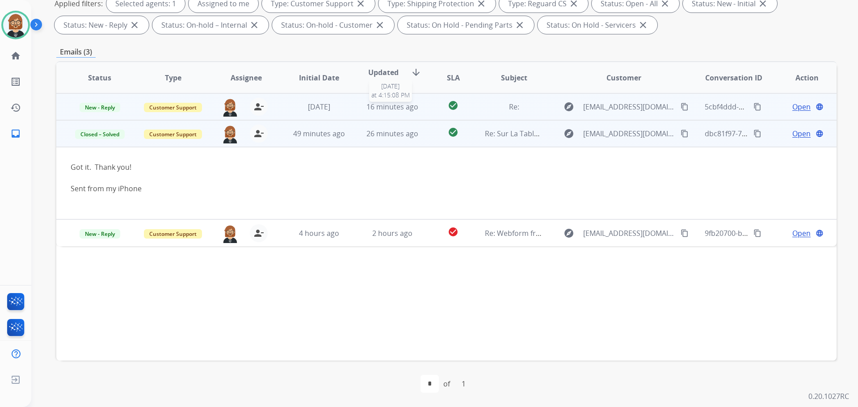
click at [363, 105] on div "16 minutes ago" at bounding box center [392, 106] width 59 height 11
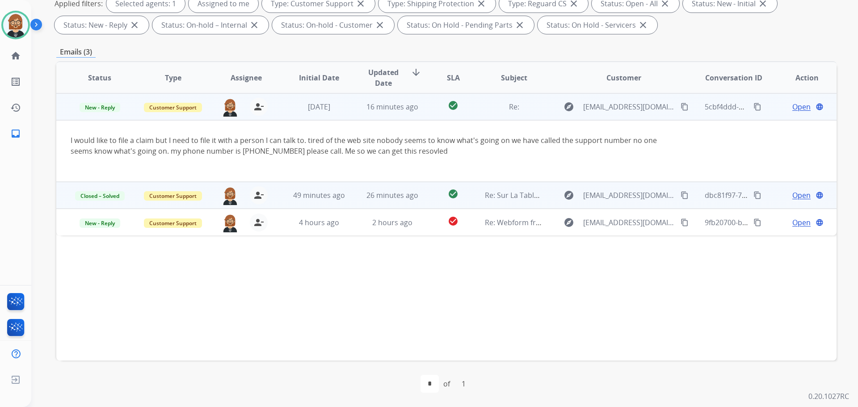
click at [681, 105] on mat-icon "content_copy" at bounding box center [685, 107] width 8 height 8
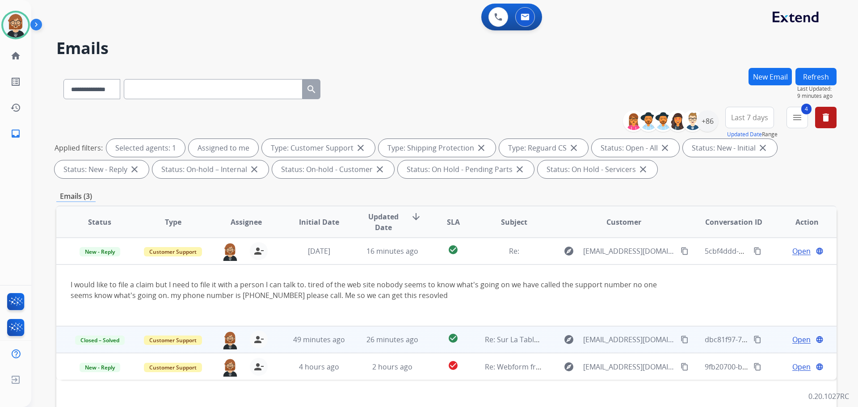
click at [822, 75] on button "Refresh" at bounding box center [815, 76] width 41 height 17
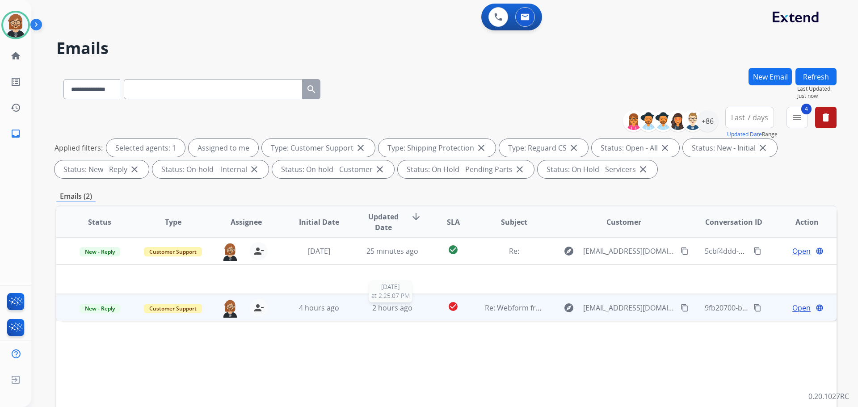
click at [366, 313] on div "2 hours ago" at bounding box center [392, 308] width 59 height 11
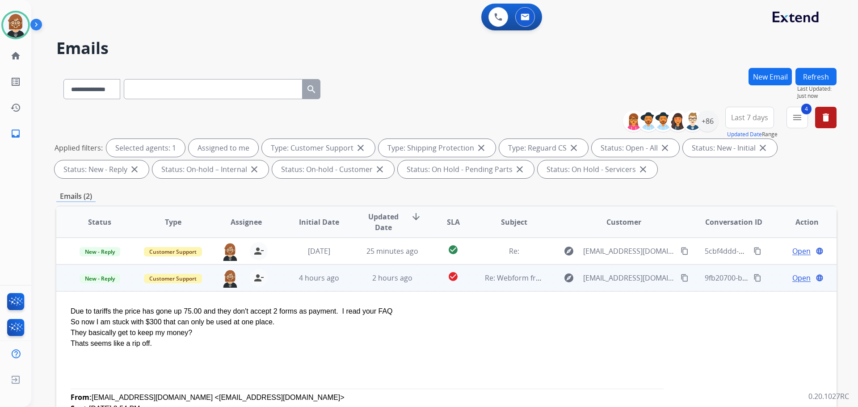
scroll to position [27, 0]
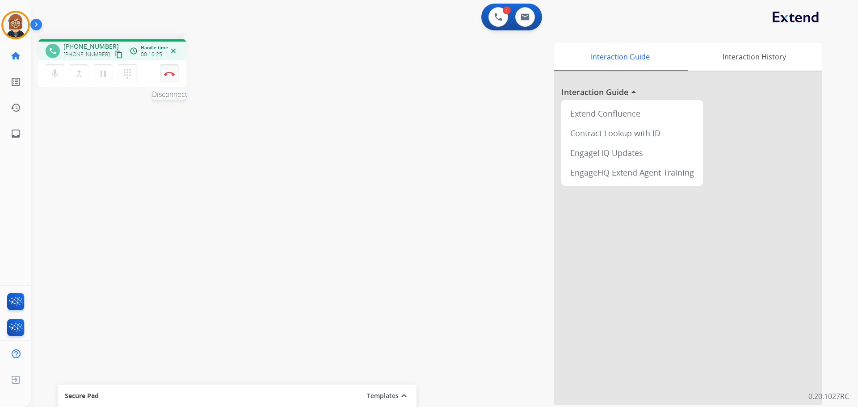
click at [169, 72] on img at bounding box center [169, 74] width 11 height 4
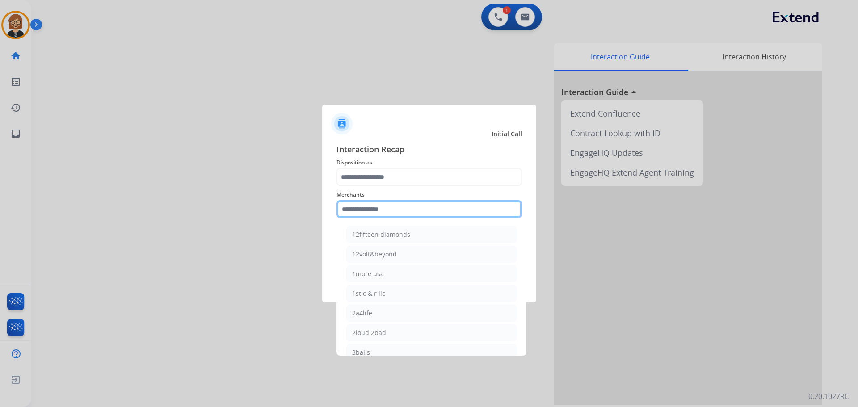
click at [410, 207] on input "text" at bounding box center [429, 209] width 185 height 18
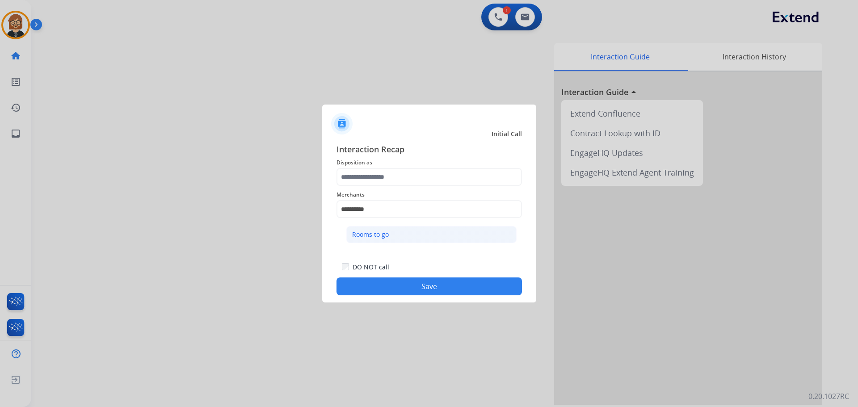
click at [419, 239] on li "Rooms to go" at bounding box center [431, 234] width 170 height 17
type input "**********"
click at [435, 164] on span "Disposition as" at bounding box center [429, 162] width 185 height 11
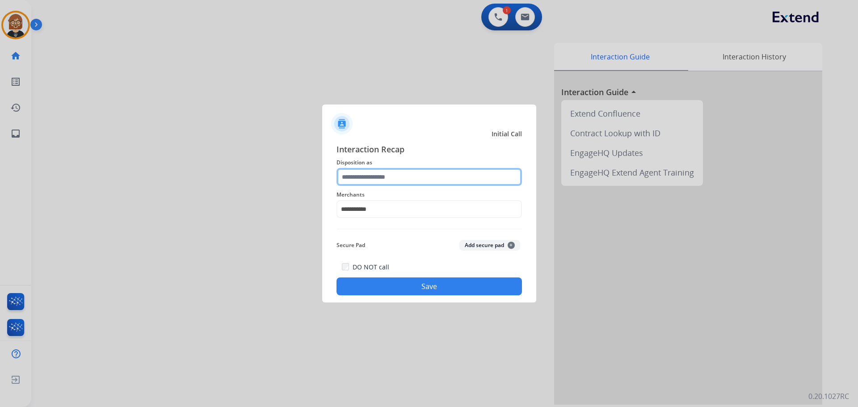
click at [428, 180] on input "text" at bounding box center [429, 177] width 185 height 18
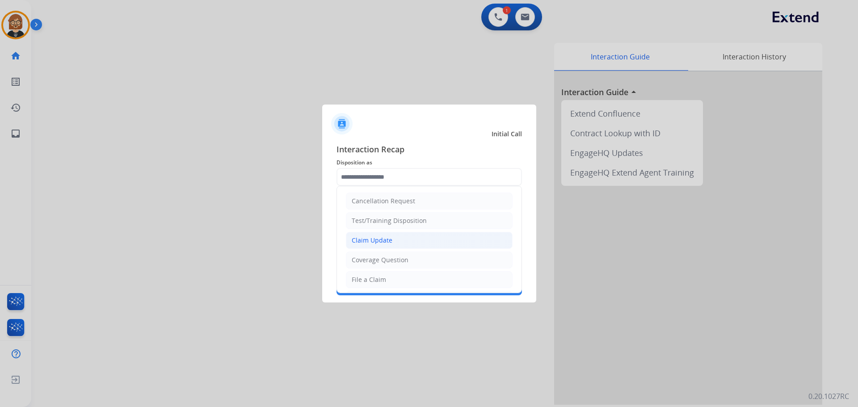
click at [425, 239] on li "Claim Update" at bounding box center [429, 240] width 167 height 17
type input "**********"
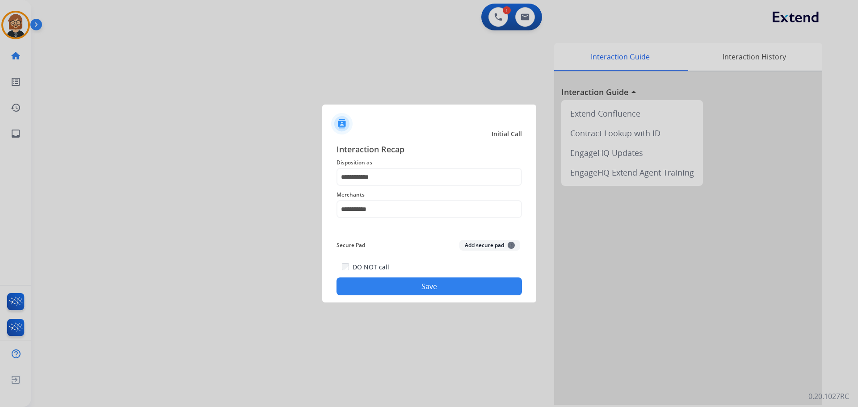
drag, startPoint x: 419, startPoint y: 272, endPoint x: 419, endPoint y: 283, distance: 11.6
click at [419, 279] on div "DO NOT call Save" at bounding box center [429, 278] width 185 height 34
click at [419, 283] on button "Save" at bounding box center [429, 287] width 185 height 18
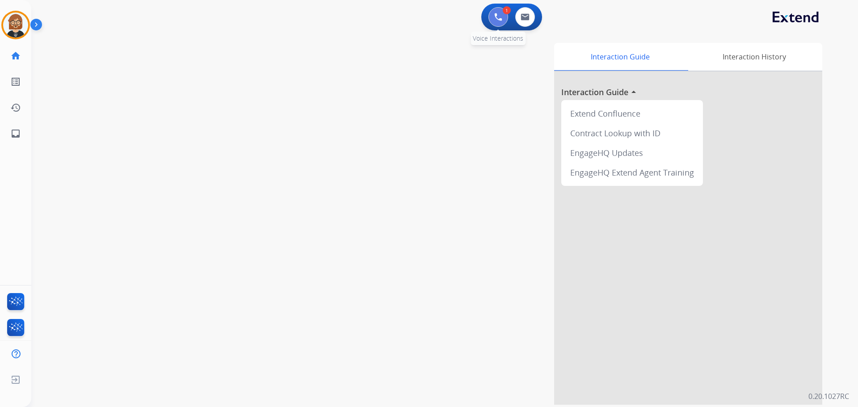
click at [501, 17] on img at bounding box center [498, 17] width 8 height 8
click at [524, 15] on img at bounding box center [525, 16] width 9 height 7
select select "**********"
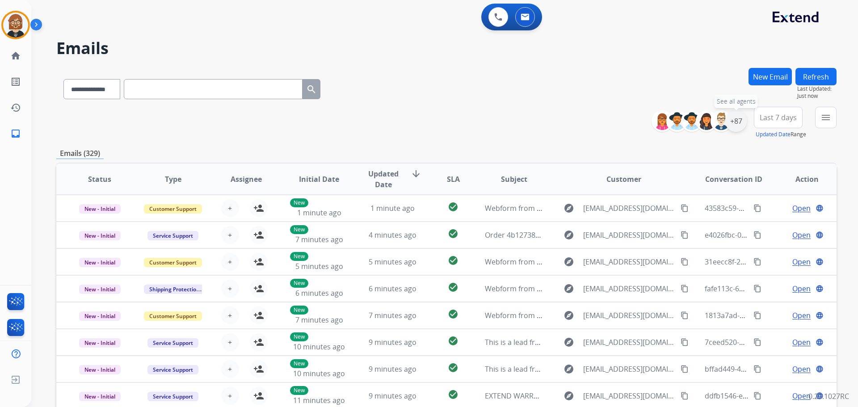
click at [738, 115] on div "+87" at bounding box center [735, 120] width 21 height 21
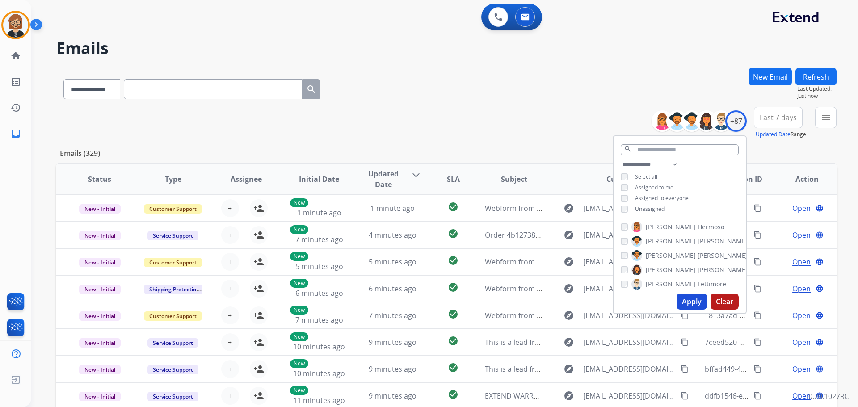
click at [650, 210] on span "Unassigned" at bounding box center [649, 209] width 29 height 8
click at [681, 305] on button "Apply" at bounding box center [692, 302] width 30 height 16
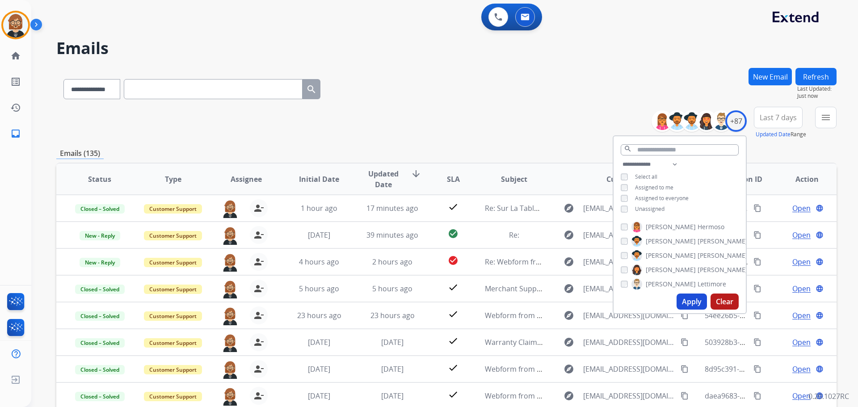
click at [550, 64] on div "**********" at bounding box center [433, 235] width 805 height 407
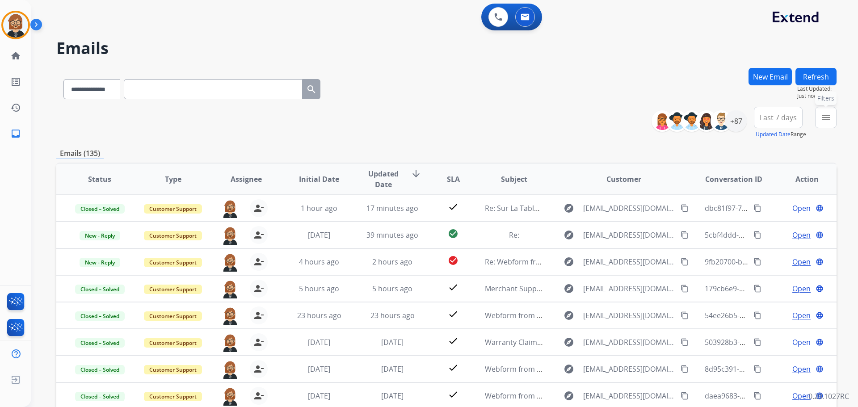
click at [833, 120] on button "menu Filters" at bounding box center [825, 117] width 21 height 21
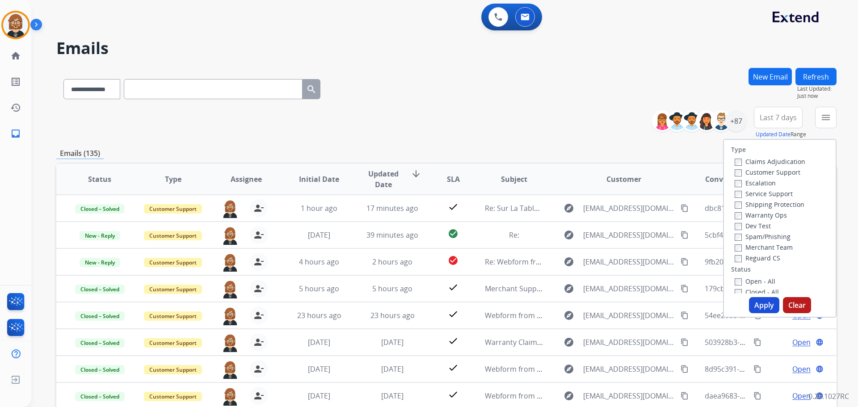
click at [762, 284] on label "Open - All" at bounding box center [755, 281] width 41 height 8
click at [764, 308] on button "Apply" at bounding box center [764, 305] width 30 height 16
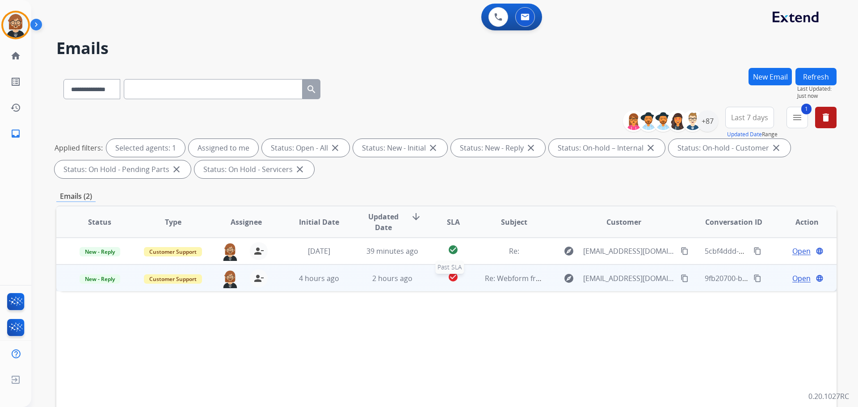
click at [444, 282] on div "check_circle" at bounding box center [453, 278] width 34 height 13
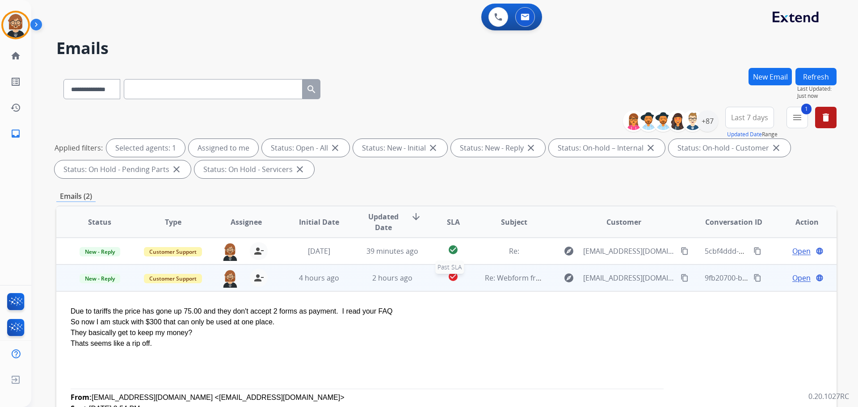
scroll to position [27, 0]
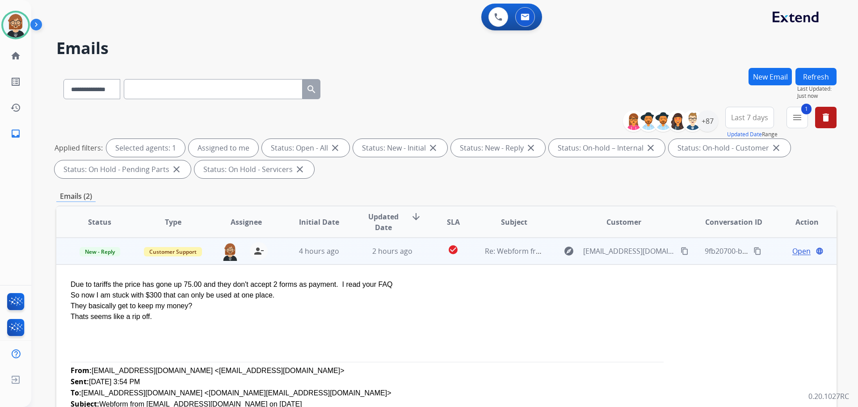
click at [681, 248] on mat-icon "content_copy" at bounding box center [685, 251] width 8 height 8
click at [800, 254] on span "Open" at bounding box center [801, 251] width 18 height 11
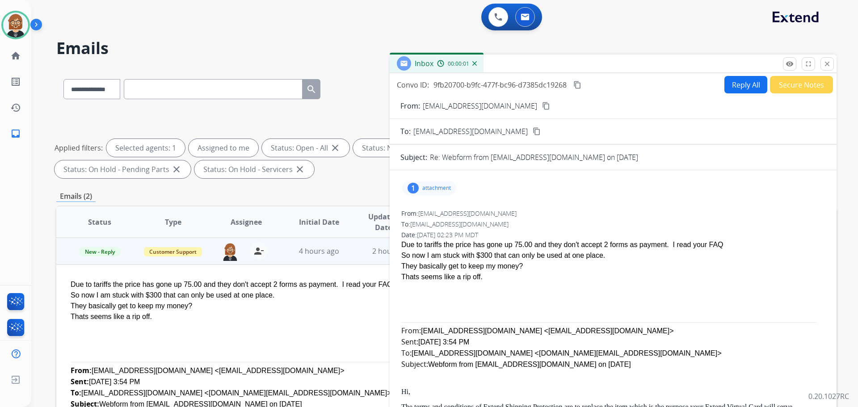
click at [743, 88] on button "Reply All" at bounding box center [745, 84] width 43 height 17
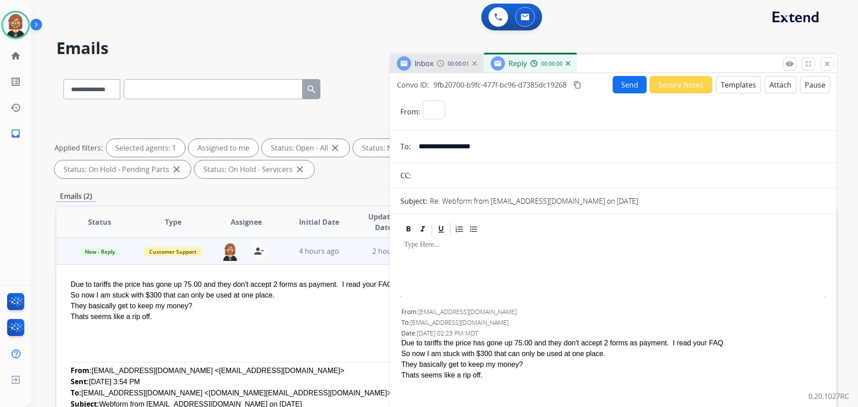
select select "**********"
click at [725, 84] on button "Templates" at bounding box center [738, 84] width 45 height 17
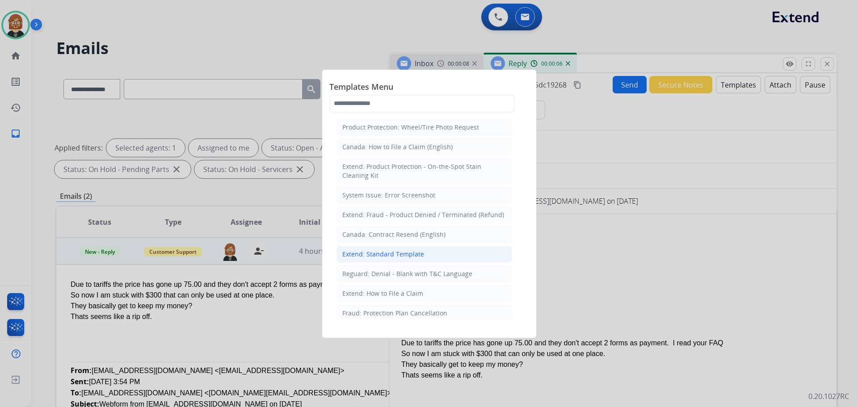
click at [414, 248] on li "Extend: Standard Template" at bounding box center [425, 254] width 176 height 17
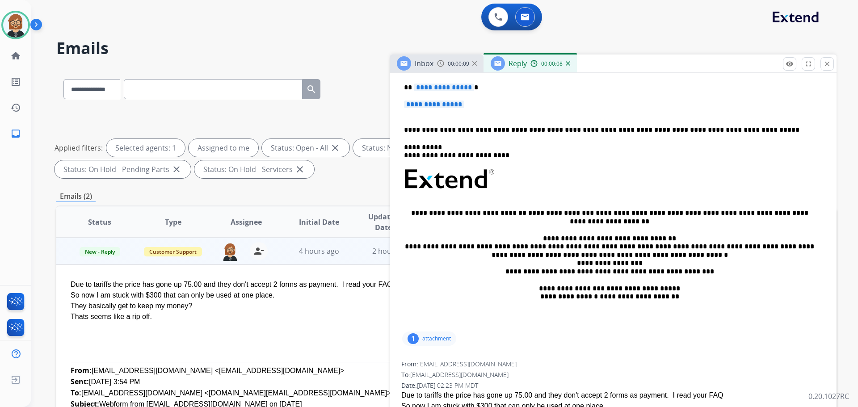
scroll to position [179, 0]
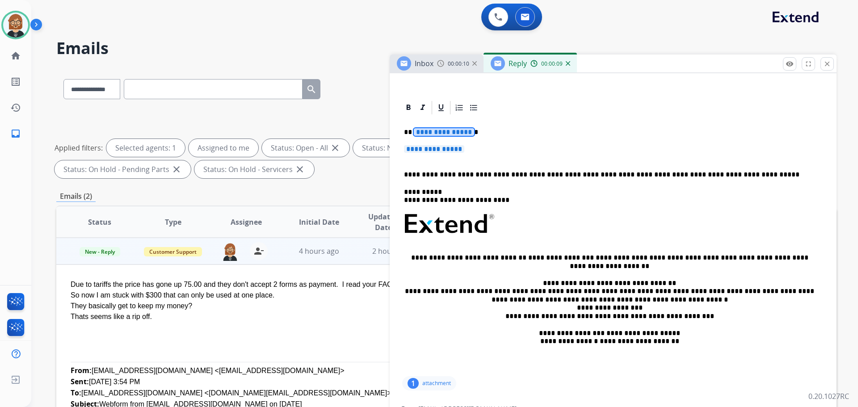
click at [440, 133] on span "**********" at bounding box center [444, 132] width 60 height 8
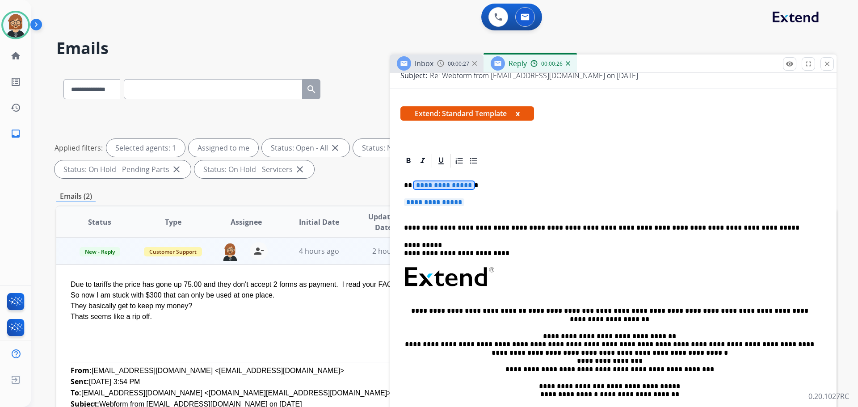
scroll to position [45, 0]
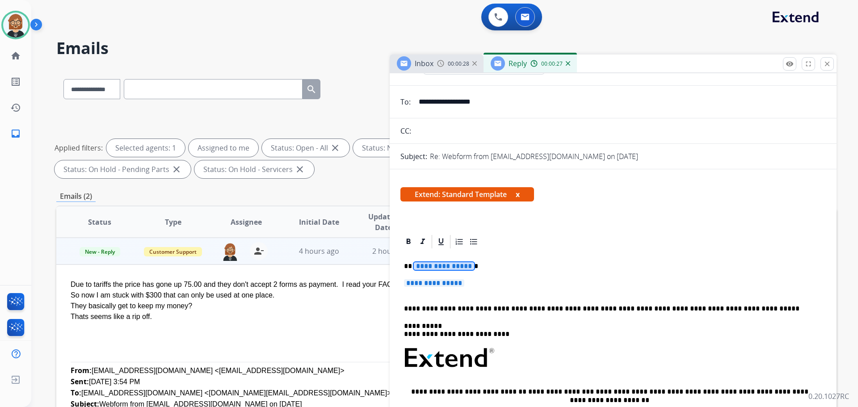
click at [439, 266] on span "**********" at bounding box center [444, 266] width 60 height 8
click at [430, 265] on strong "********" at bounding box center [429, 266] width 30 height 7
click at [436, 290] on p "**********" at bounding box center [613, 287] width 418 height 17
click at [446, 277] on div "**********" at bounding box center [612, 379] width 425 height 259
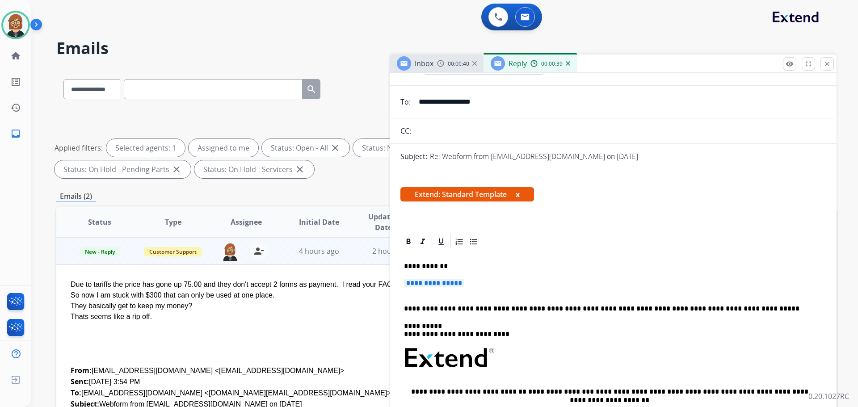
click at [454, 279] on span "**********" at bounding box center [434, 283] width 60 height 8
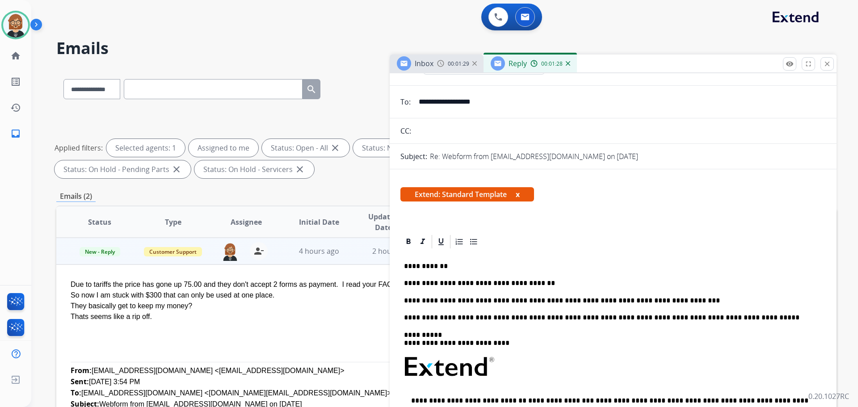
click at [547, 299] on p "**********" at bounding box center [609, 301] width 411 height 8
click at [691, 299] on p "**********" at bounding box center [609, 301] width 411 height 8
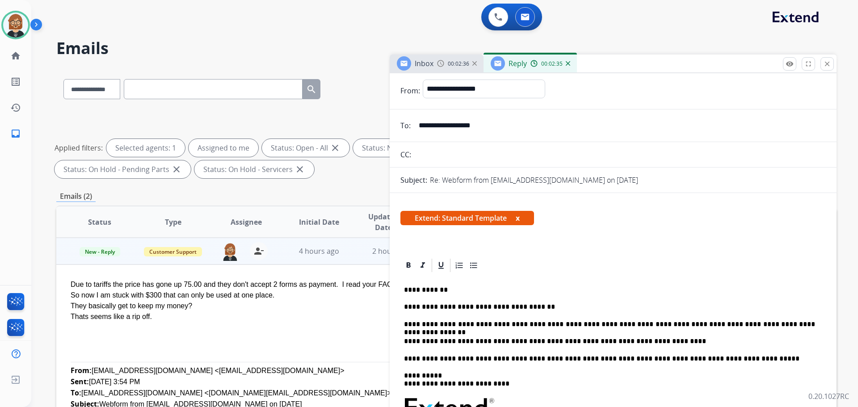
scroll to position [0, 0]
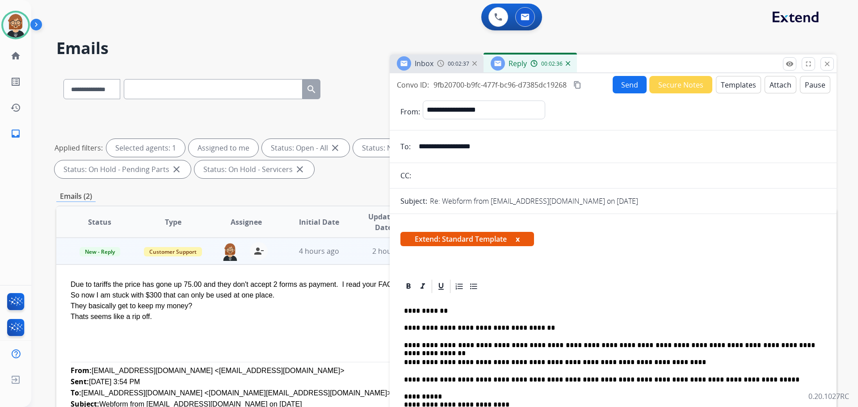
click at [642, 84] on div "Send Secure Notes Templates Attach Pause" at bounding box center [722, 84] width 218 height 17
click at [633, 84] on button "Send" at bounding box center [630, 84] width 34 height 17
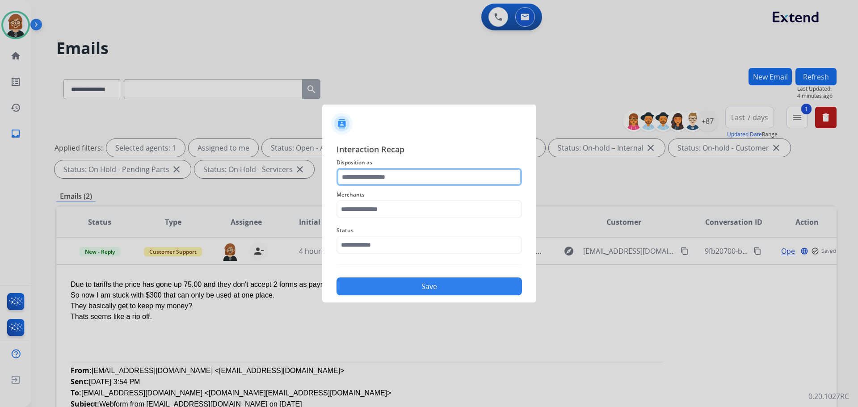
click at [463, 174] on input "text" at bounding box center [429, 177] width 185 height 18
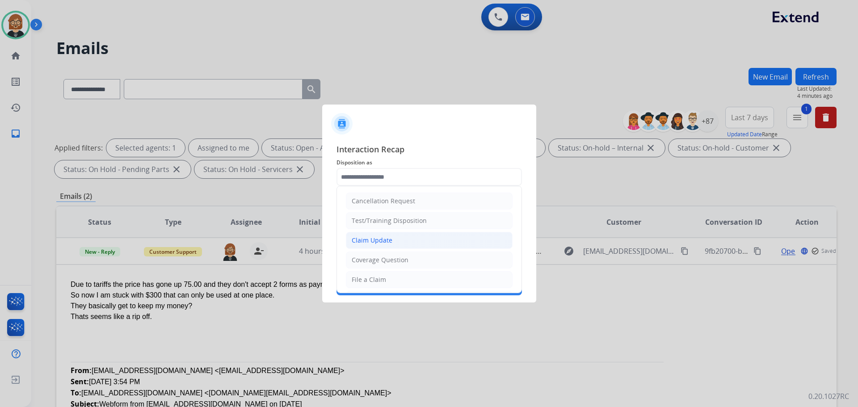
click at [419, 247] on li "Claim Update" at bounding box center [429, 240] width 167 height 17
type input "**********"
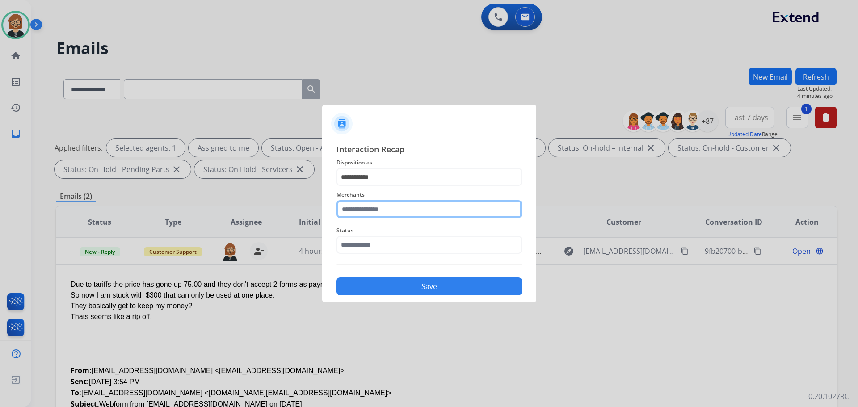
click at [429, 201] on input "text" at bounding box center [429, 209] width 185 height 18
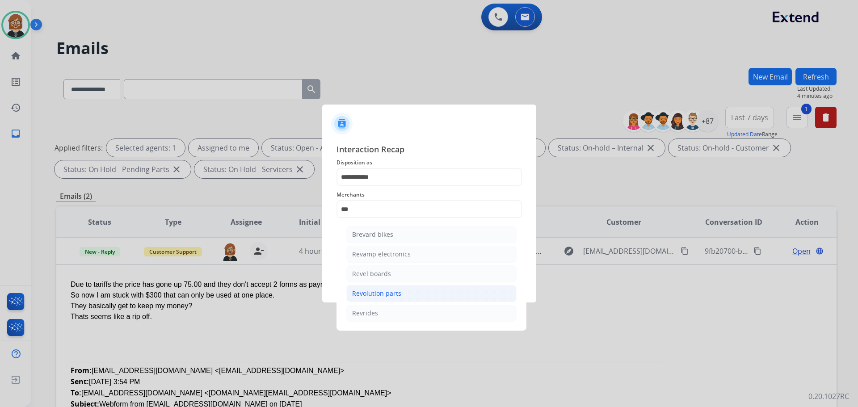
click at [417, 292] on li "Revolution parts" at bounding box center [431, 293] width 170 height 17
type input "**********"
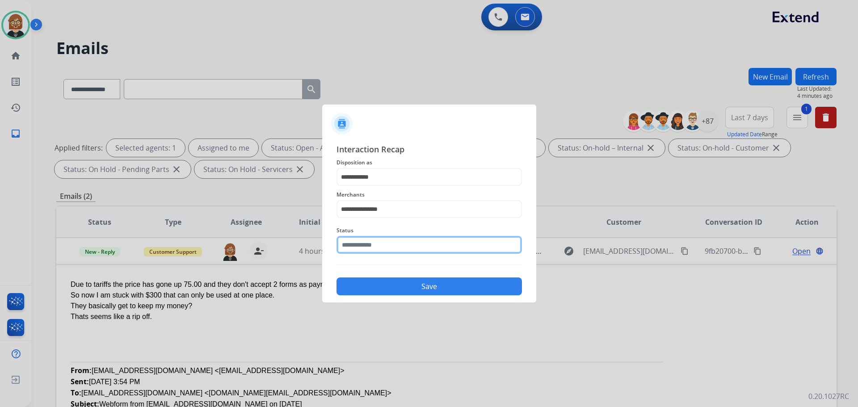
click at [432, 241] on input "text" at bounding box center [429, 245] width 185 height 18
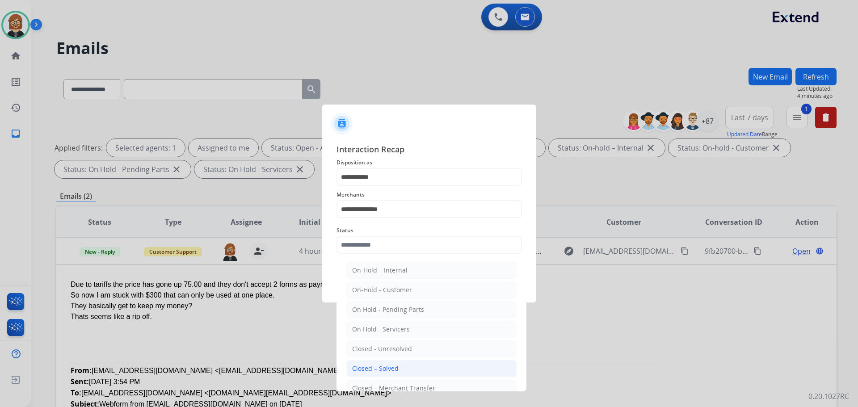
click at [414, 362] on li "Closed – Solved" at bounding box center [431, 368] width 170 height 17
type input "**********"
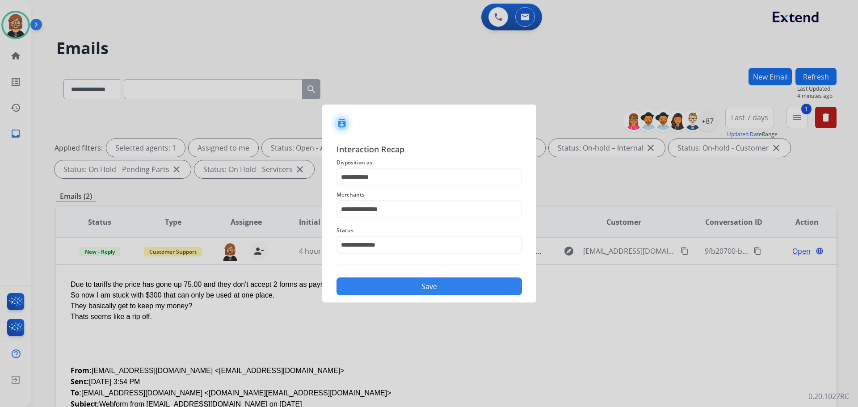
click at [436, 282] on button "Save" at bounding box center [429, 287] width 185 height 18
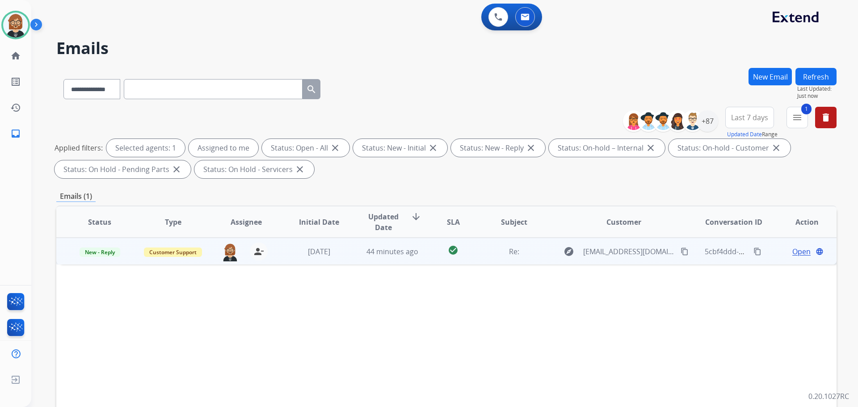
click at [406, 261] on td "44 minutes ago" at bounding box center [385, 251] width 73 height 27
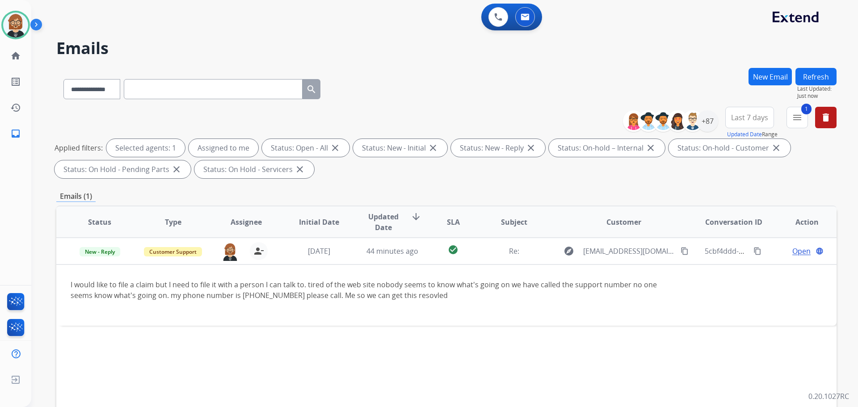
click at [749, 293] on table "Status Type Assignee Initial Date Updated Date arrow_downward SLA Subject Custo…" at bounding box center [446, 265] width 780 height 119
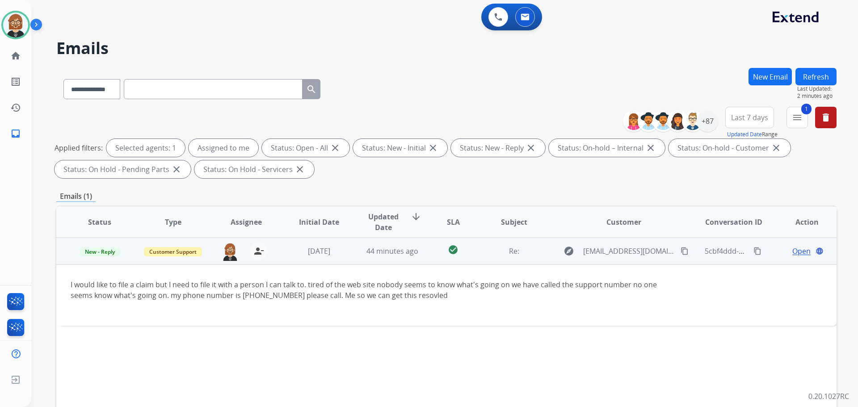
click at [792, 254] on span "Open" at bounding box center [801, 251] width 18 height 11
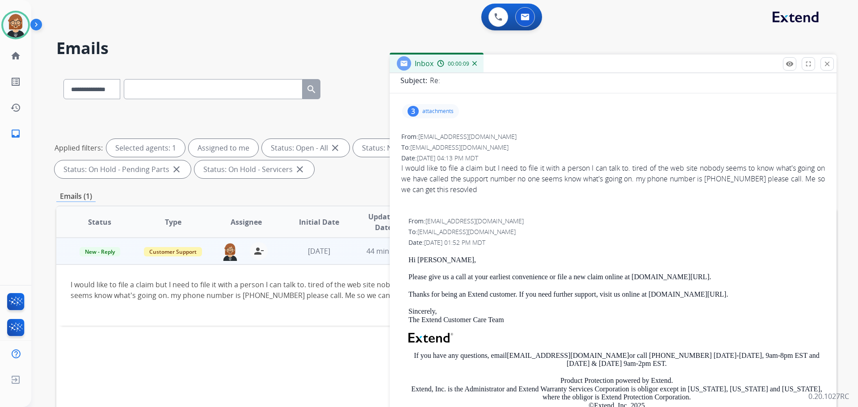
scroll to position [45, 0]
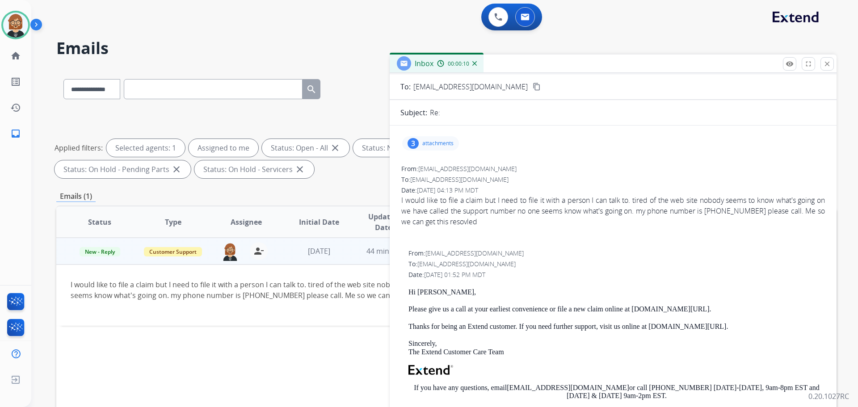
click at [449, 143] on p "attachments" at bounding box center [437, 143] width 31 height 7
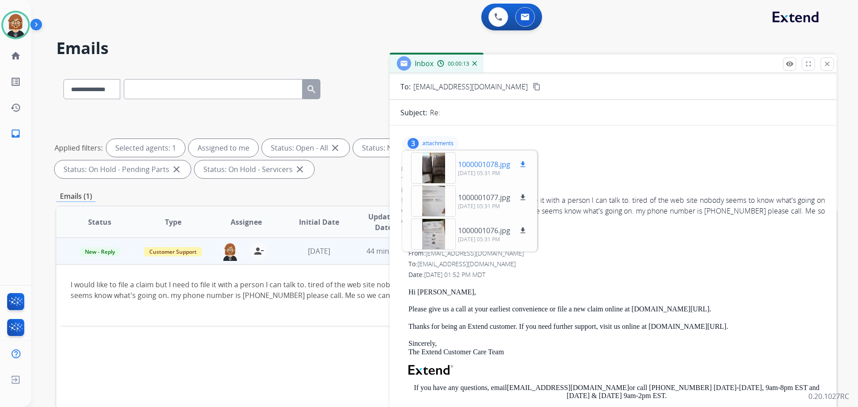
click at [440, 177] on div at bounding box center [433, 167] width 45 height 31
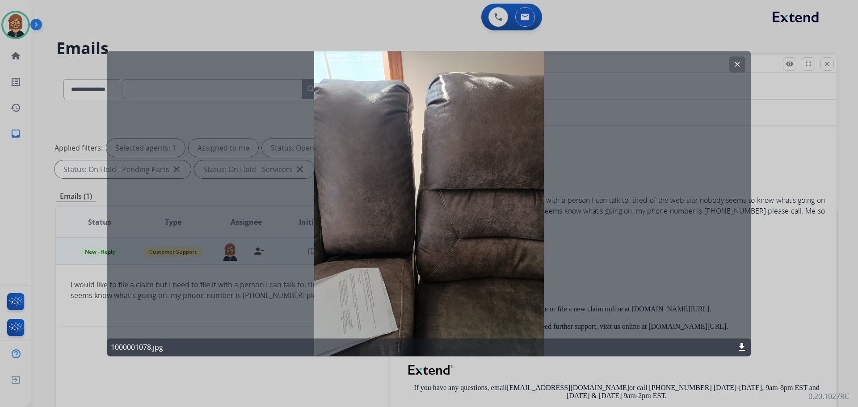
click at [744, 69] on button "clear" at bounding box center [737, 64] width 16 height 16
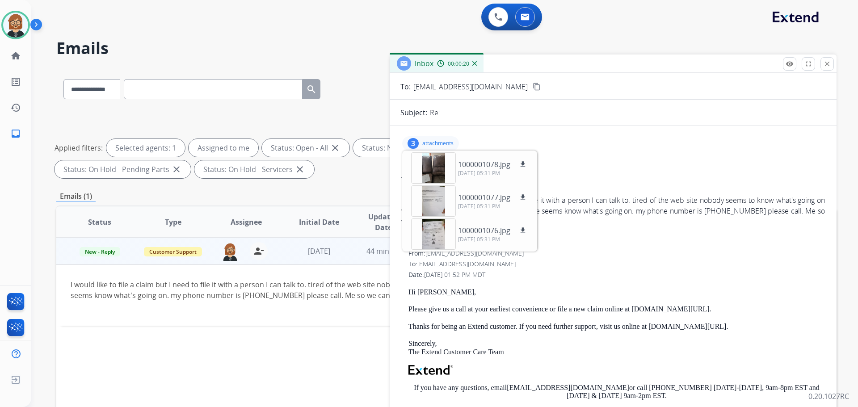
click at [589, 192] on div "Date: 10/09/2025 - 04:13 PM MDT" at bounding box center [613, 190] width 424 height 9
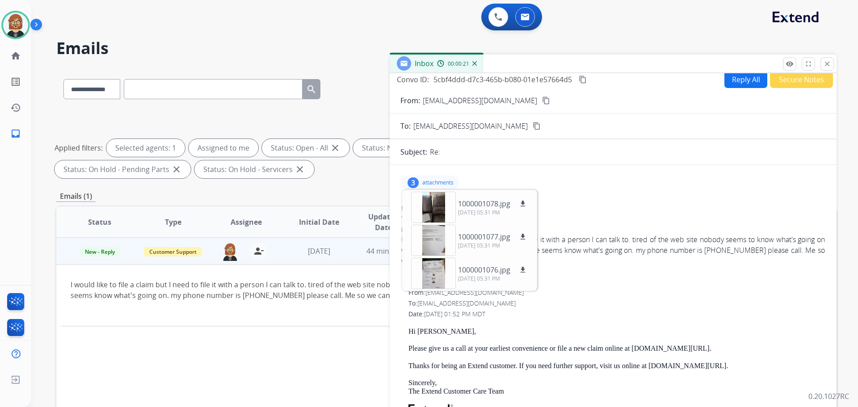
scroll to position [0, 0]
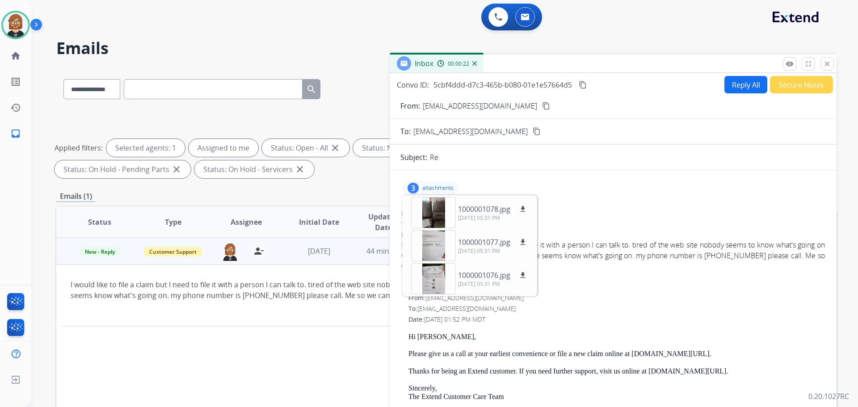
click at [619, 269] on div "I would like to file a claim but I need to file it with a person I can talk to.…" at bounding box center [613, 256] width 424 height 32
click at [720, 252] on div "I would like to file a claim but I need to file it with a person I can talk to.…" at bounding box center [613, 256] width 424 height 32
click at [415, 191] on div "3" at bounding box center [413, 188] width 11 height 11
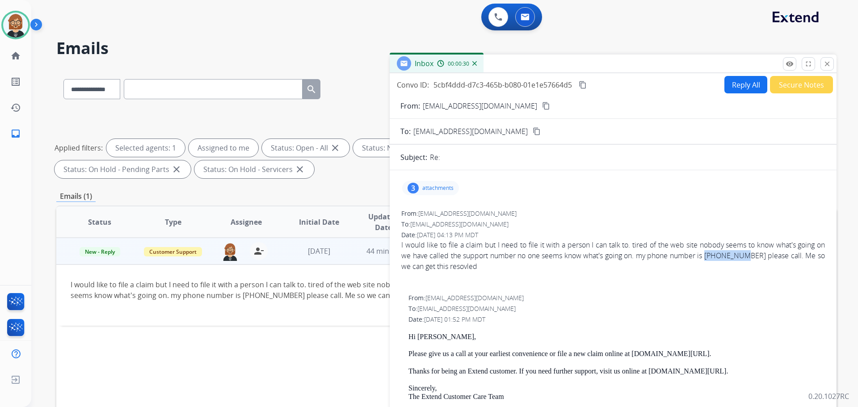
drag, startPoint x: 758, startPoint y: 255, endPoint x: 719, endPoint y: 257, distance: 38.9
click at [719, 257] on div "I would like to file a claim but I need to file it with a person I can talk to.…" at bounding box center [613, 256] width 424 height 32
copy div "4193204521"
click at [319, 33] on div "**********" at bounding box center [433, 235] width 805 height 407
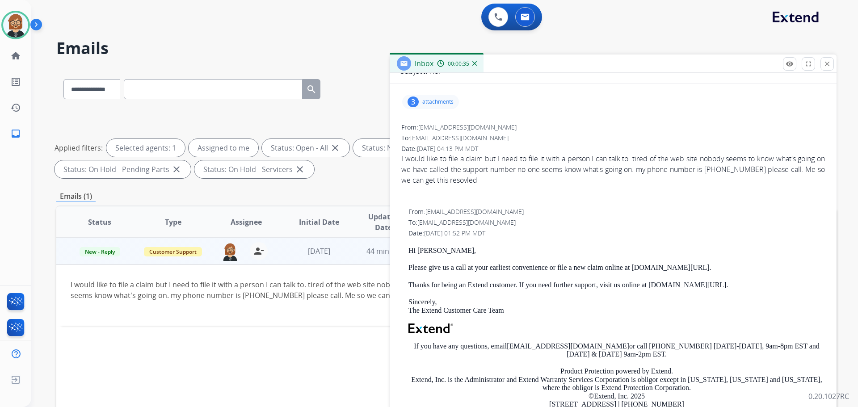
scroll to position [179, 0]
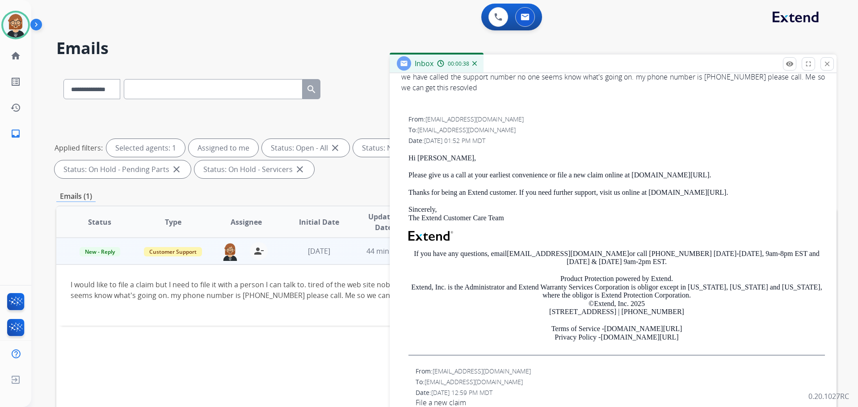
click at [320, 189] on div "**********" at bounding box center [446, 310] width 780 height 484
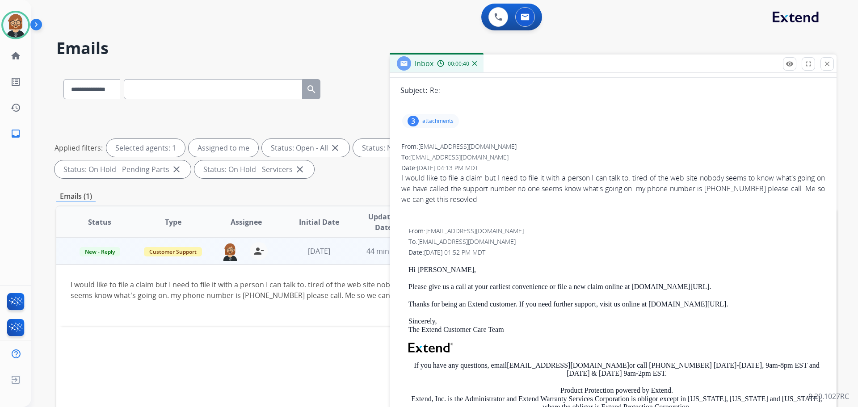
scroll to position [0, 0]
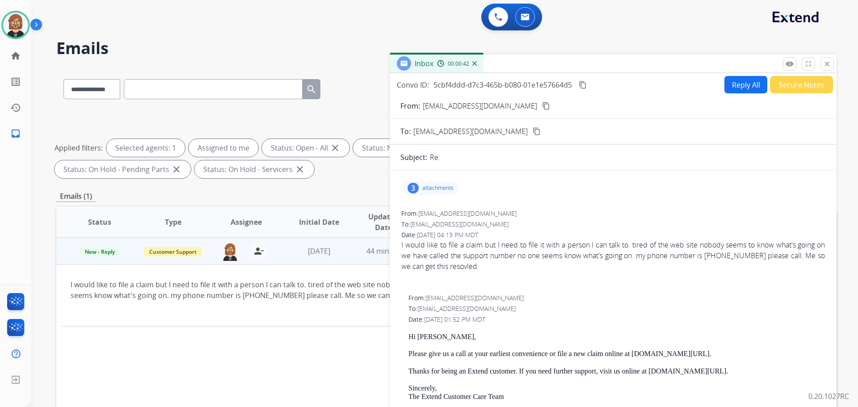
click at [542, 105] on mat-icon "content_copy" at bounding box center [546, 106] width 8 height 8
click at [339, 312] on td "I would like to file a claim but I need to file it with a person I can talk to.…" at bounding box center [373, 295] width 634 height 61
drag, startPoint x: 281, startPoint y: 293, endPoint x: 242, endPoint y: 297, distance: 39.1
click at [242, 297] on div "I would like to file a claim but I need to file it with a person I can talk to.…" at bounding box center [374, 289] width 606 height 21
copy div "4193204521"
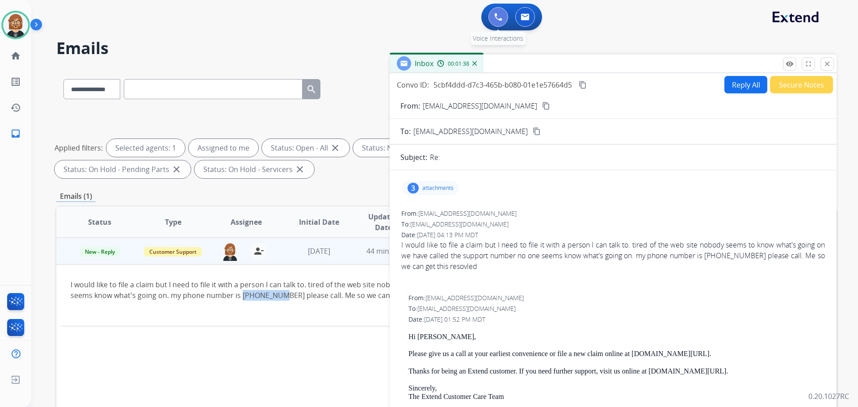
click at [492, 18] on button at bounding box center [498, 17] width 20 height 20
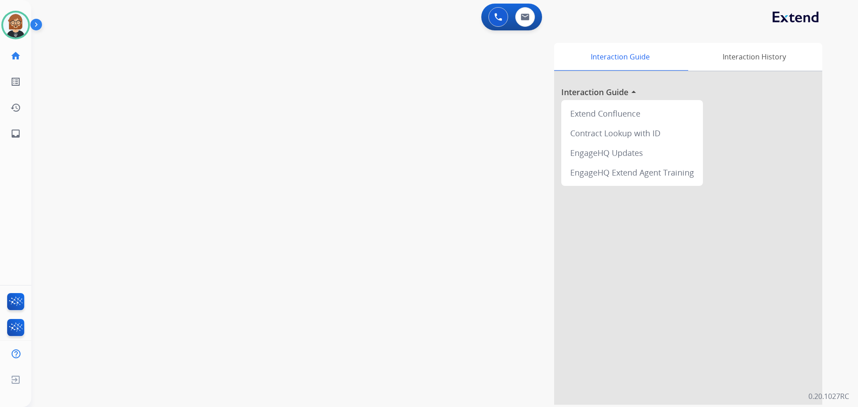
click at [492, 18] on button at bounding box center [498, 17] width 20 height 20
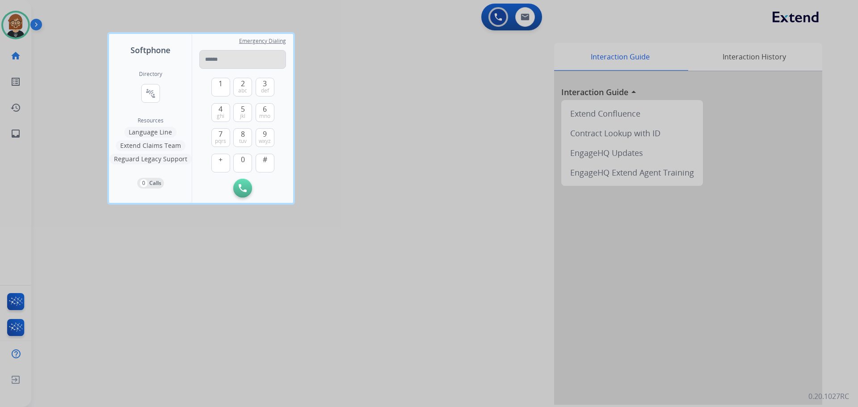
click at [241, 64] on input "tel" at bounding box center [242, 59] width 87 height 19
type input "**********"
click at [240, 186] on img at bounding box center [243, 188] width 8 height 8
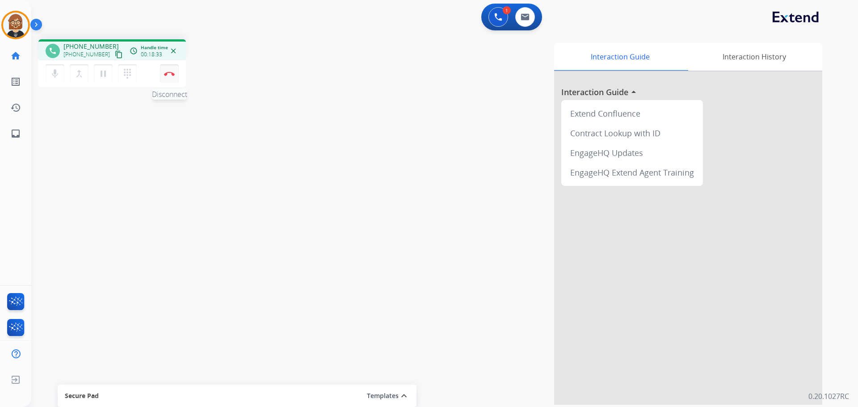
click at [170, 72] on img at bounding box center [169, 74] width 11 height 4
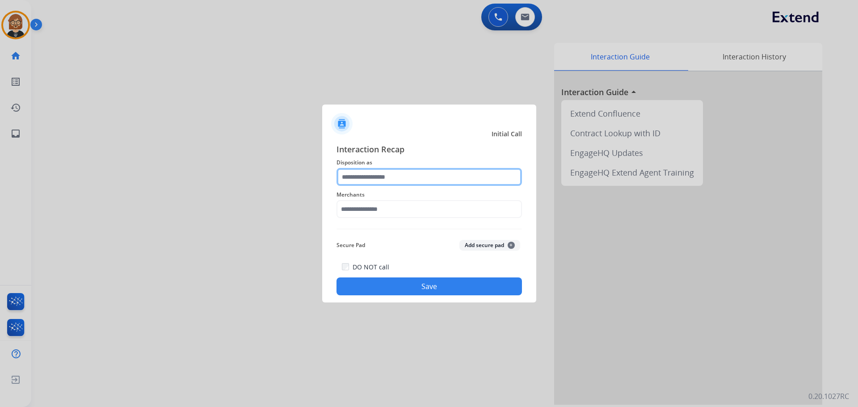
click at [386, 177] on input "text" at bounding box center [429, 177] width 185 height 18
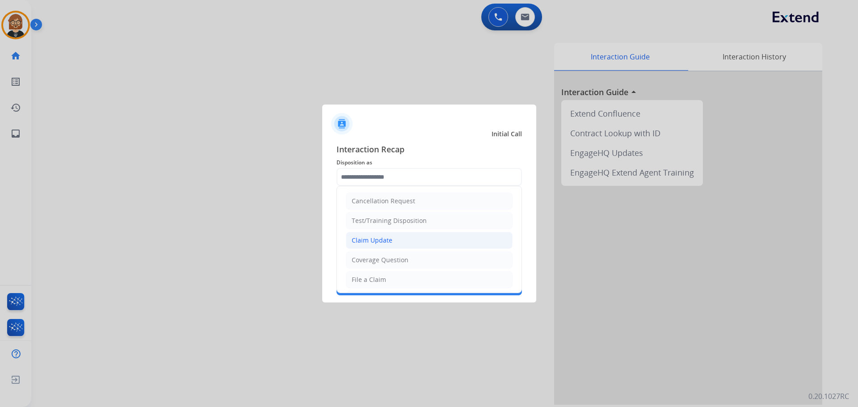
click at [387, 237] on div "Claim Update" at bounding box center [372, 240] width 41 height 9
type input "**********"
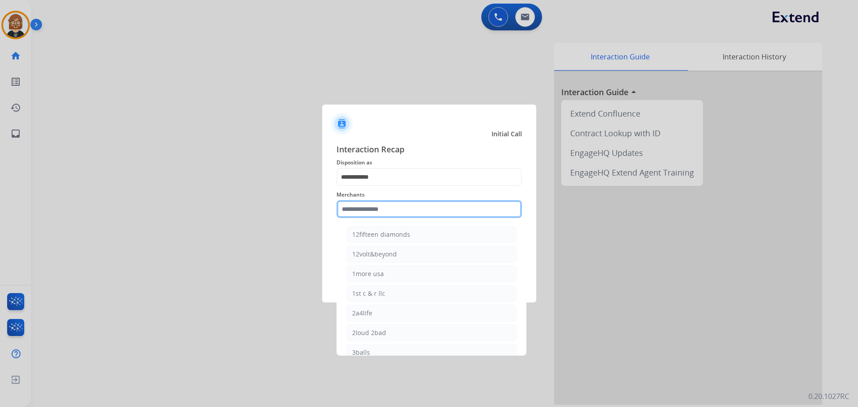
click at [404, 214] on input "text" at bounding box center [429, 209] width 185 height 18
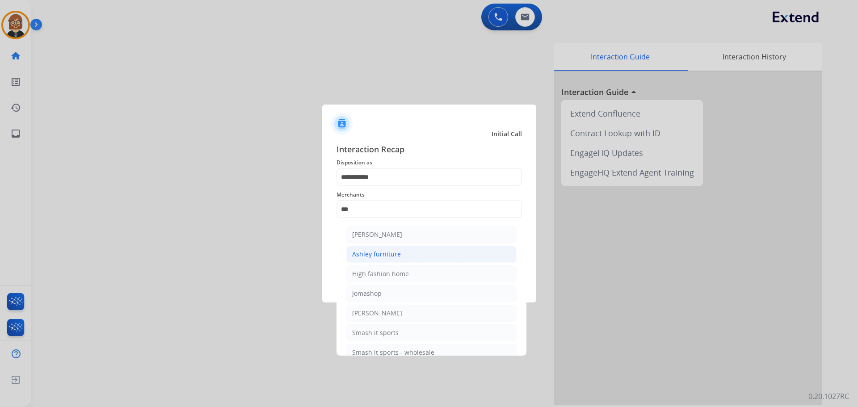
click at [412, 260] on li "Ashley furniture" at bounding box center [431, 254] width 170 height 17
type input "**********"
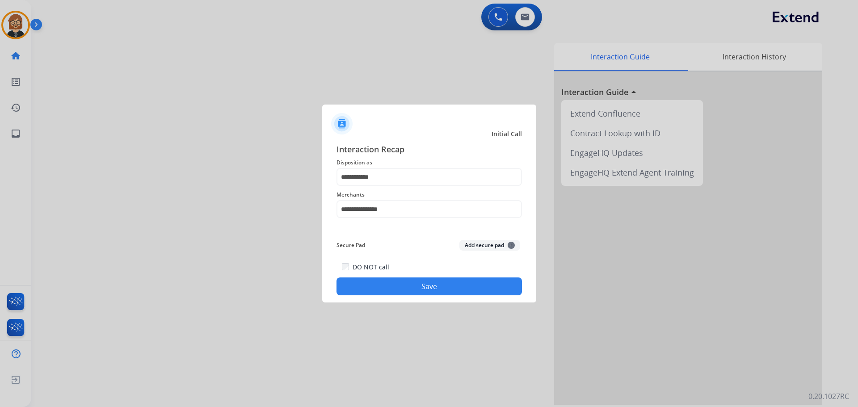
click at [427, 289] on button "Save" at bounding box center [429, 287] width 185 height 18
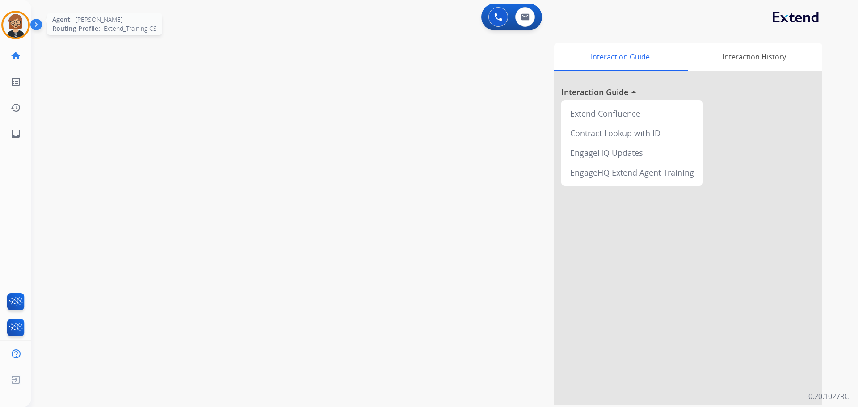
click at [19, 31] on img at bounding box center [15, 25] width 25 height 25
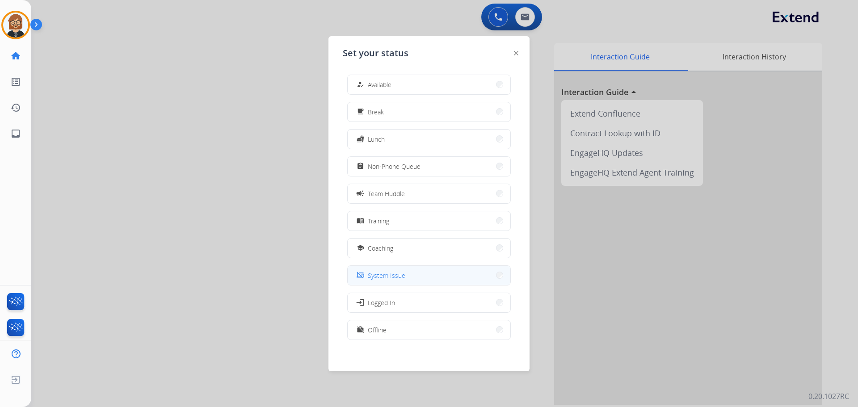
click at [396, 280] on div "phonelink_off System Issue" at bounding box center [380, 275] width 50 height 11
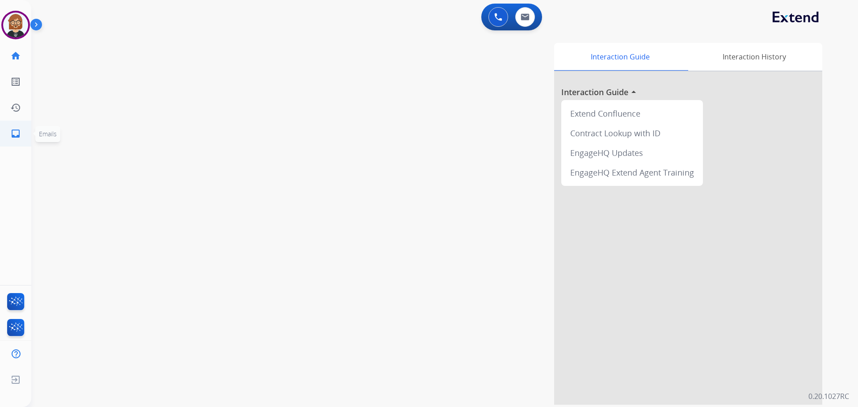
click at [16, 130] on mat-icon "inbox" at bounding box center [15, 133] width 11 height 11
select select "**********"
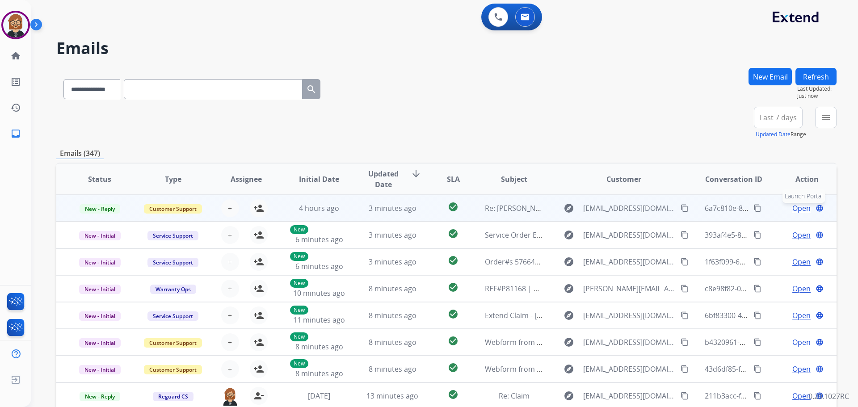
click at [816, 208] on mat-icon "language" at bounding box center [820, 208] width 8 height 8
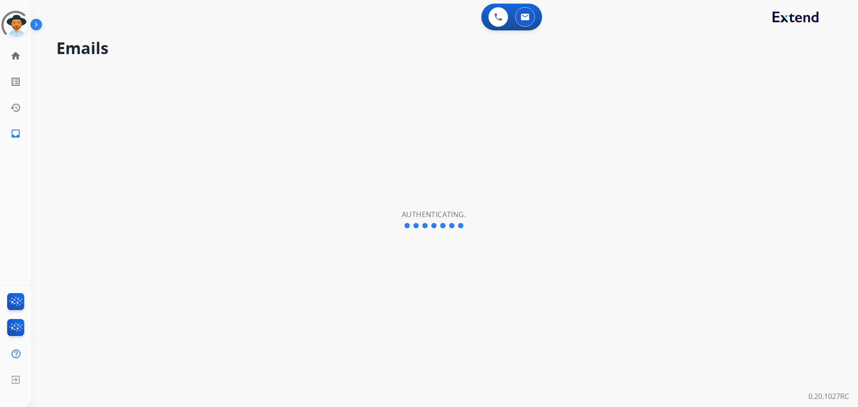
select select "**********"
